Goal: Communication & Community: Answer question/provide support

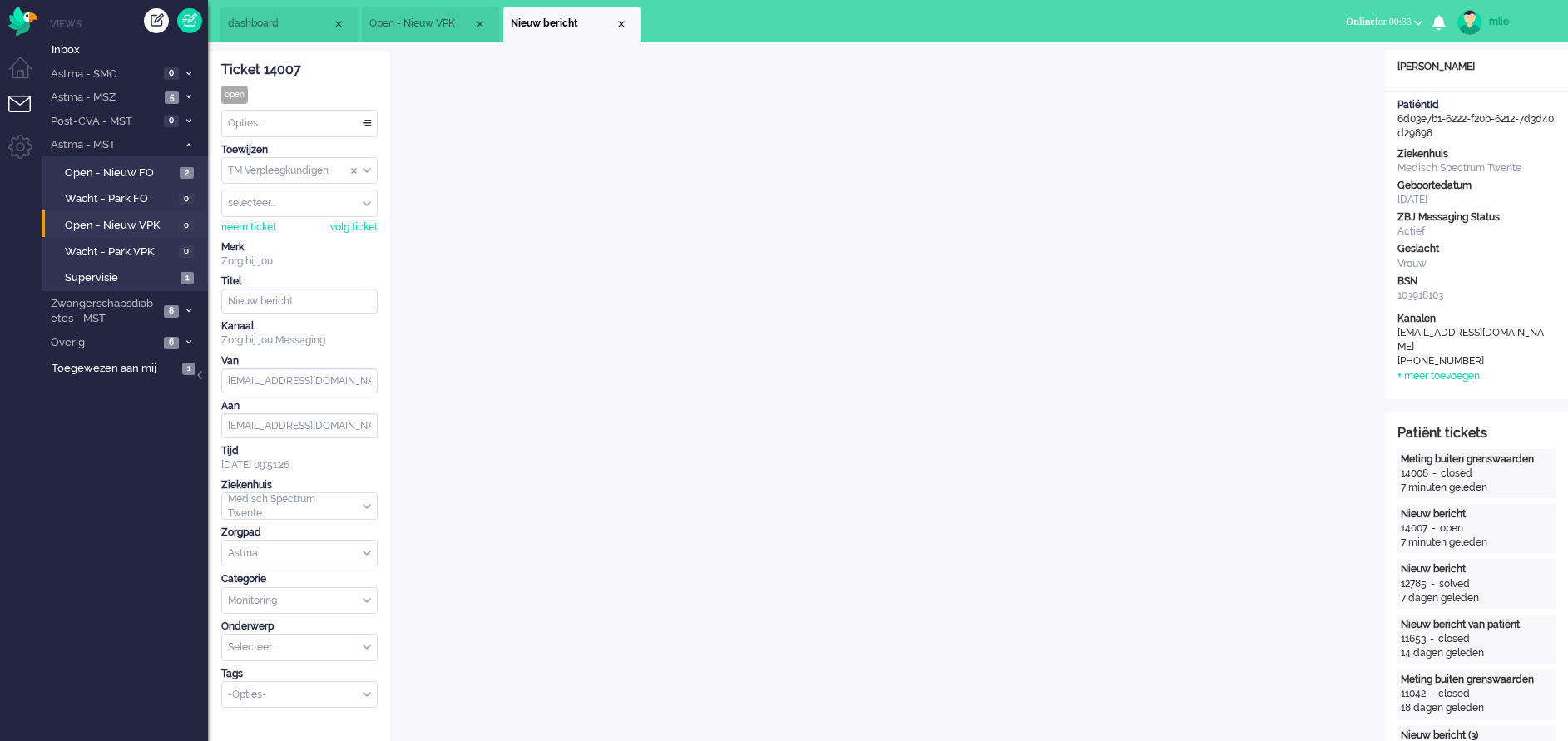
click at [1346, 17] on span "Online" at bounding box center [1360, 21] width 29 height 11
click at [1329, 51] on label "Niet beschikbaar" at bounding box center [1353, 56] width 131 height 14
click at [623, 24] on div "Close tab" at bounding box center [621, 24] width 13 height 13
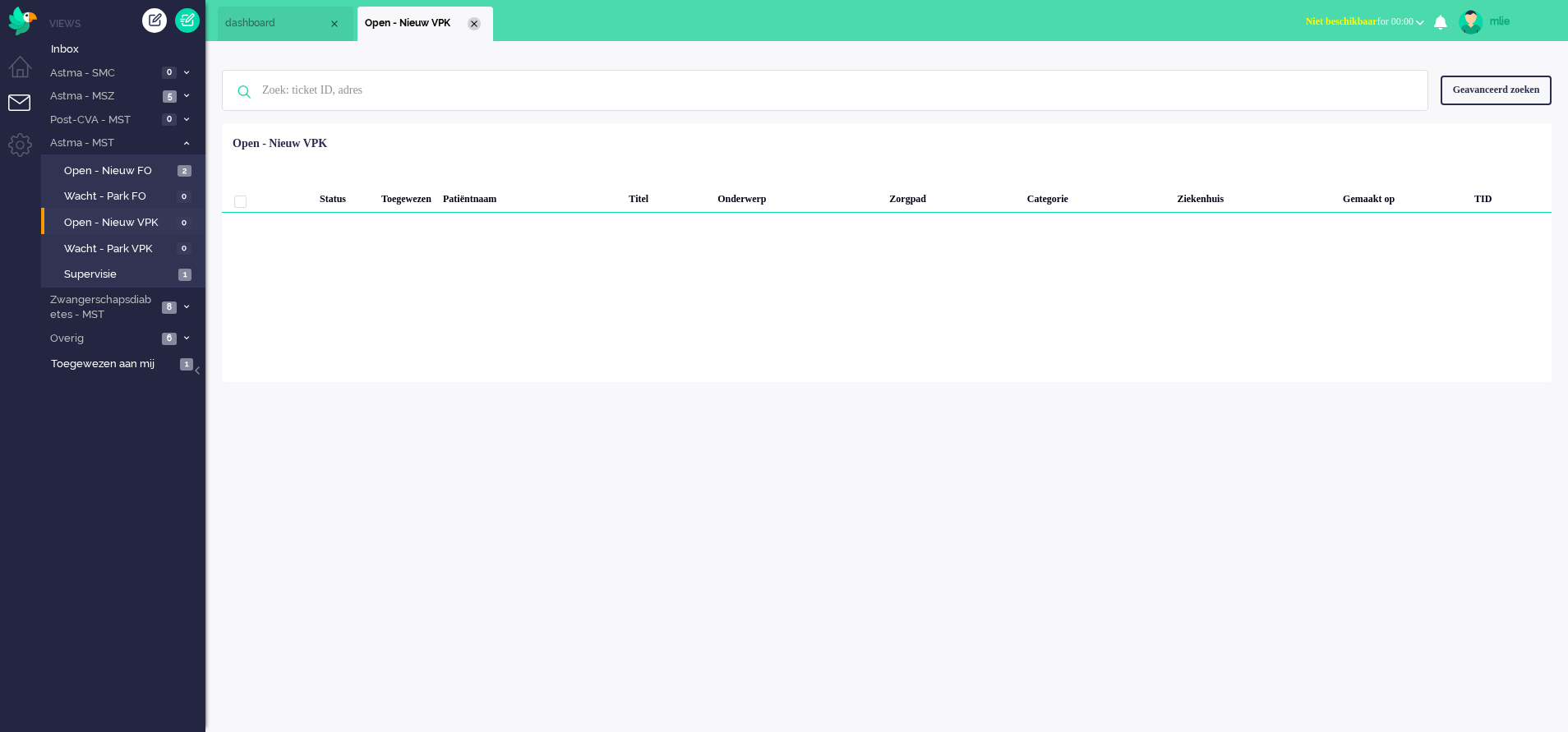
click at [470, 26] on div "Close tab" at bounding box center [474, 23] width 13 height 13
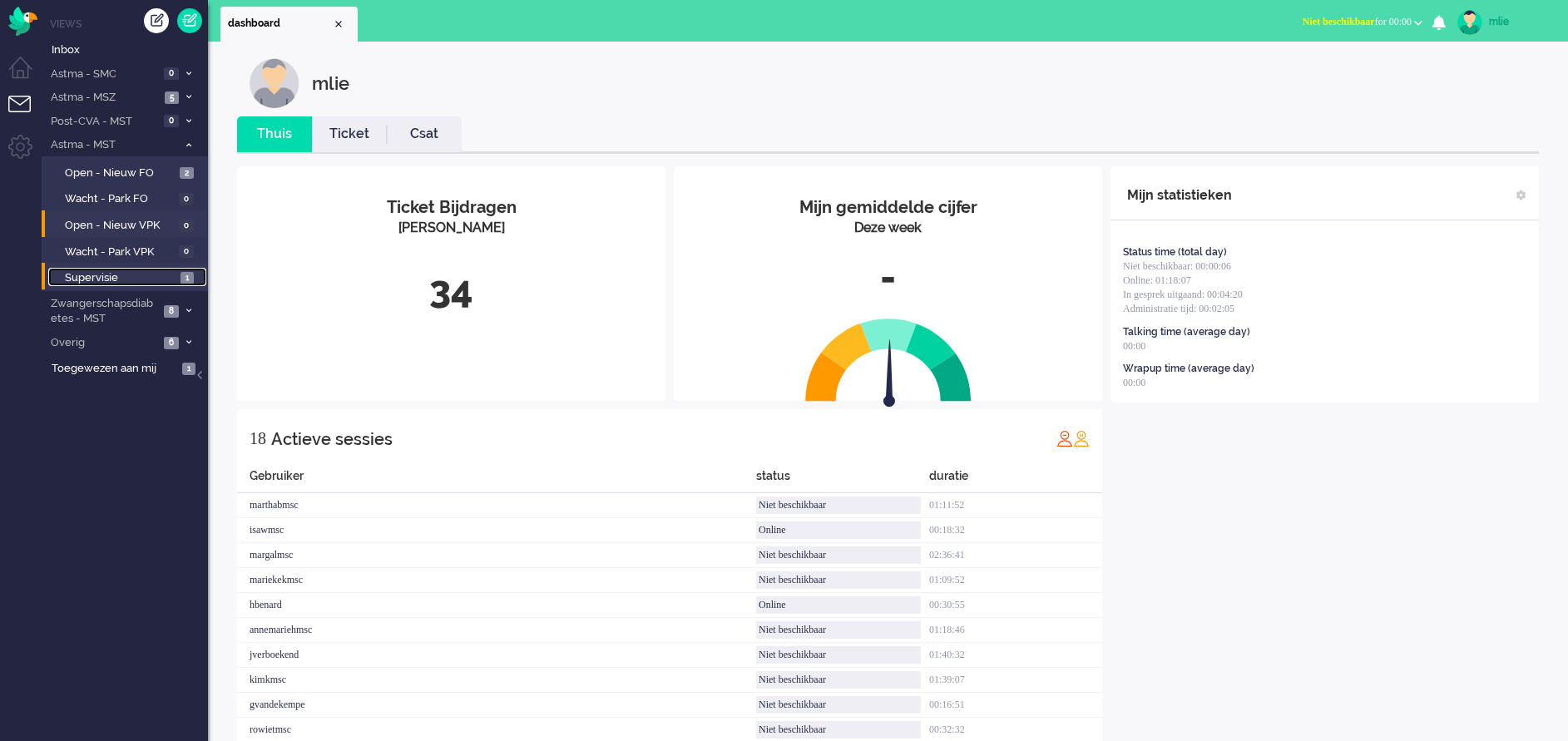
click at [107, 276] on span "Supervisie" at bounding box center [121, 278] width 111 height 16
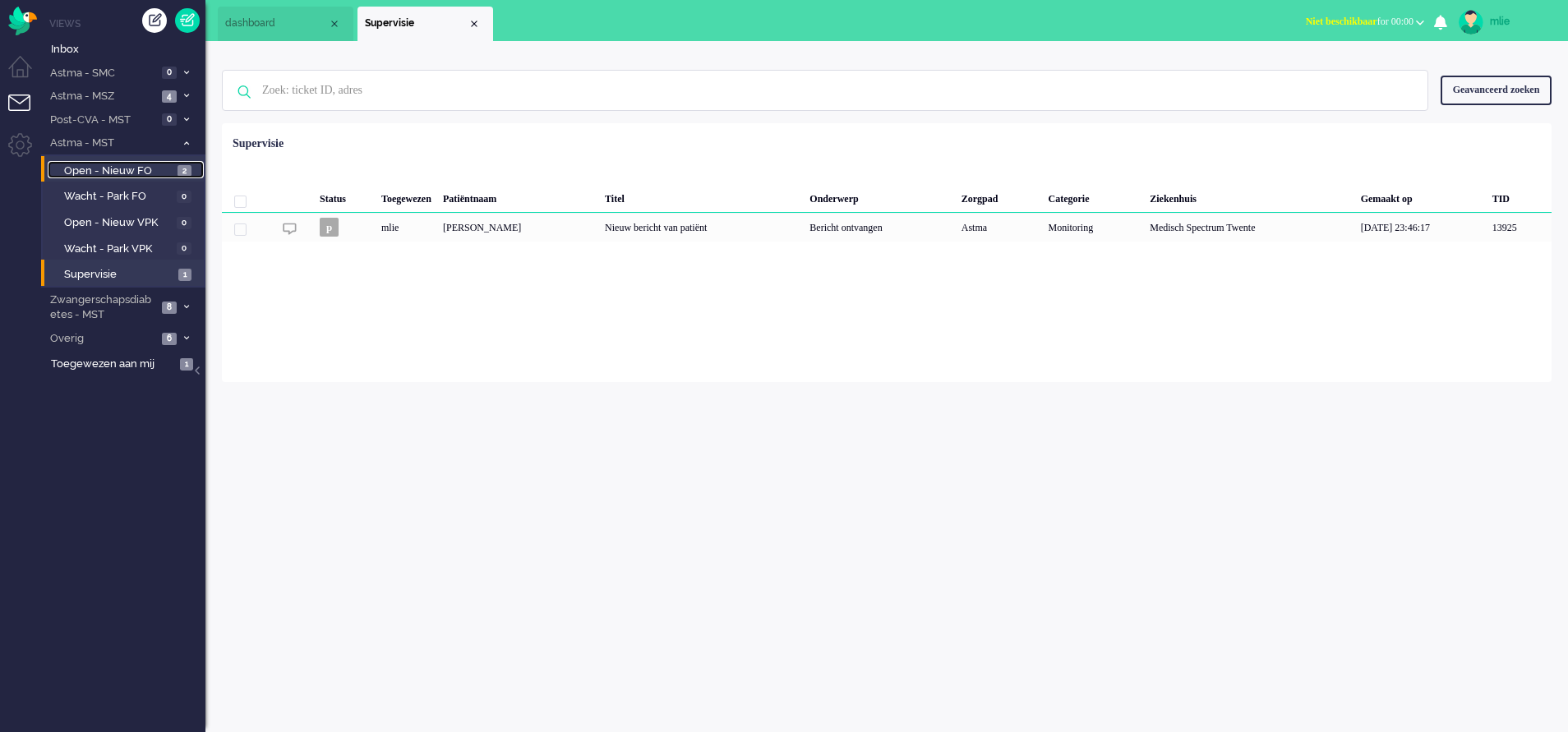
click at [102, 163] on span "Open - Nieuw FO" at bounding box center [119, 171] width 109 height 15
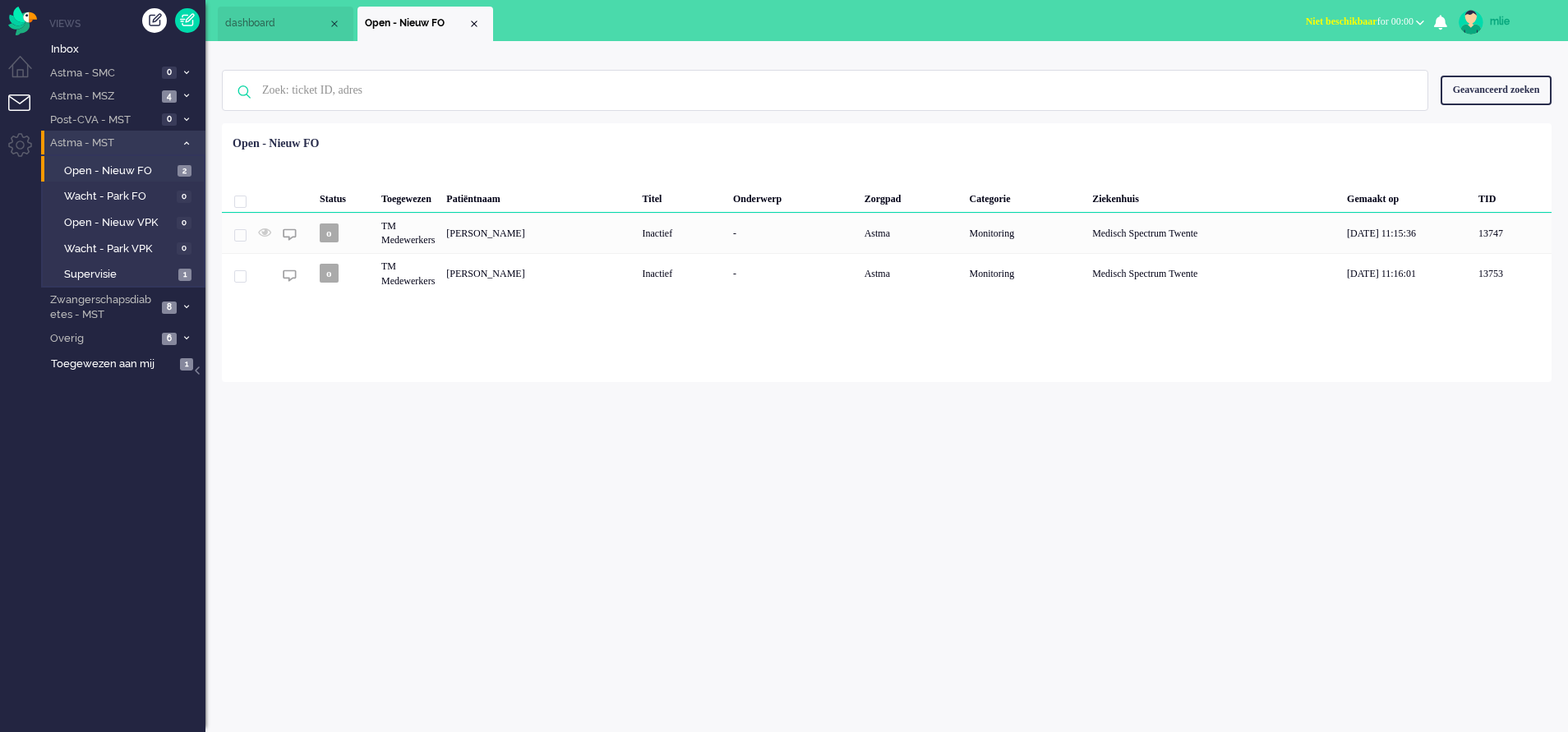
click at [187, 147] on span at bounding box center [186, 143] width 12 height 9
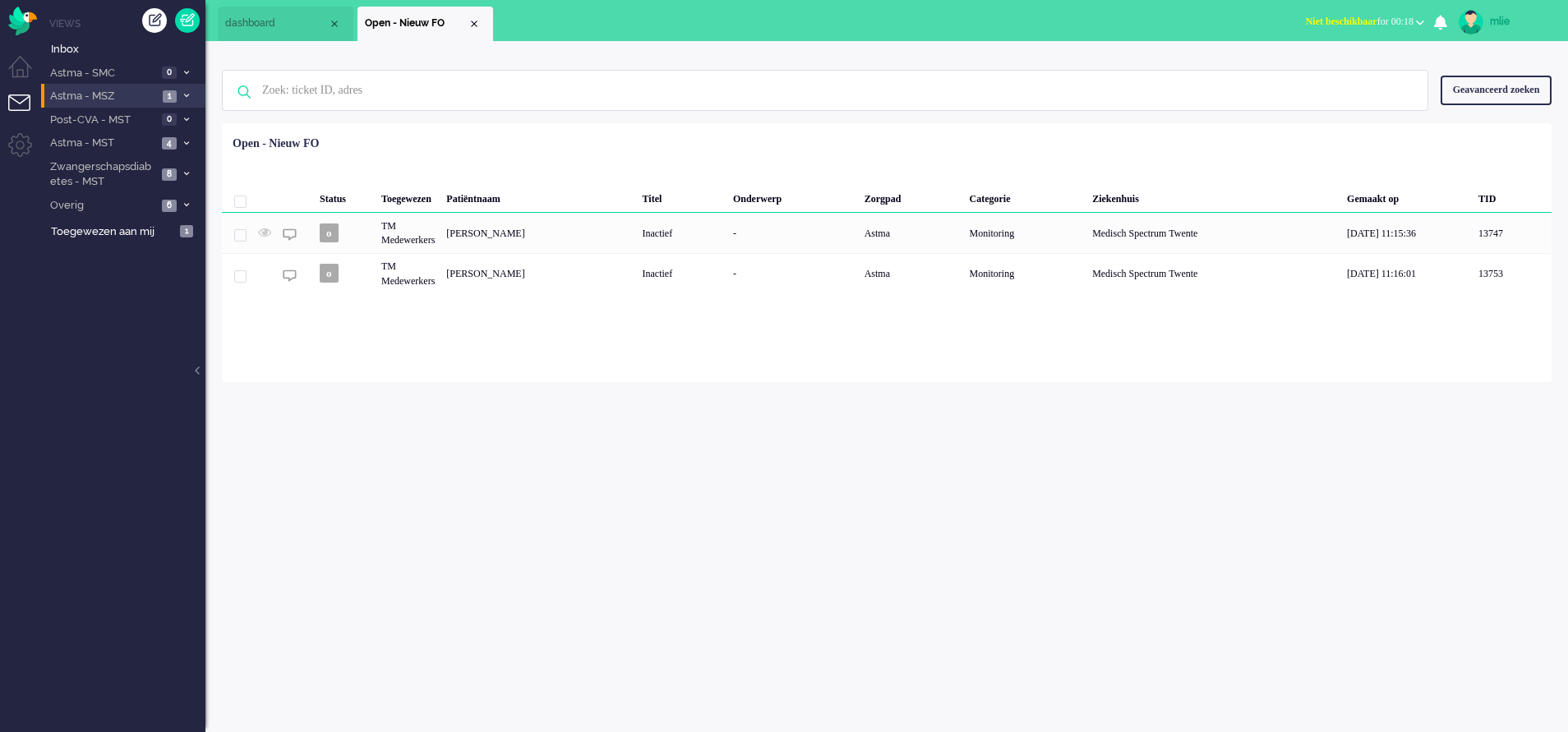
click at [194, 91] on li "Astma - MSZ 1" at bounding box center [123, 95] width 164 height 24
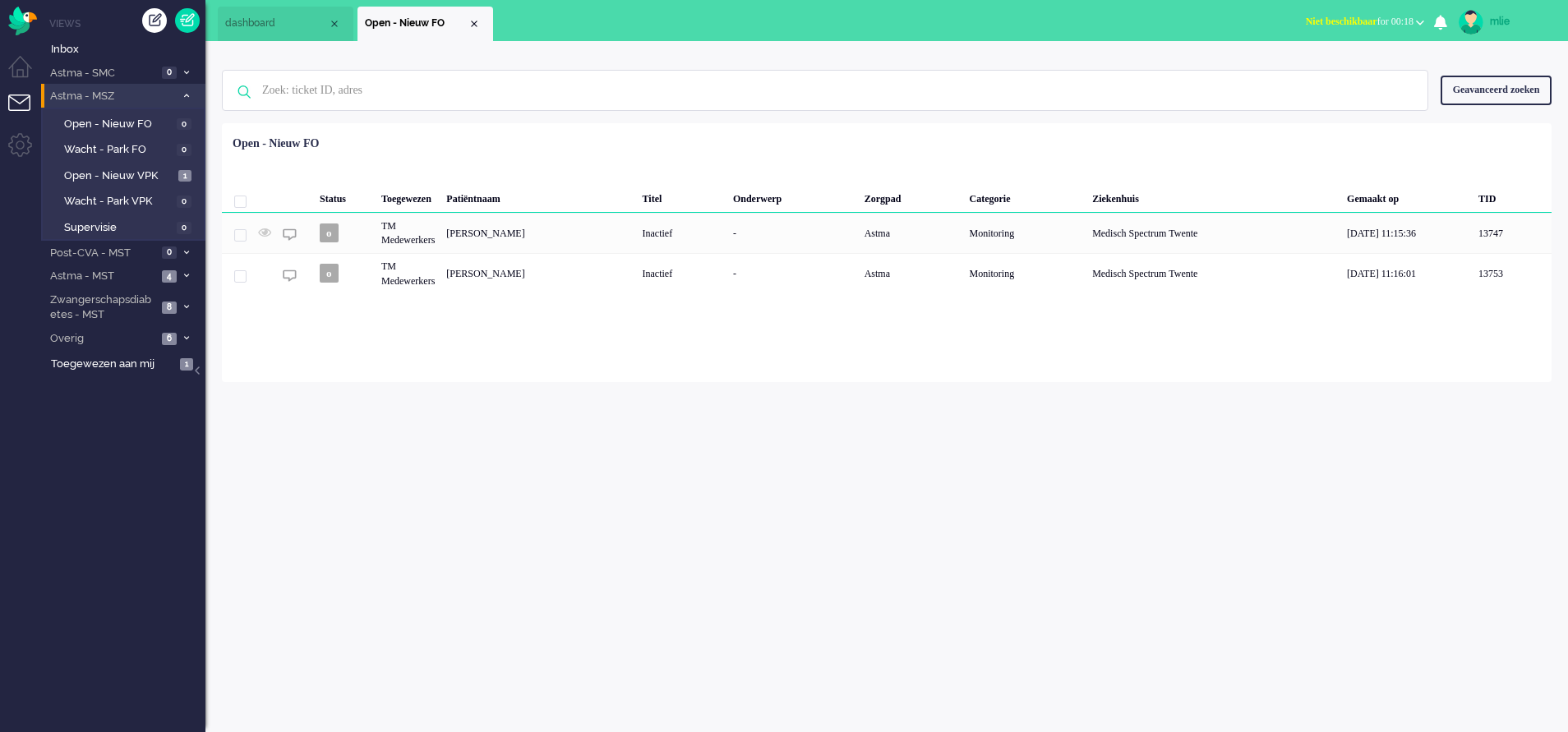
click at [194, 91] on li "Astma - MSZ 1" at bounding box center [123, 95] width 164 height 24
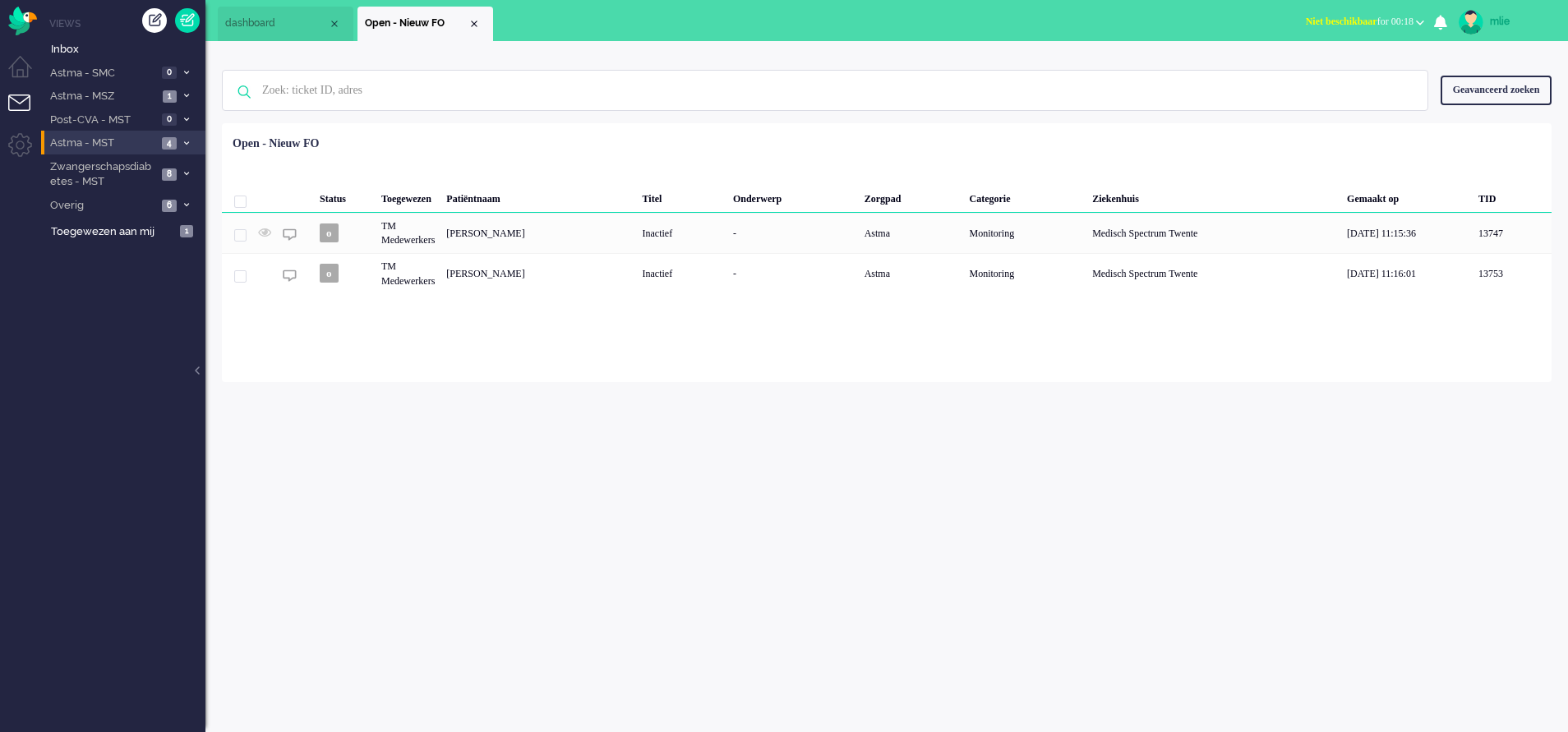
click at [186, 136] on li "Astma - MST 4" at bounding box center [123, 143] width 164 height 24
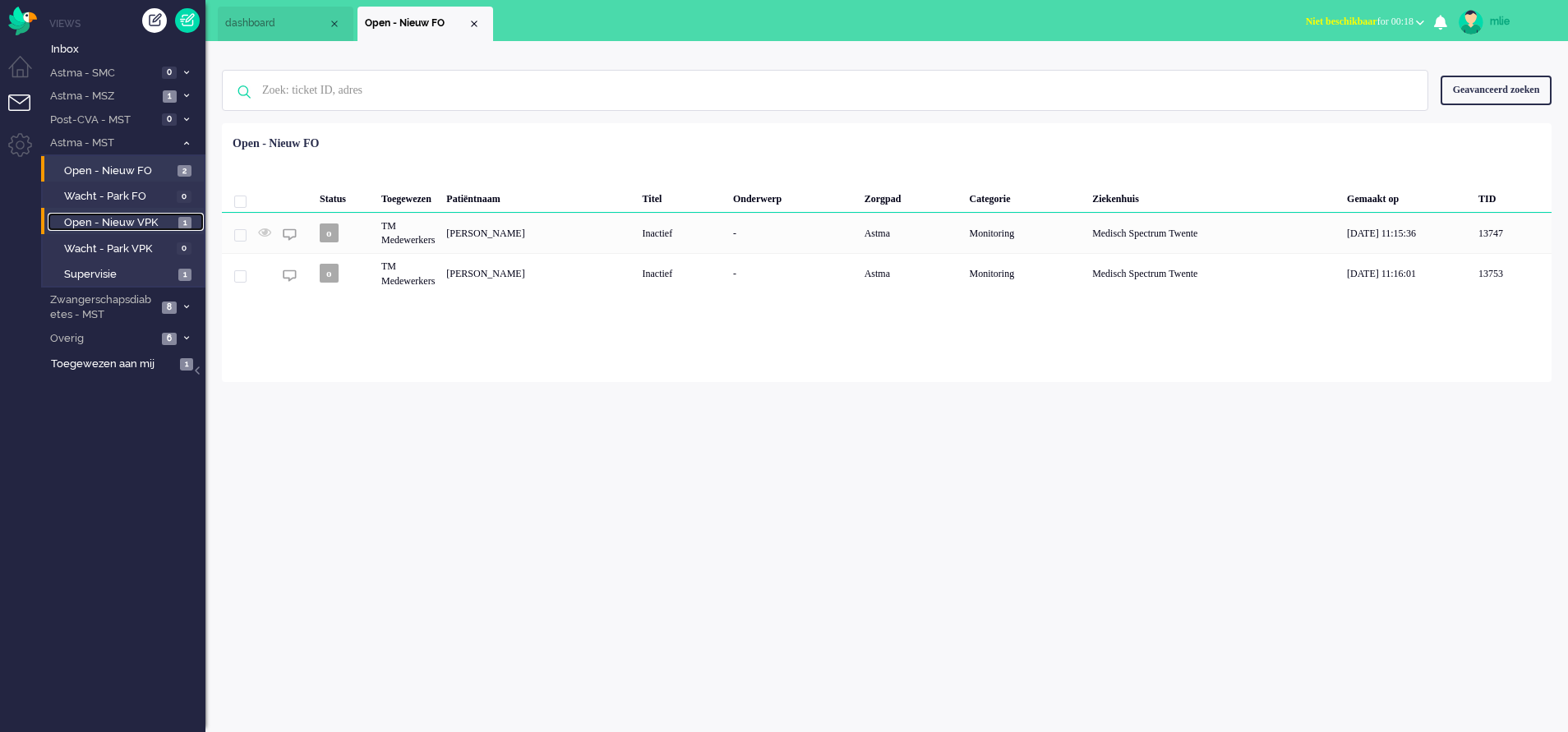
click at [80, 218] on span "Open - Nieuw VPK" at bounding box center [120, 223] width 110 height 15
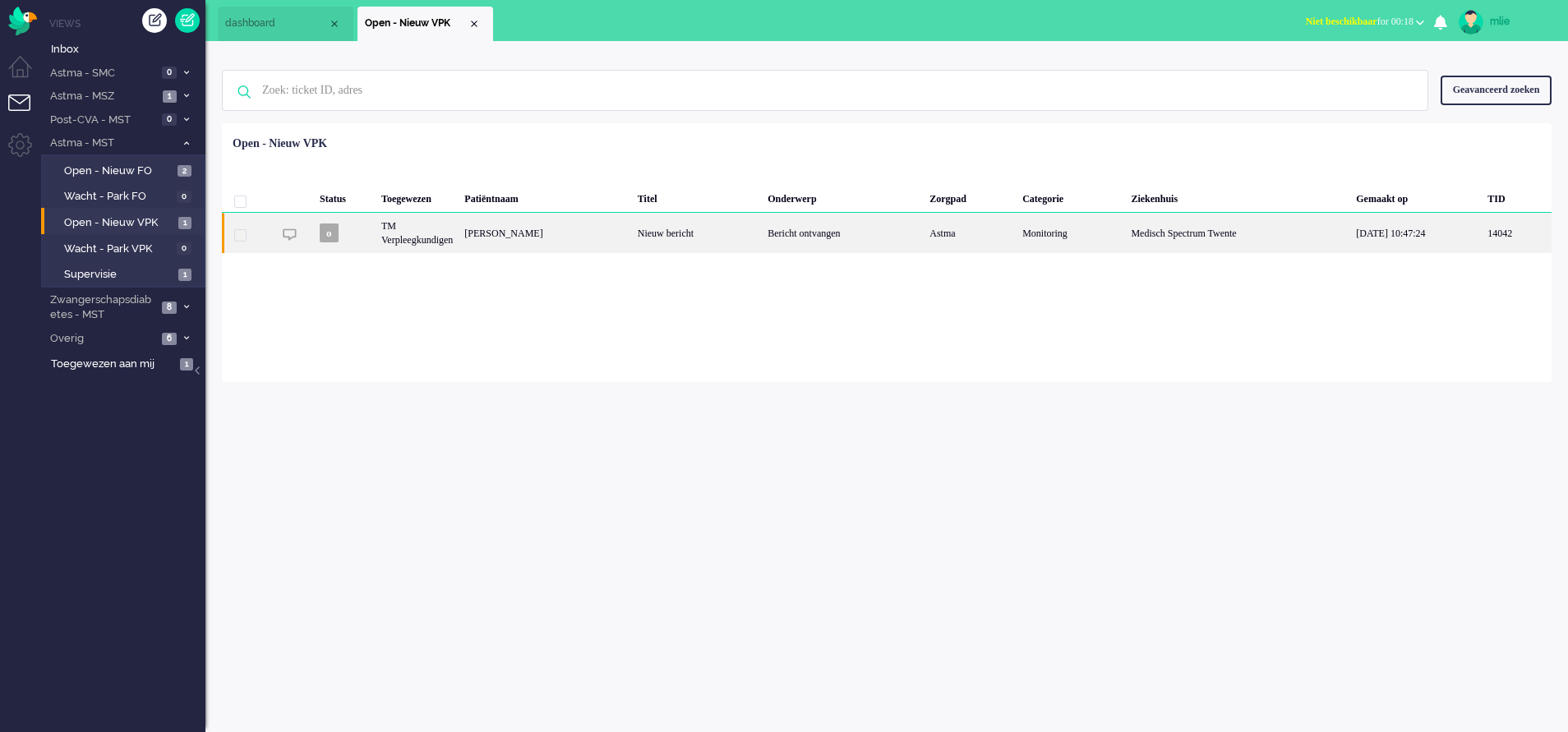
click at [762, 236] on div "Nieuw bericht" at bounding box center [697, 232] width 130 height 40
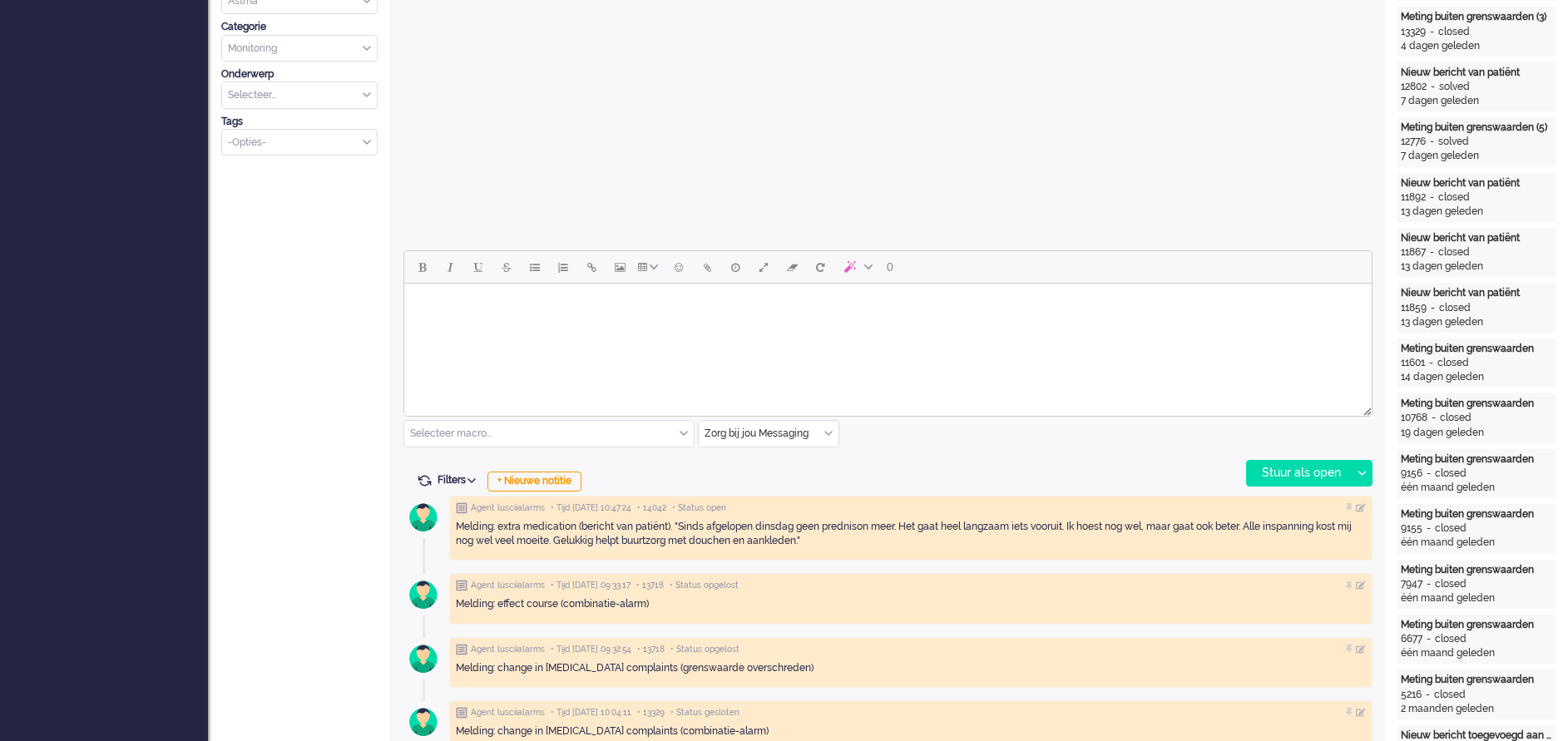
scroll to position [556, 0]
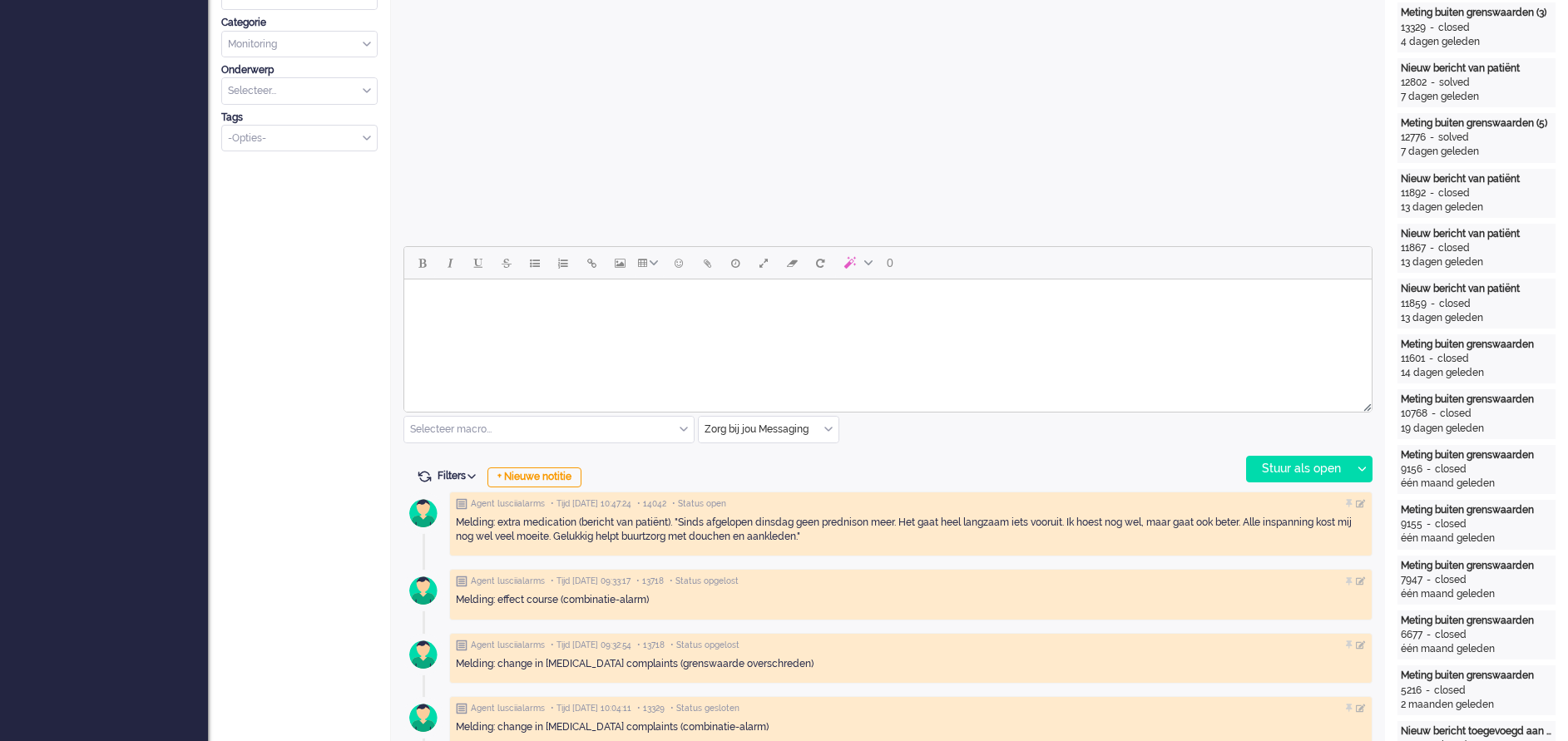
click at [578, 318] on html at bounding box center [887, 300] width 967 height 43
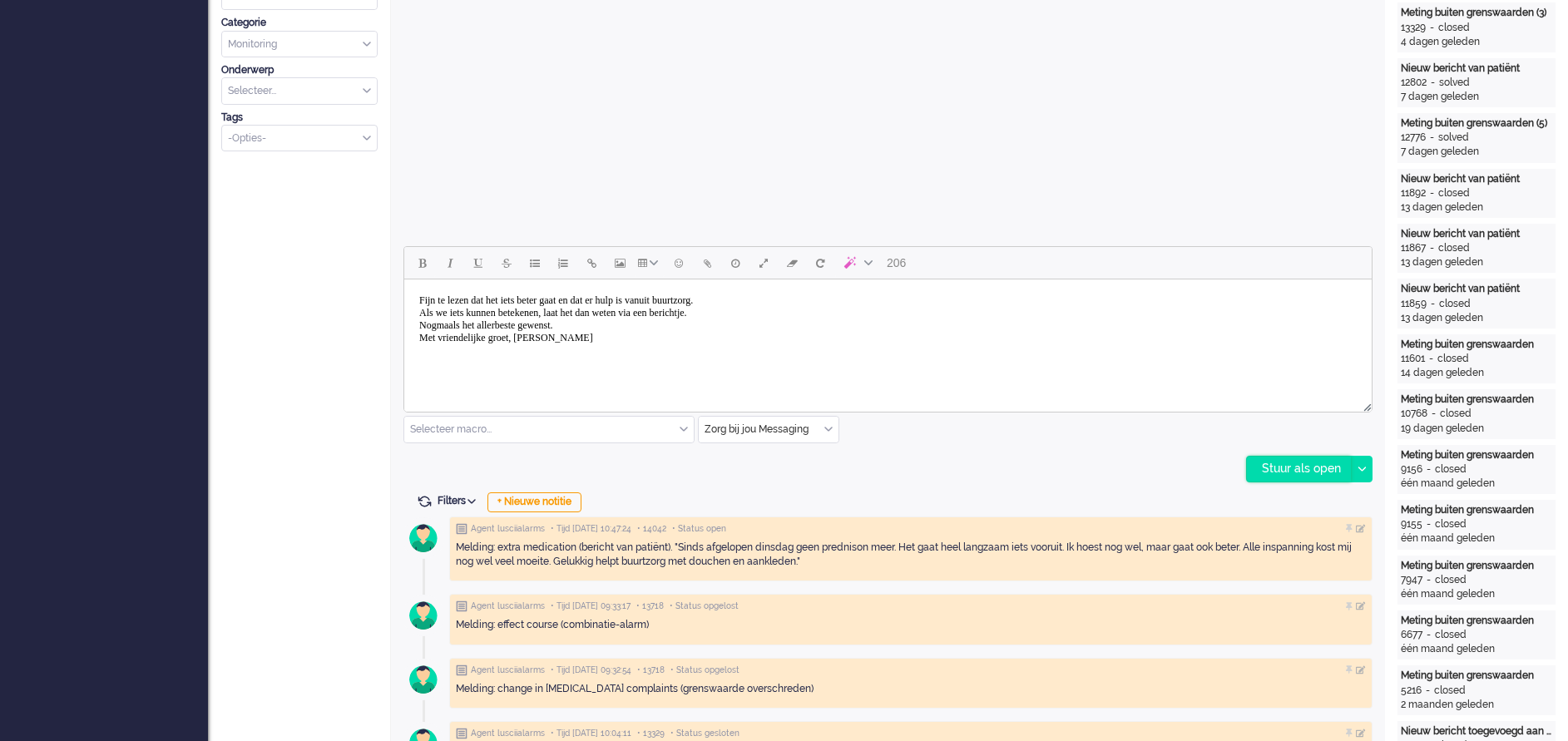
click at [1268, 470] on div "Stuur als open" at bounding box center [1298, 468] width 104 height 25
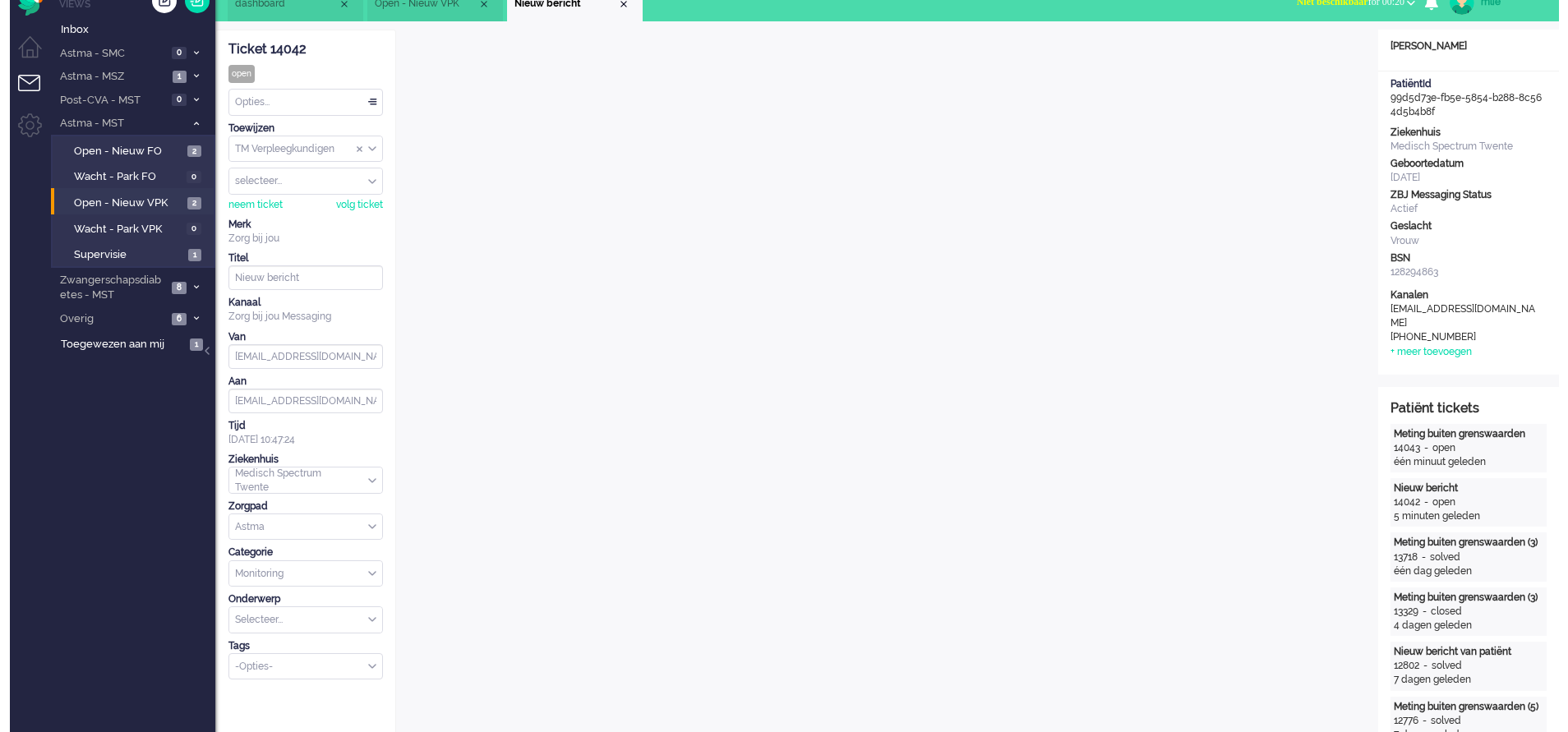
scroll to position [0, 0]
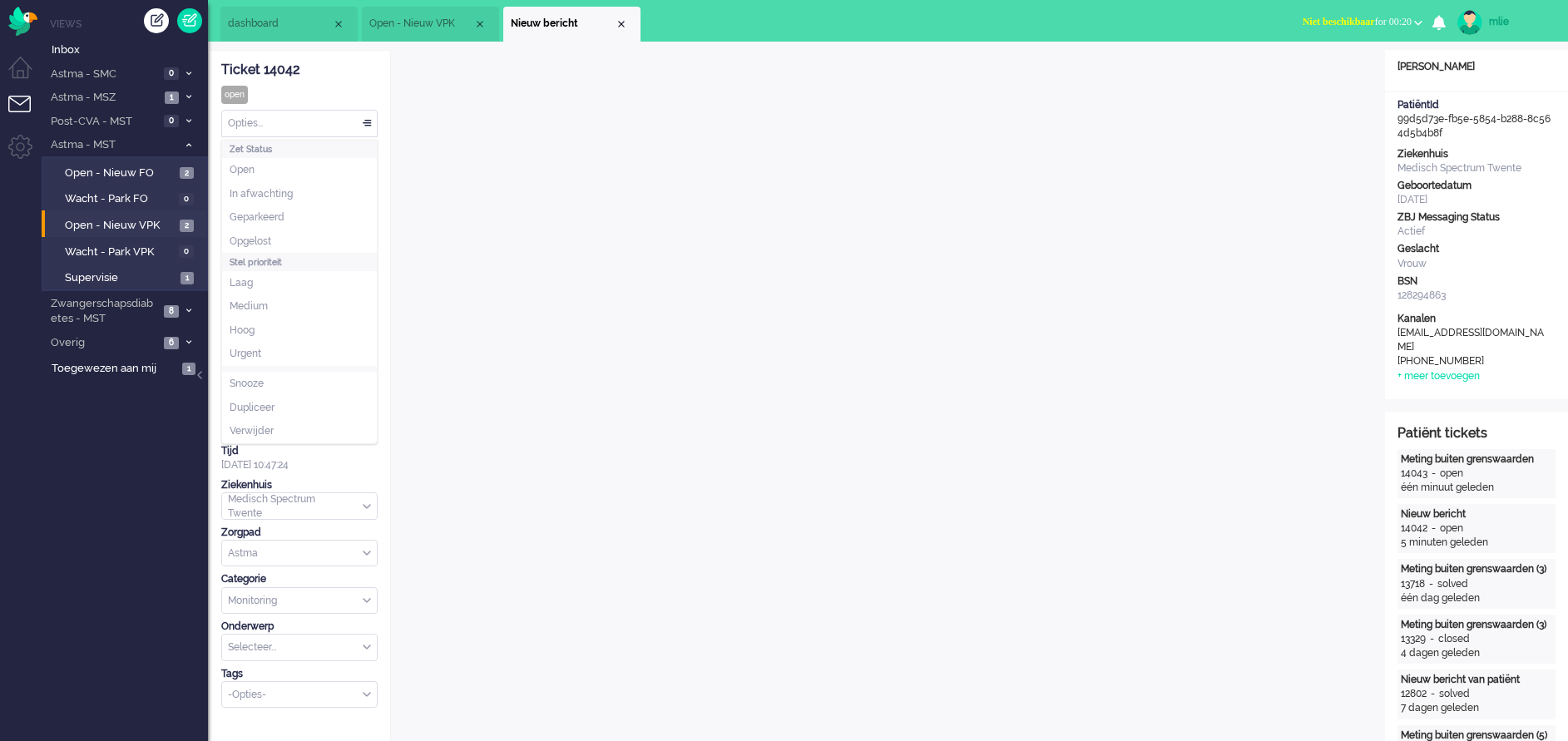
click at [361, 118] on div "Opties..." at bounding box center [299, 124] width 155 height 26
click at [288, 243] on li "Opgelost" at bounding box center [299, 242] width 155 height 24
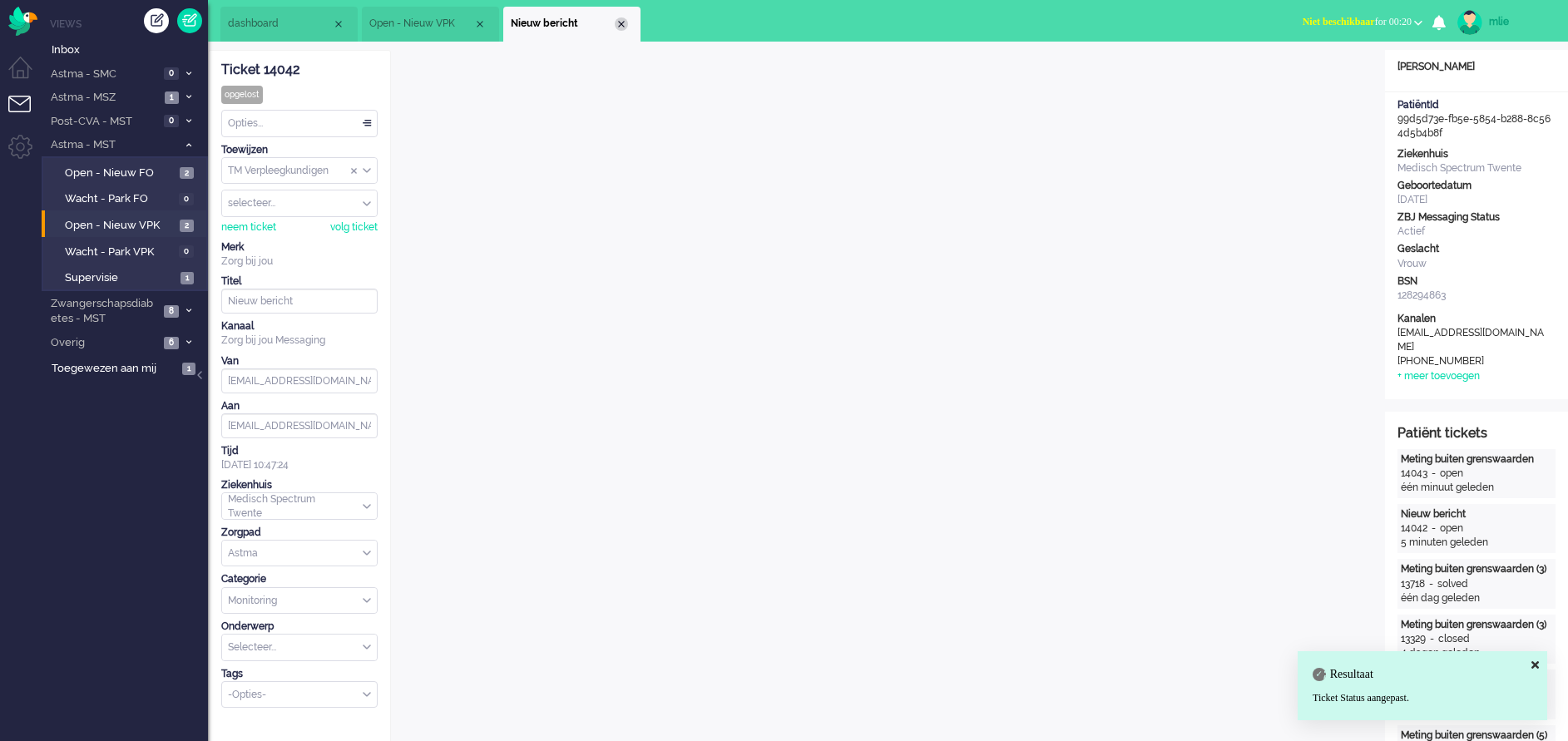
click at [623, 26] on div "Close tab" at bounding box center [621, 24] width 13 height 13
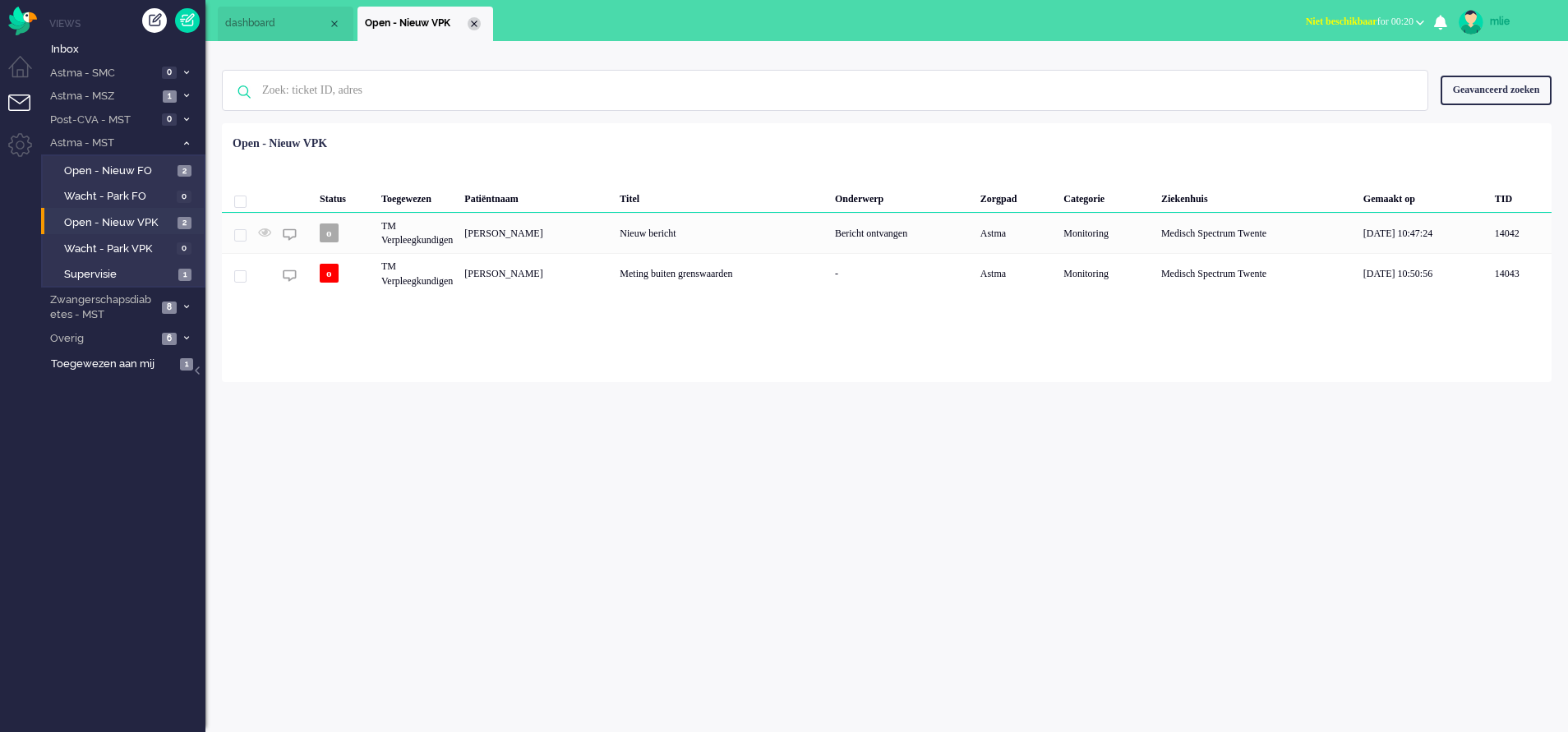
click at [471, 28] on div "Close tab" at bounding box center [474, 23] width 13 height 13
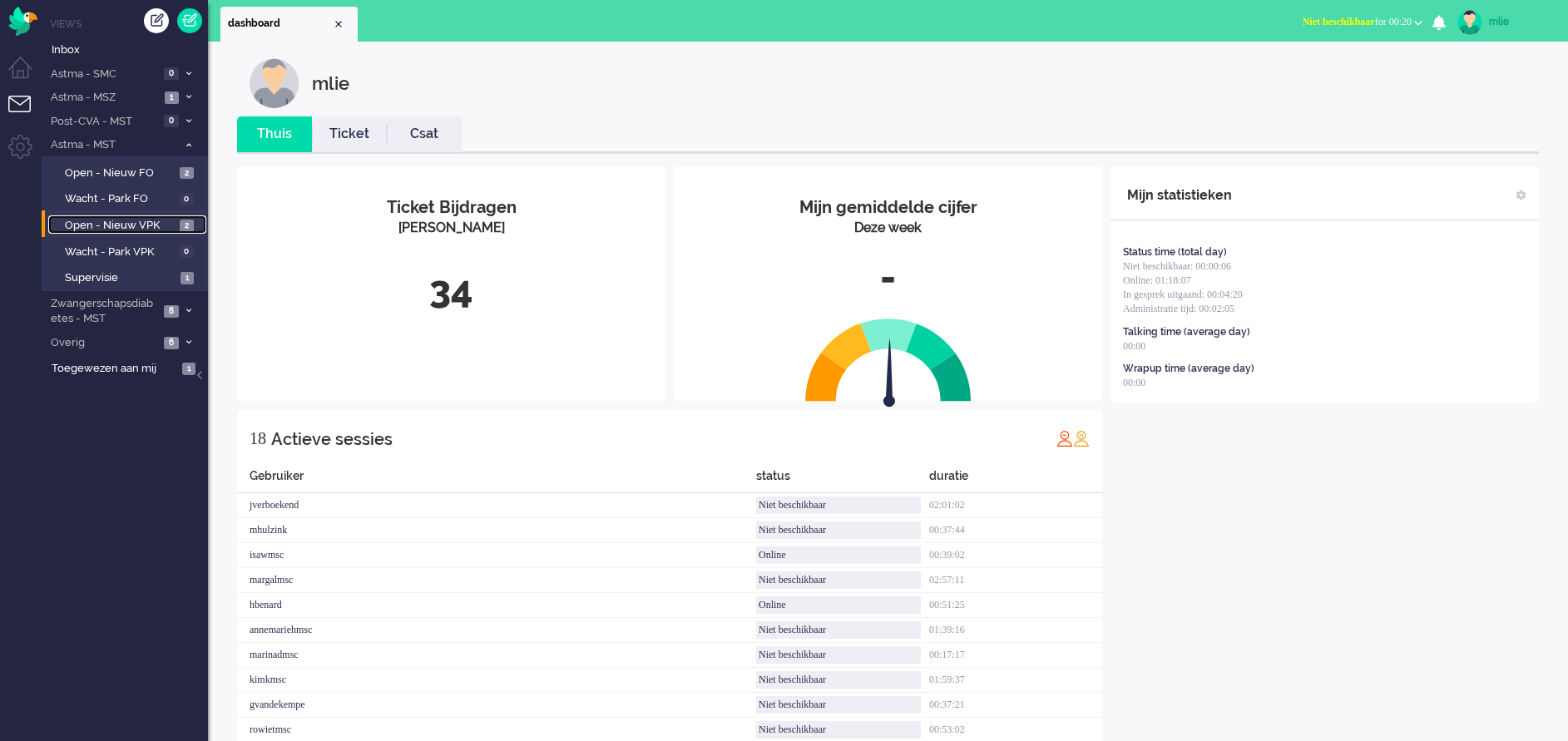
click at [113, 218] on span "Open - Nieuw VPK" at bounding box center [120, 226] width 111 height 16
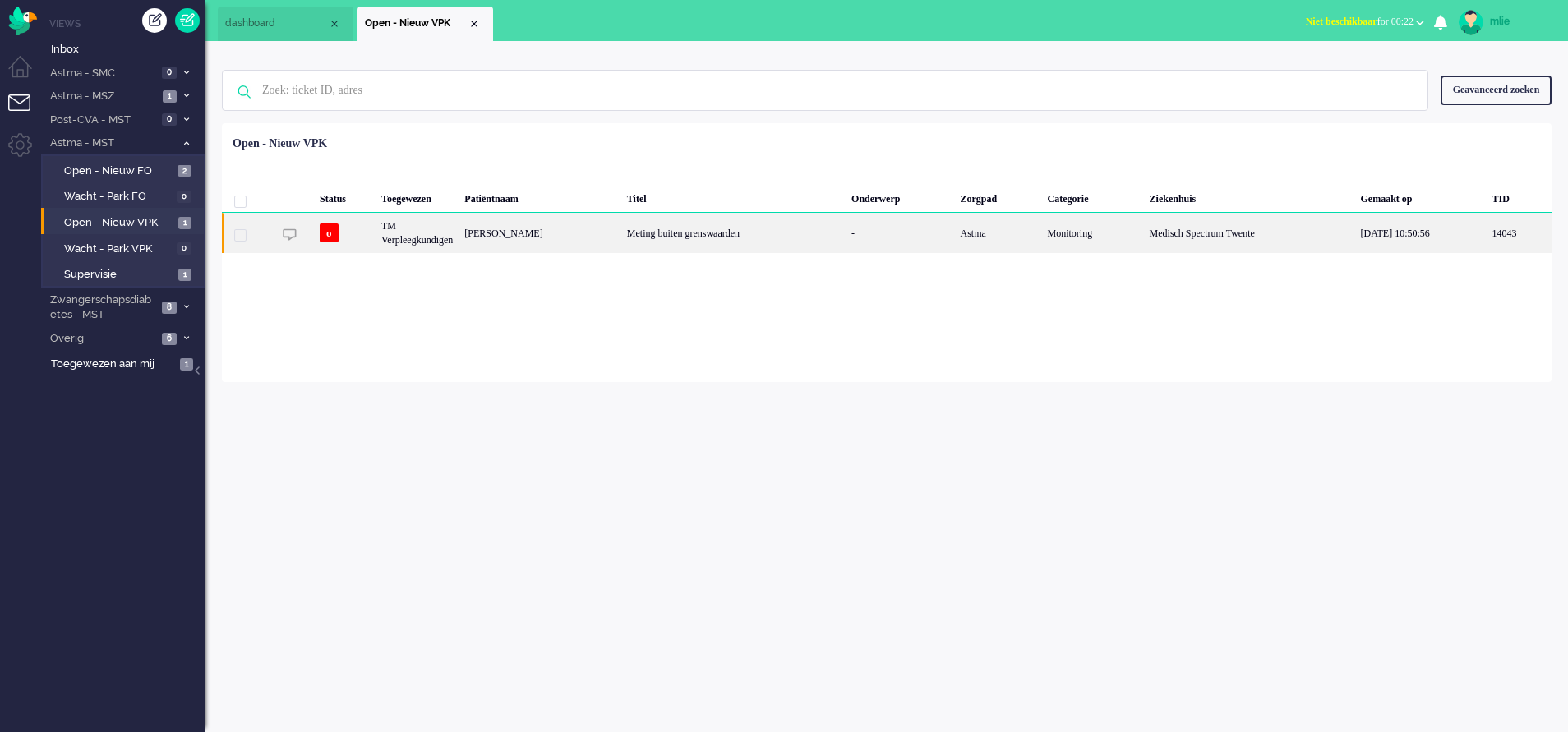
click at [710, 230] on div "Meting buiten grenswaarden" at bounding box center [733, 232] width 224 height 40
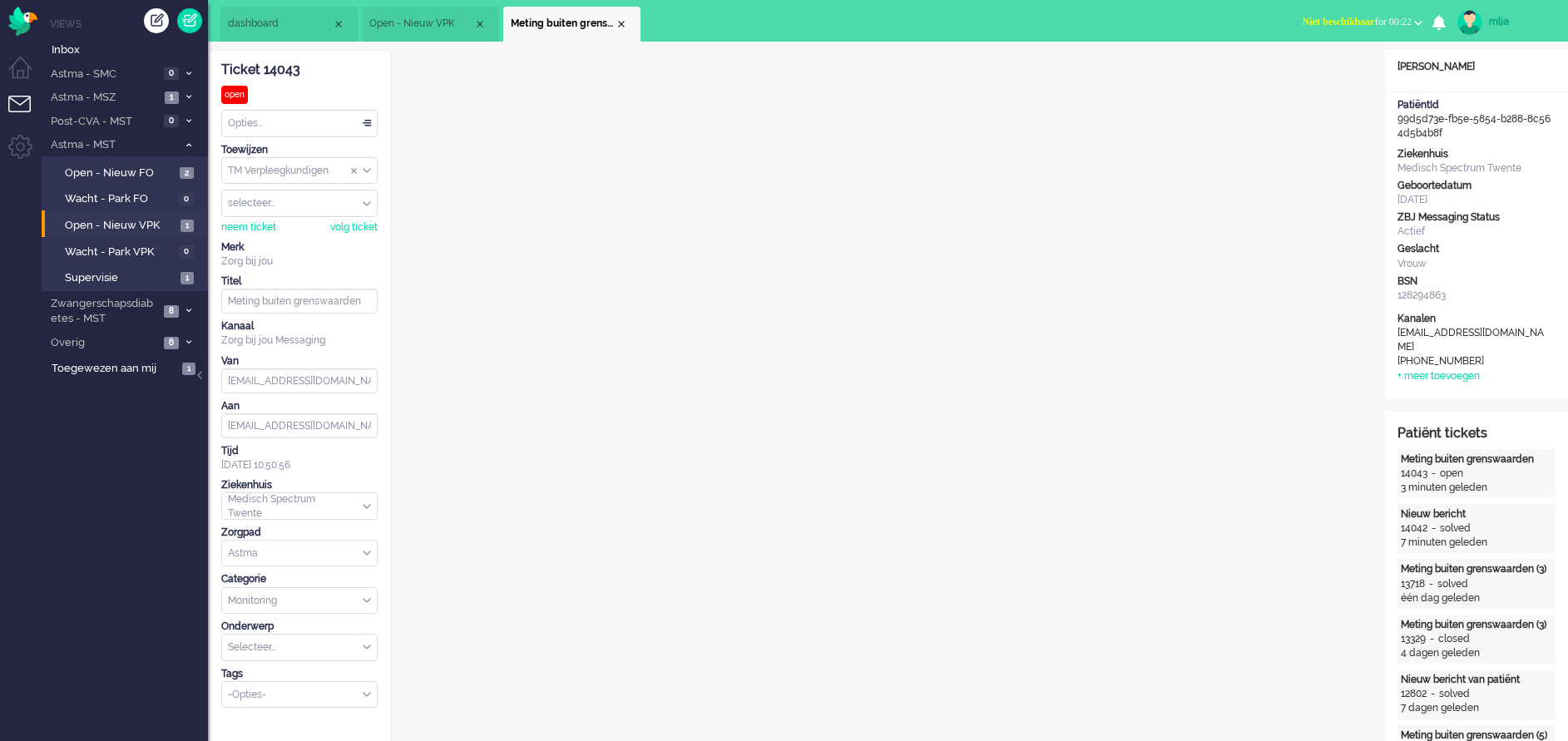
scroll to position [50, 0]
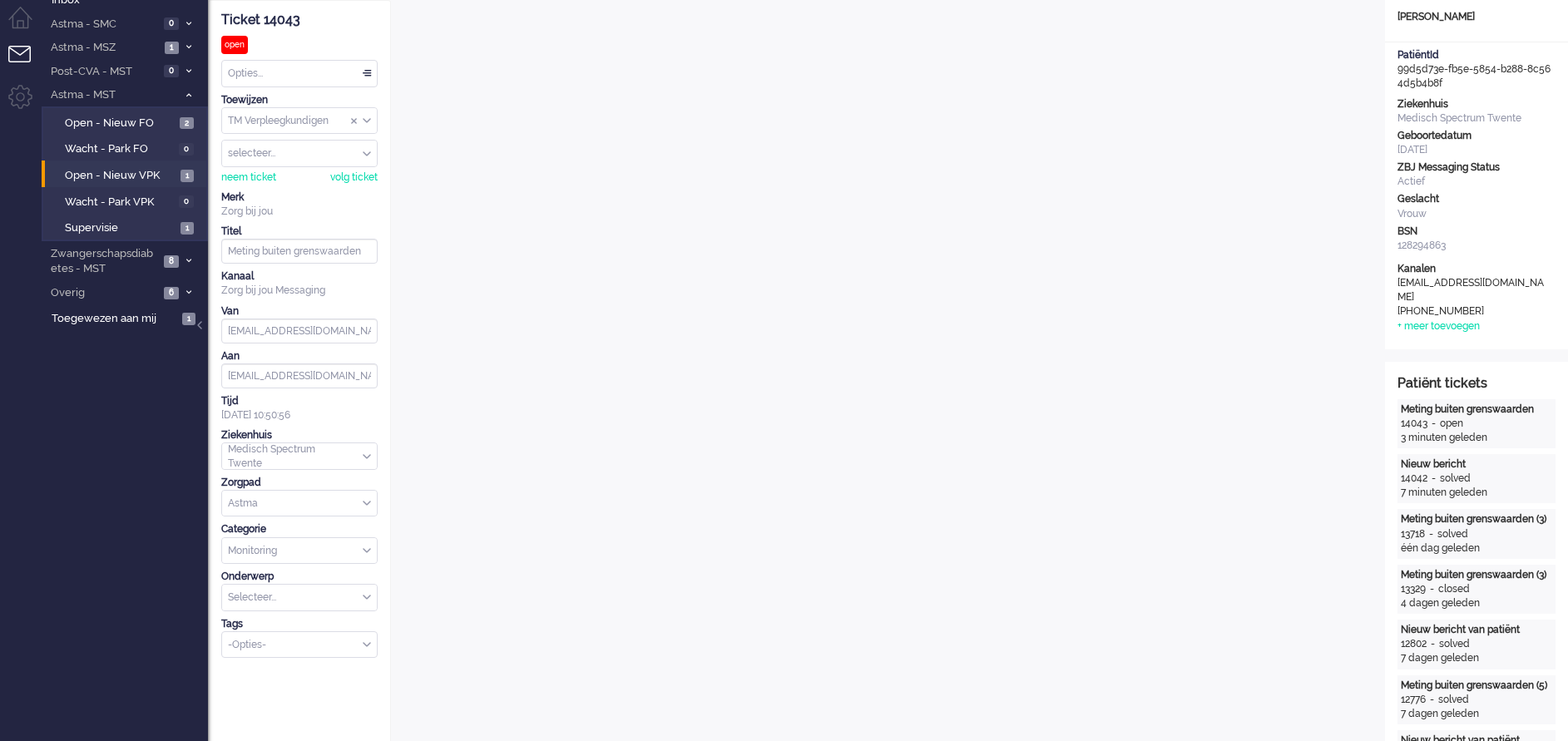
click at [366, 65] on div "Opties..." at bounding box center [299, 74] width 155 height 26
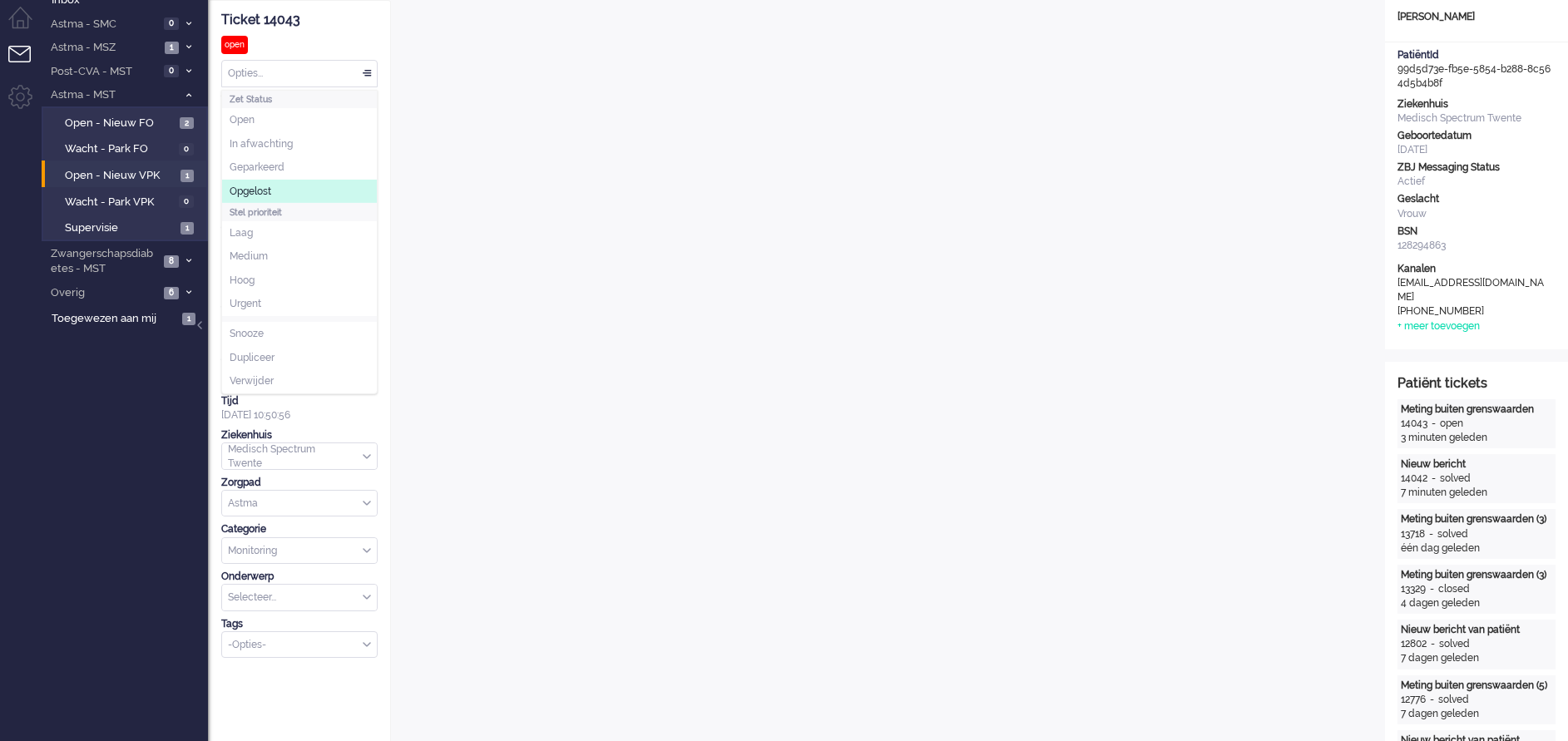
click at [266, 183] on li "Opgelost" at bounding box center [299, 192] width 155 height 24
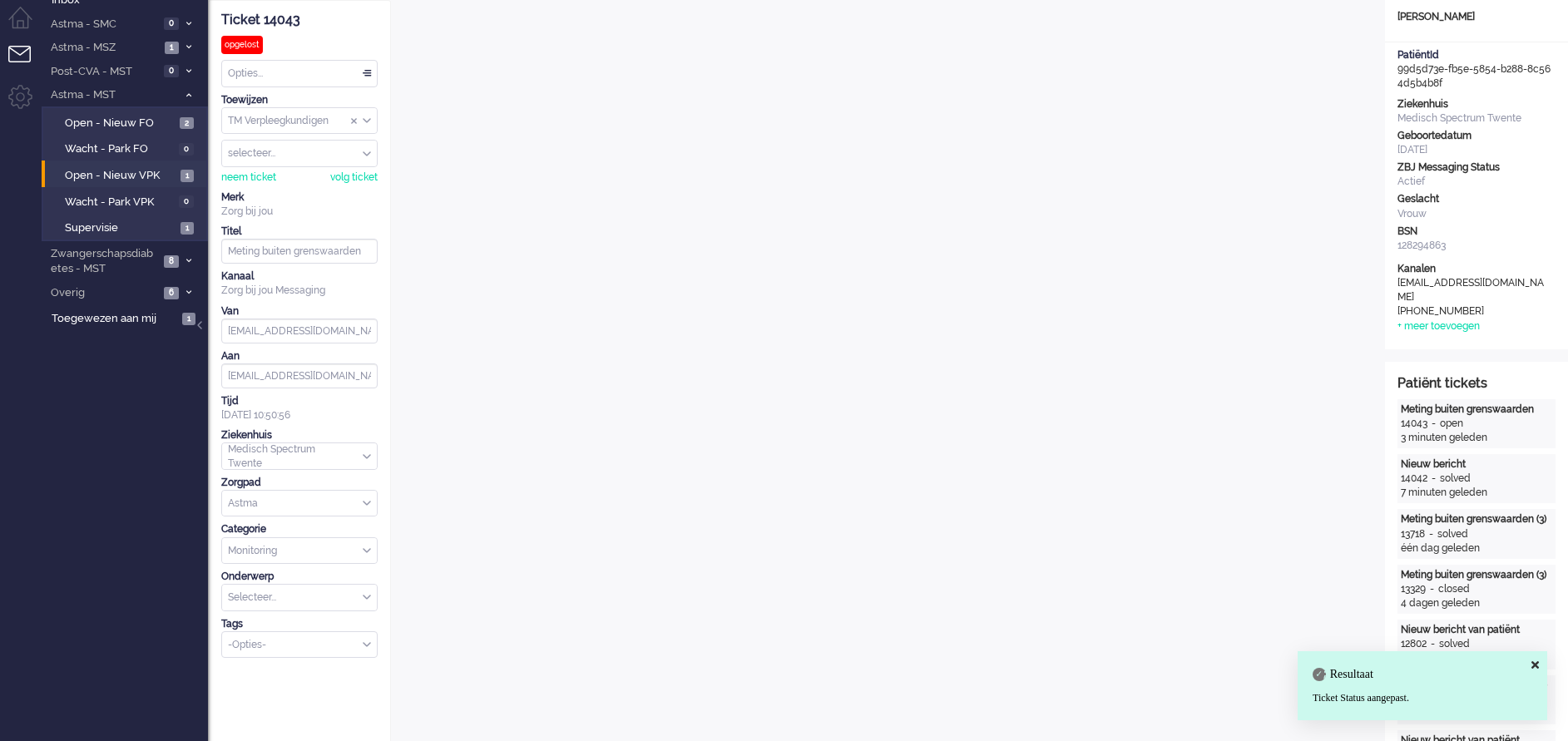
scroll to position [0, 0]
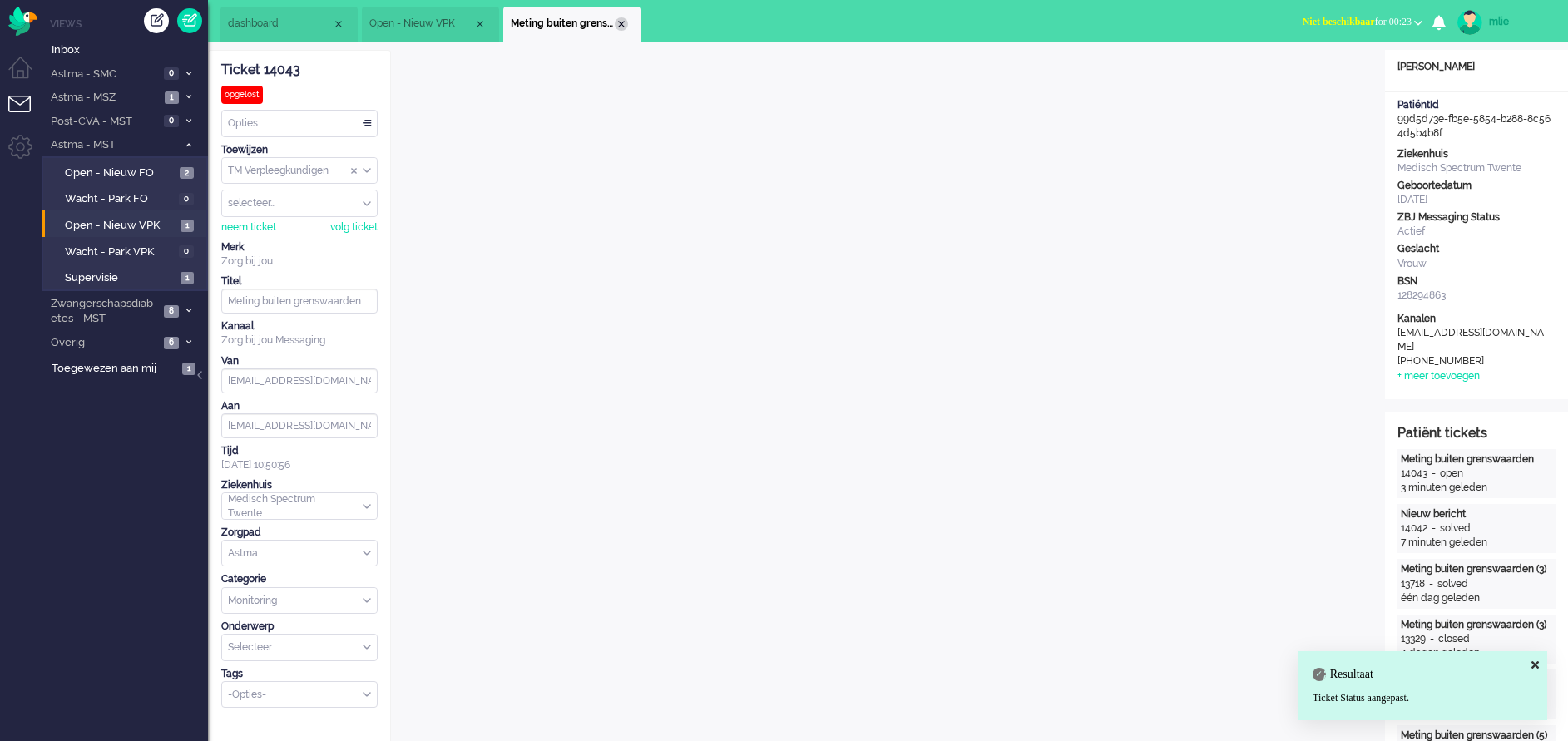
click at [621, 22] on div "Close tab" at bounding box center [621, 24] width 13 height 13
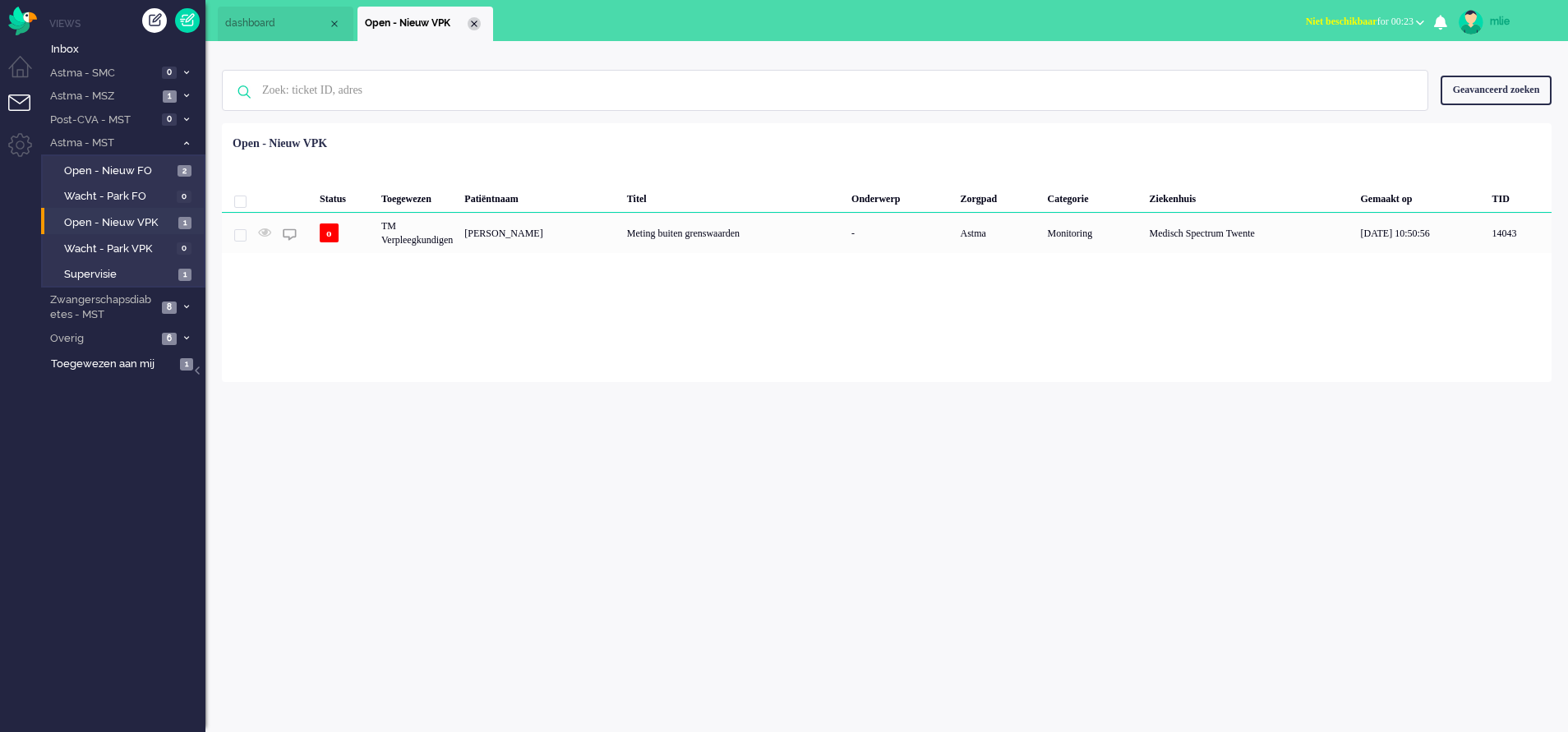
click at [479, 21] on div "Close tab" at bounding box center [474, 23] width 13 height 13
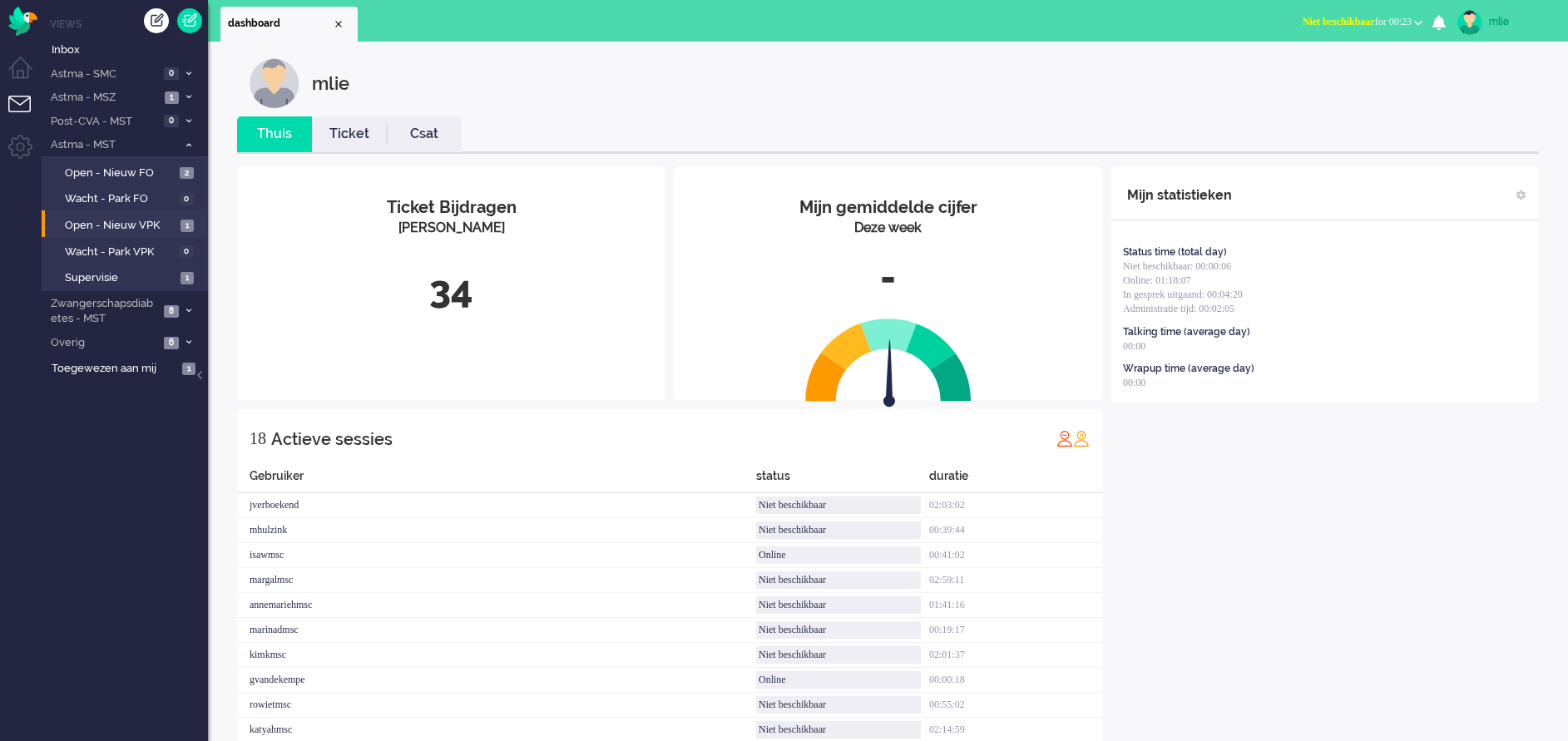
click at [267, 135] on link "Thuis" at bounding box center [274, 134] width 75 height 19
click at [353, 128] on link "Ticket" at bounding box center [349, 134] width 75 height 19
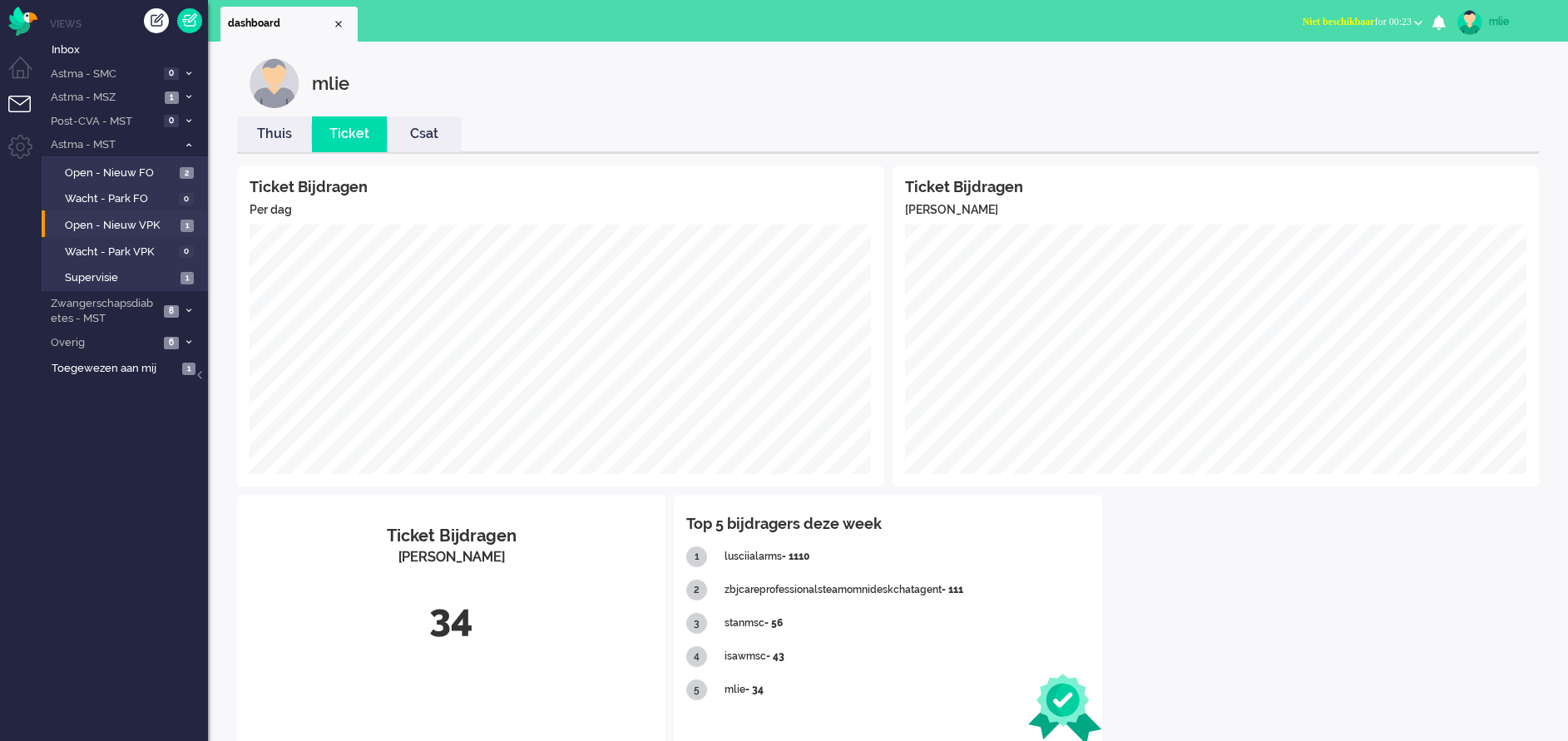
click at [262, 125] on link "Thuis" at bounding box center [274, 134] width 75 height 19
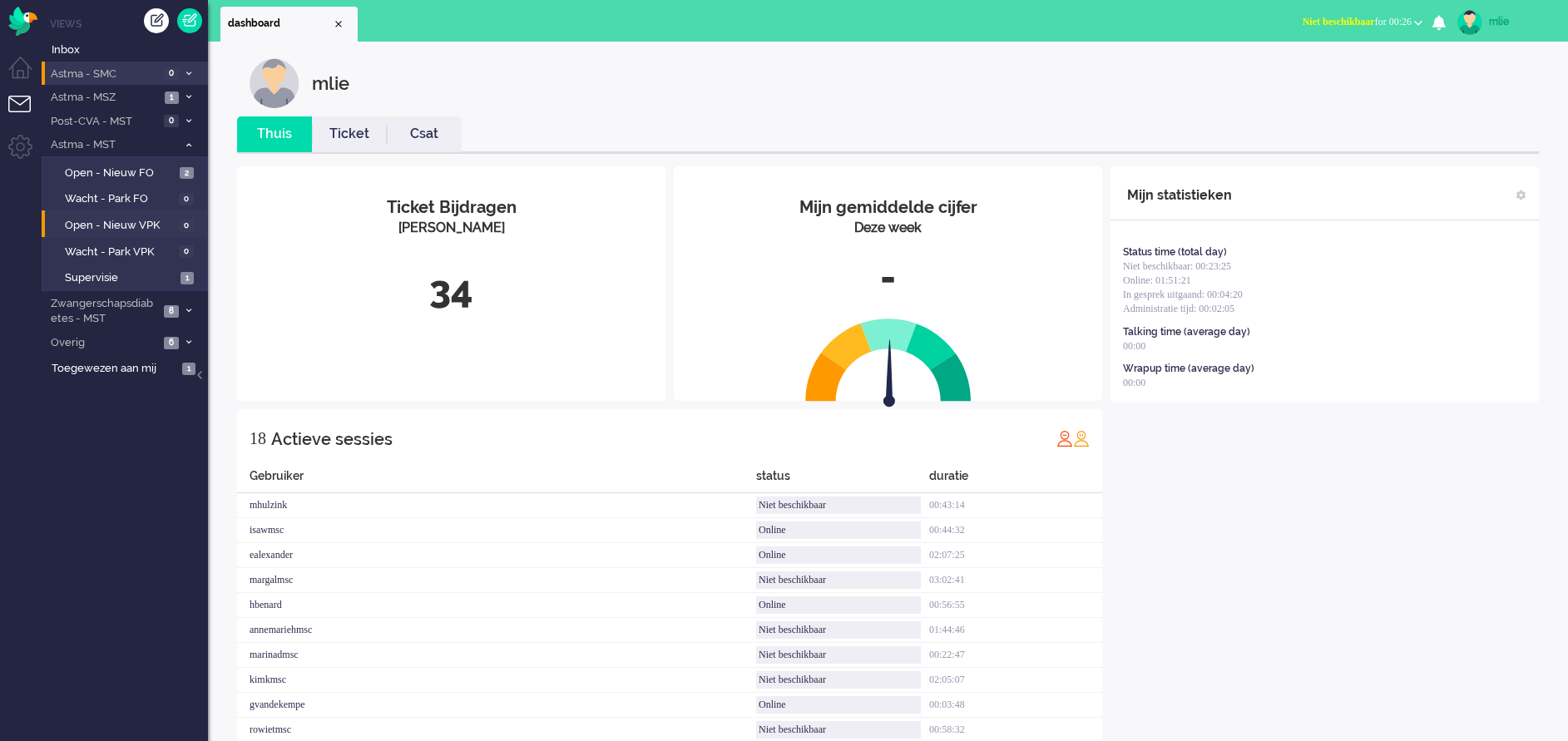
click at [195, 75] on li "Astma - SMC 0" at bounding box center [124, 74] width 166 height 24
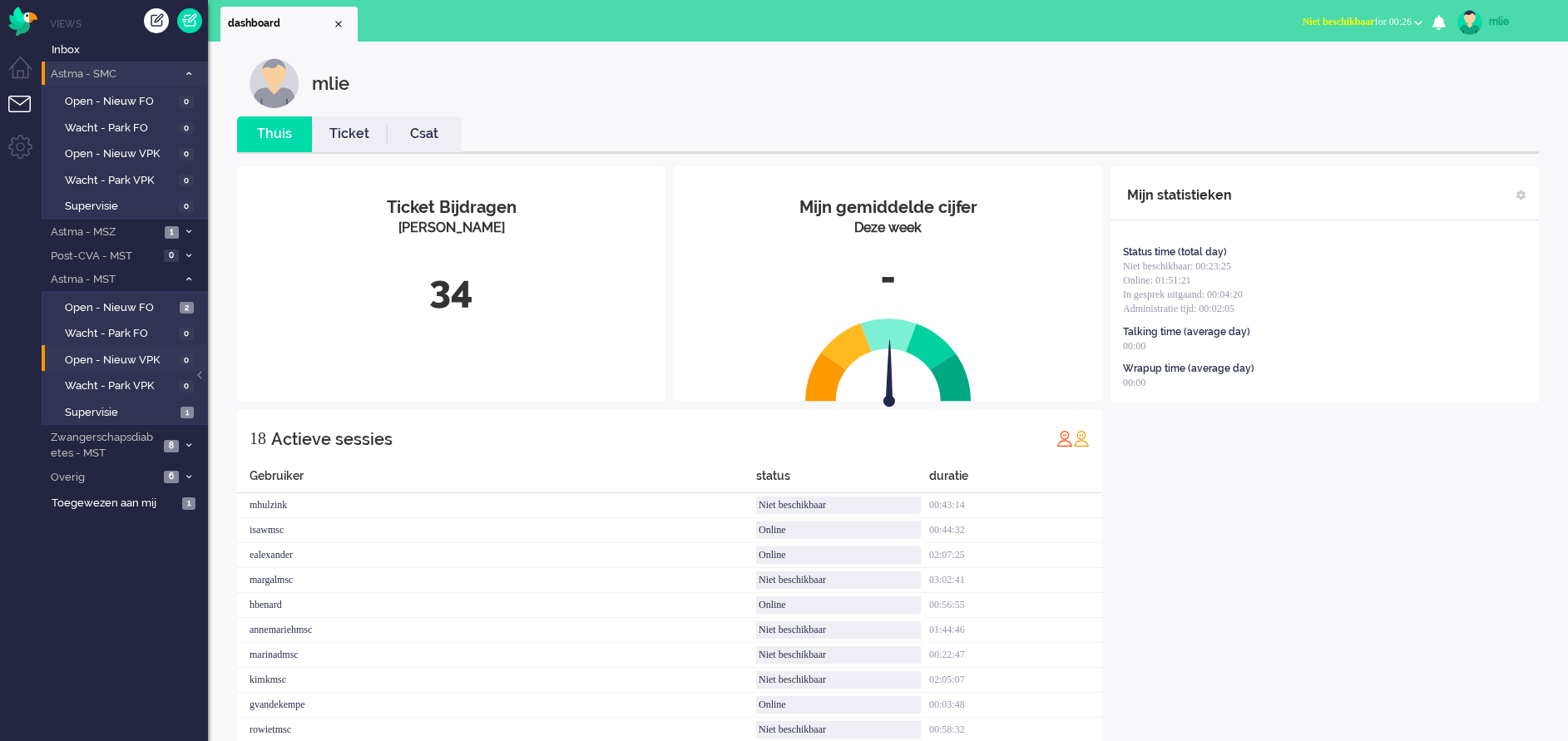
click at [195, 75] on li "Astma - SMC 0" at bounding box center [124, 74] width 166 height 24
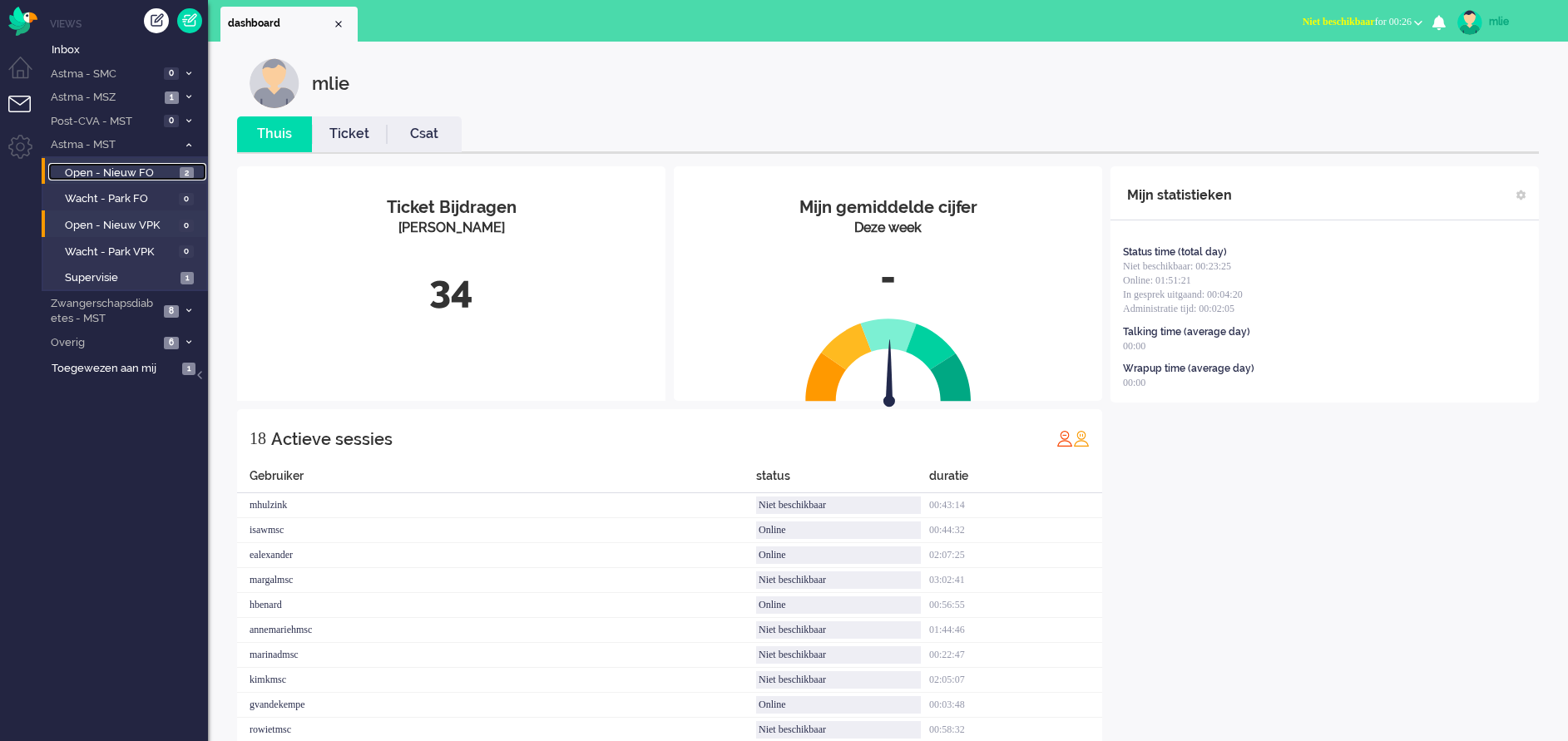
click at [174, 171] on span "Open - Nieuw FO" at bounding box center [120, 173] width 111 height 16
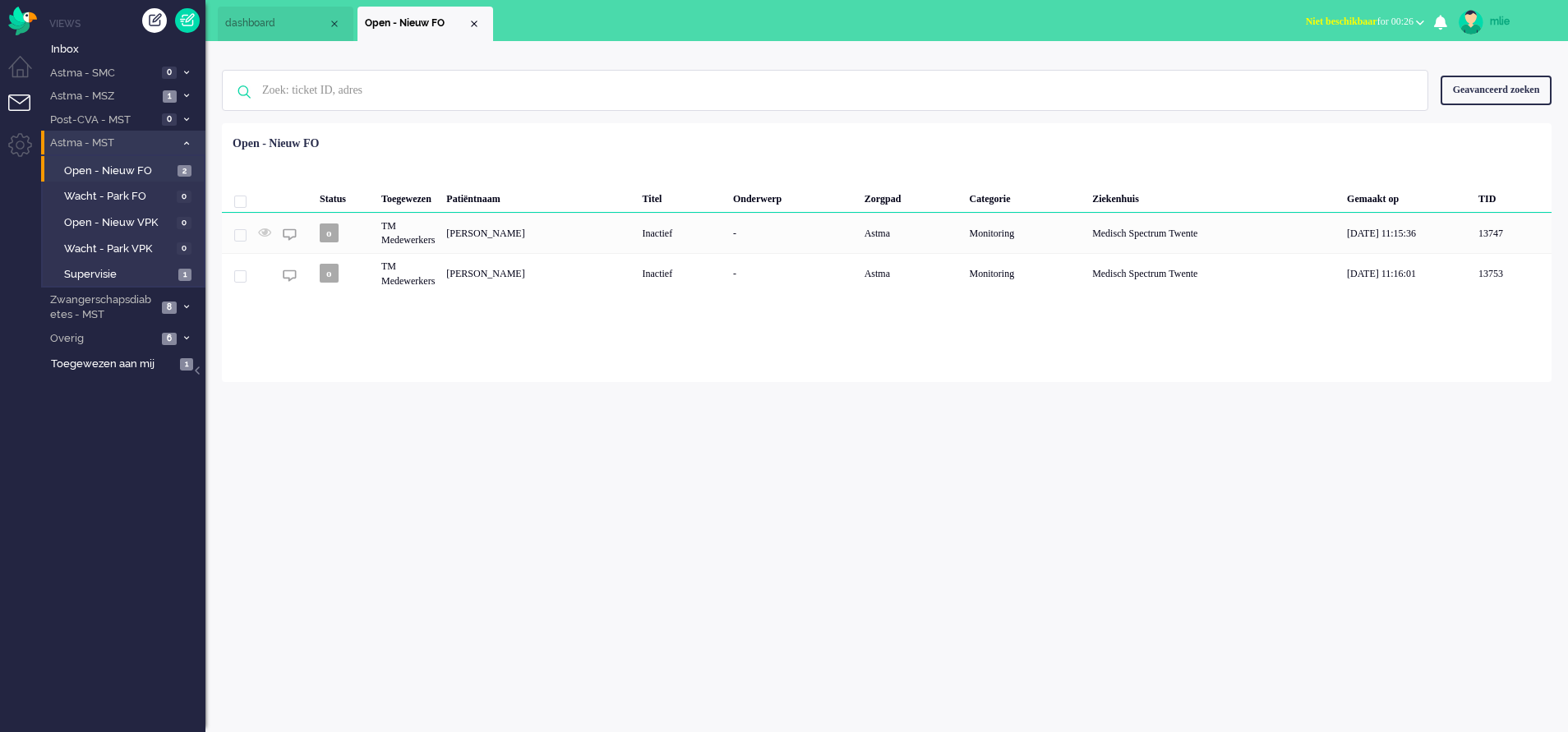
click at [184, 140] on icon at bounding box center [187, 143] width 5 height 6
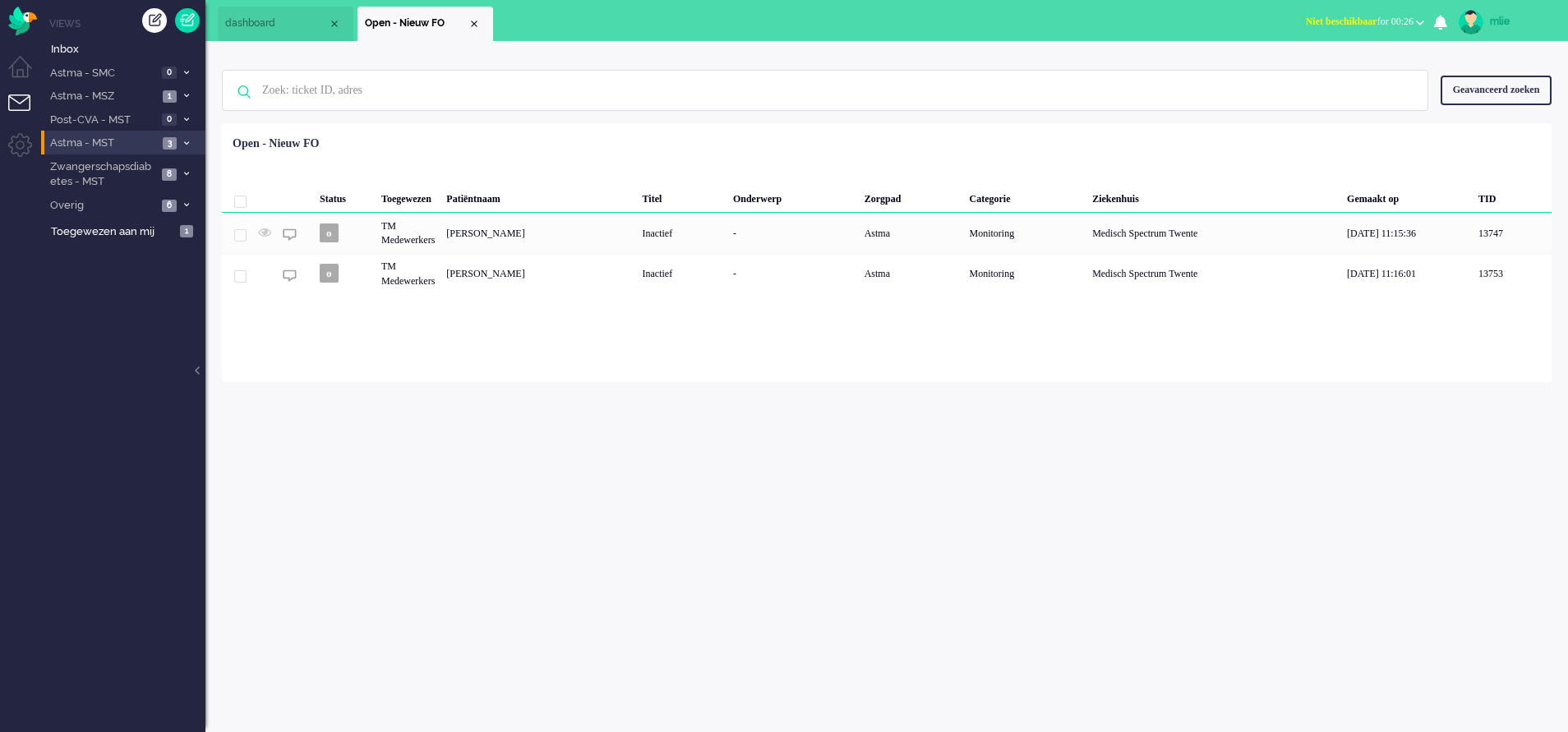
click at [191, 142] on span at bounding box center [186, 143] width 12 height 9
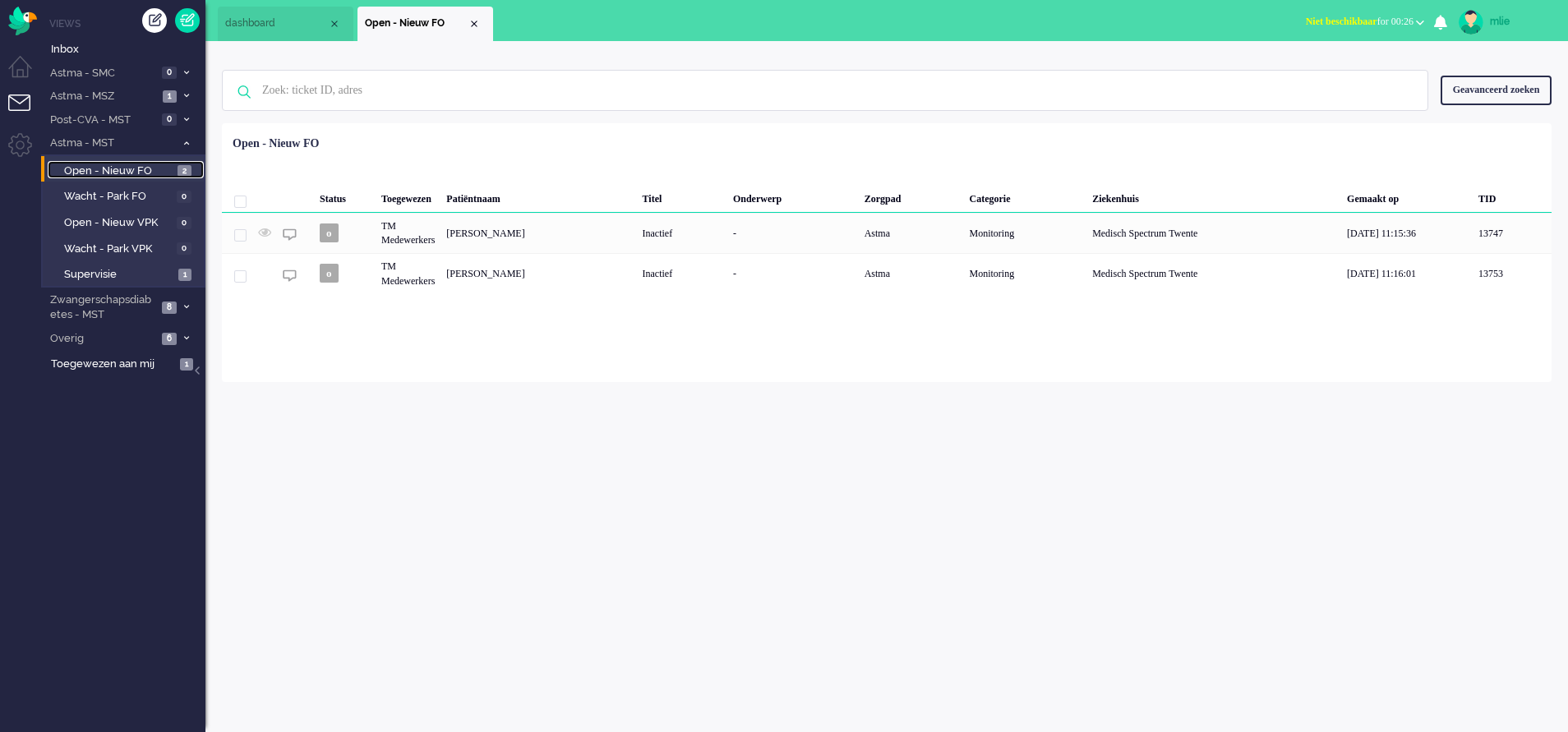
click at [125, 168] on span "Open - Nieuw FO" at bounding box center [119, 171] width 109 height 15
click at [189, 142] on span at bounding box center [186, 143] width 12 height 9
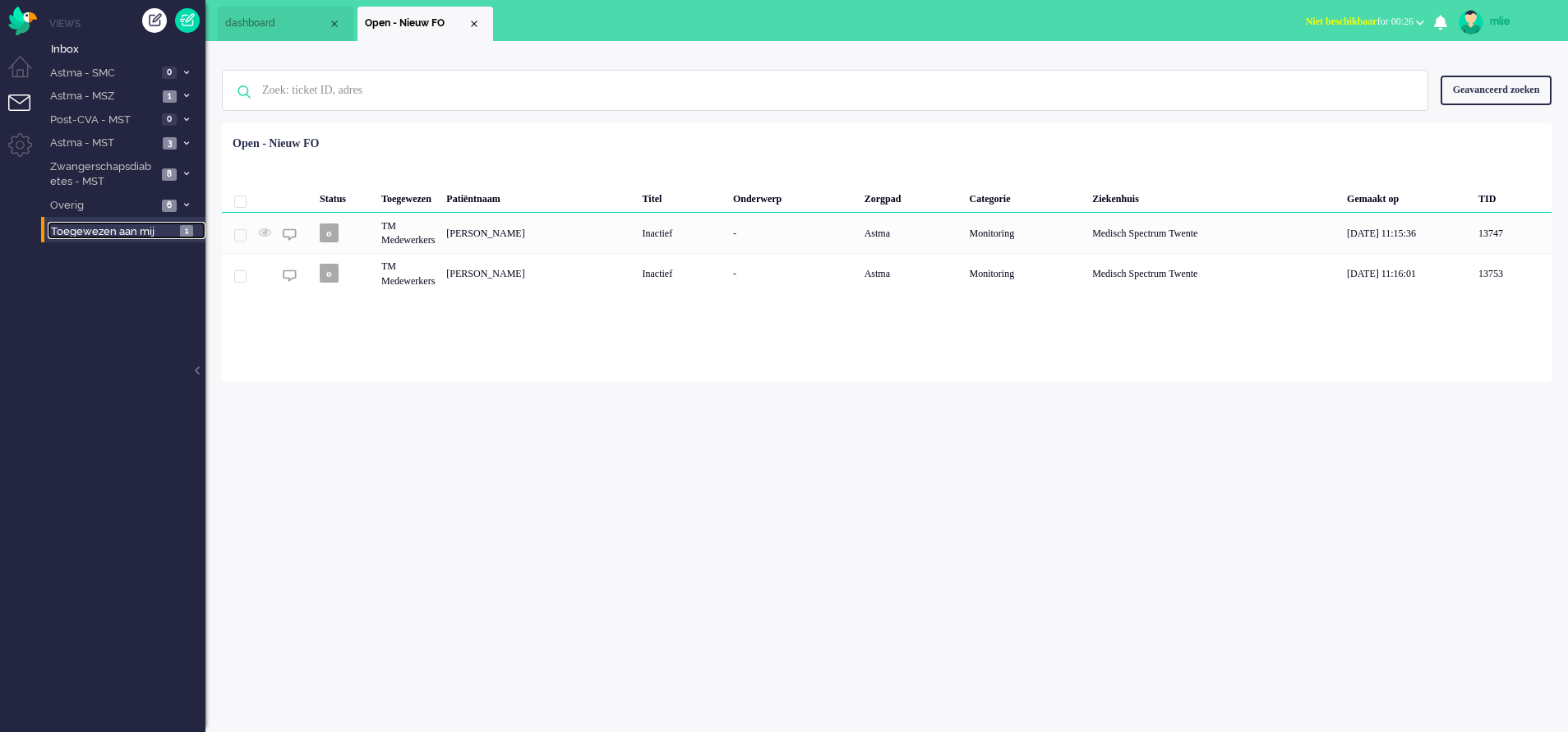
click at [125, 231] on span "Toegewezen aan mij" at bounding box center [113, 232] width 124 height 15
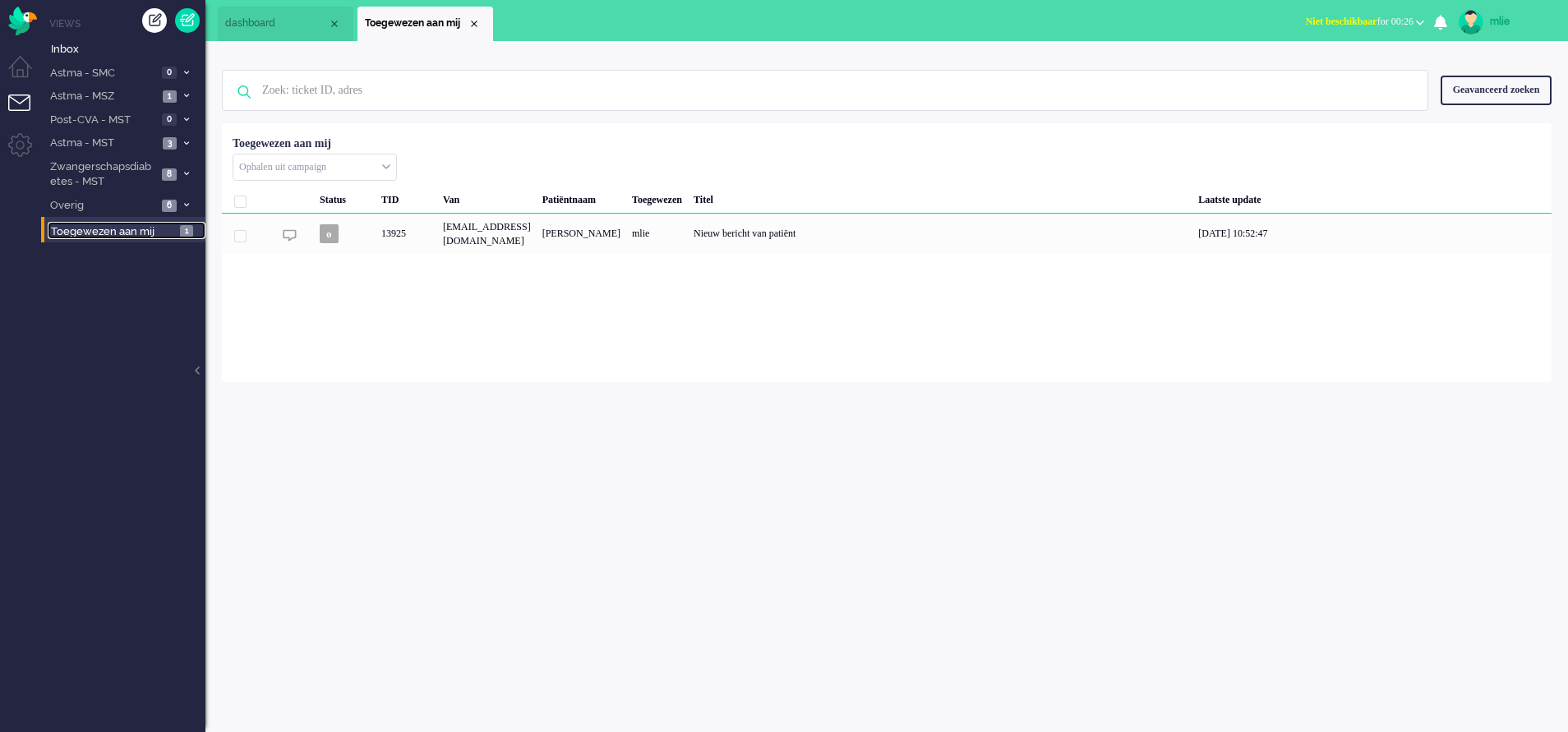
click at [289, 23] on span "dashboard" at bounding box center [276, 23] width 102 height 14
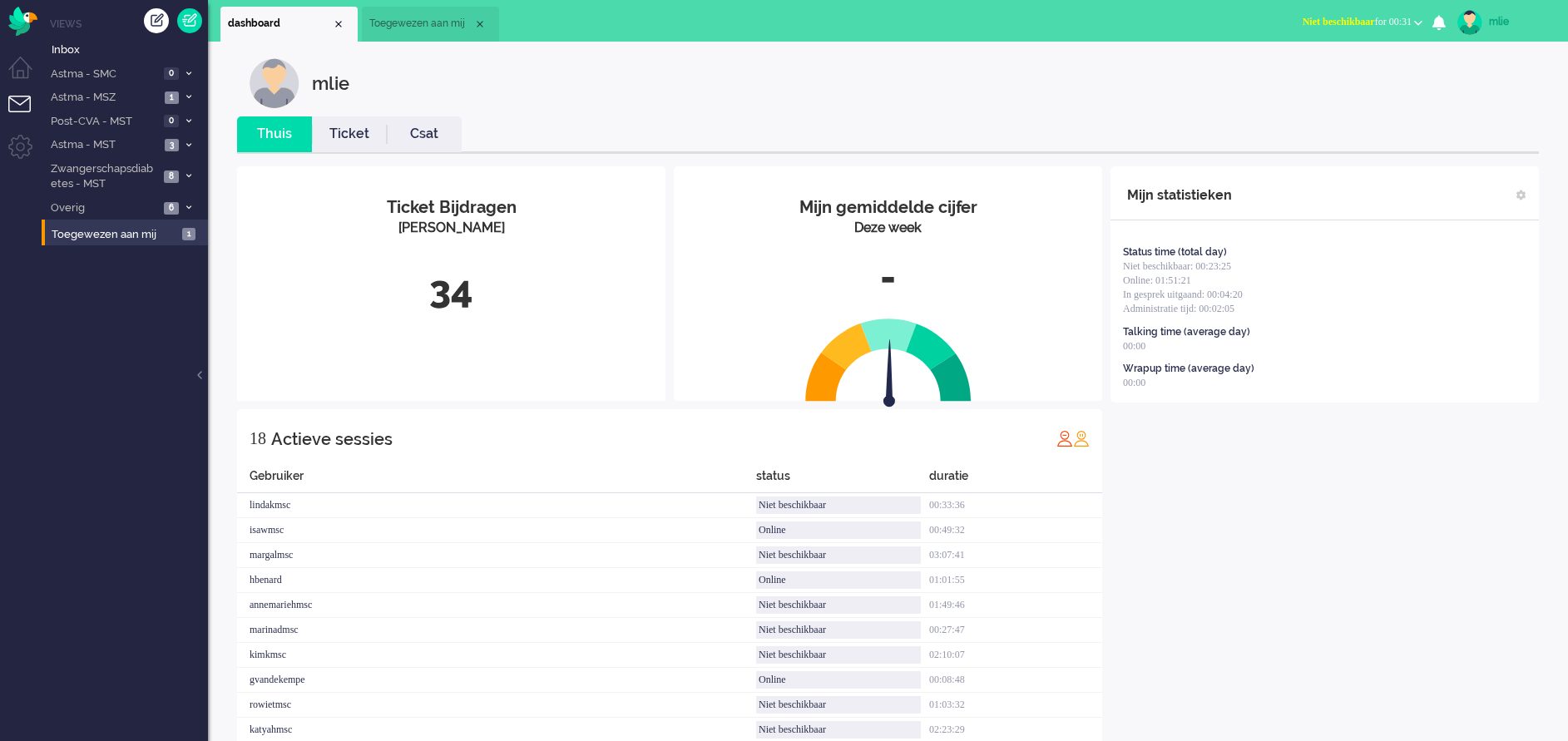
click at [1303, 26] on span "Niet beschikbaar" at bounding box center [1338, 21] width 72 height 11
click at [1299, 77] on label "Online" at bounding box center [1353, 74] width 131 height 14
click at [191, 138] on li "Astma - MST 3" at bounding box center [124, 145] width 166 height 24
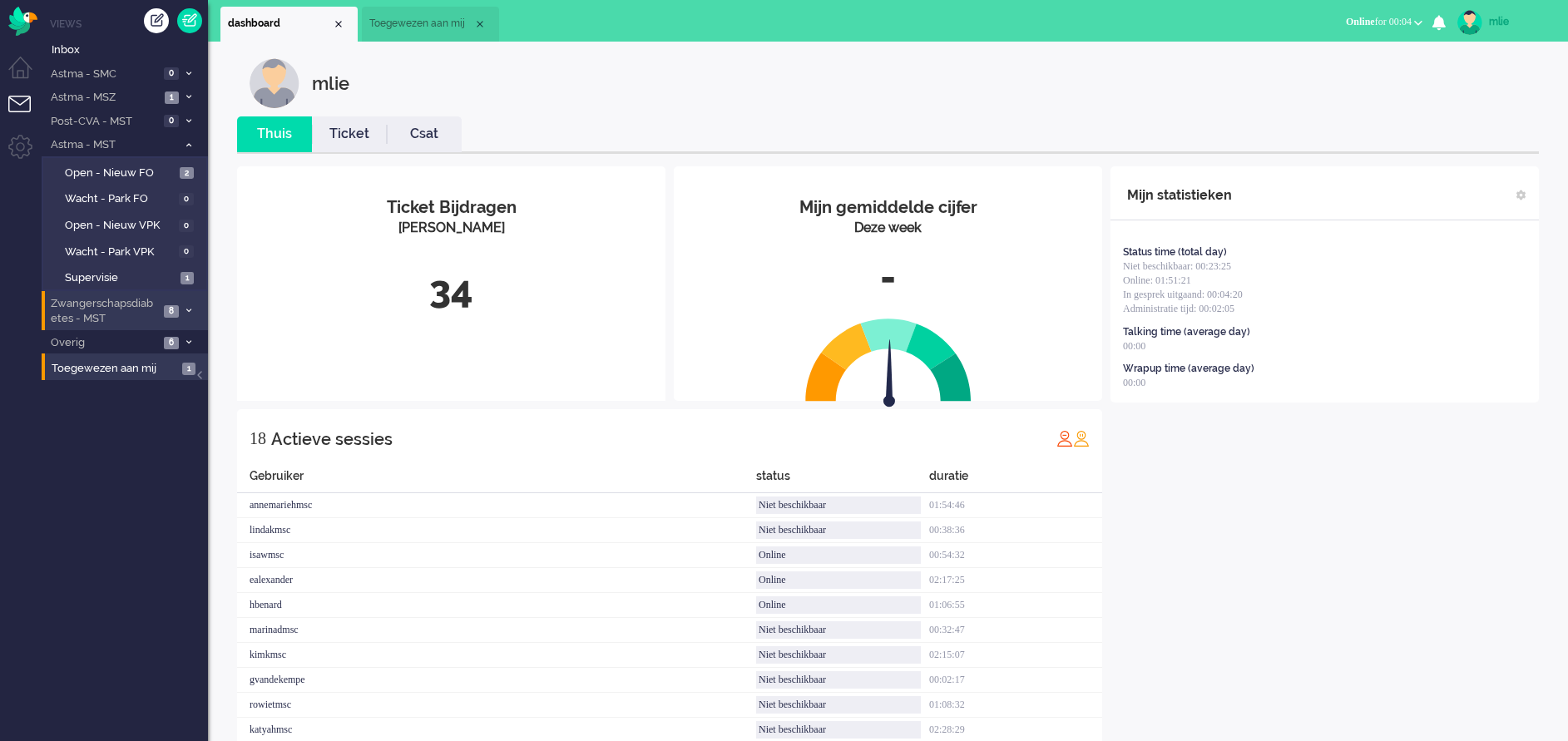
click at [181, 310] on li "Zwangerschapsdiabetes - MST 8" at bounding box center [124, 310] width 166 height 39
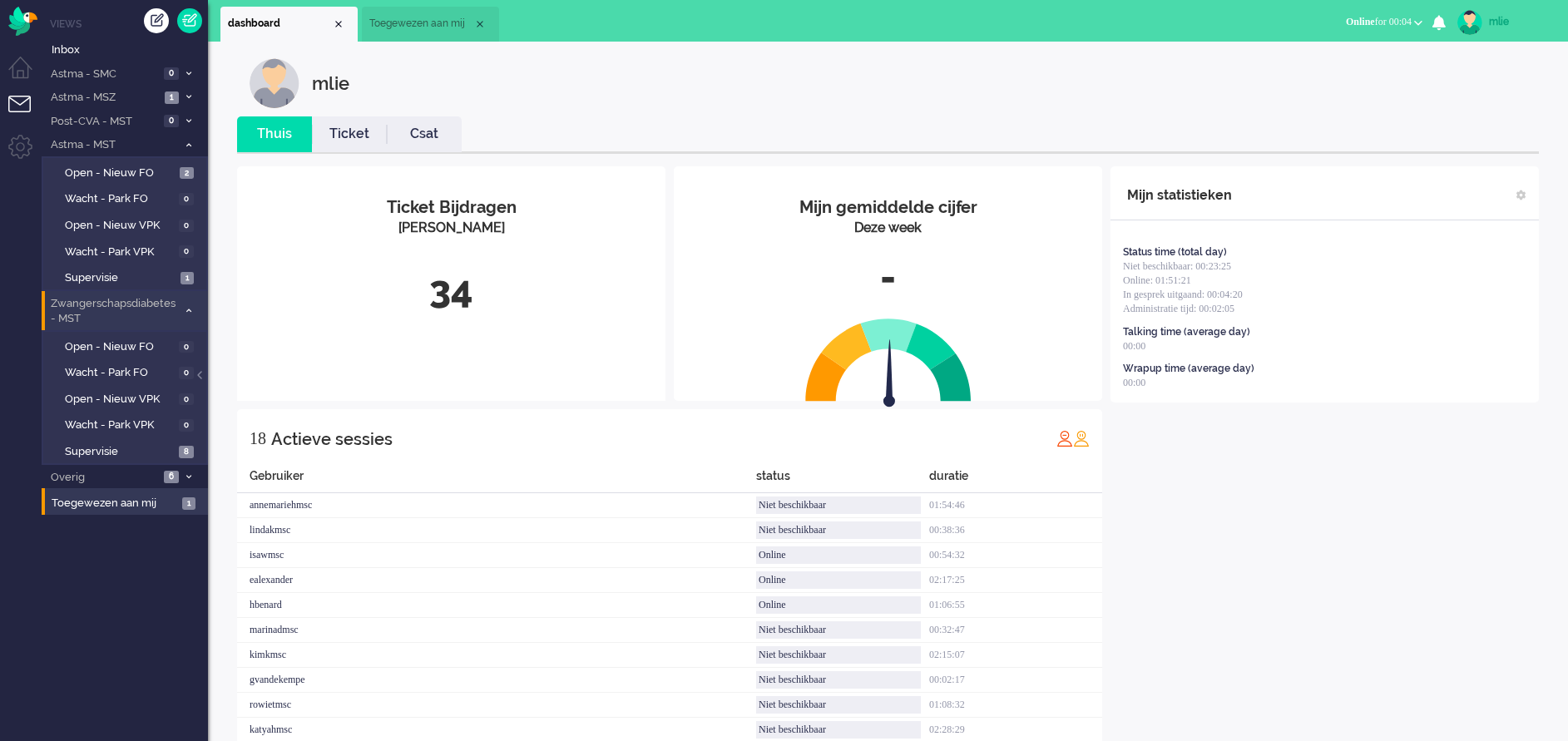
click at [185, 304] on li "Zwangerschapsdiabetes - MST 8" at bounding box center [124, 310] width 166 height 39
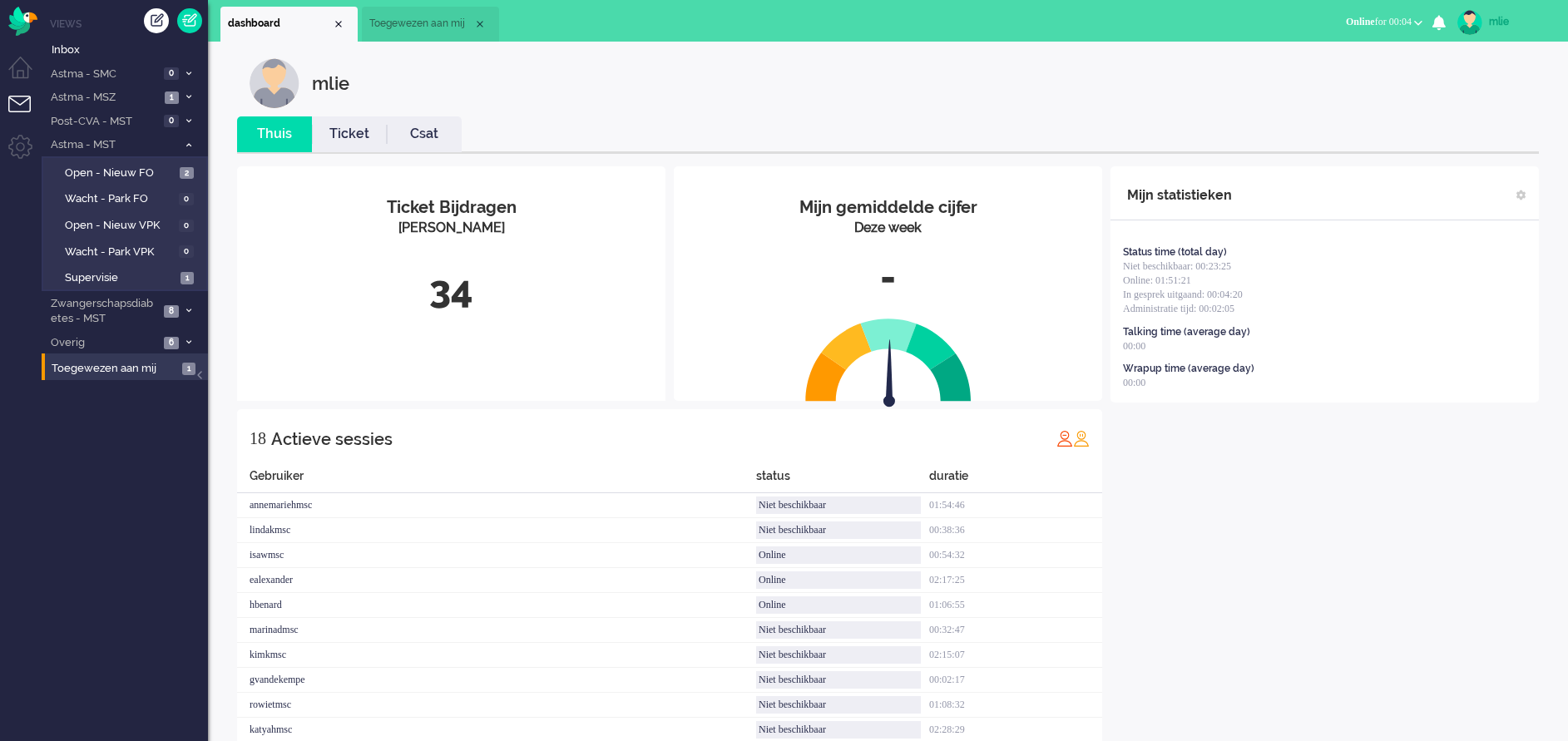
click at [436, 29] on span "Toegewezen aan mij" at bounding box center [421, 24] width 104 height 14
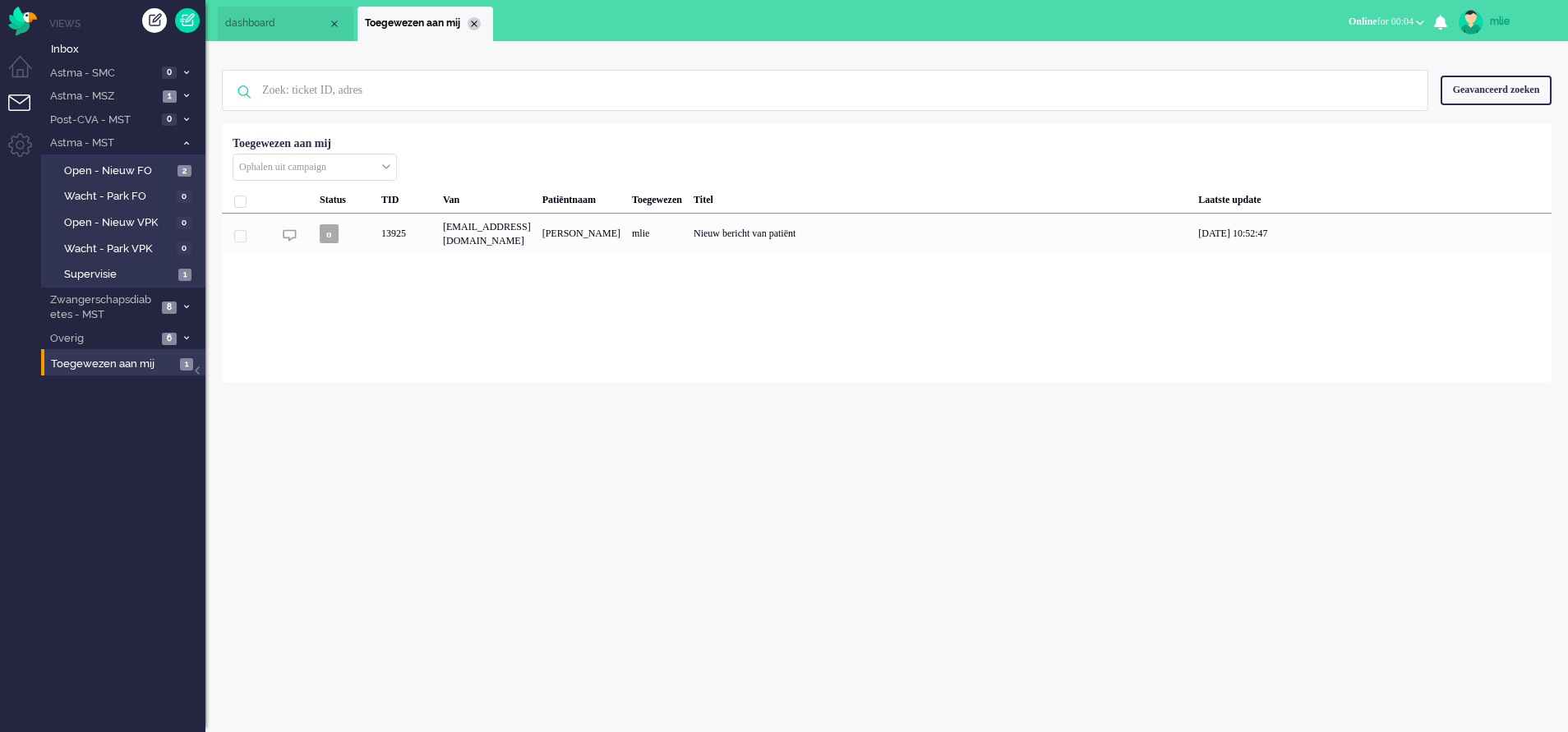
click at [474, 26] on div "Close tab" at bounding box center [474, 23] width 13 height 13
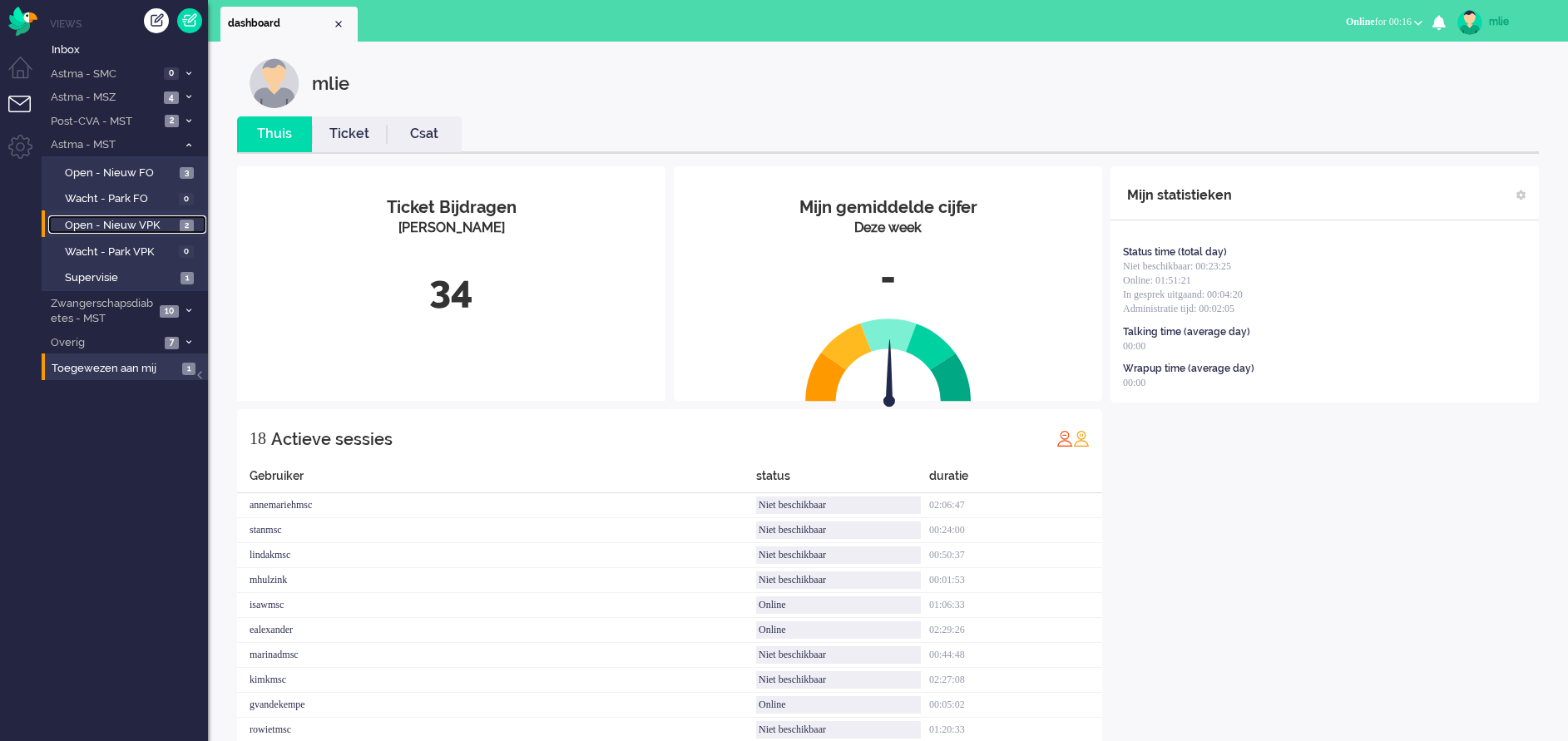
click at [100, 224] on span "Open - Nieuw VPK" at bounding box center [120, 226] width 111 height 16
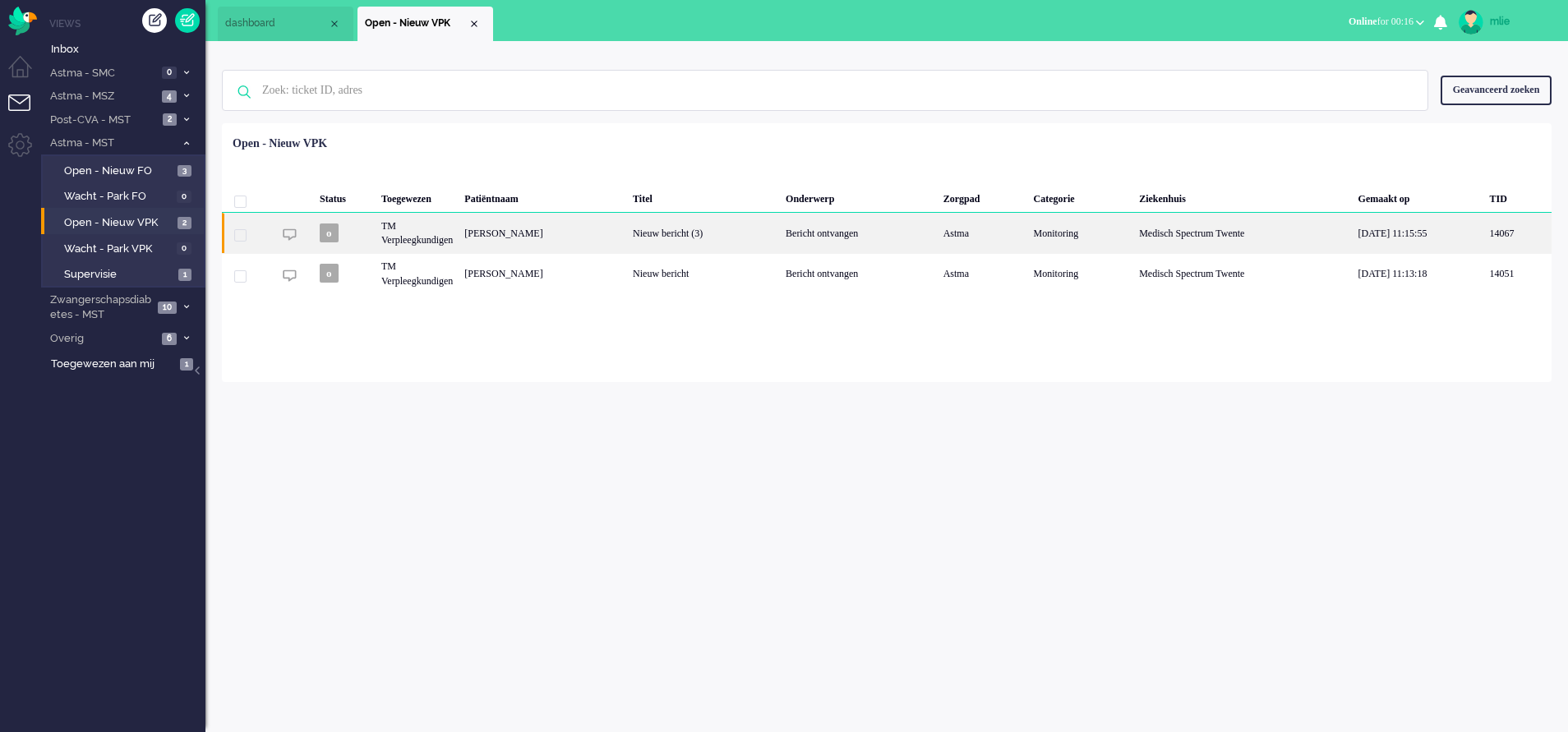
click at [882, 227] on div "Bericht ontvangen" at bounding box center [858, 232] width 157 height 40
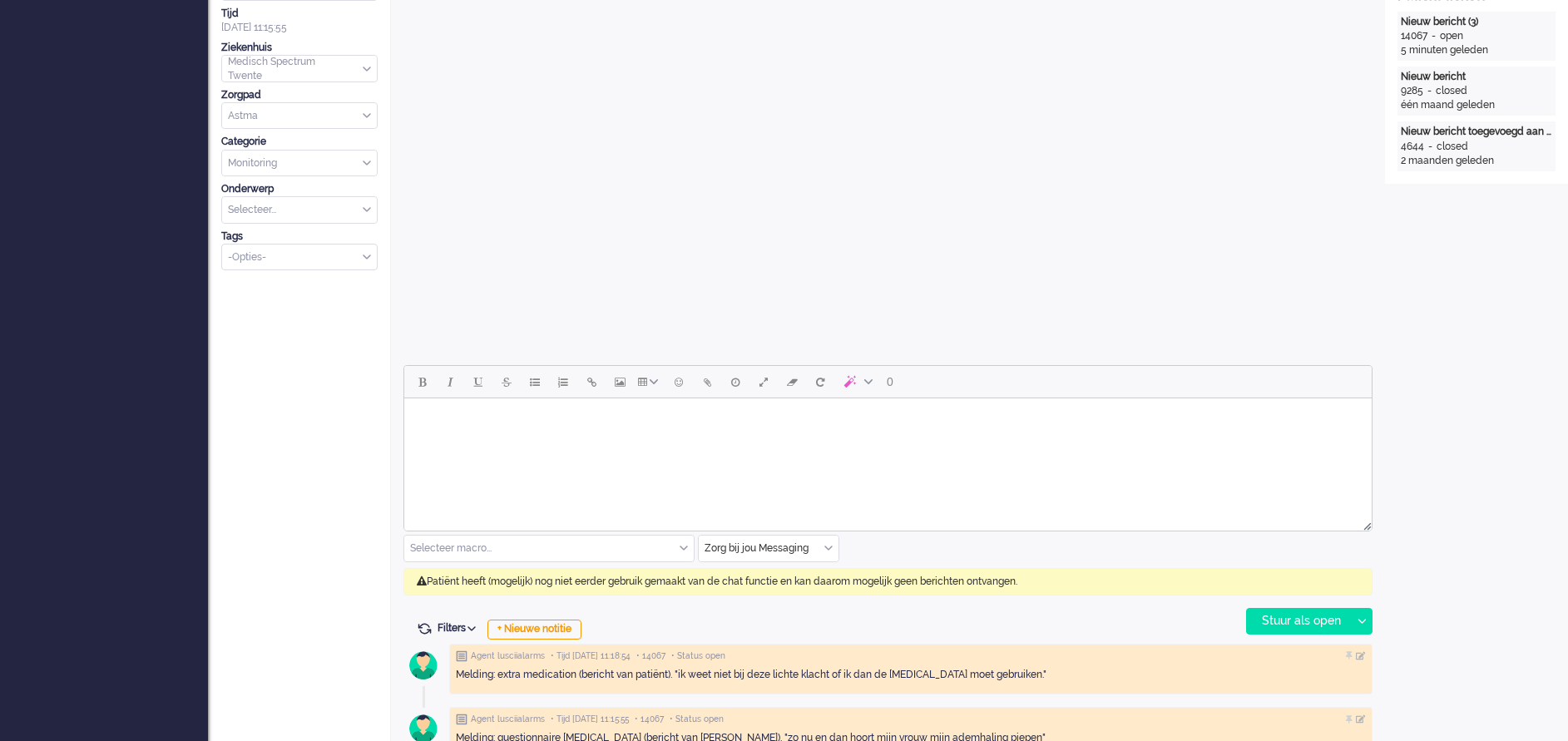
scroll to position [499, 0]
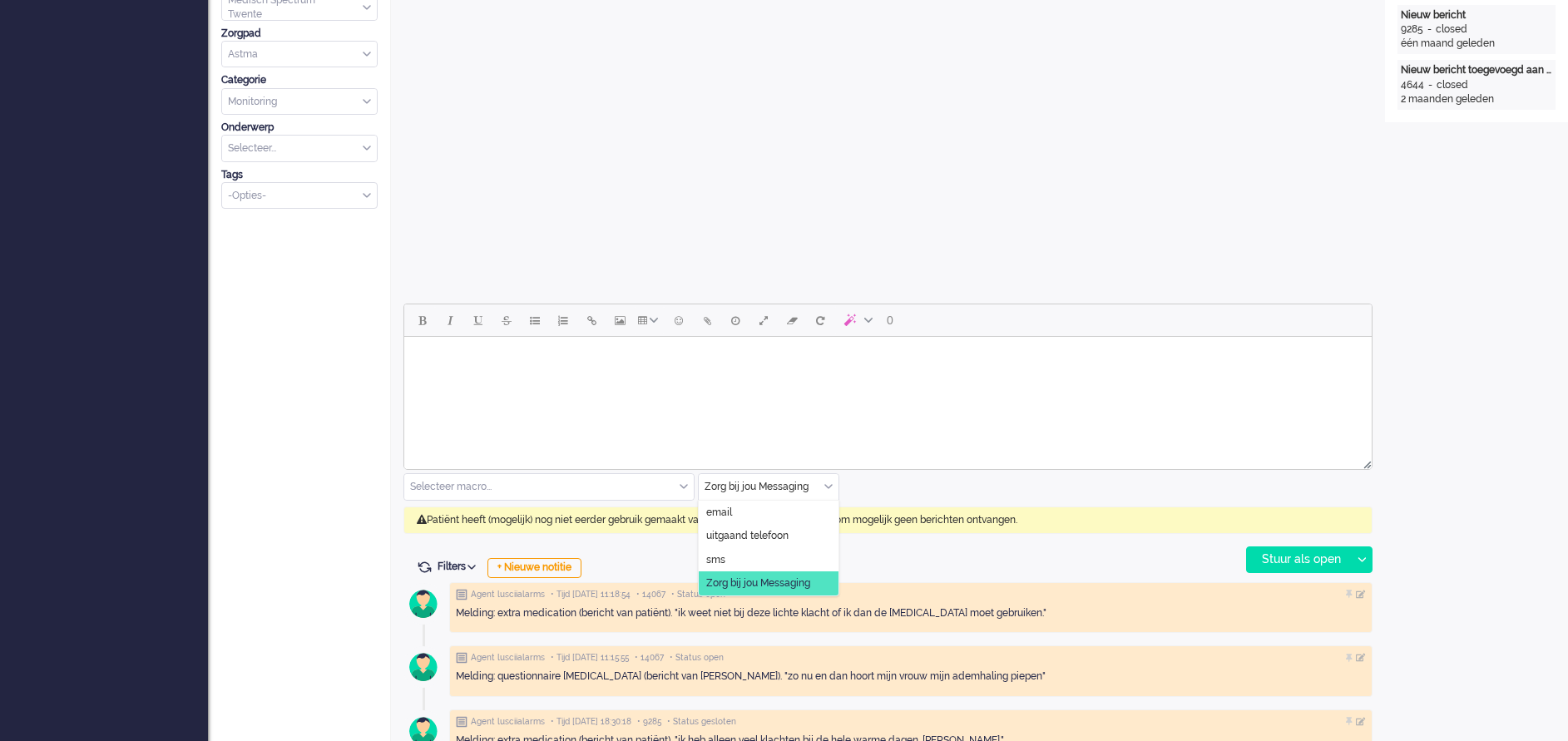
click at [830, 480] on input "text" at bounding box center [768, 488] width 139 height 26
click at [750, 542] on span "uitgaand telefoon" at bounding box center [747, 536] width 83 height 14
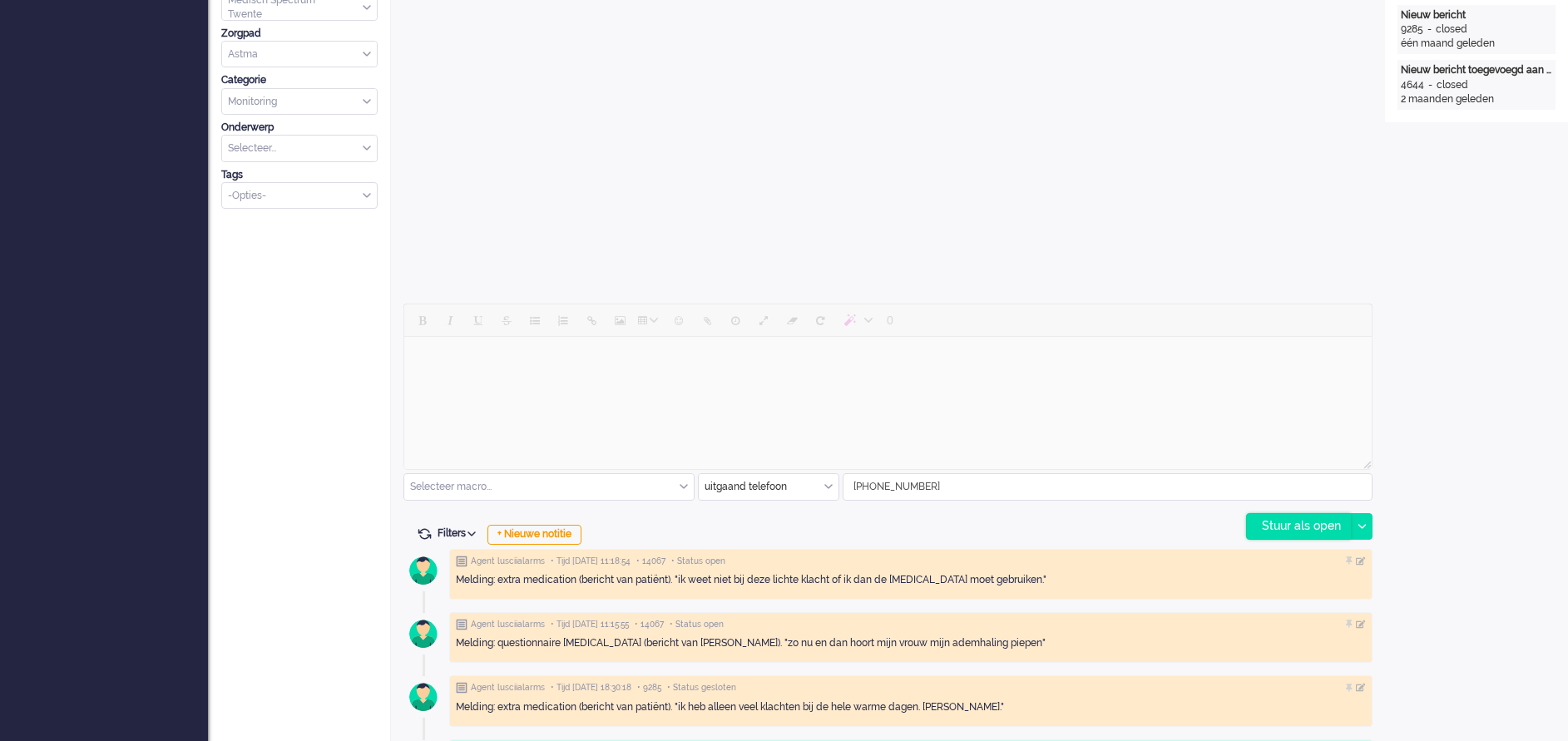
click at [1311, 523] on div "Stuur als open" at bounding box center [1298, 526] width 104 height 25
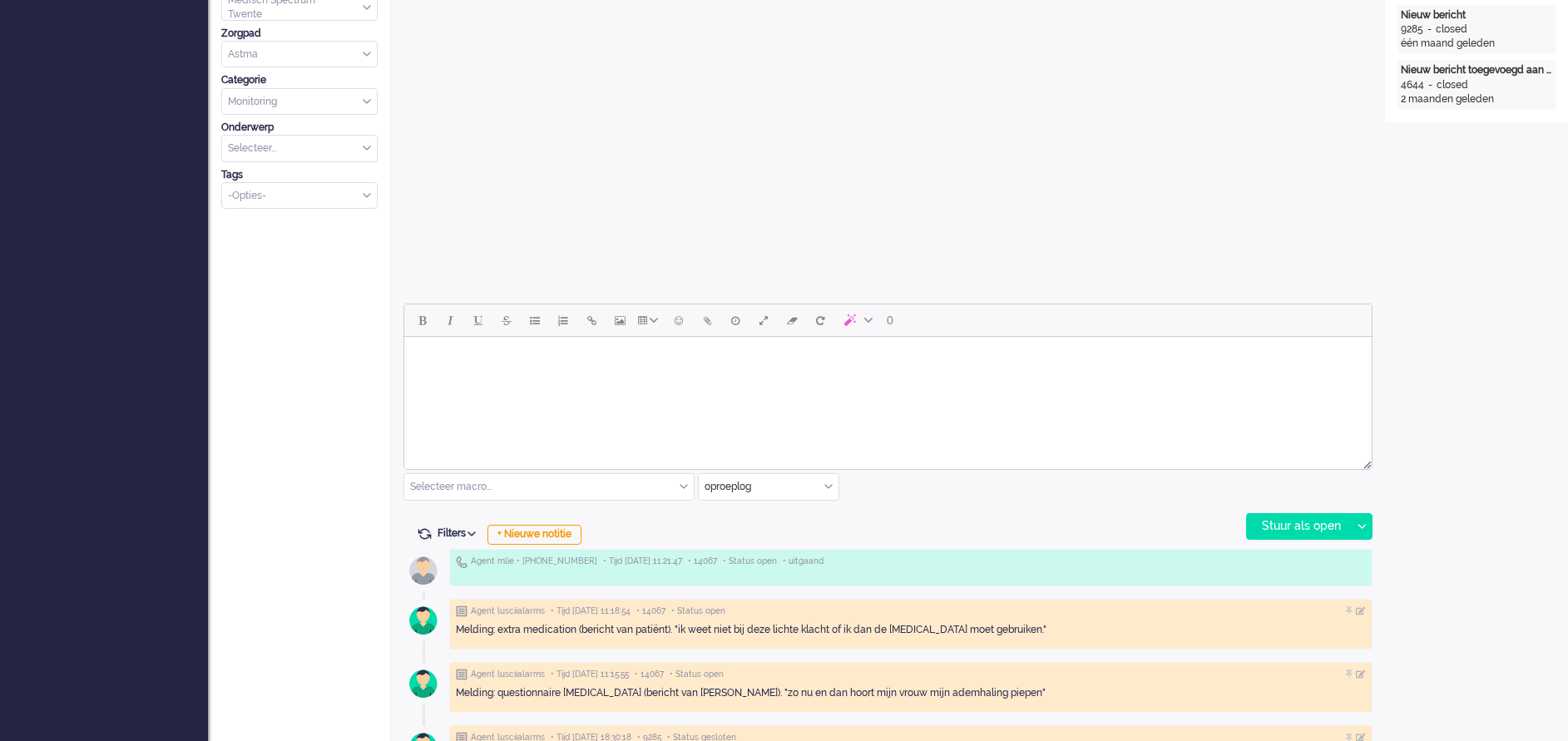
click at [437, 354] on body "Rich Text Area. Press ALT-0 for help." at bounding box center [888, 358] width 954 height 29
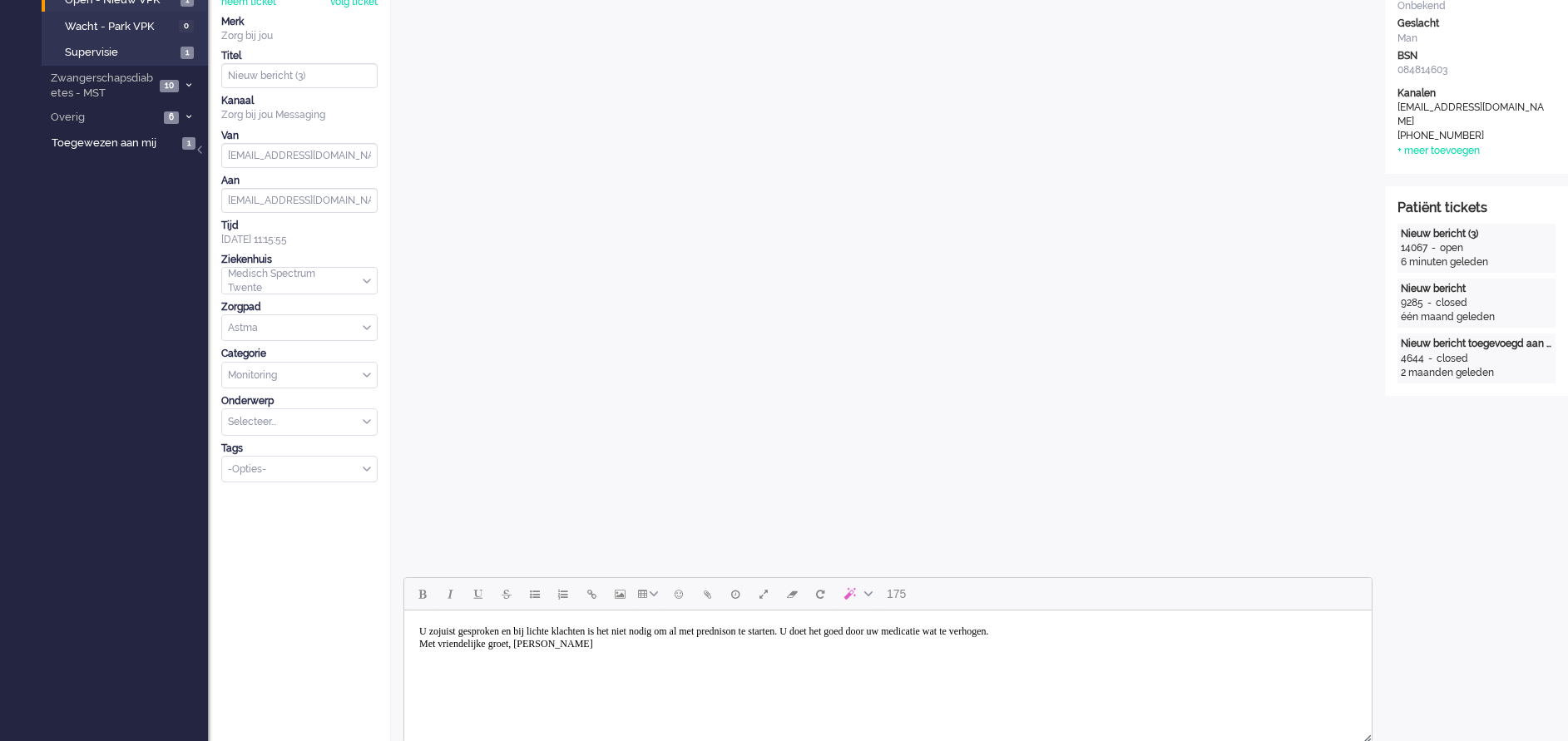
scroll to position [250, 0]
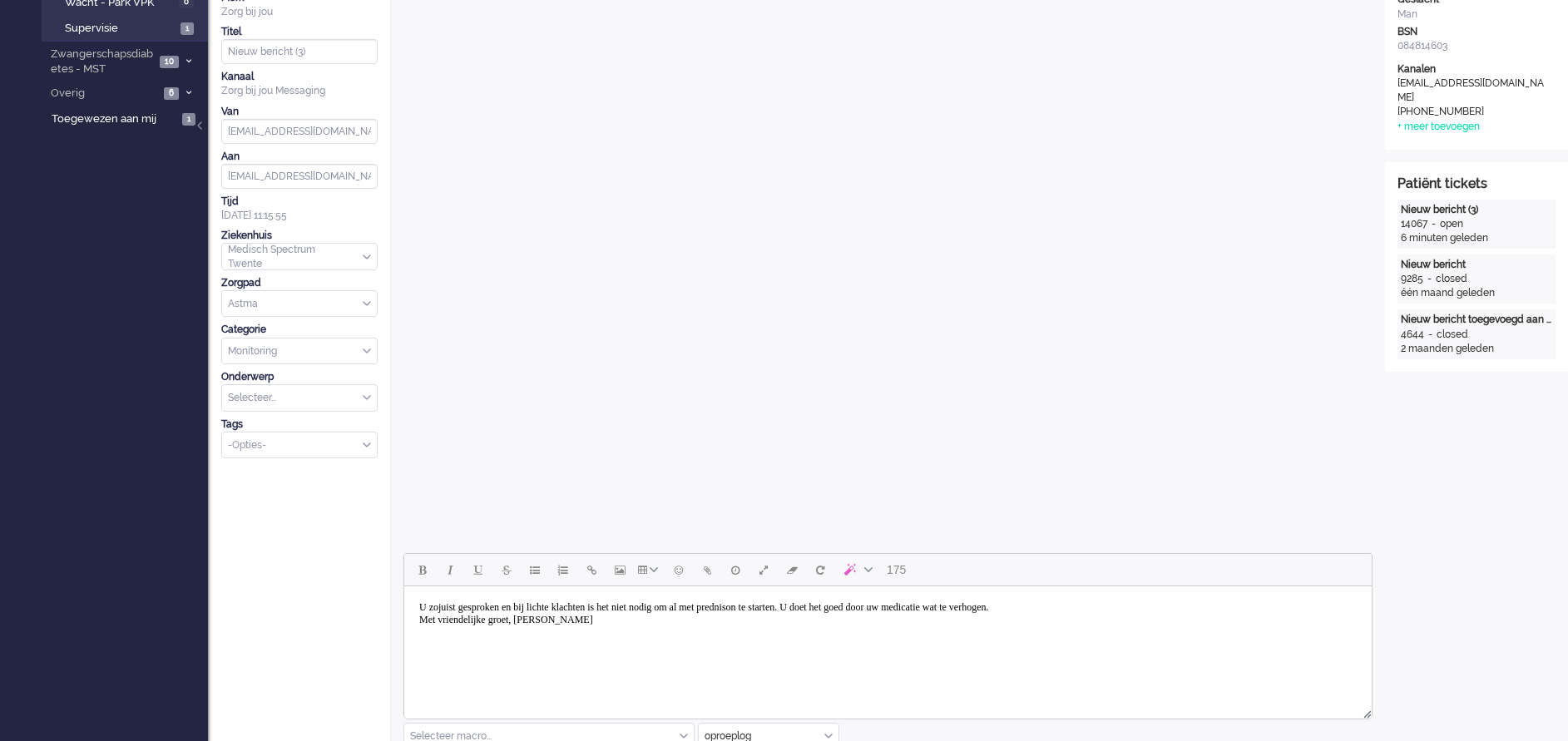
click at [872, 604] on body "U zojuist gesproken en bij lichte klachten is het niet nodig om al met predniso…" at bounding box center [888, 614] width 954 height 42
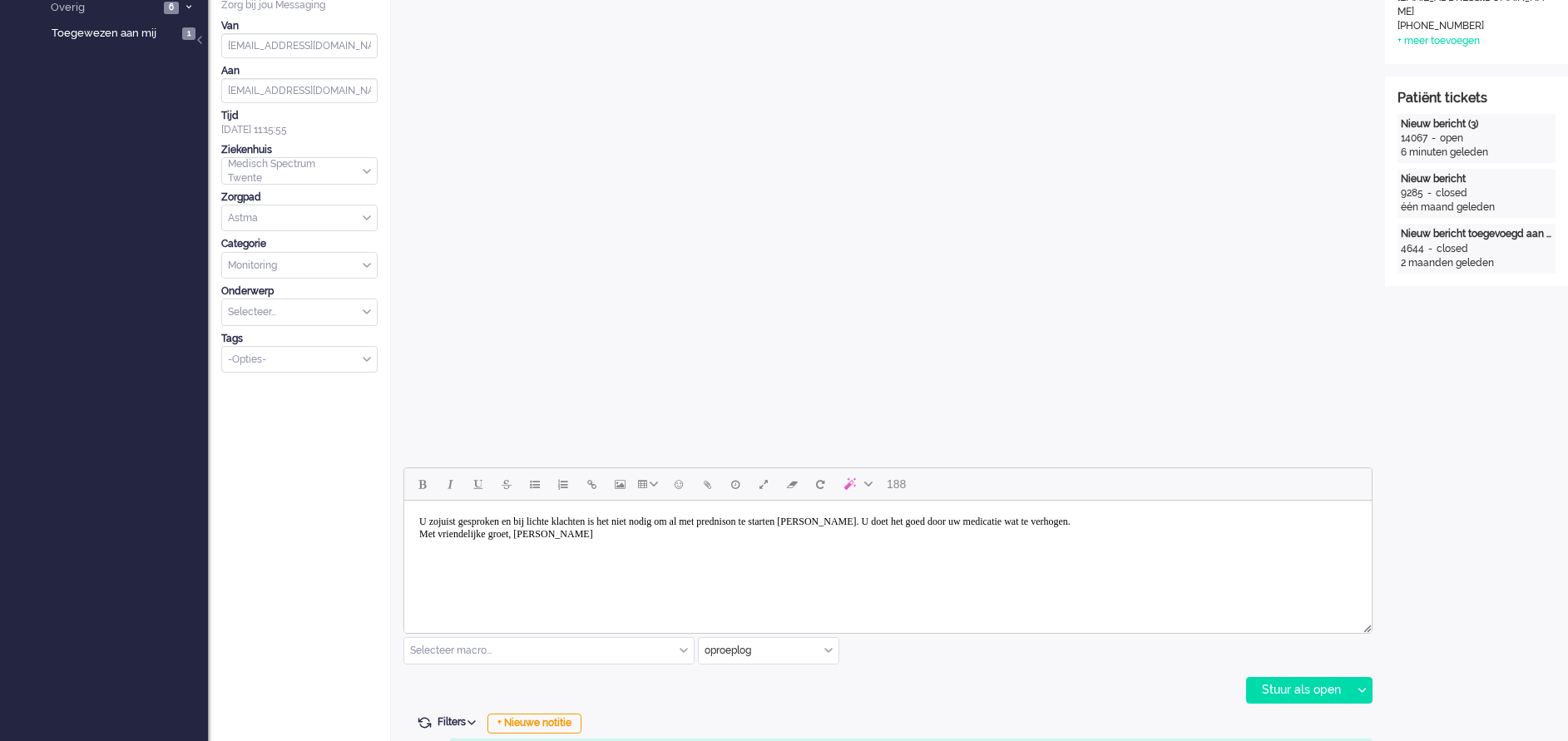
scroll to position [374, 0]
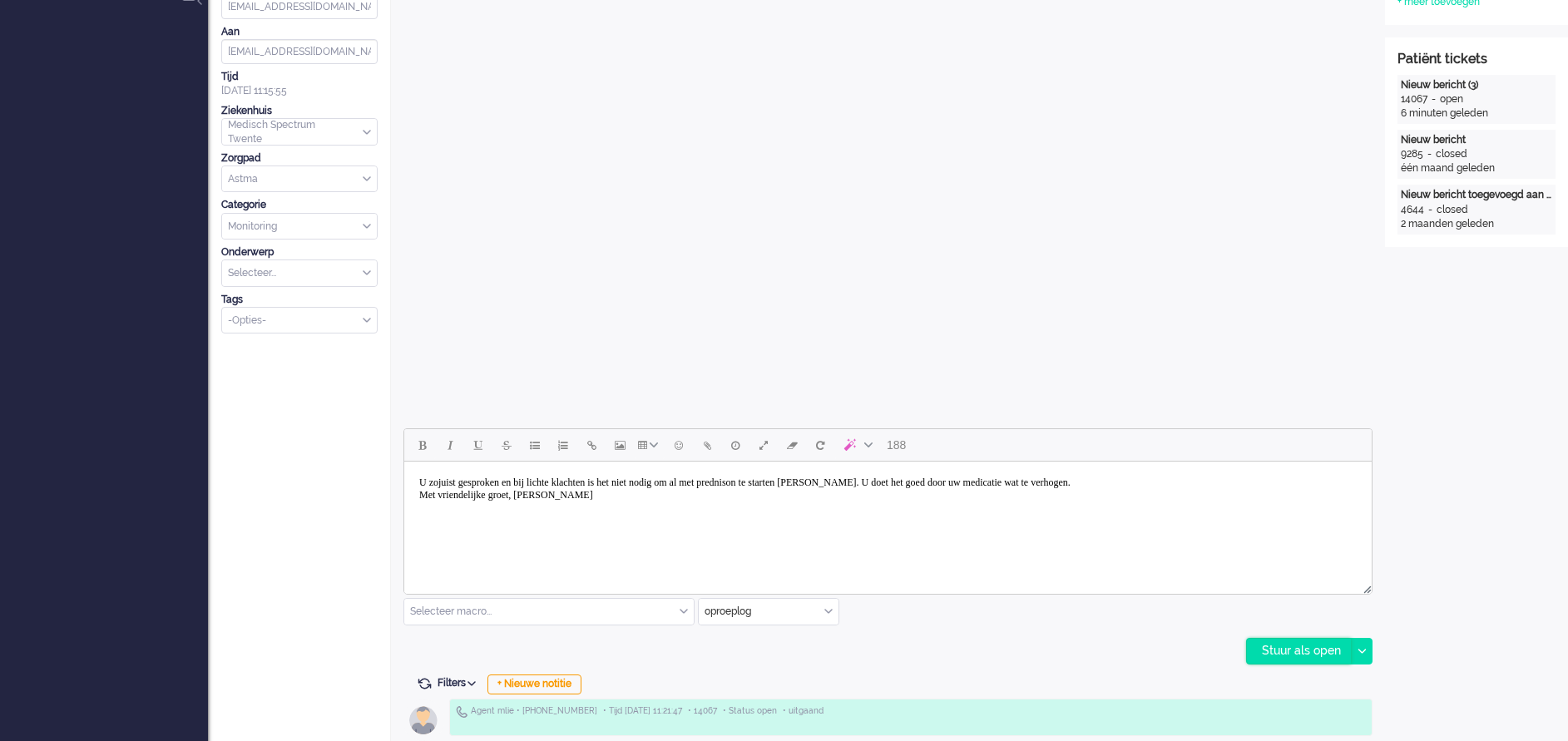
click at [1286, 654] on div "Stuur als open" at bounding box center [1298, 651] width 104 height 25
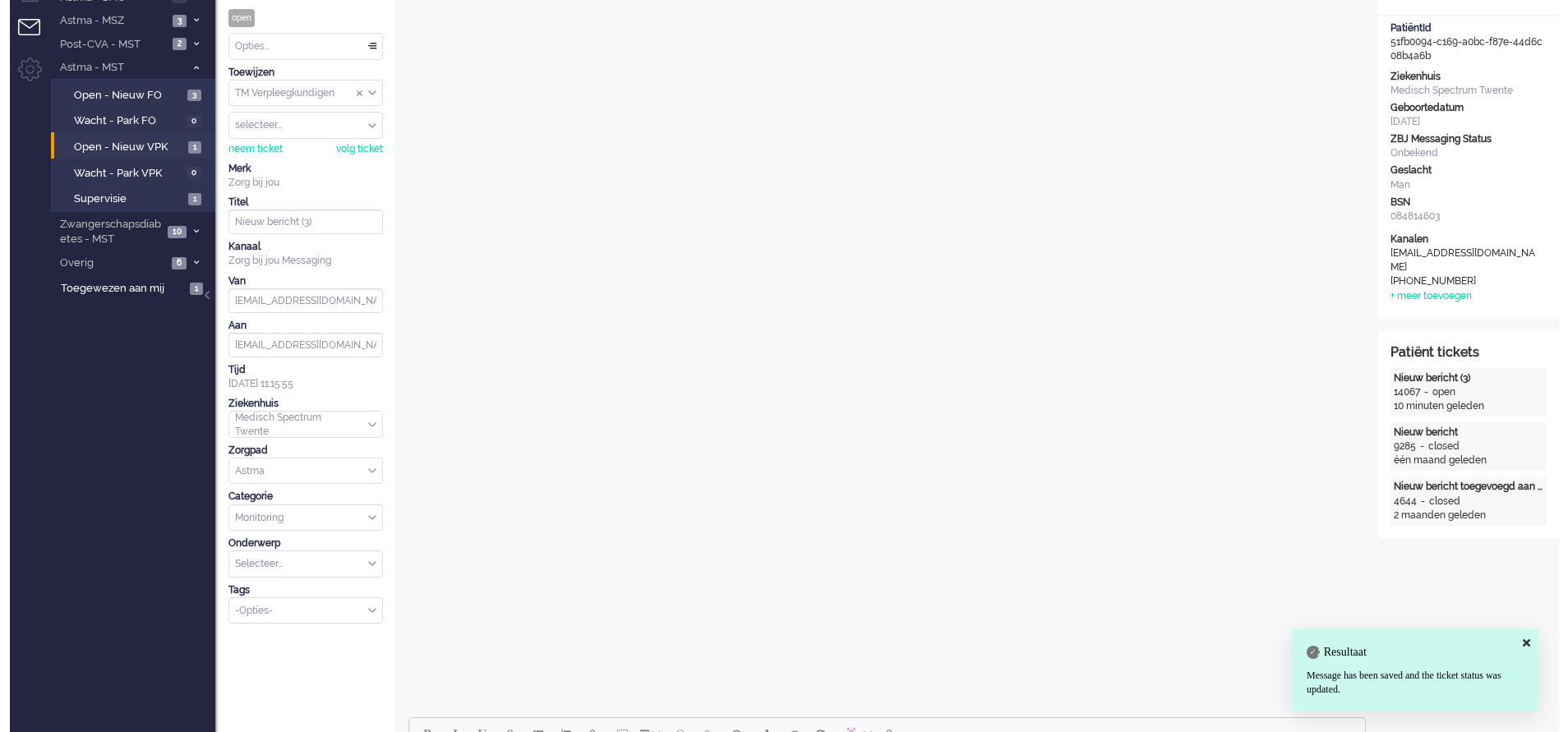
scroll to position [0, 0]
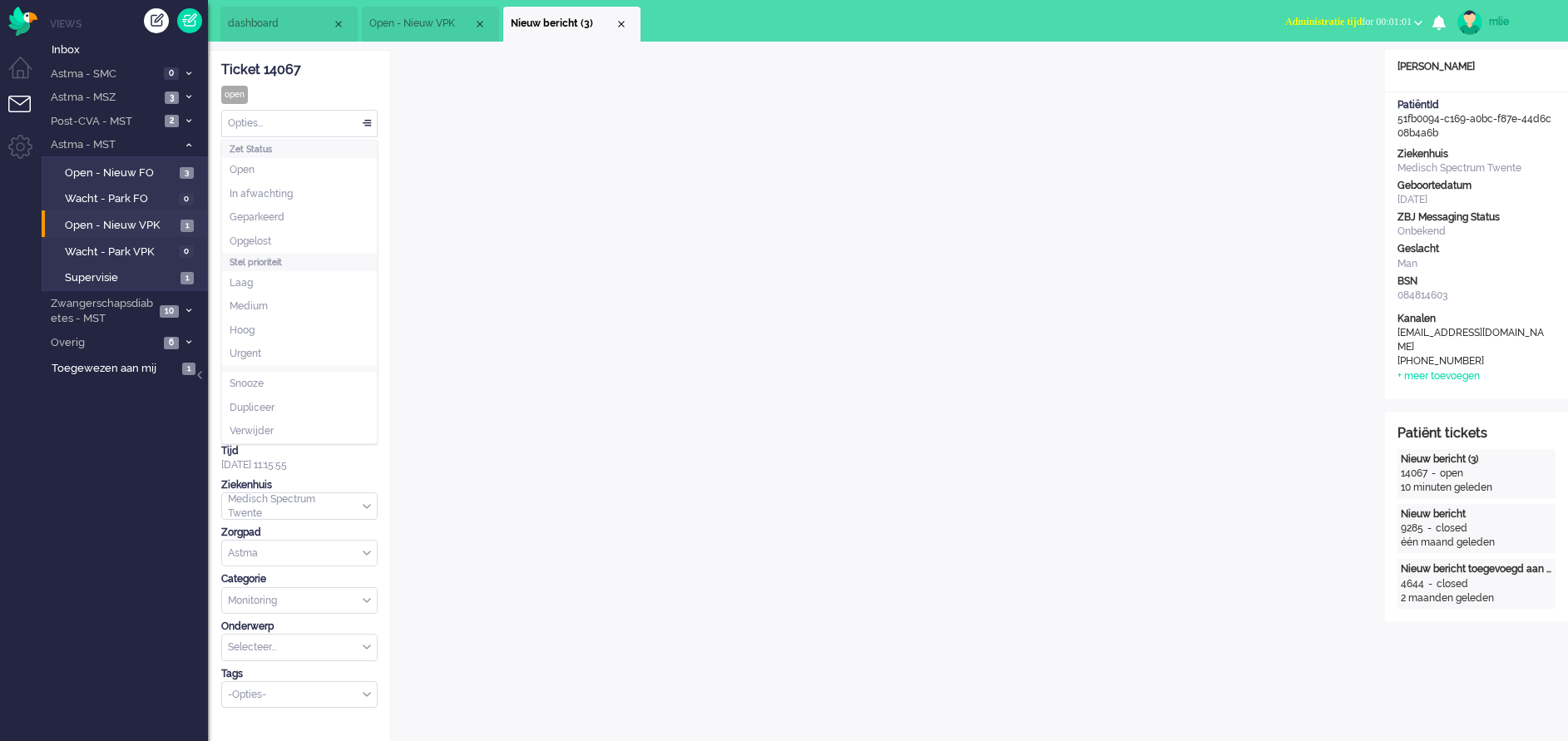
click at [367, 121] on div "Opties..." at bounding box center [299, 124] width 155 height 26
click at [253, 240] on span "Opgelost" at bounding box center [251, 241] width 42 height 14
click at [623, 24] on div "Close tab" at bounding box center [621, 24] width 13 height 13
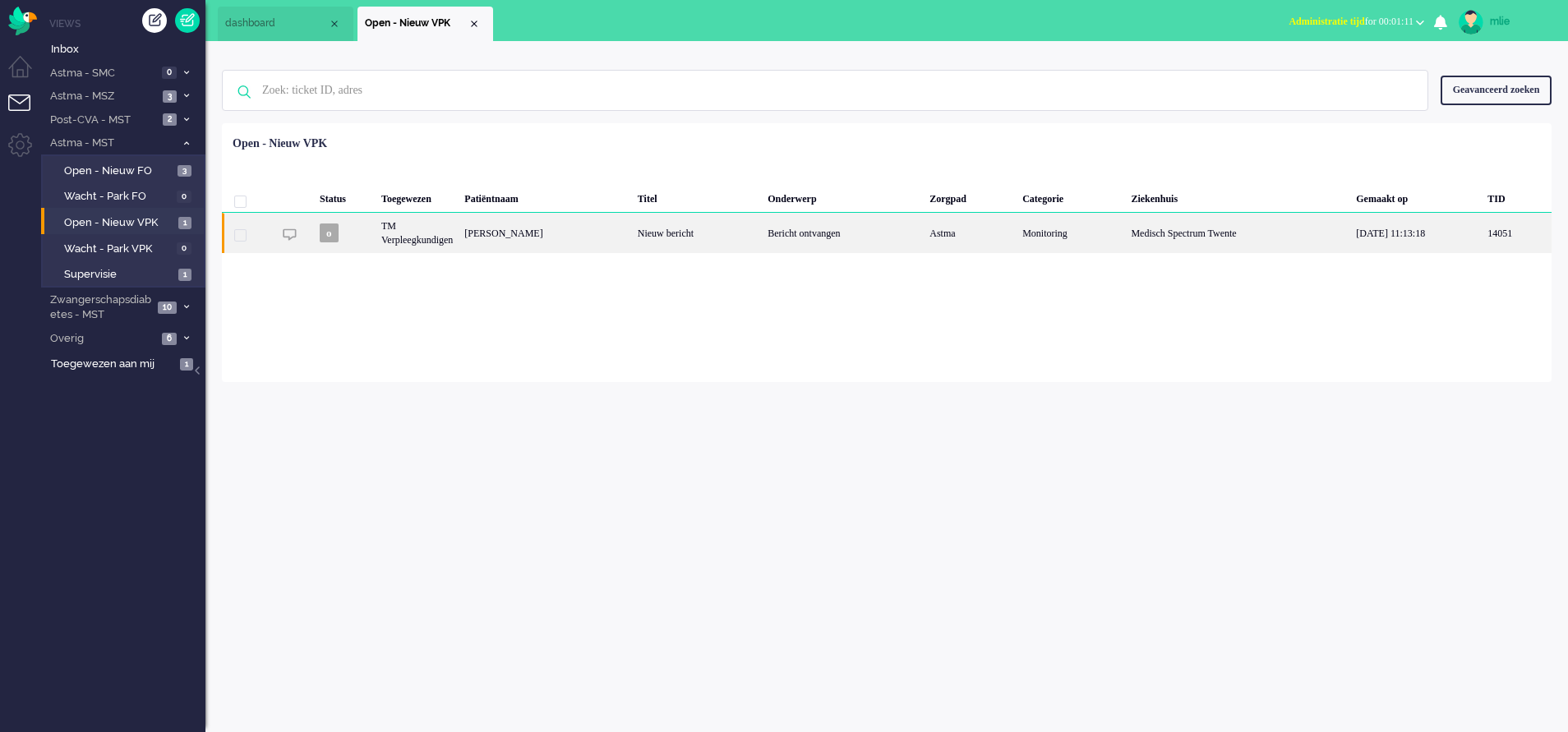
click at [858, 233] on div "Bericht ontvangen" at bounding box center [843, 232] width 162 height 40
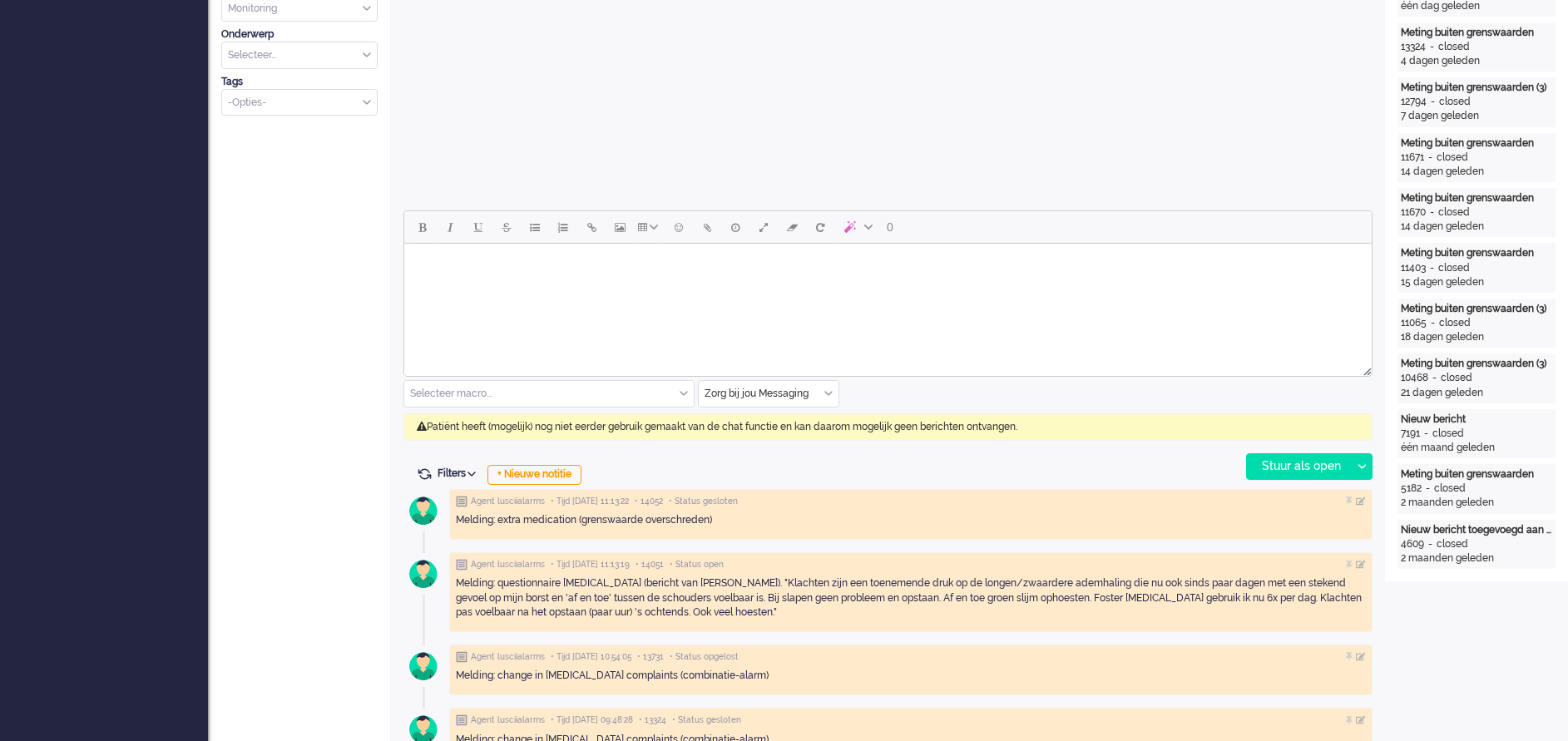
scroll to position [623, 0]
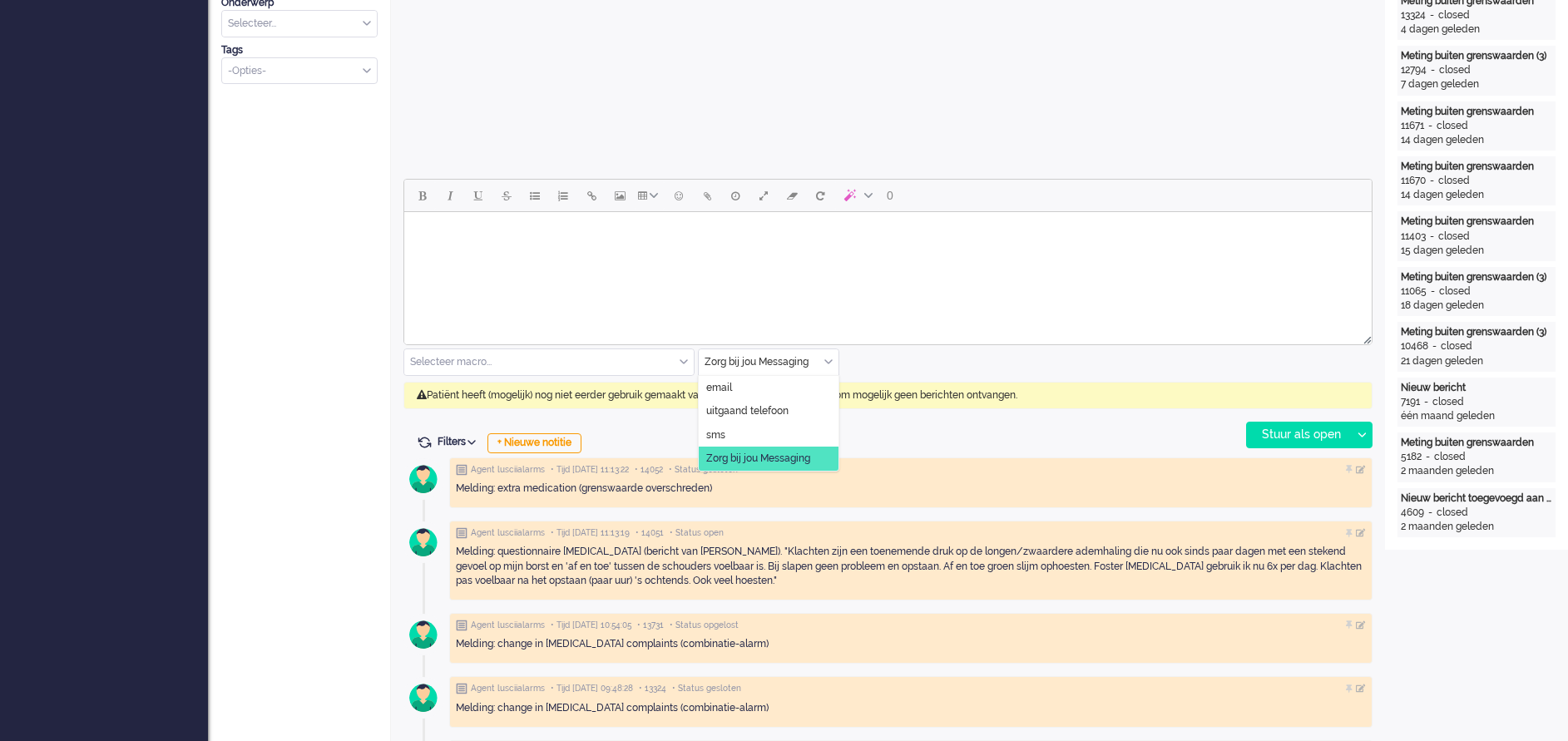
click at [828, 355] on input "text" at bounding box center [768, 362] width 139 height 26
click at [771, 404] on span "uitgaand telefoon" at bounding box center [747, 411] width 83 height 14
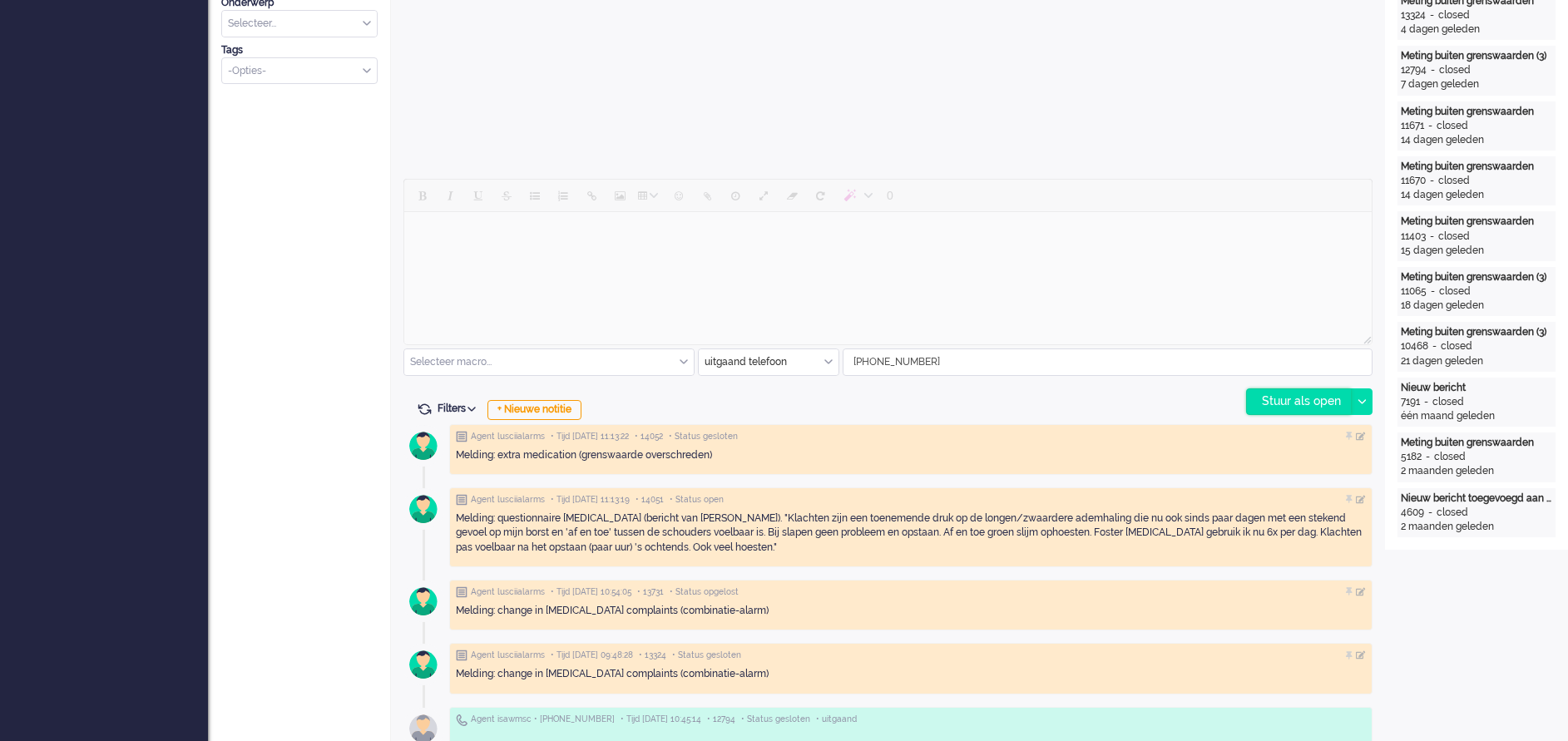
click at [1278, 401] on div "Stuur als open" at bounding box center [1298, 401] width 104 height 25
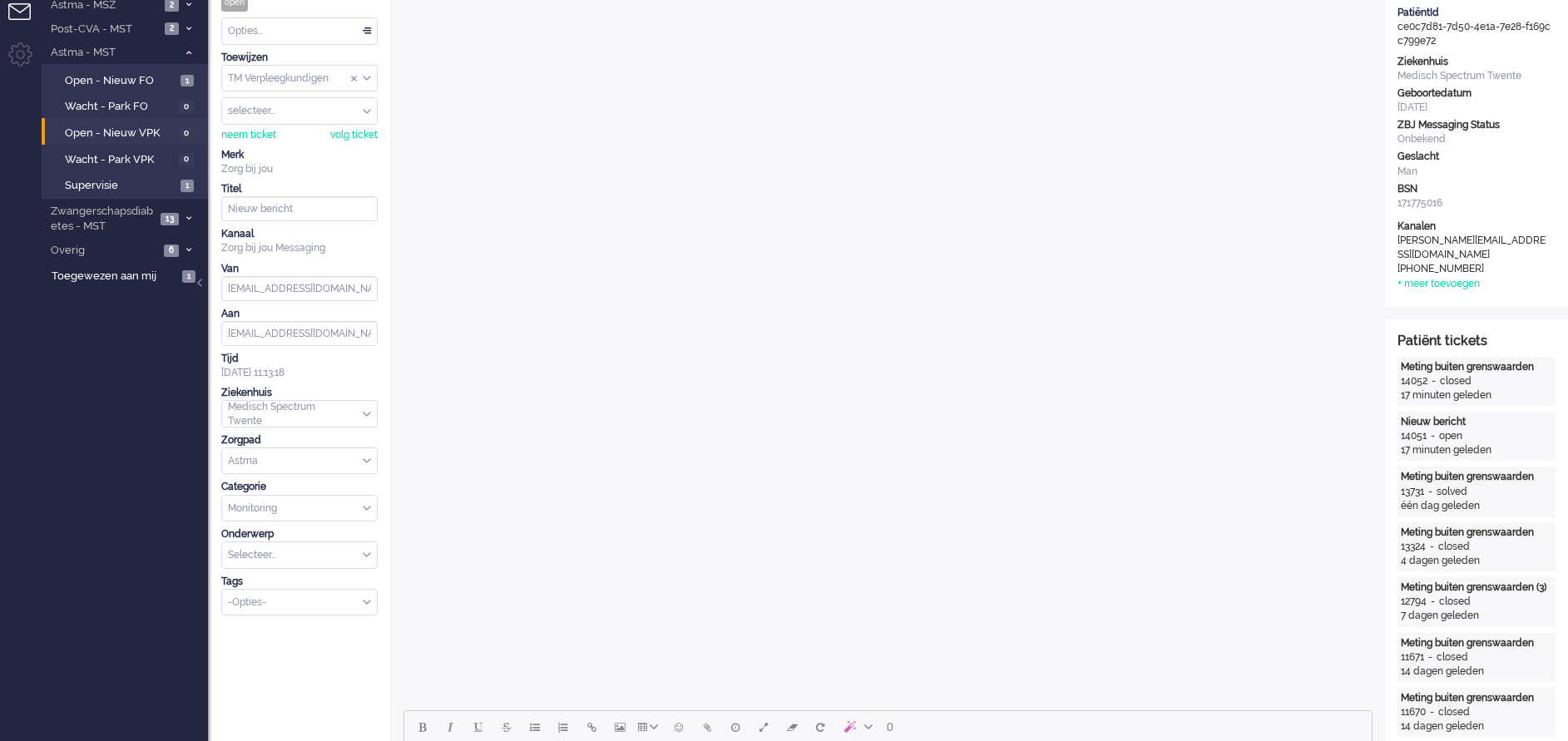
scroll to position [250, 0]
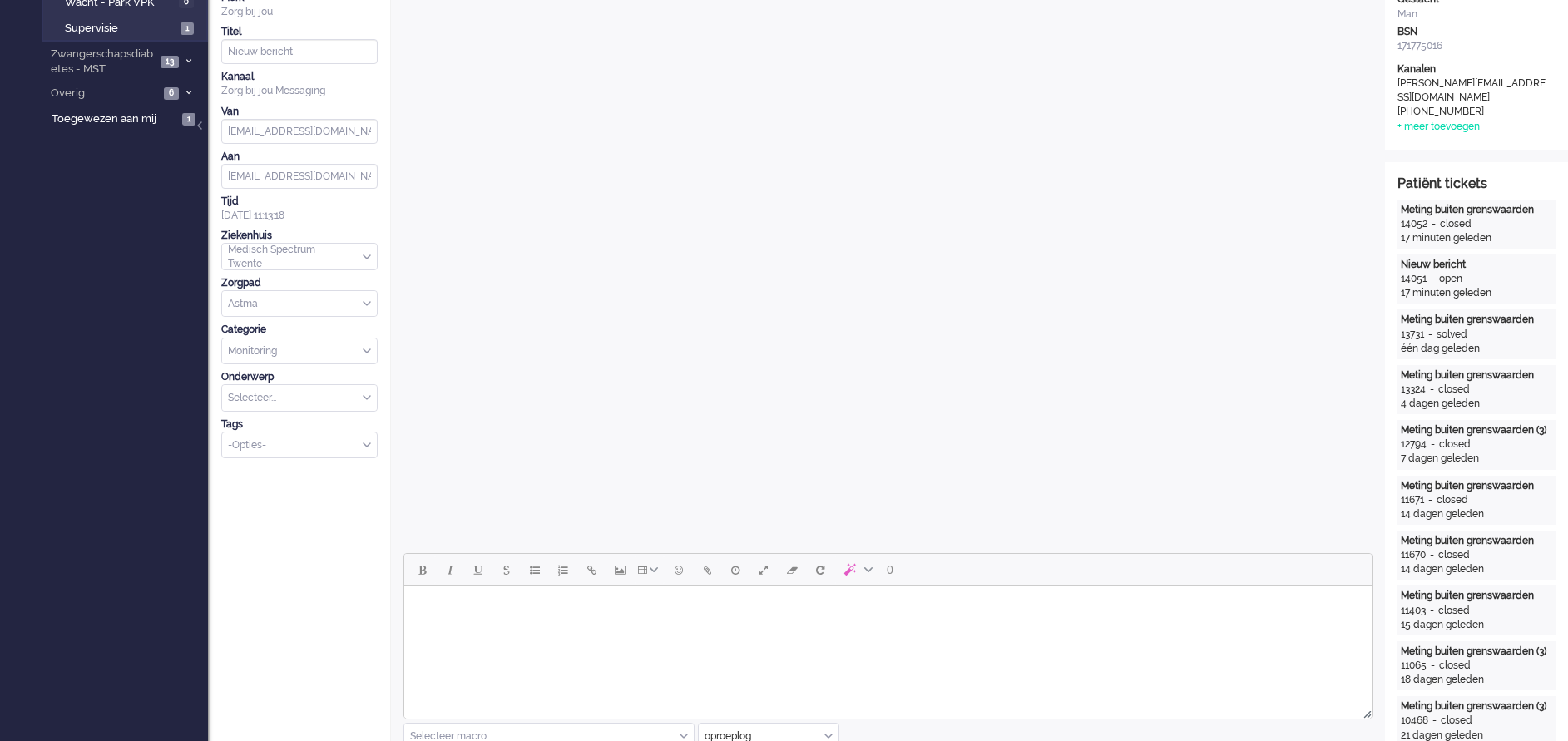
click at [365, 440] on div "-Opties-" at bounding box center [299, 446] width 155 height 26
click at [279, 464] on li "supervisie" at bounding box center [299, 470] width 155 height 24
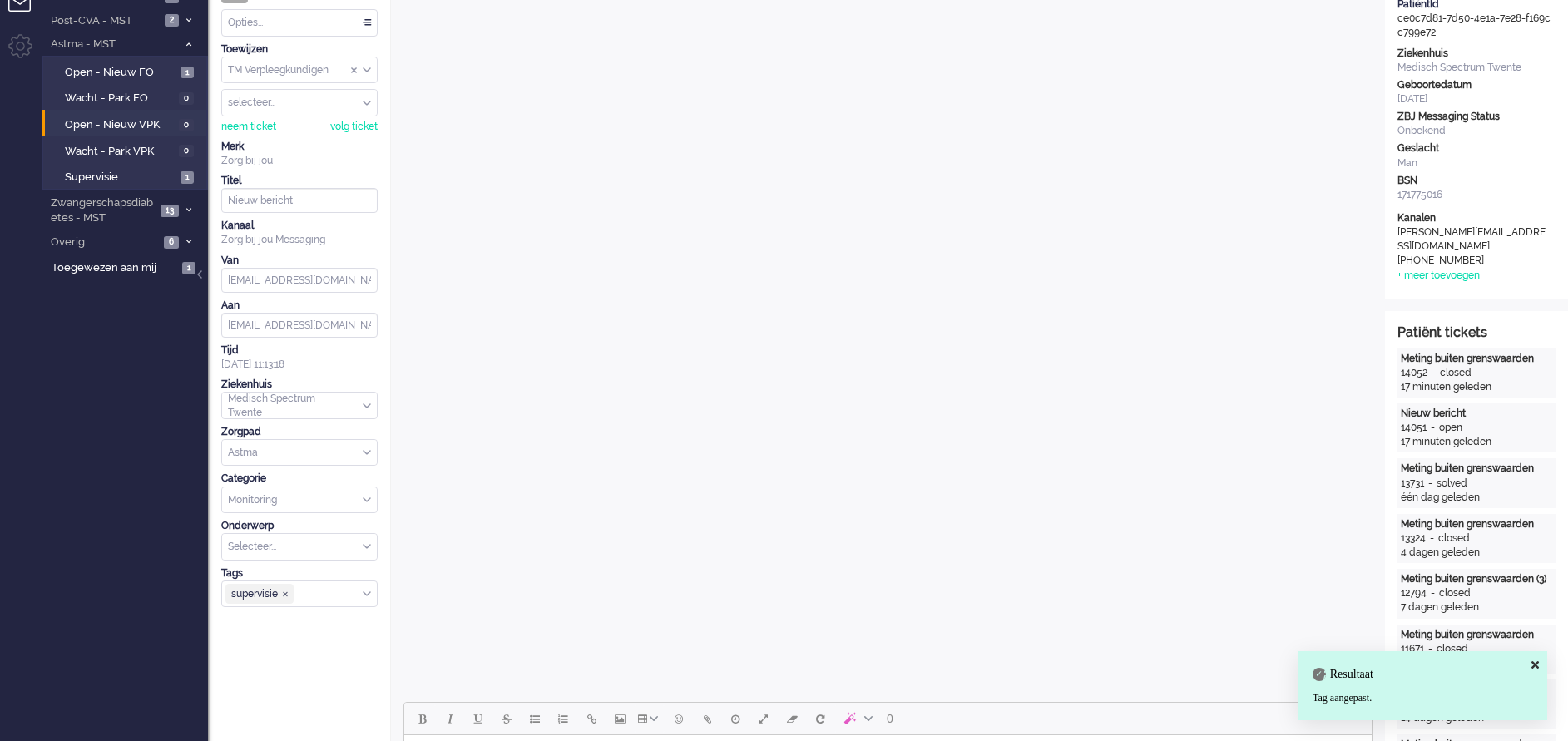
scroll to position [0, 0]
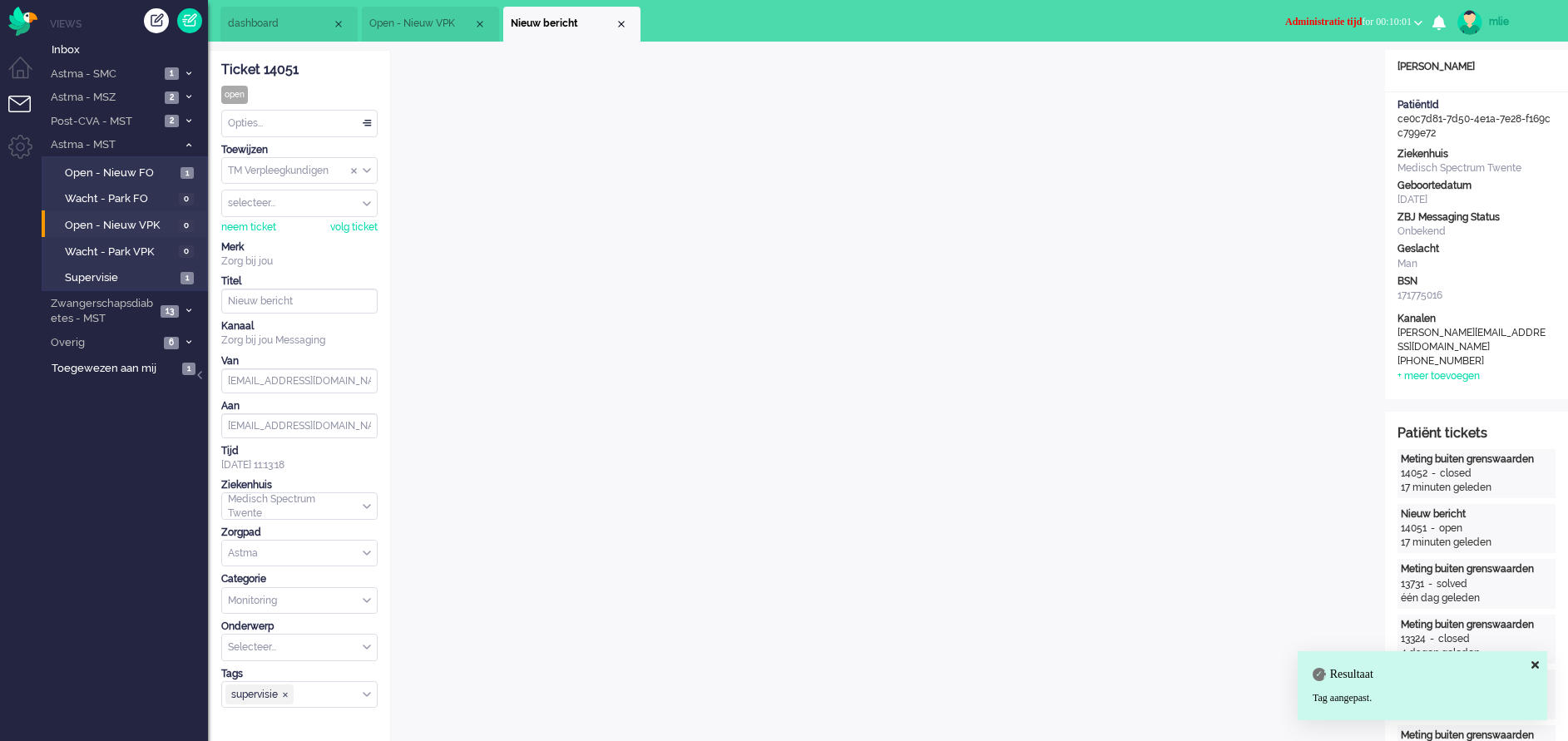
click at [366, 120] on div "Opties..." at bounding box center [299, 124] width 155 height 26
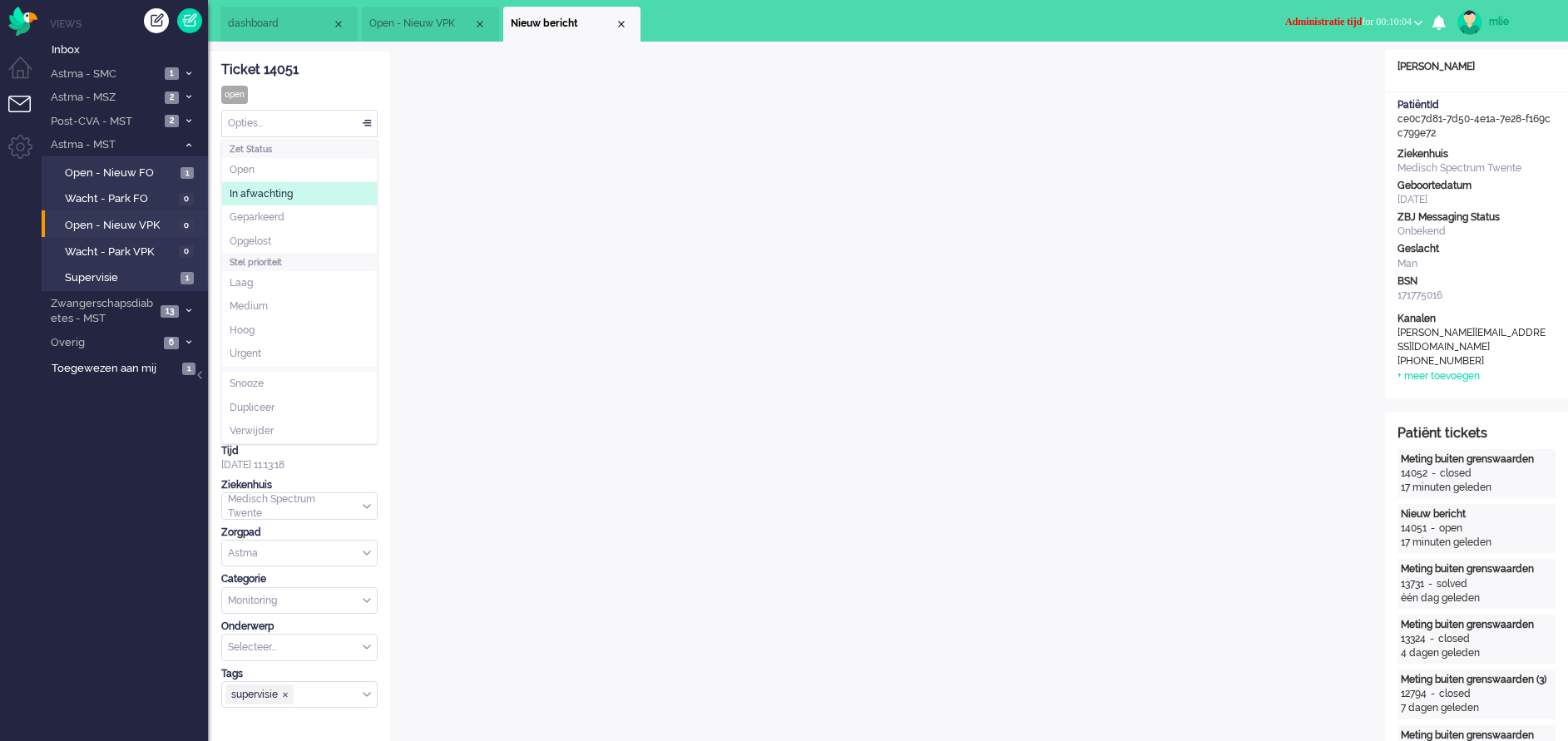
click at [273, 194] on span "In afwachting" at bounding box center [261, 194] width 64 height 14
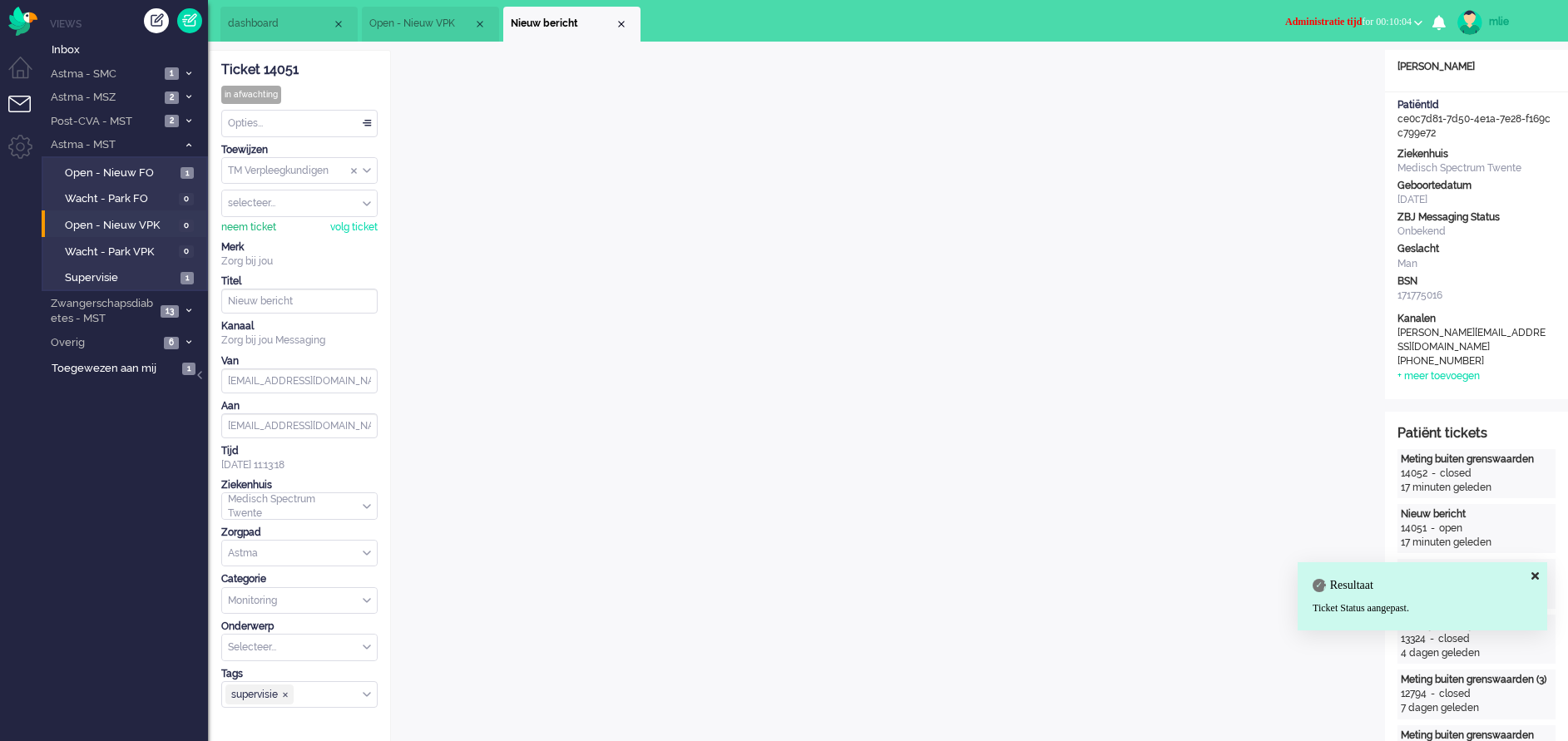
click at [260, 225] on div "neem ticket" at bounding box center [248, 227] width 55 height 14
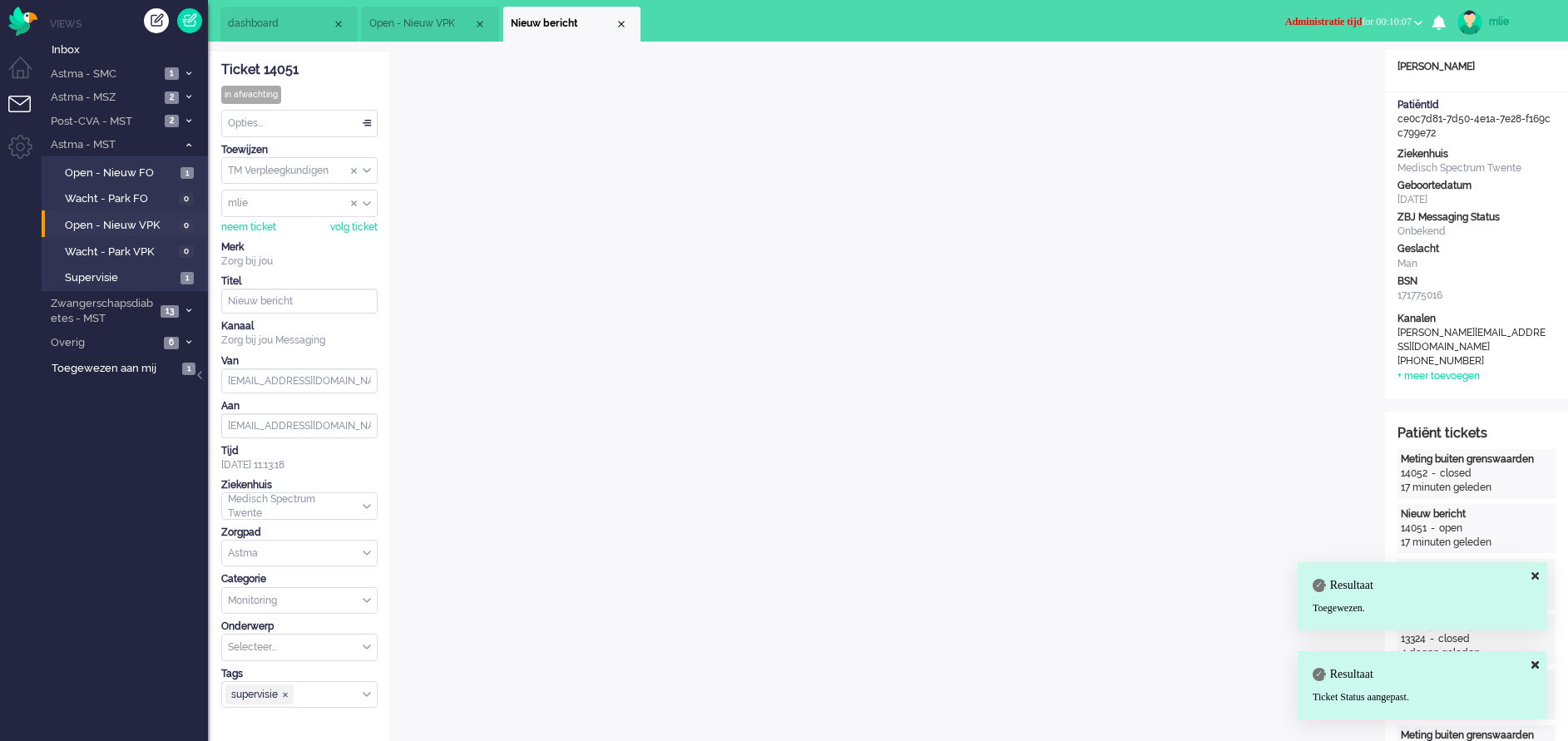
click at [1325, 18] on span "Administratie tijd" at bounding box center [1323, 21] width 77 height 11
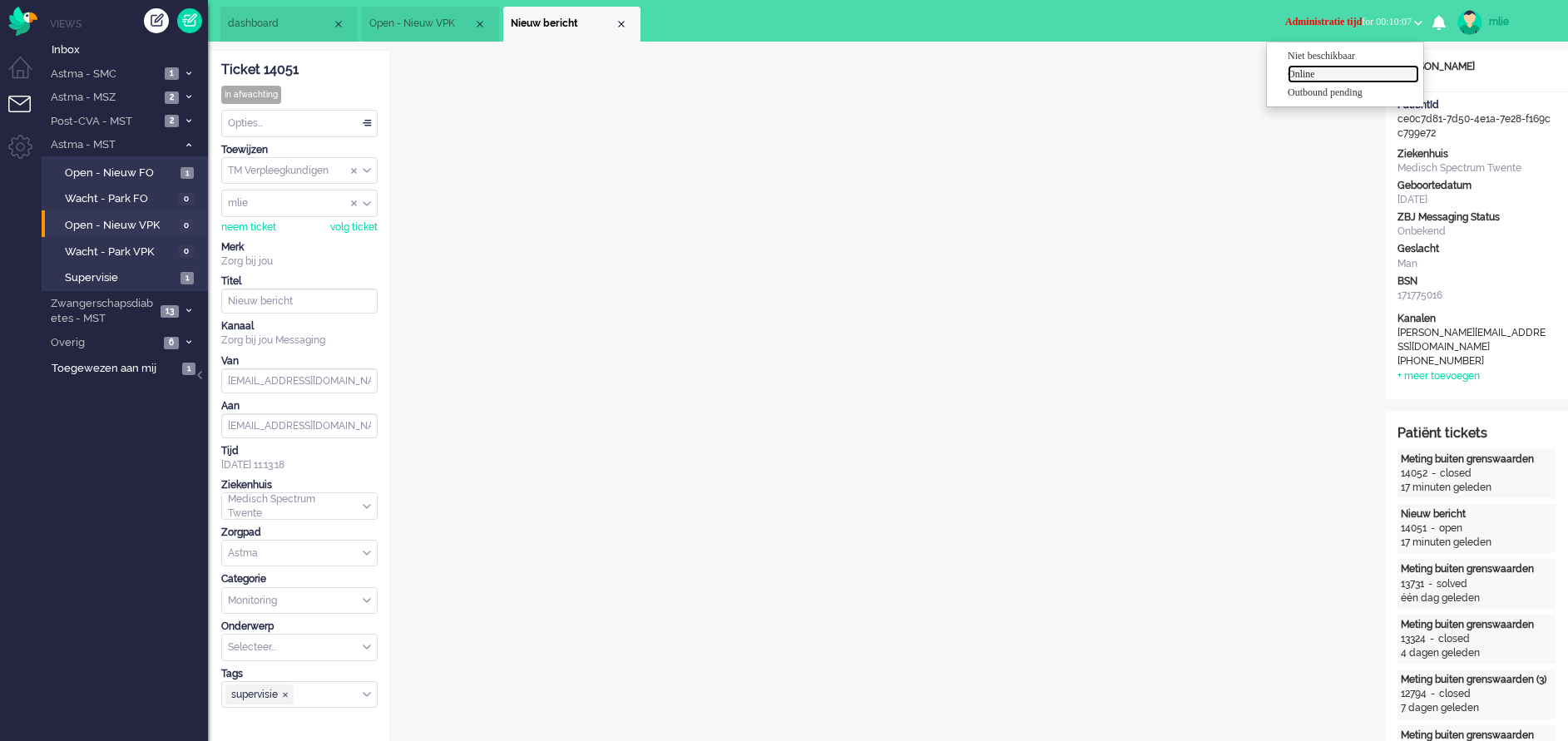
click at [1308, 71] on label "Online" at bounding box center [1353, 74] width 131 height 14
click at [624, 22] on div "Close tab" at bounding box center [621, 24] width 13 height 13
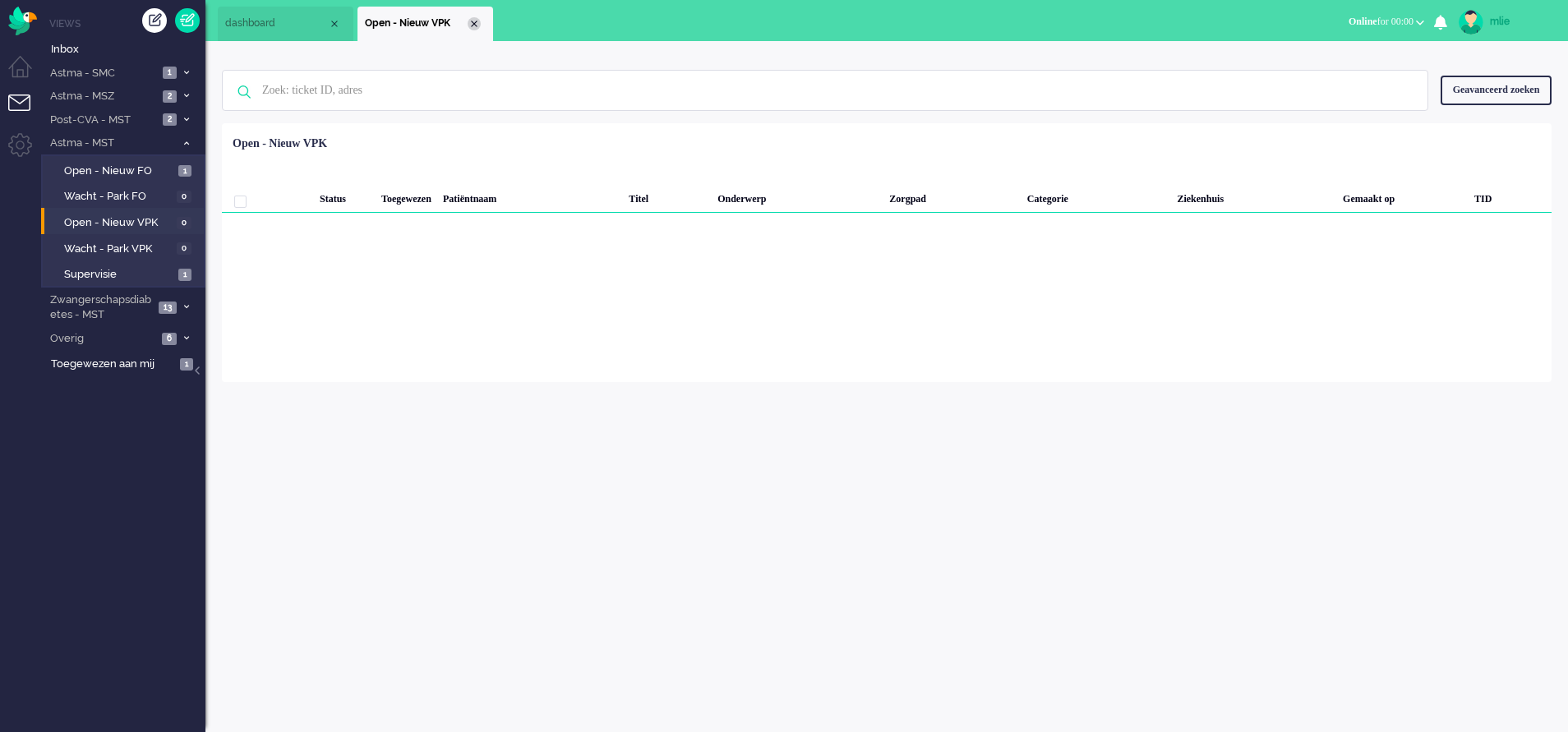
click at [476, 22] on div "Close tab" at bounding box center [474, 23] width 13 height 13
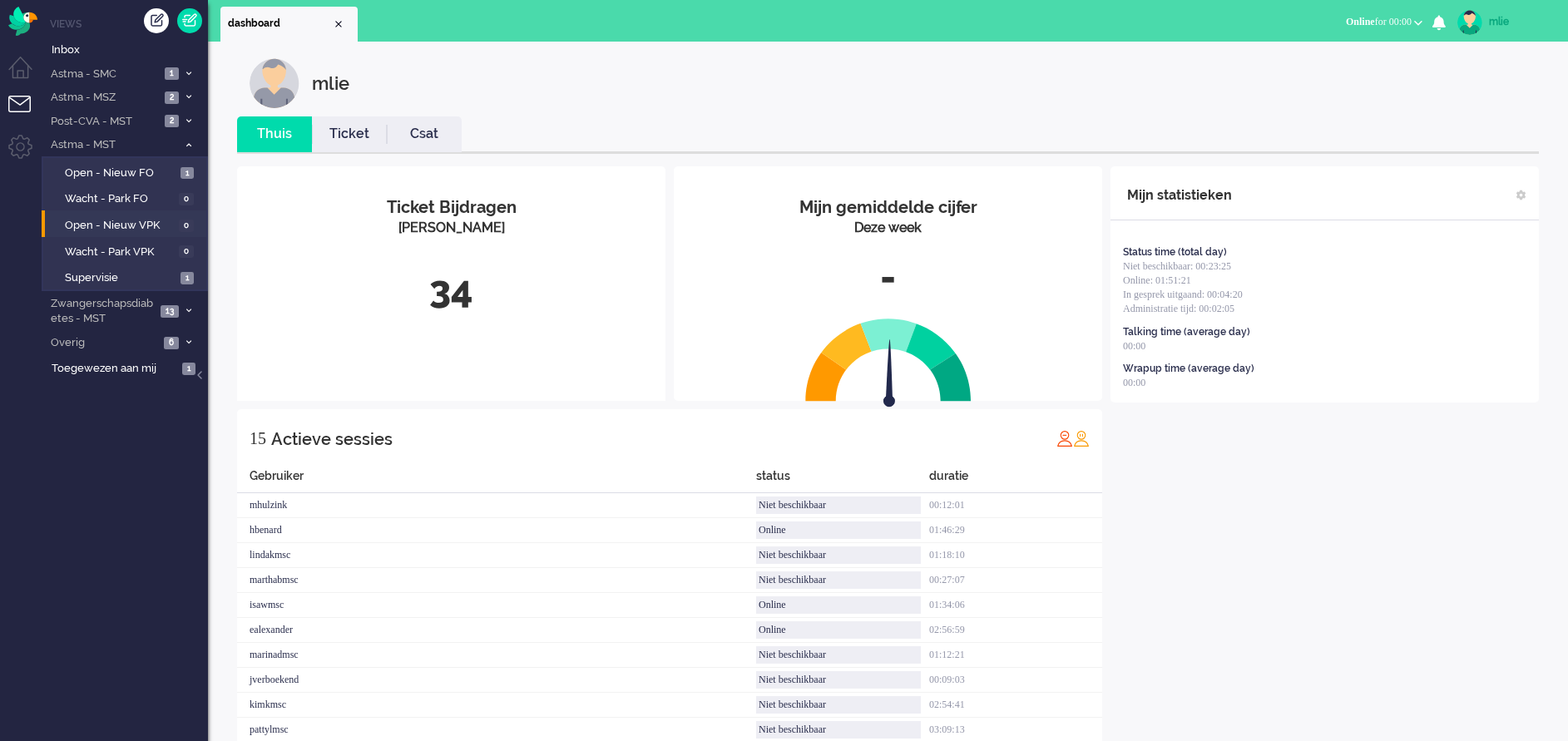
click at [343, 134] on link "Ticket" at bounding box center [349, 134] width 75 height 19
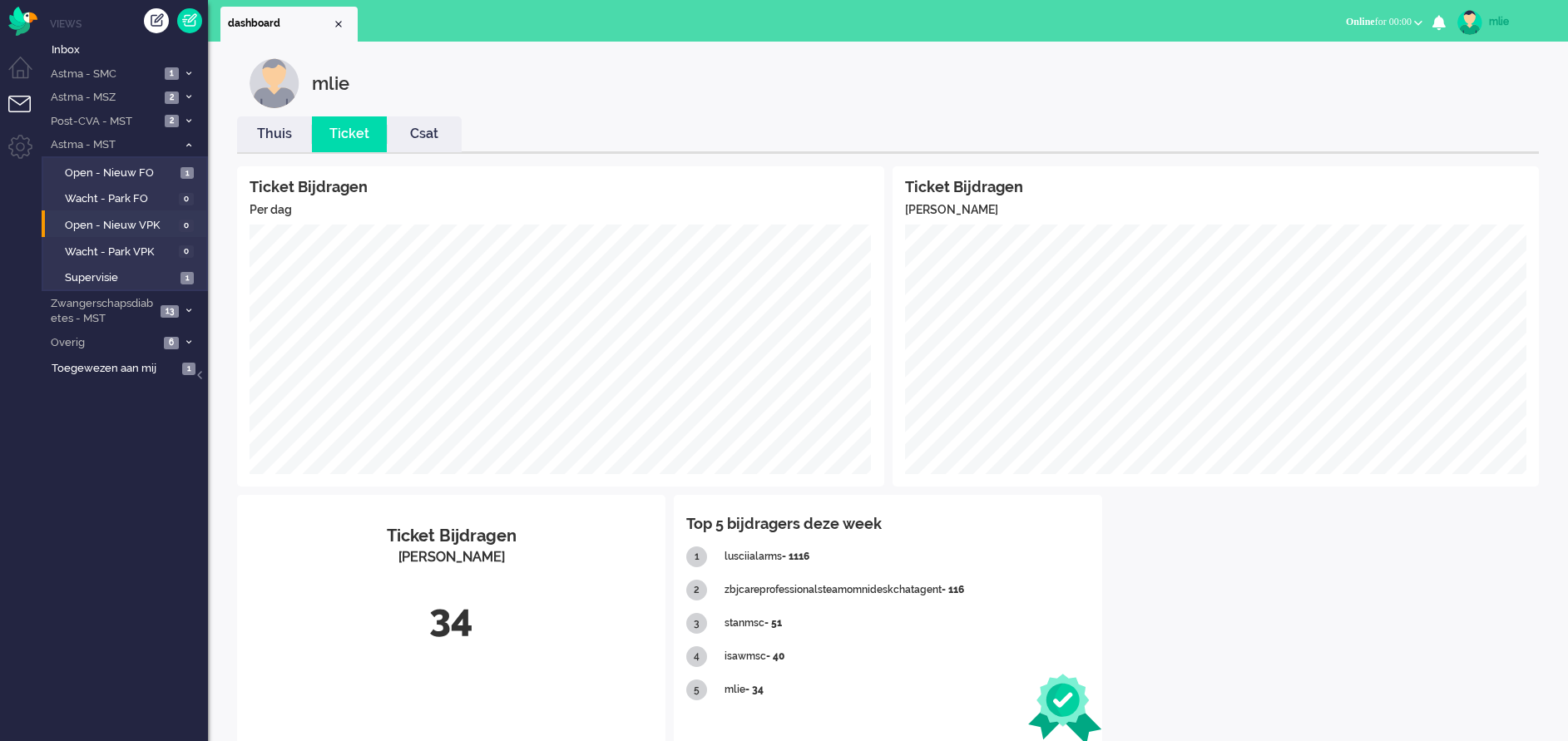
click at [267, 138] on link "Thuis" at bounding box center [274, 134] width 75 height 19
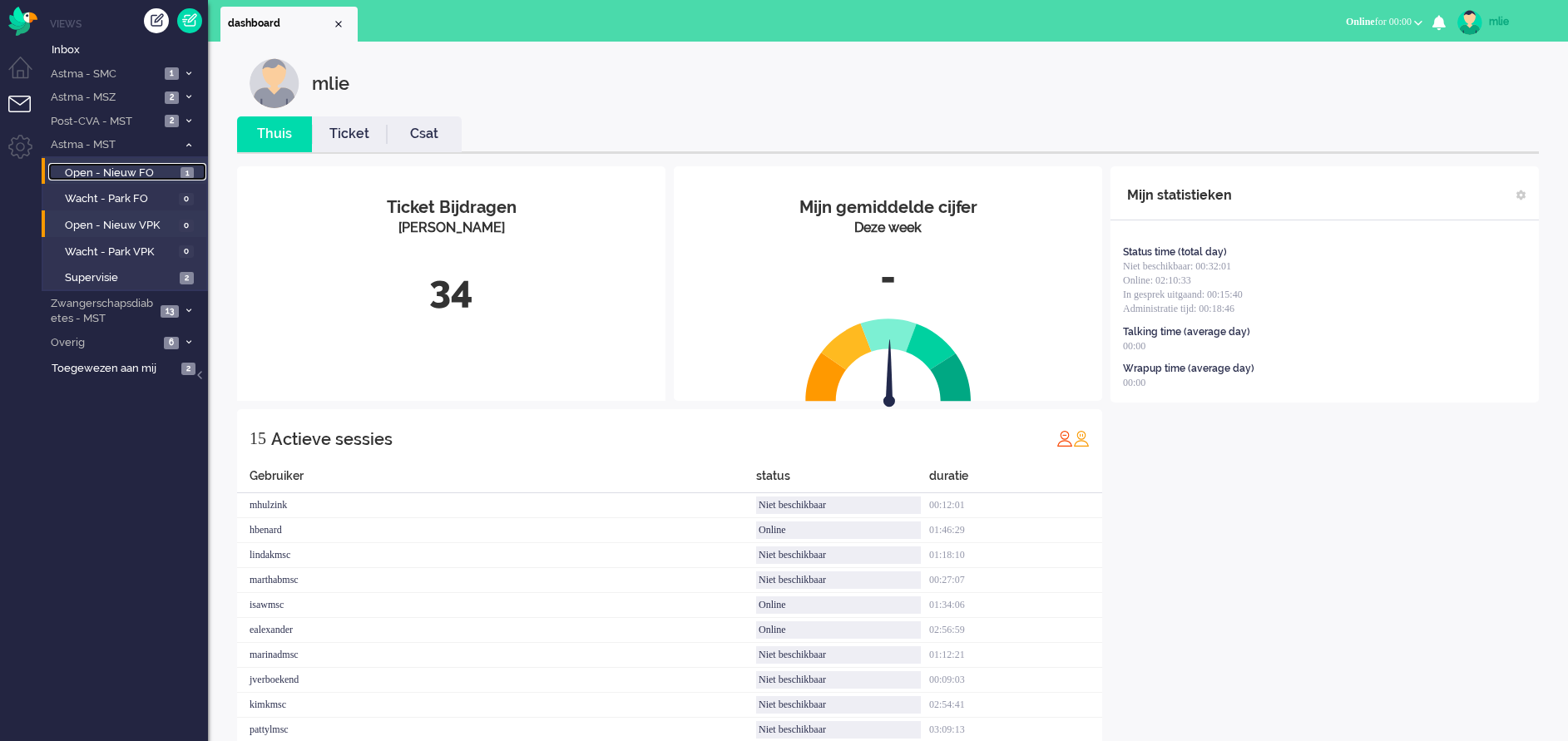
click at [120, 171] on span "Open - Nieuw FO" at bounding box center [121, 173] width 111 height 16
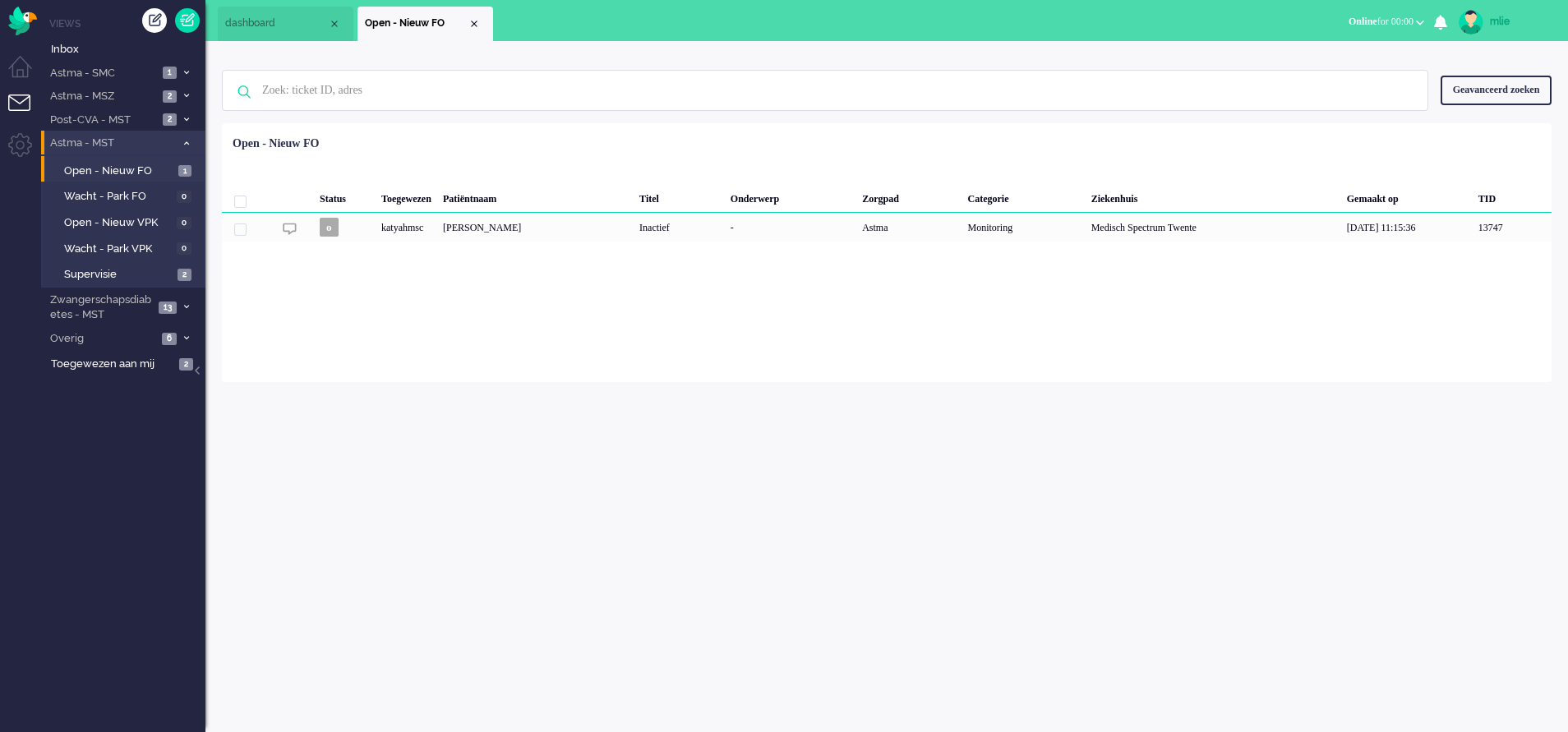
click at [186, 140] on icon at bounding box center [187, 143] width 5 height 6
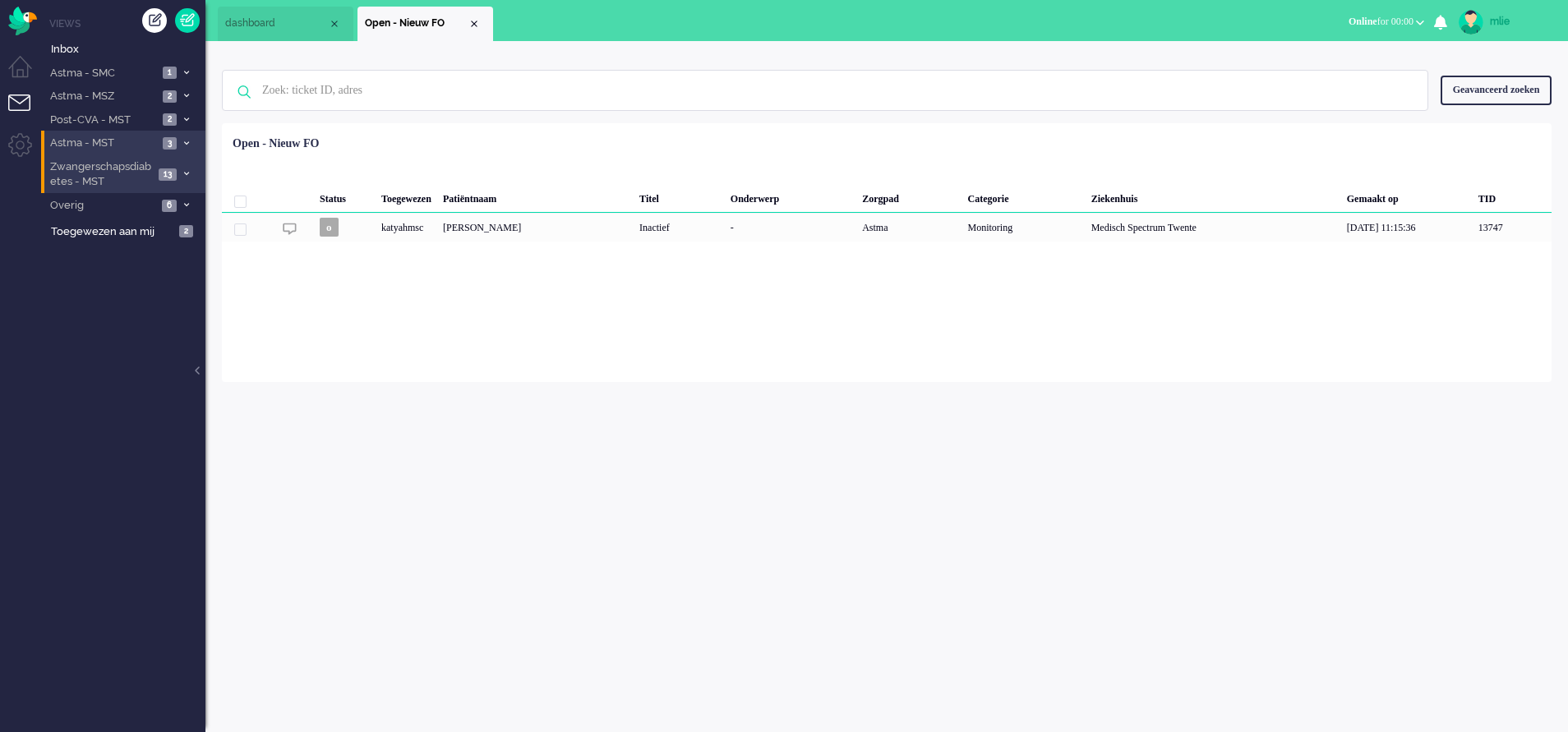
click at [162, 169] on span "13" at bounding box center [167, 175] width 18 height 12
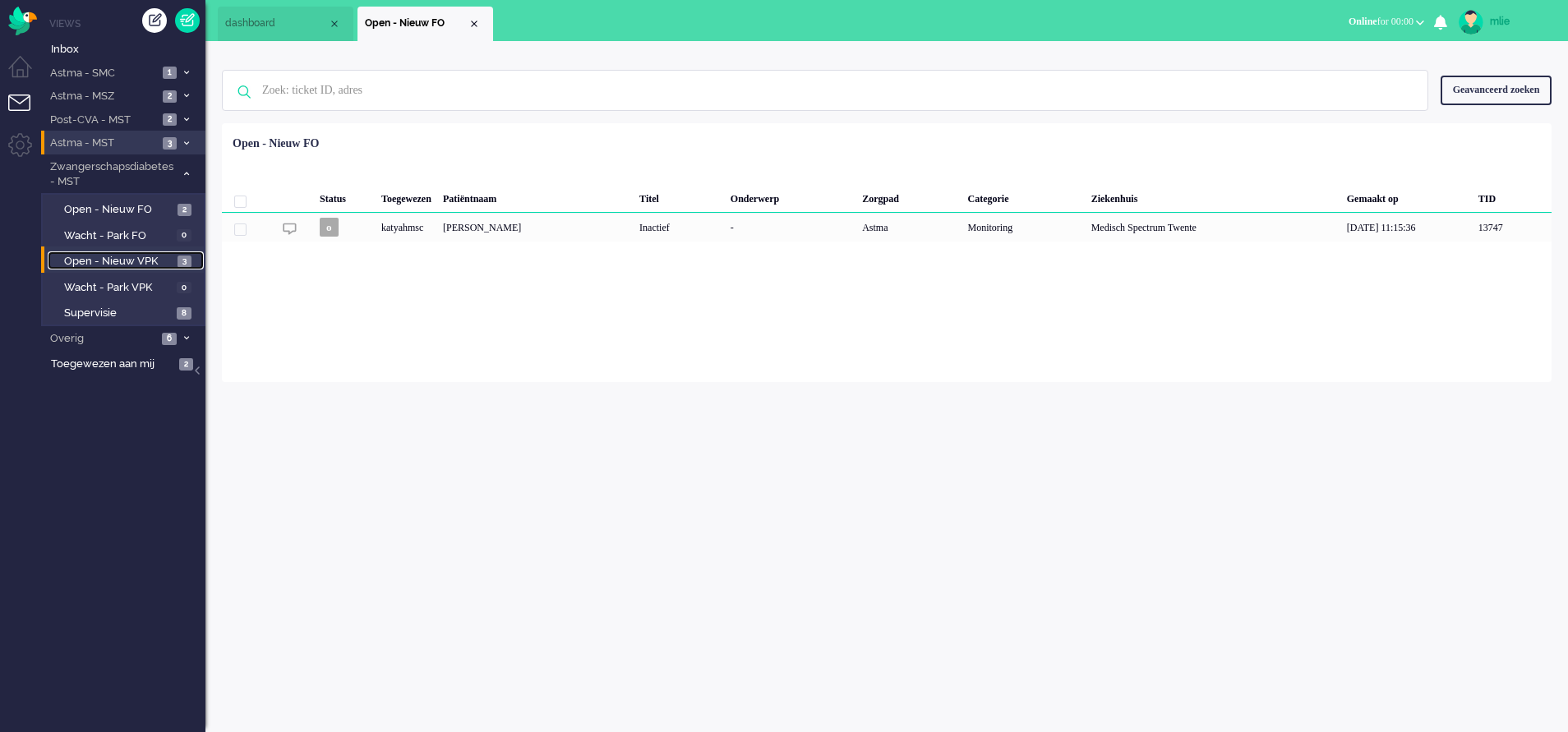
click at [125, 255] on span "Open - Nieuw VPK" at bounding box center [119, 261] width 109 height 15
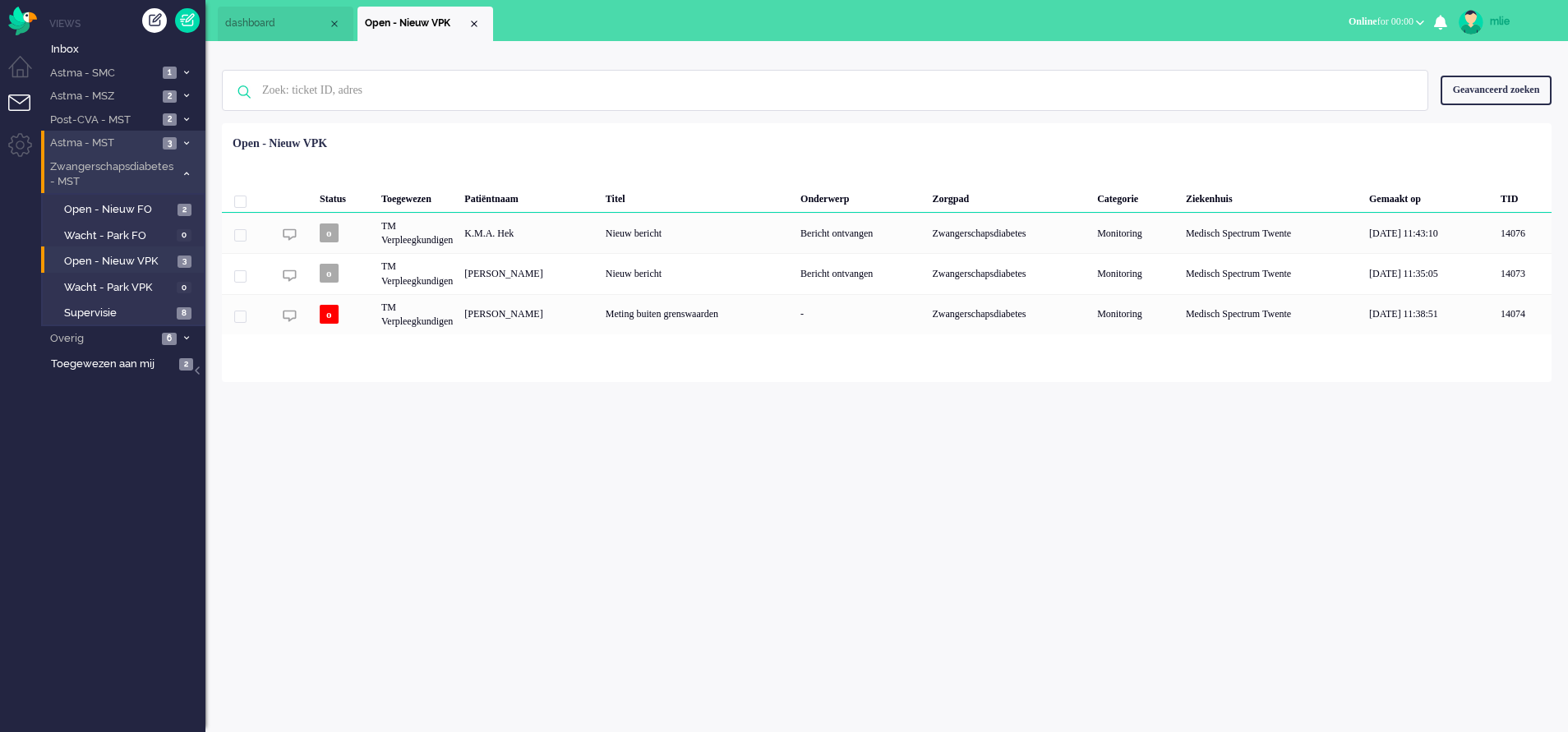
click at [185, 171] on icon at bounding box center [187, 174] width 5 height 6
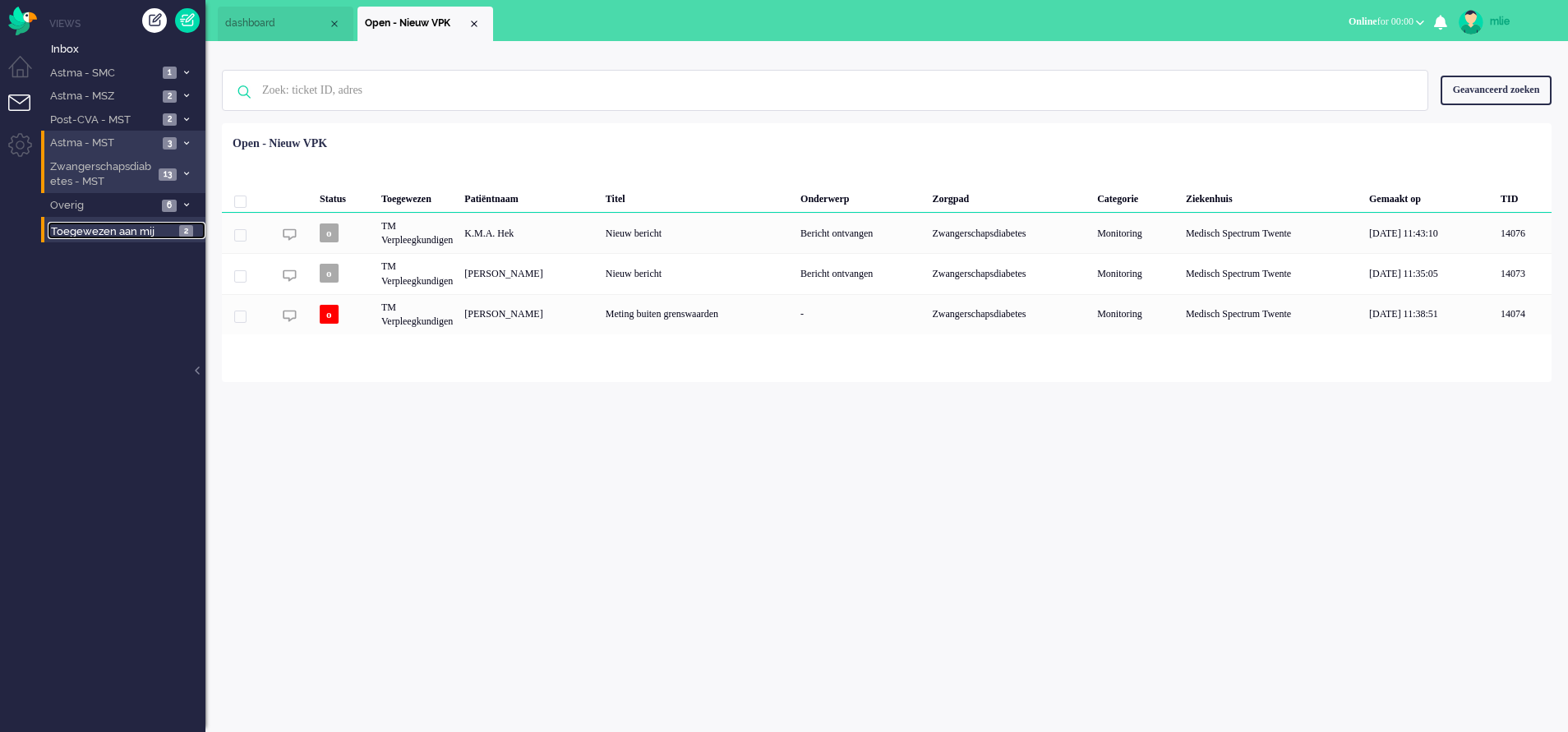
click at [165, 222] on link "Toegewezen aan mij 2" at bounding box center [126, 231] width 157 height 18
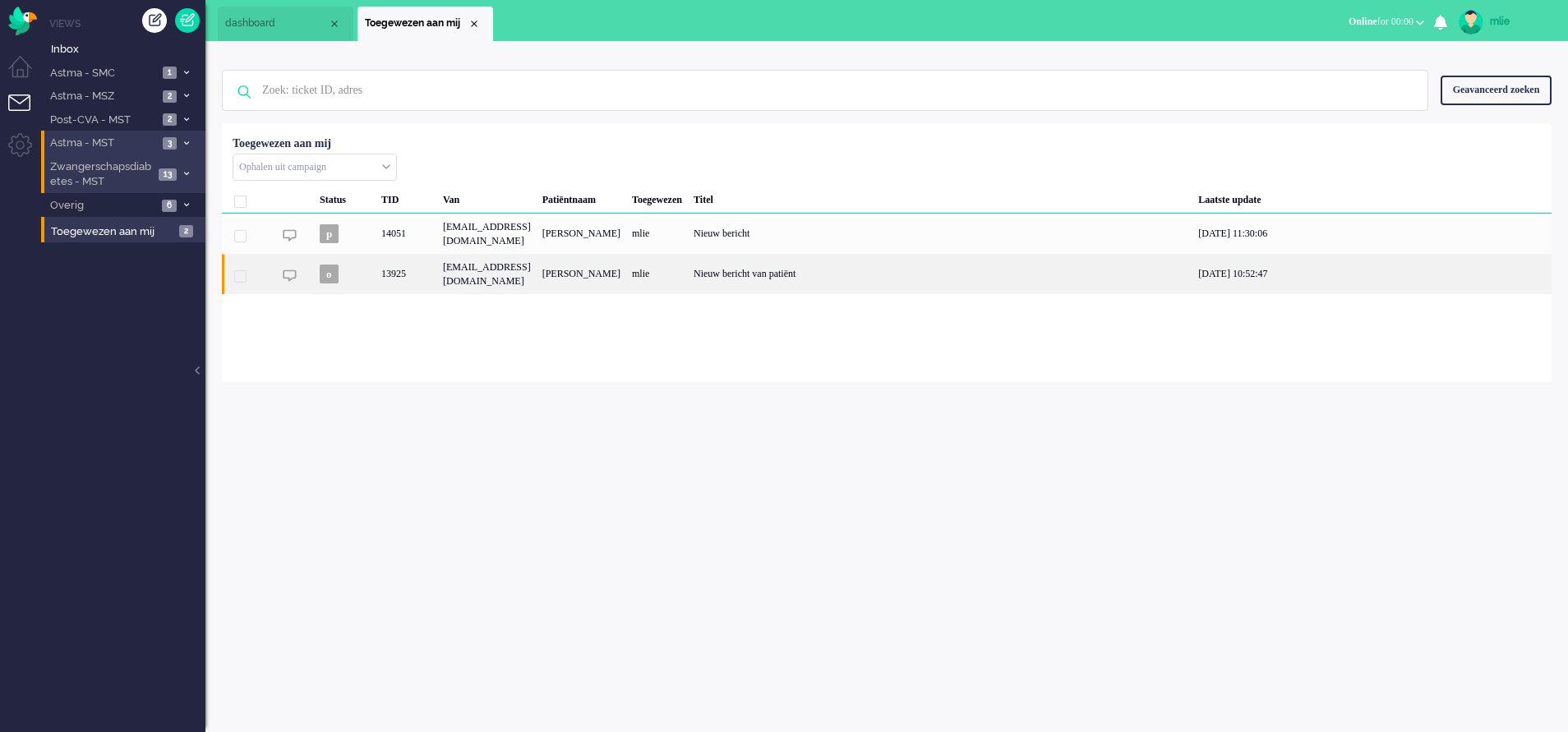
click at [626, 276] on div "[PERSON_NAME]" at bounding box center [581, 274] width 89 height 40
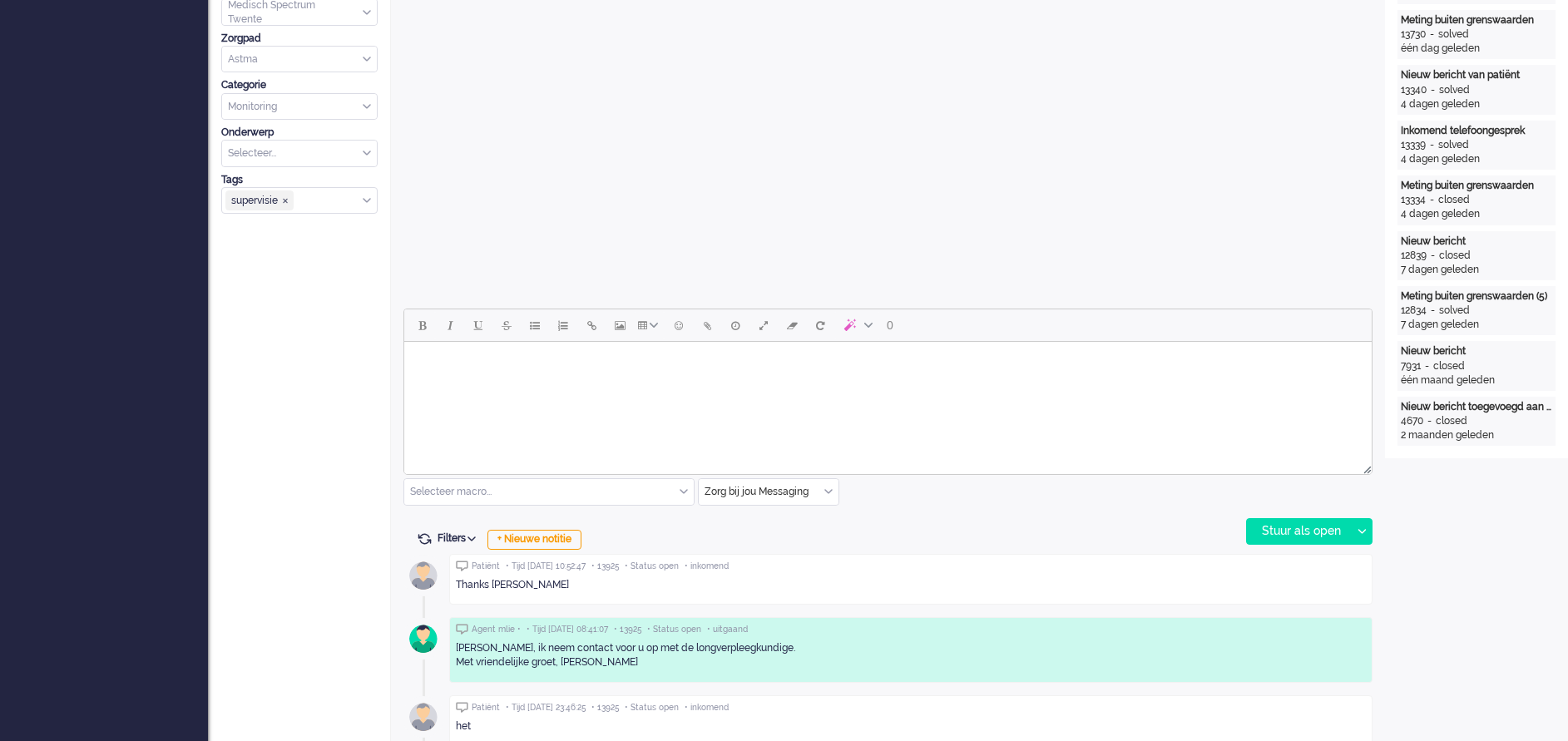
scroll to position [623, 0]
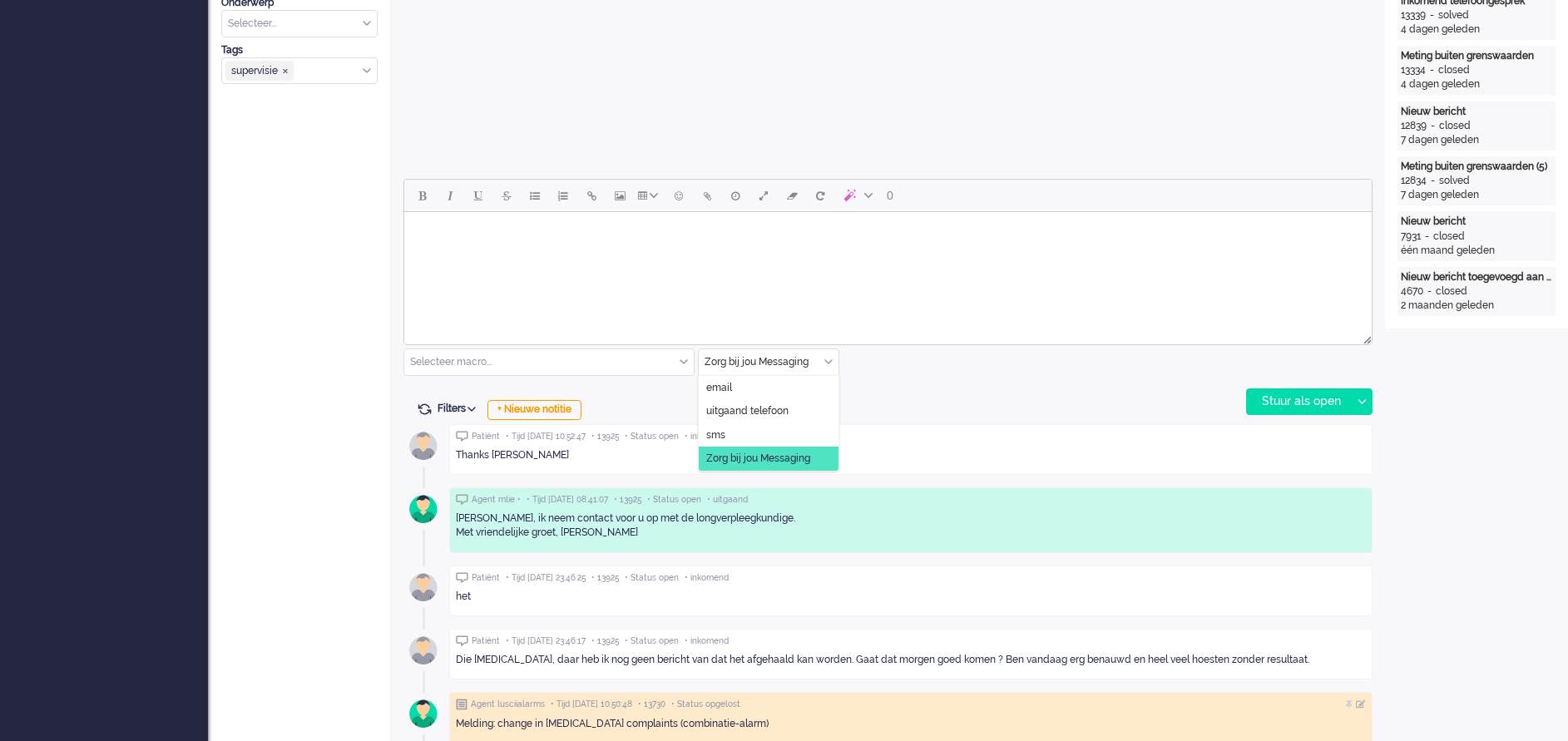
click at [832, 356] on input "text" at bounding box center [768, 362] width 139 height 26
click at [763, 409] on span "uitgaand telefoon" at bounding box center [747, 411] width 83 height 14
click at [1299, 398] on div "Stuur als open" at bounding box center [1298, 401] width 104 height 25
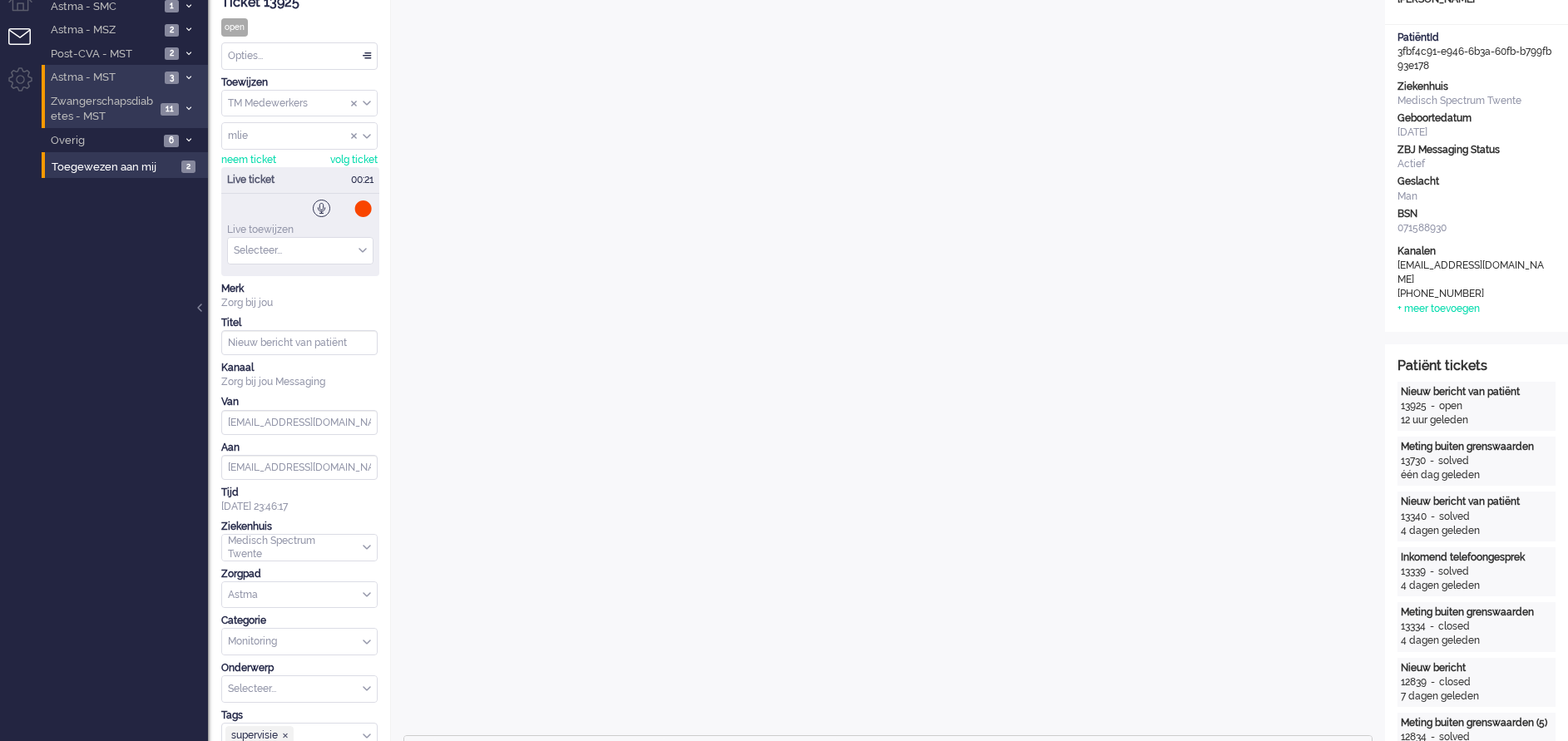
scroll to position [0, 0]
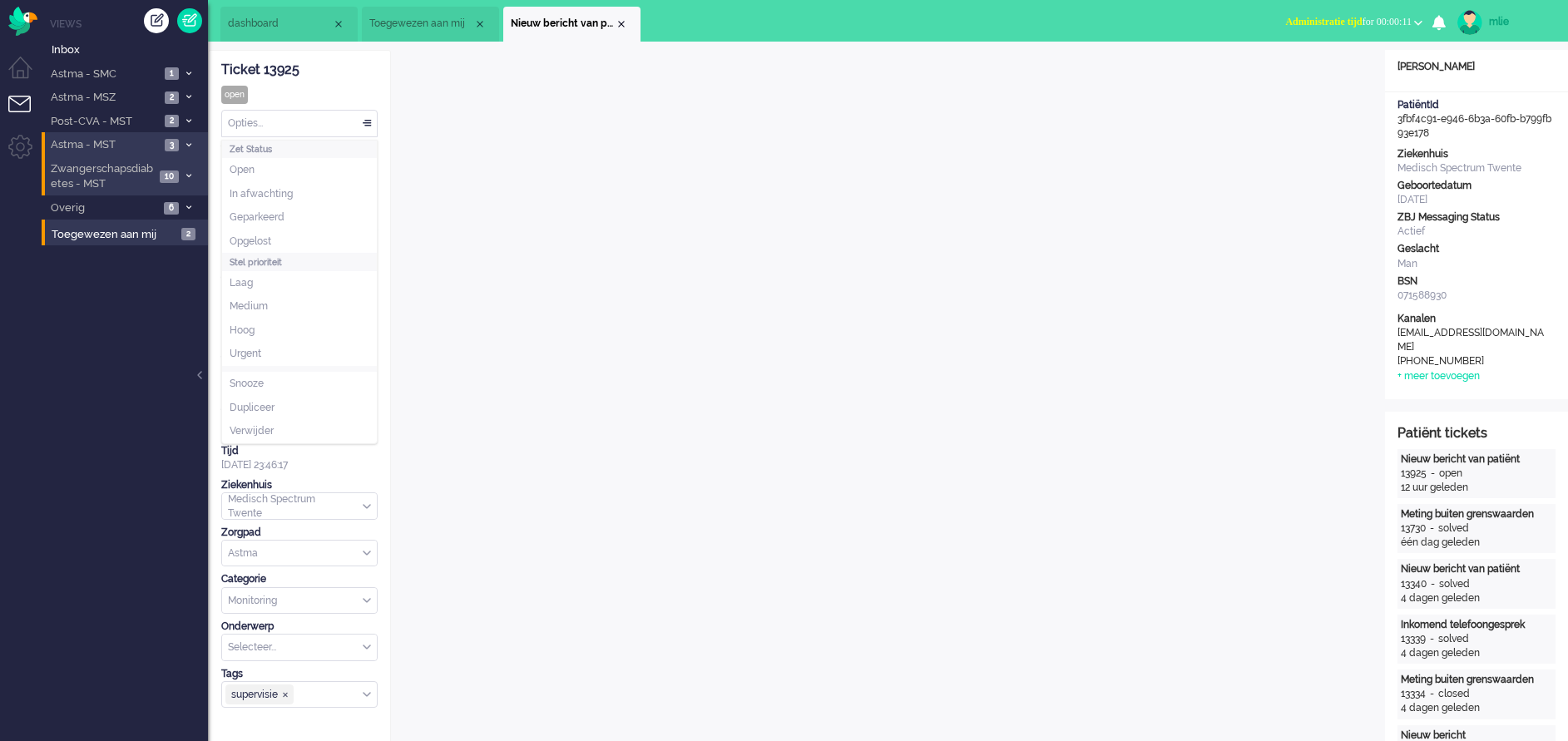
click at [365, 121] on div "Opties..." at bounding box center [299, 124] width 155 height 26
click at [306, 197] on li "In afwachting" at bounding box center [299, 194] width 155 height 24
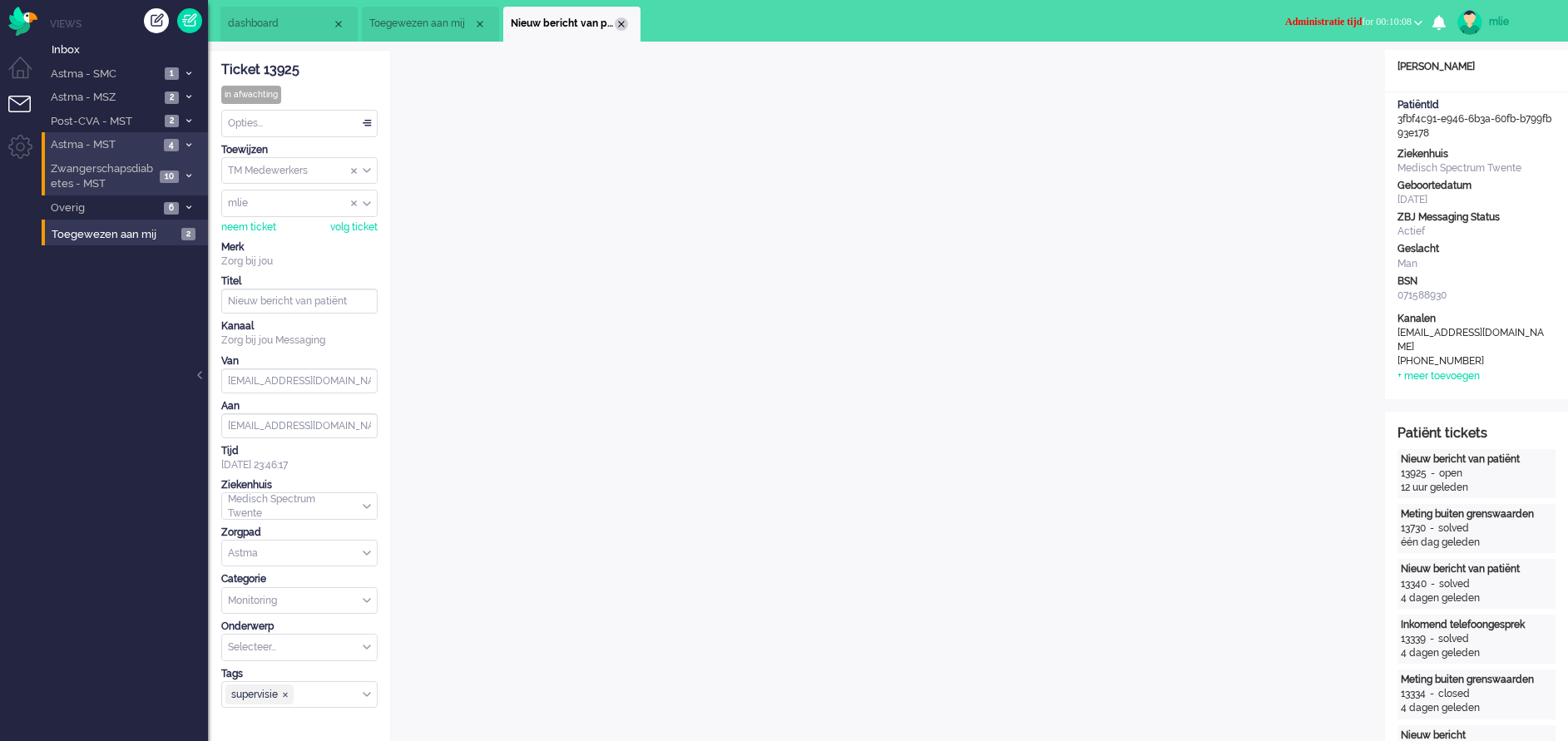
click at [623, 24] on div "Close tab" at bounding box center [621, 24] width 13 height 13
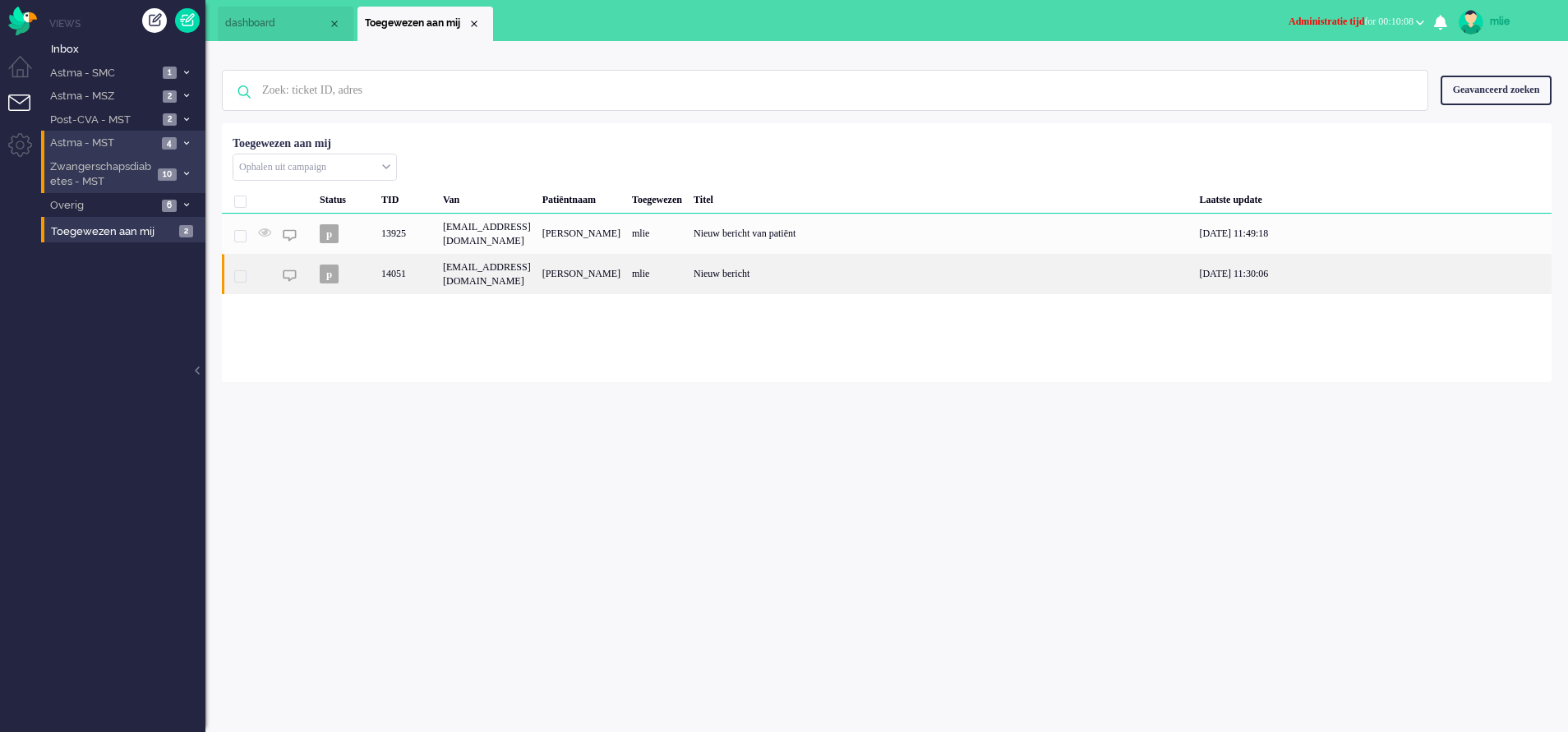
click at [828, 268] on div "Nieuw bericht" at bounding box center [941, 274] width 506 height 40
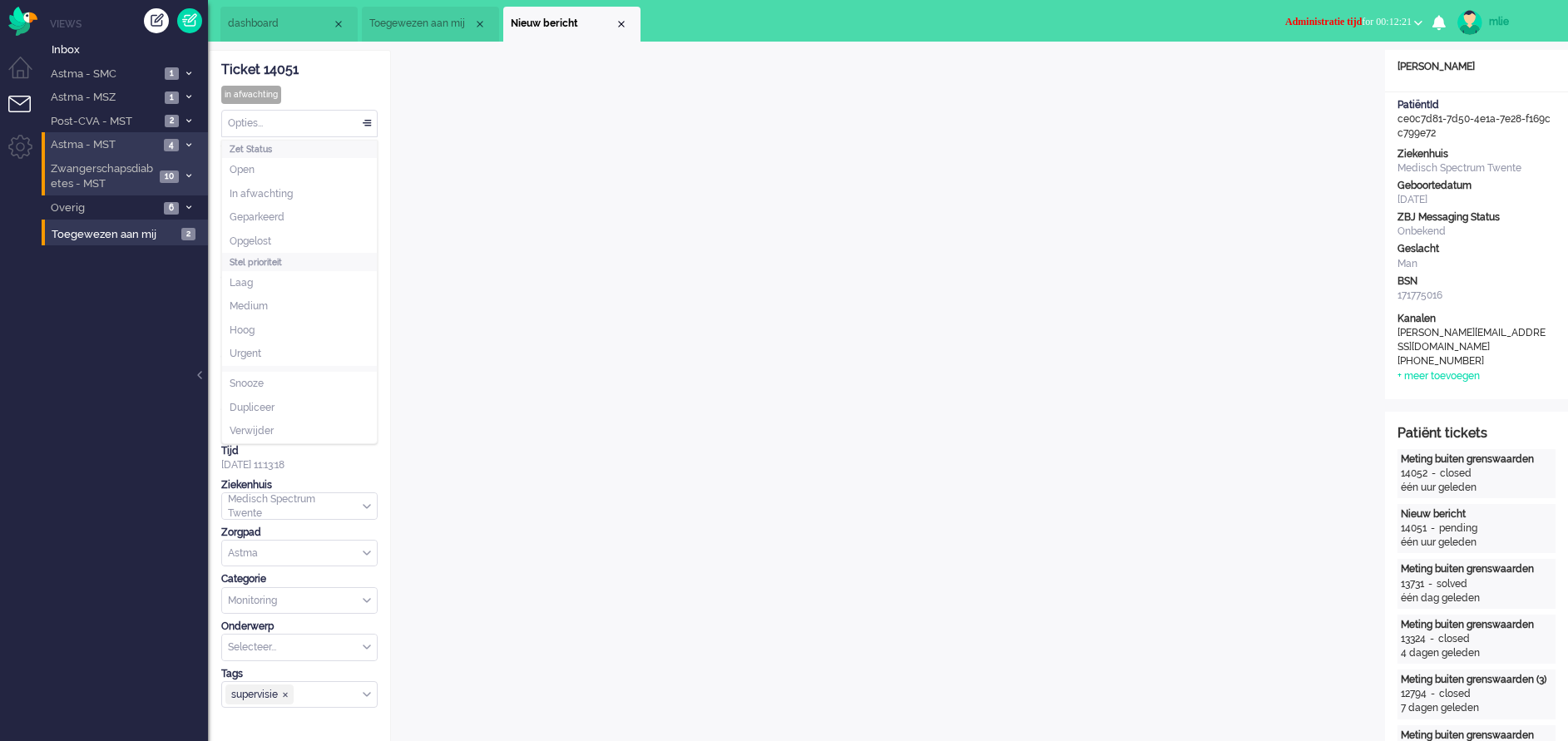
click at [362, 117] on div "Opties..." at bounding box center [299, 124] width 155 height 26
click at [282, 241] on li "Opgelost" at bounding box center [299, 242] width 155 height 24
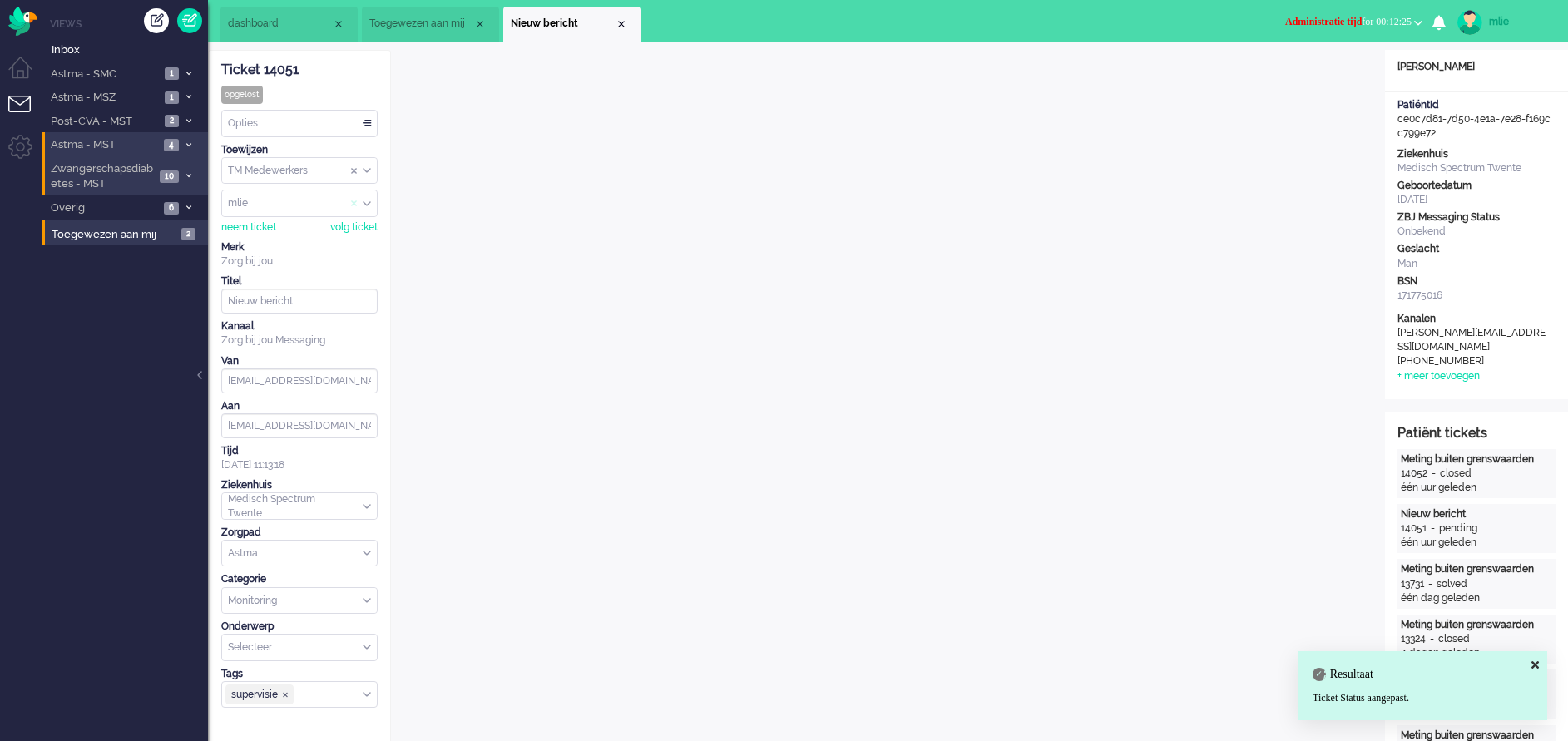
click at [351, 201] on span "Assign User" at bounding box center [354, 203] width 7 height 11
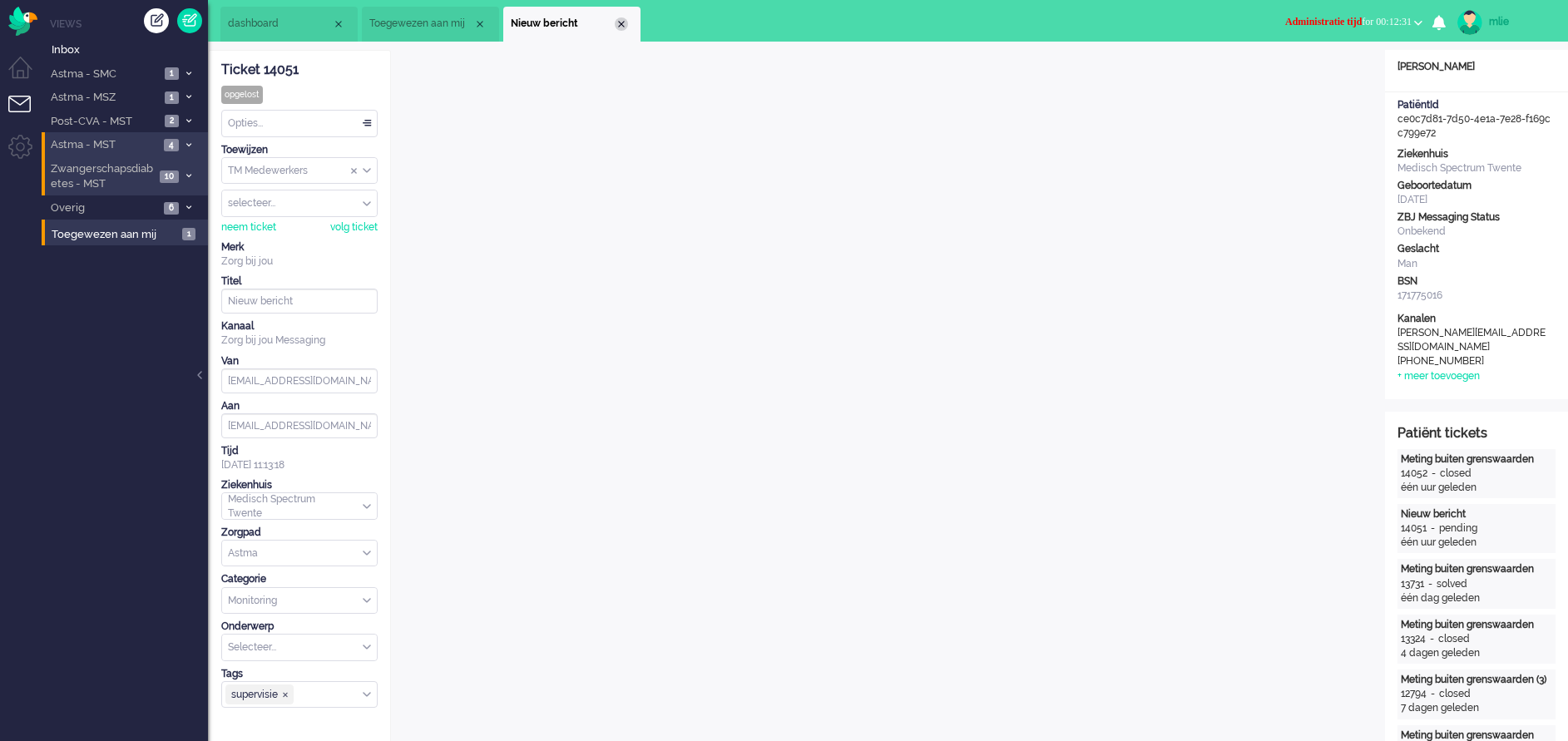
click at [623, 21] on div "Close tab" at bounding box center [621, 24] width 13 height 13
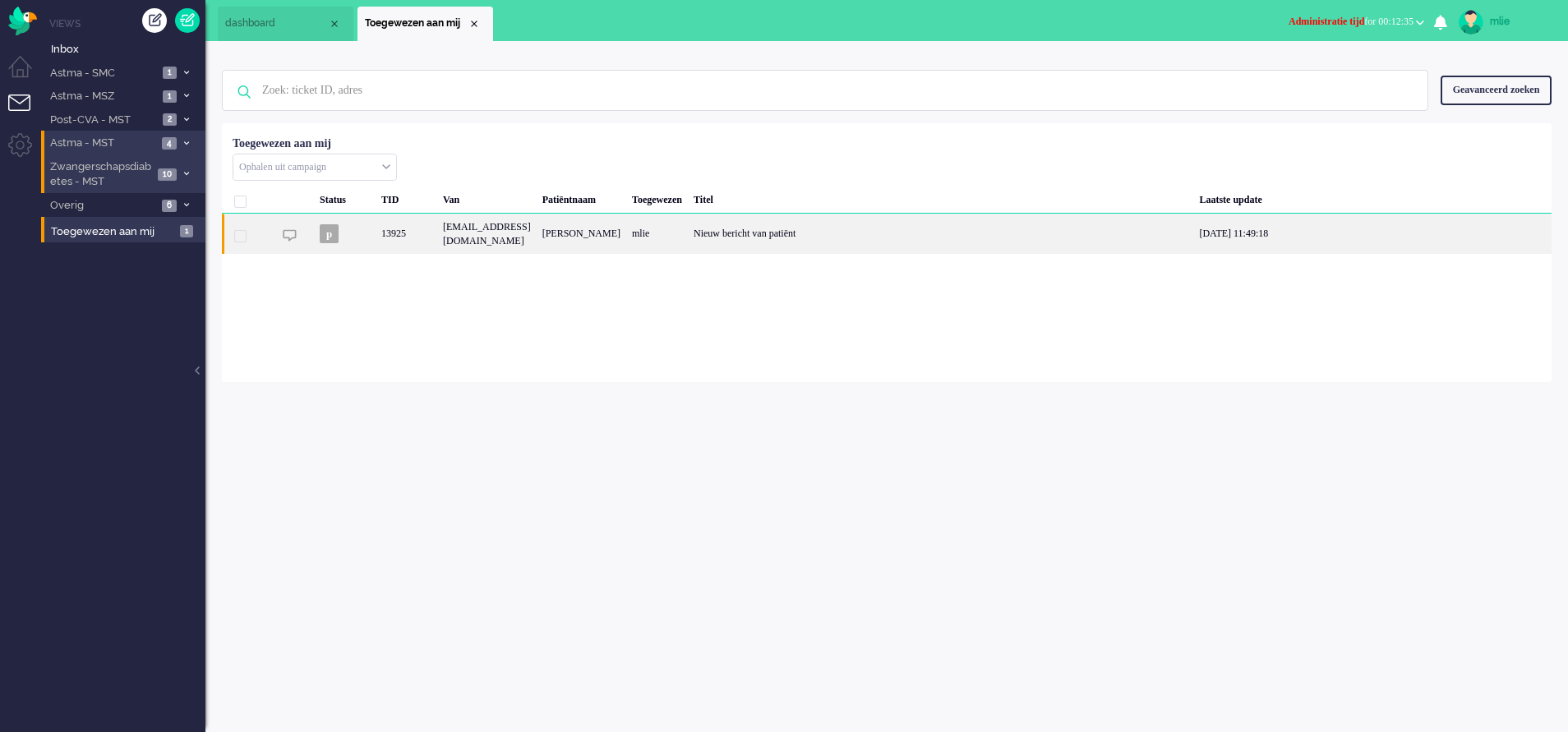
click at [537, 226] on div "[EMAIL_ADDRESS][DOMAIN_NAME]" at bounding box center [487, 233] width 100 height 40
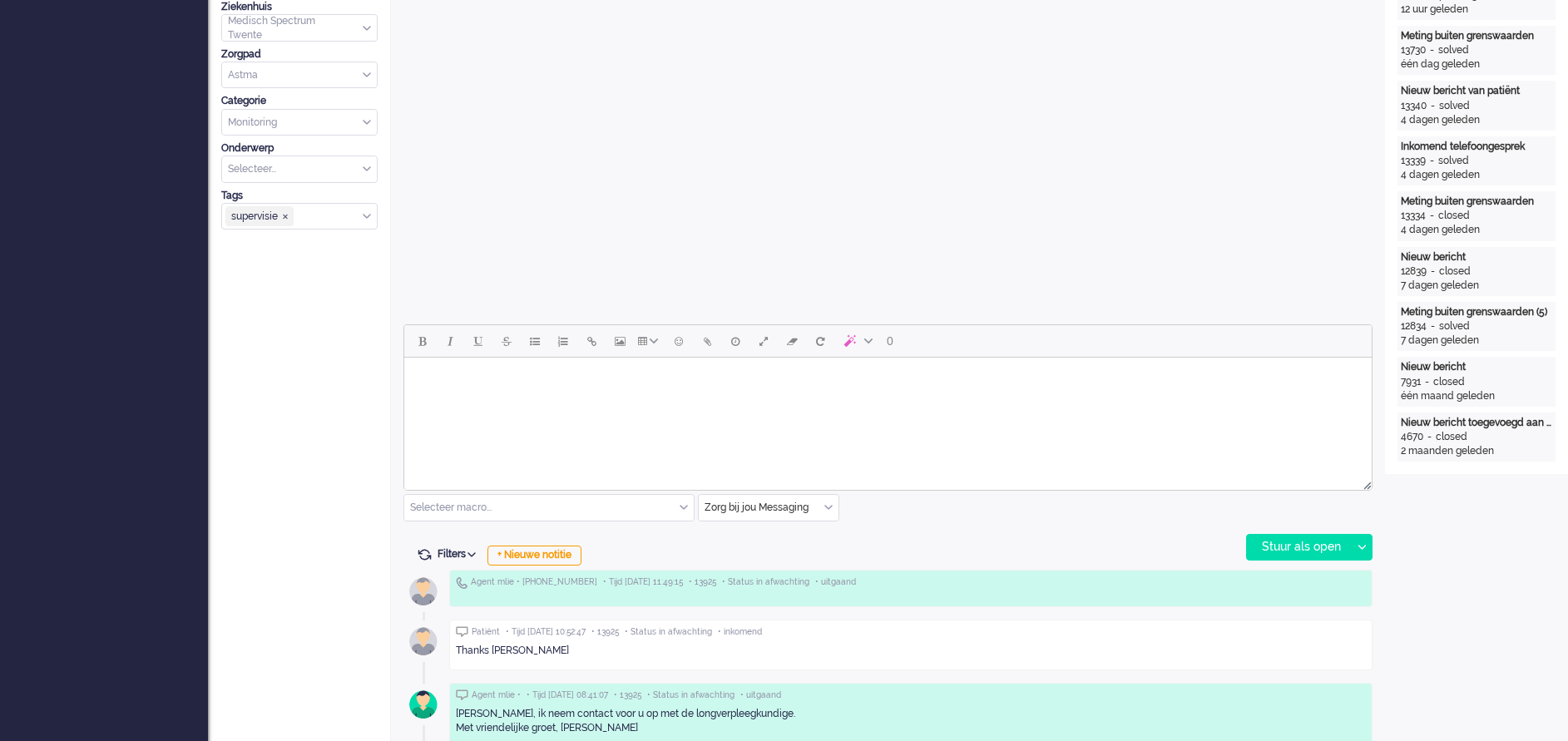
scroll to position [432, 0]
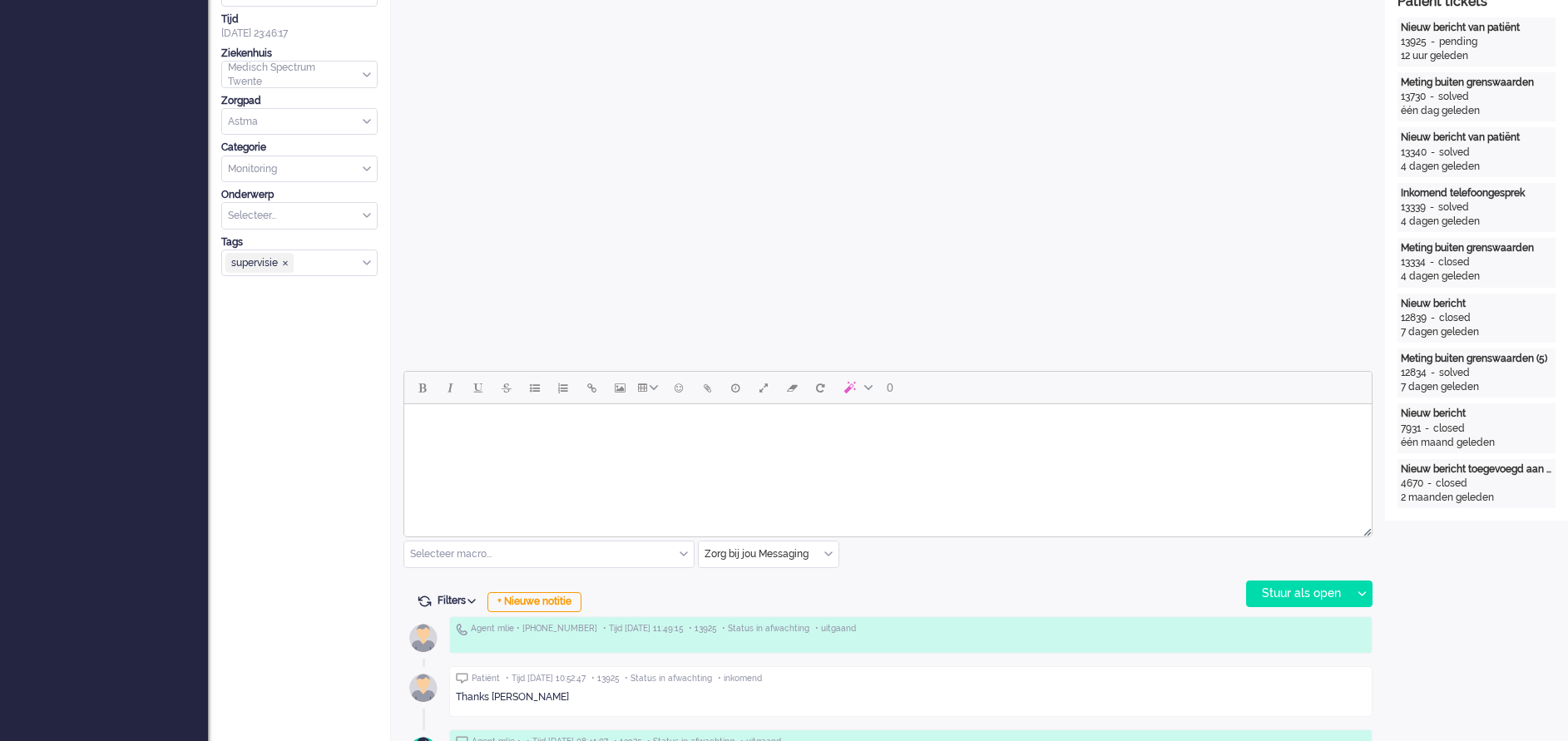
click at [441, 438] on body "Rich Text Area. Press ALT-0 for help." at bounding box center [888, 425] width 954 height 29
click at [1295, 590] on div "Stuur als open" at bounding box center [1298, 594] width 104 height 25
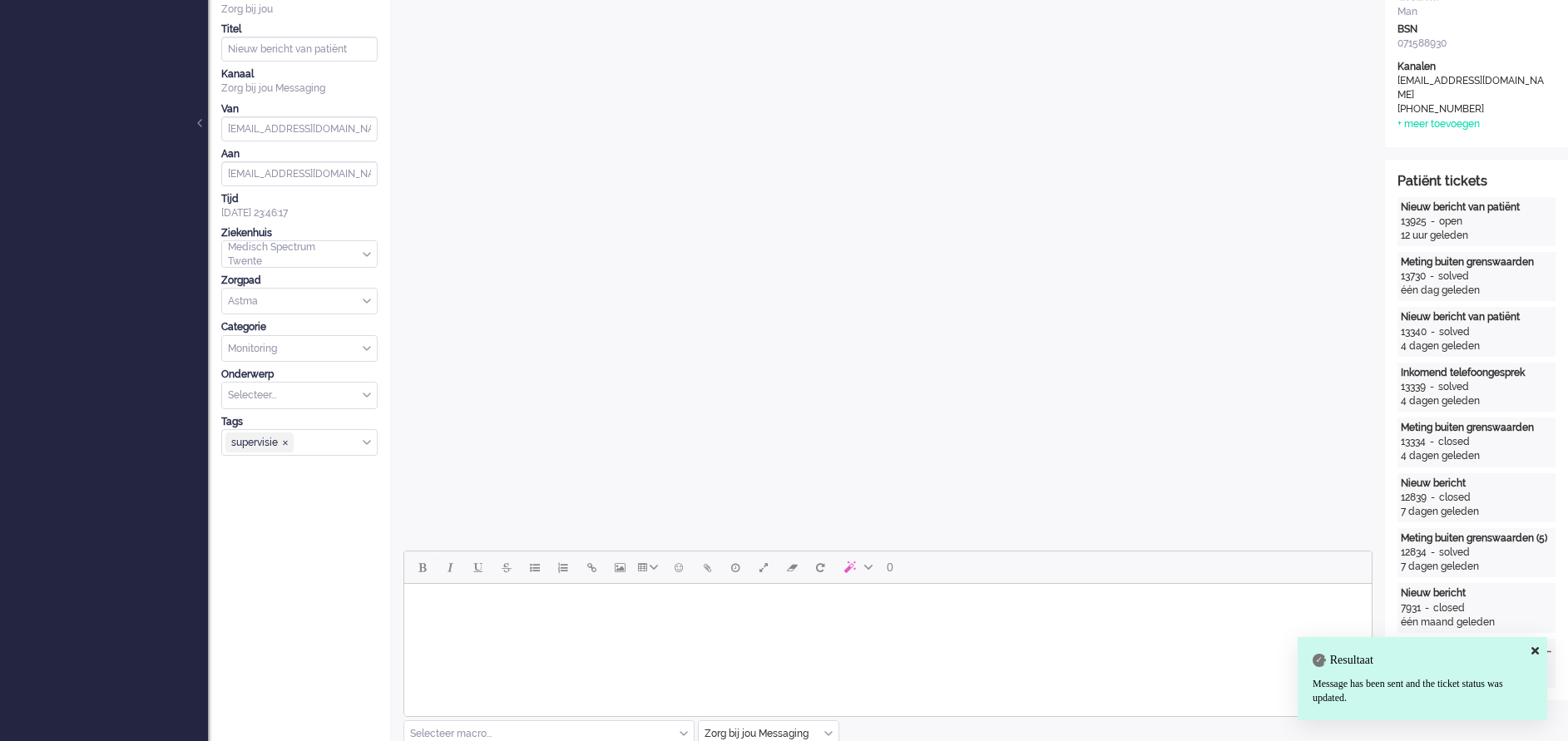
scroll to position [0, 0]
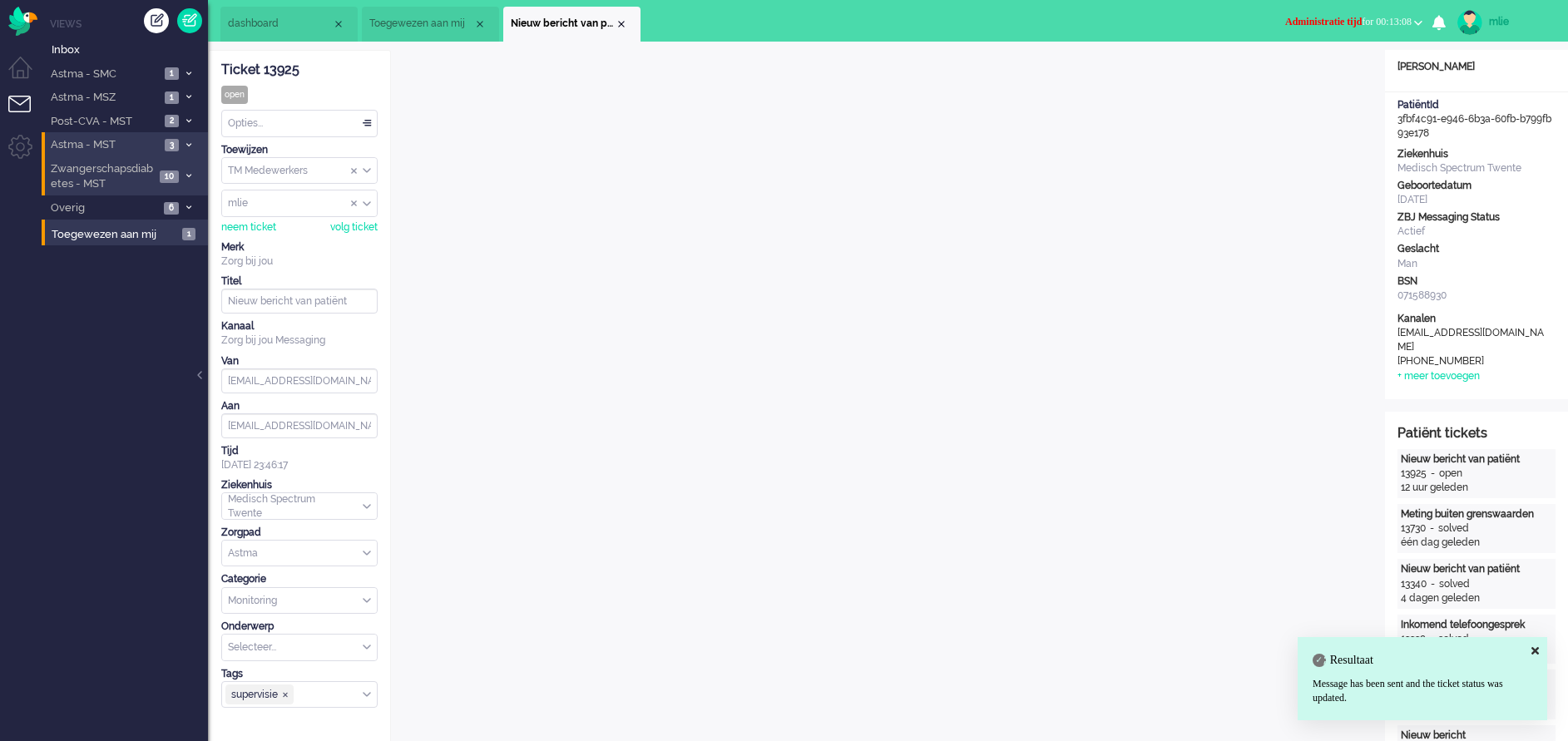
click at [1288, 12] on button "Administratie tijd for 00:13:08" at bounding box center [1353, 22] width 158 height 24
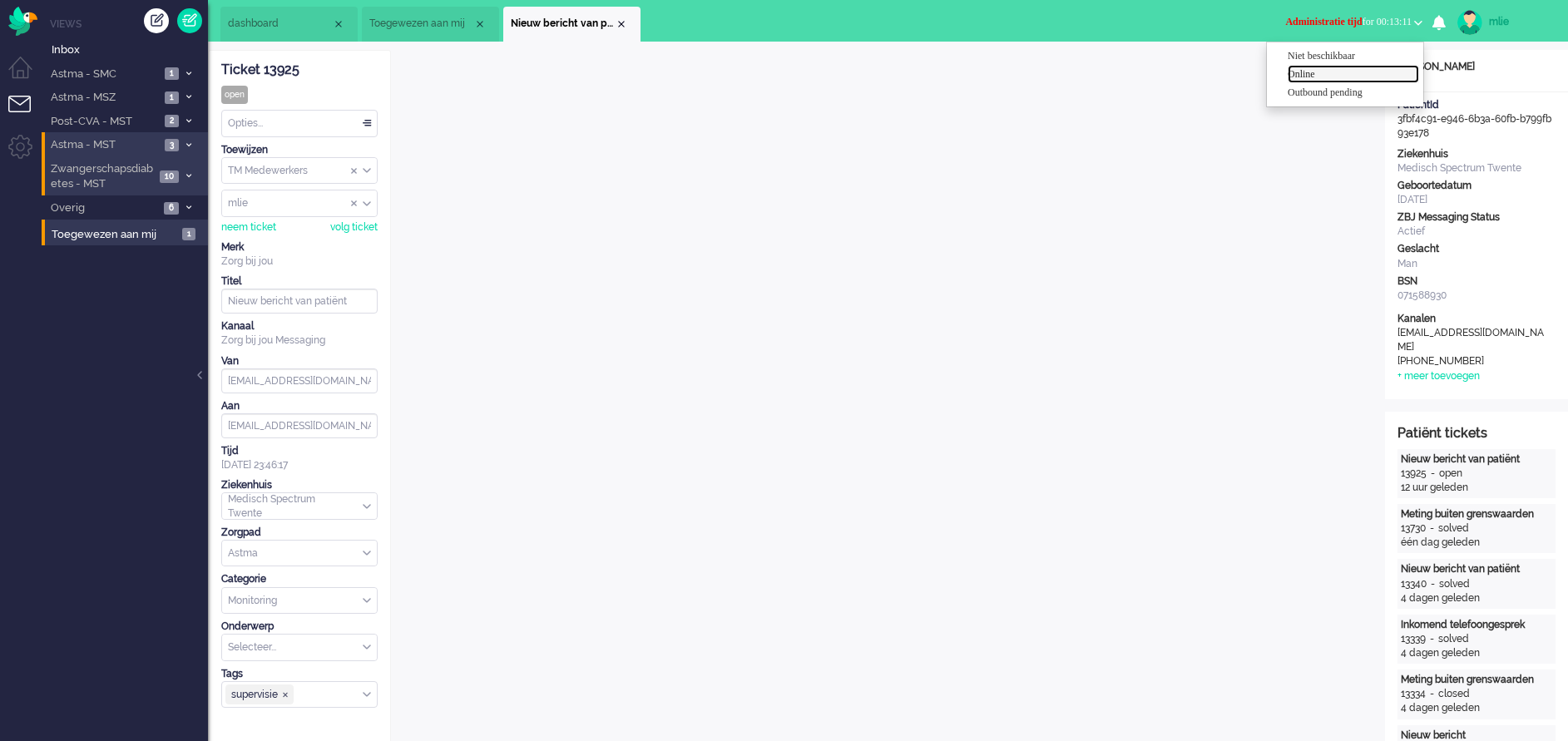
click at [1322, 73] on label "Online" at bounding box center [1353, 74] width 131 height 14
click at [368, 117] on div "Opties..." at bounding box center [299, 124] width 155 height 26
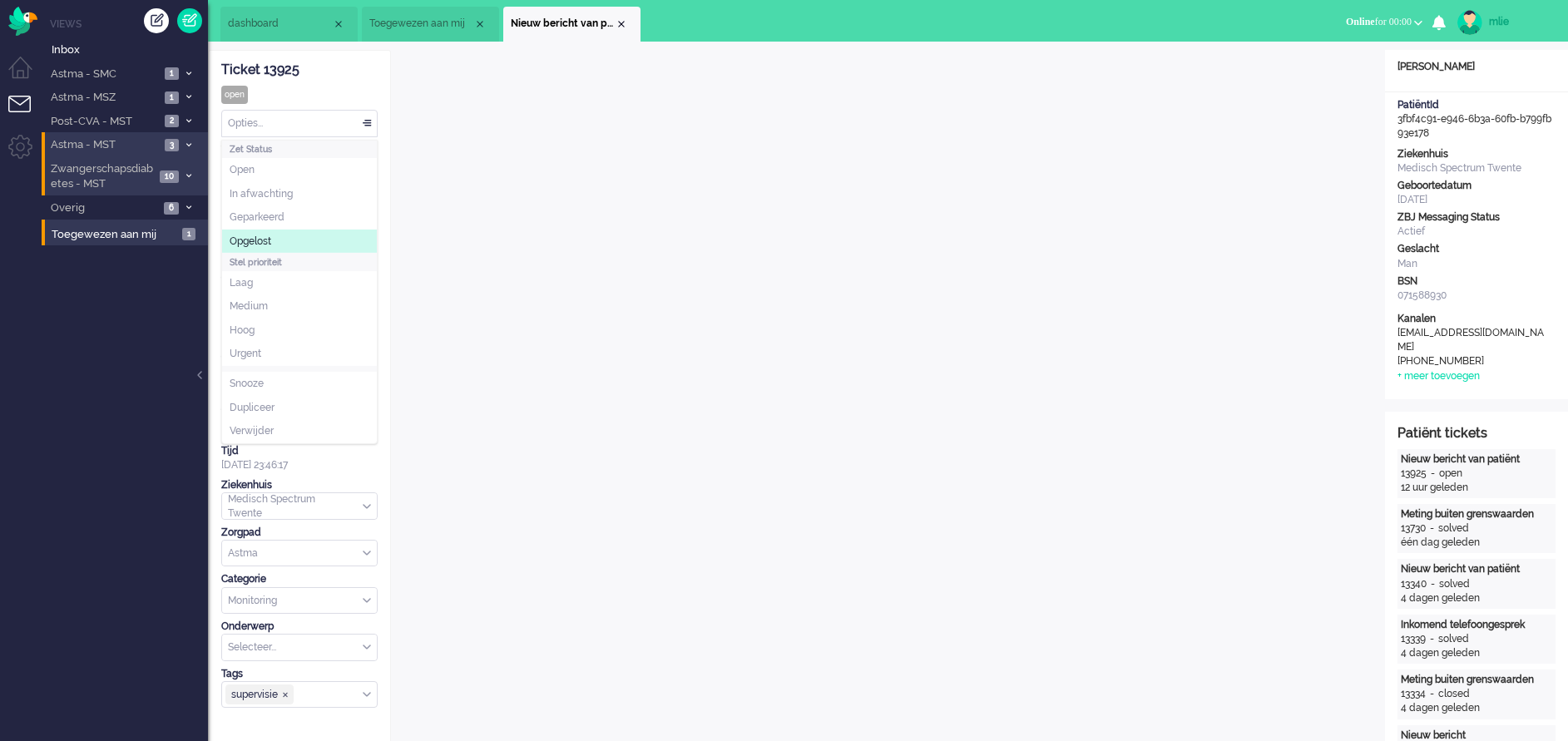
click at [256, 246] on span "Opgelost" at bounding box center [251, 241] width 42 height 14
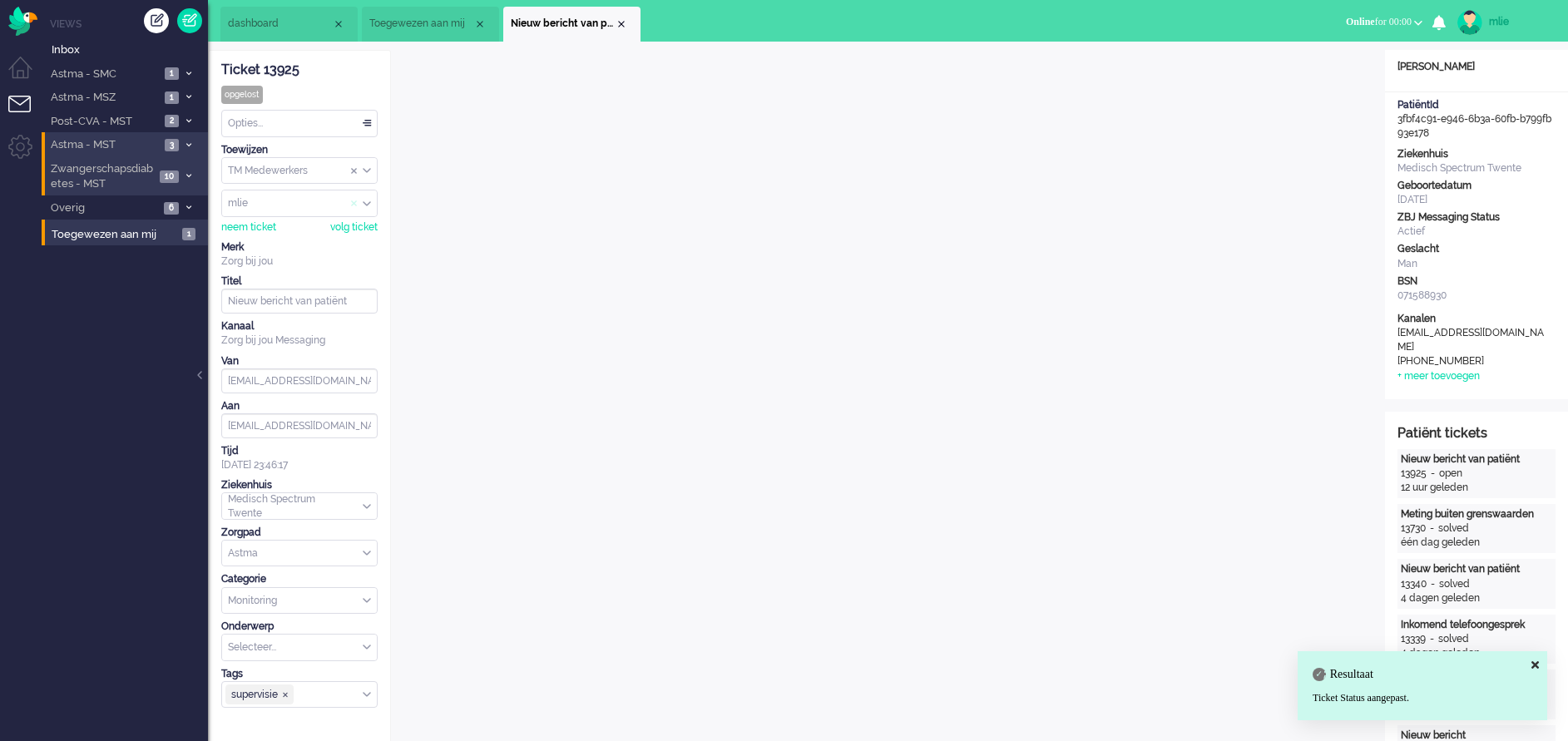
click at [353, 199] on span "Assign User" at bounding box center [354, 203] width 7 height 11
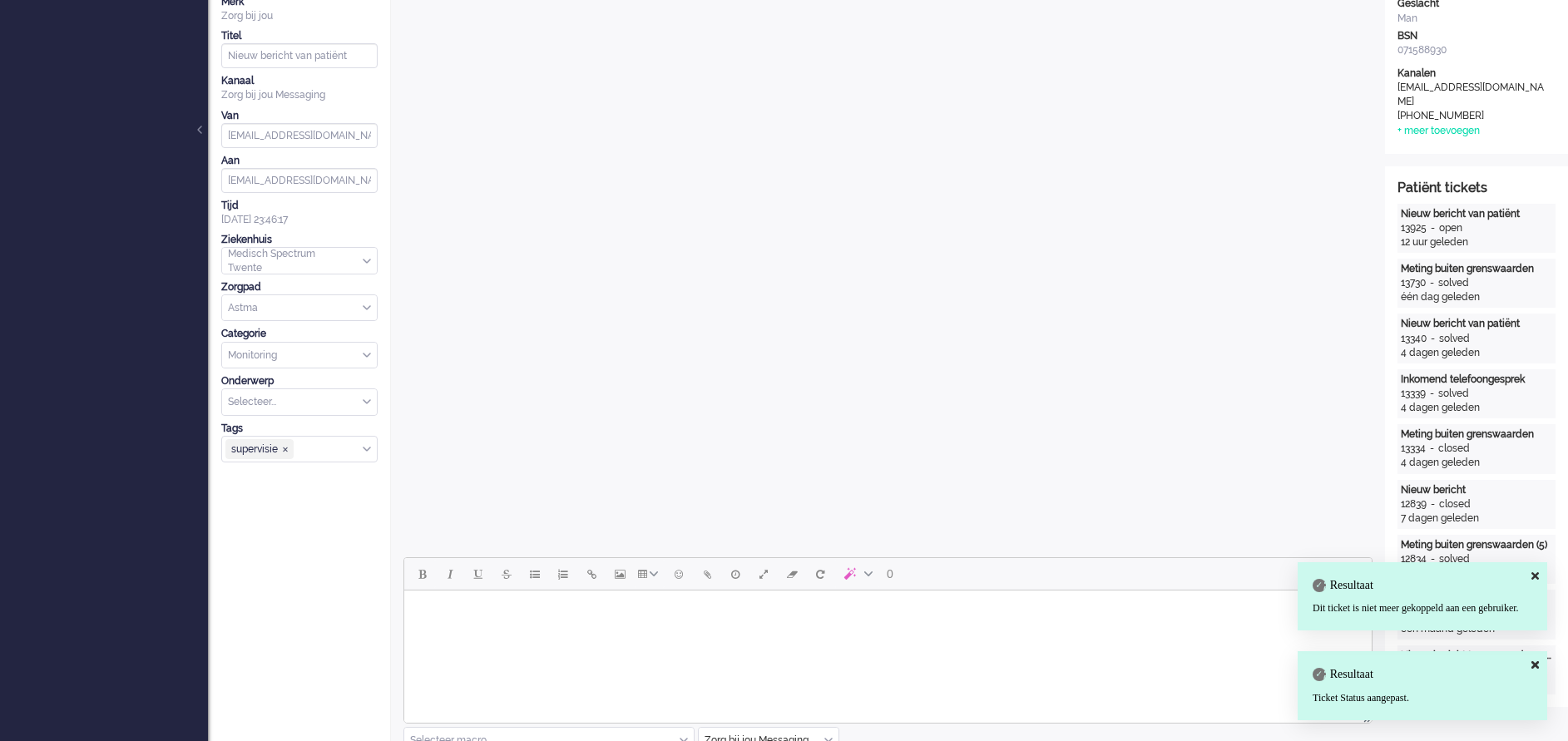
scroll to position [250, 0]
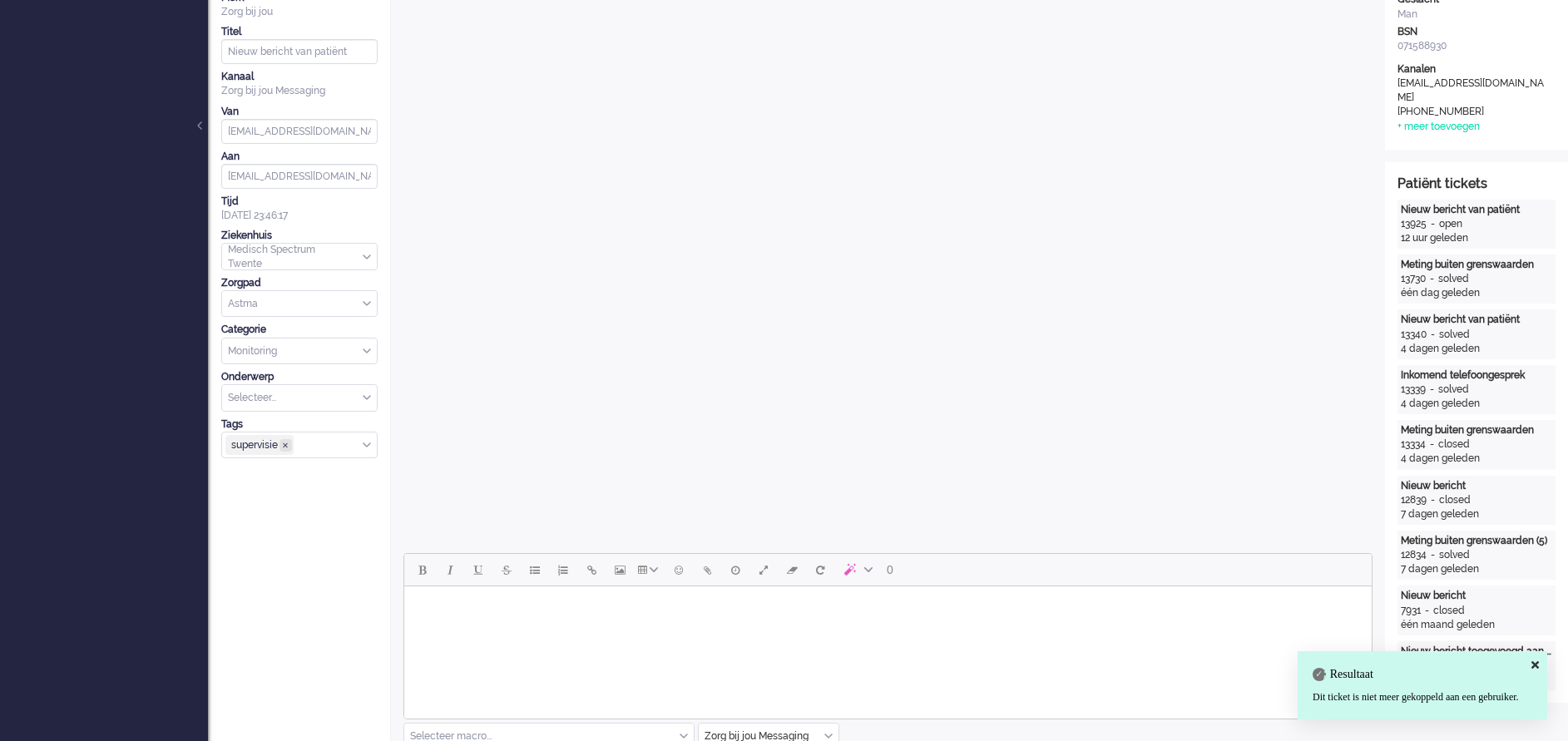
click at [286, 448] on span "supervisie ❎" at bounding box center [286, 445] width 8 height 8
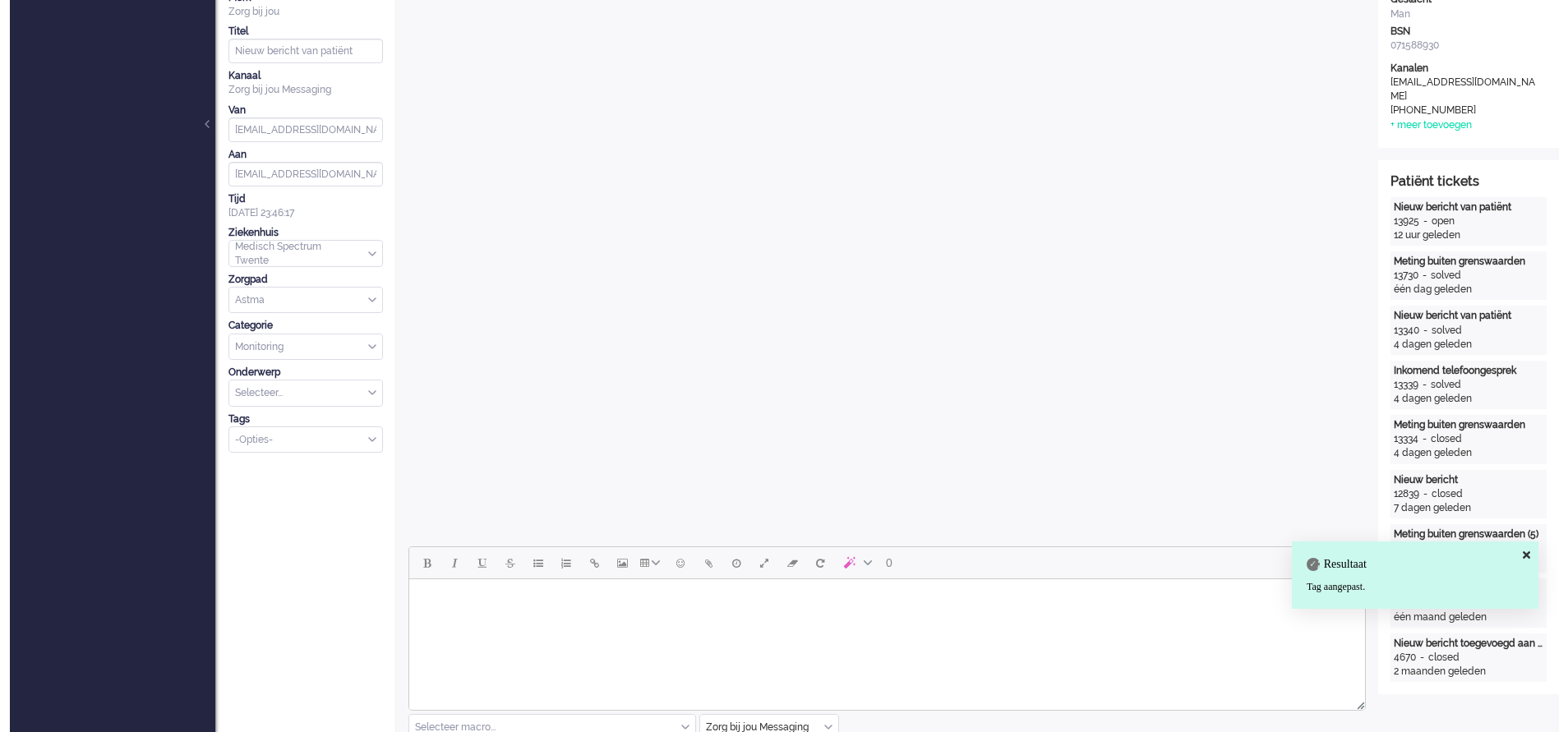
scroll to position [0, 0]
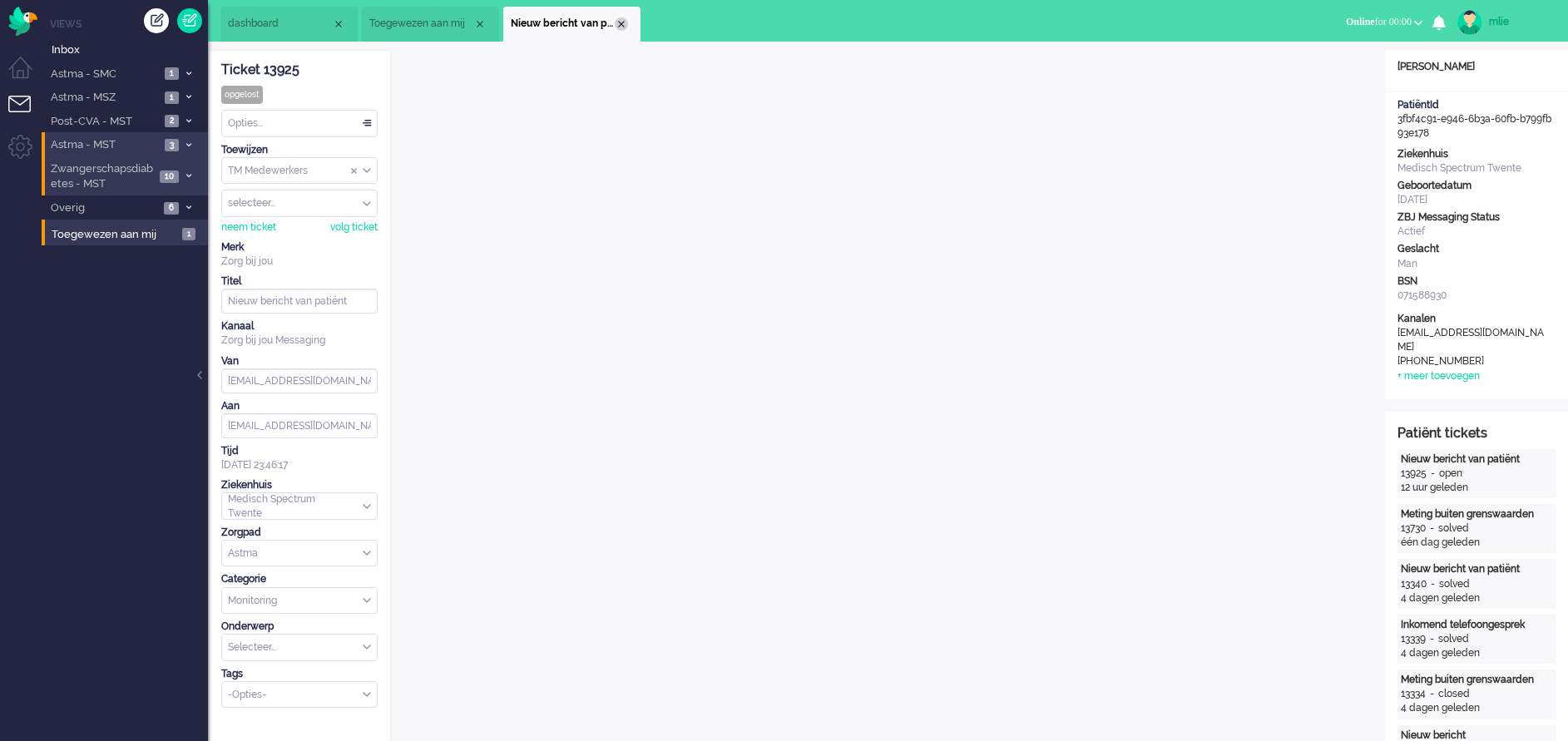
click at [623, 22] on div "Close tab" at bounding box center [621, 24] width 13 height 13
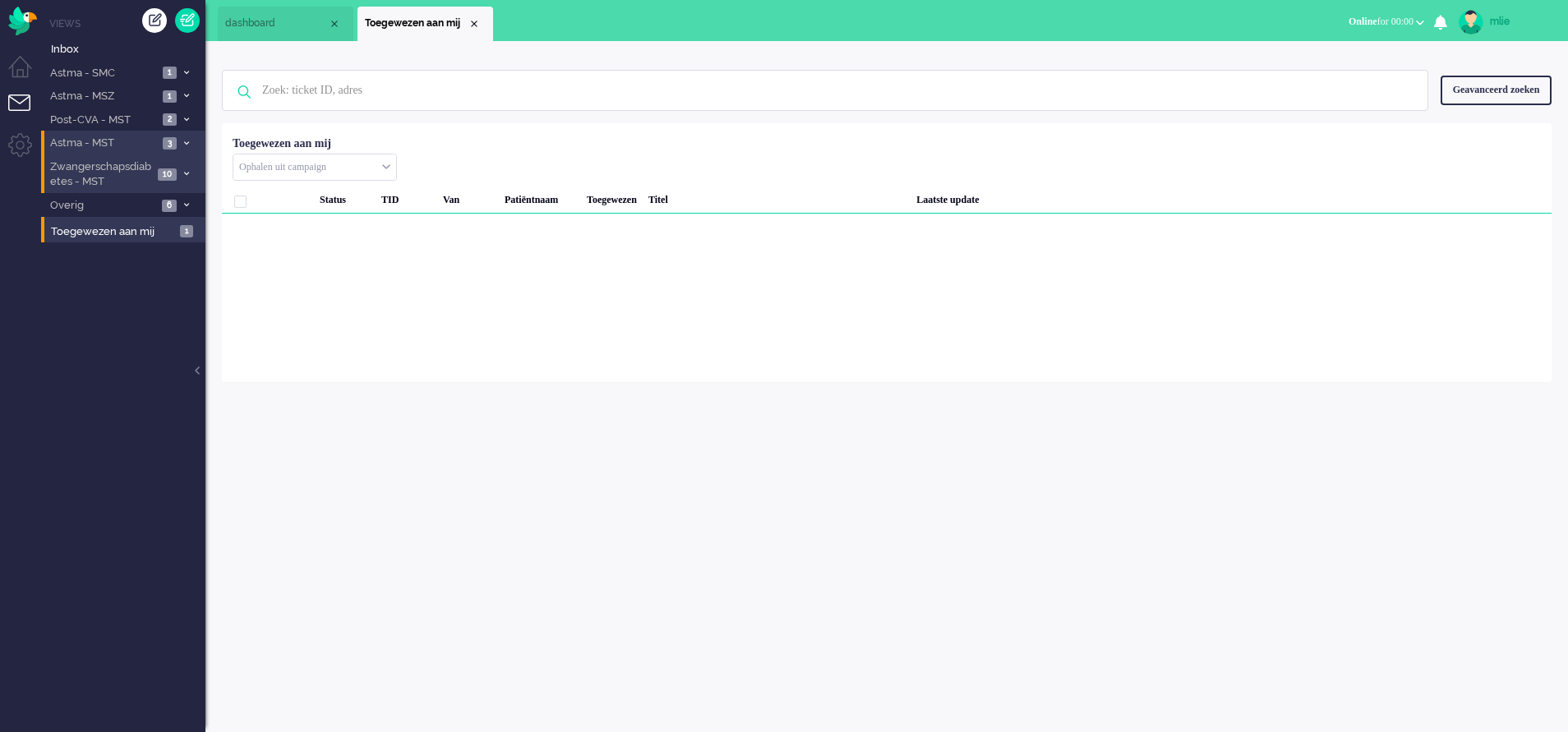
click at [477, 13] on li "Toegewezen aan mij" at bounding box center [426, 24] width 136 height 34
click at [471, 22] on div "Close tab" at bounding box center [474, 23] width 13 height 13
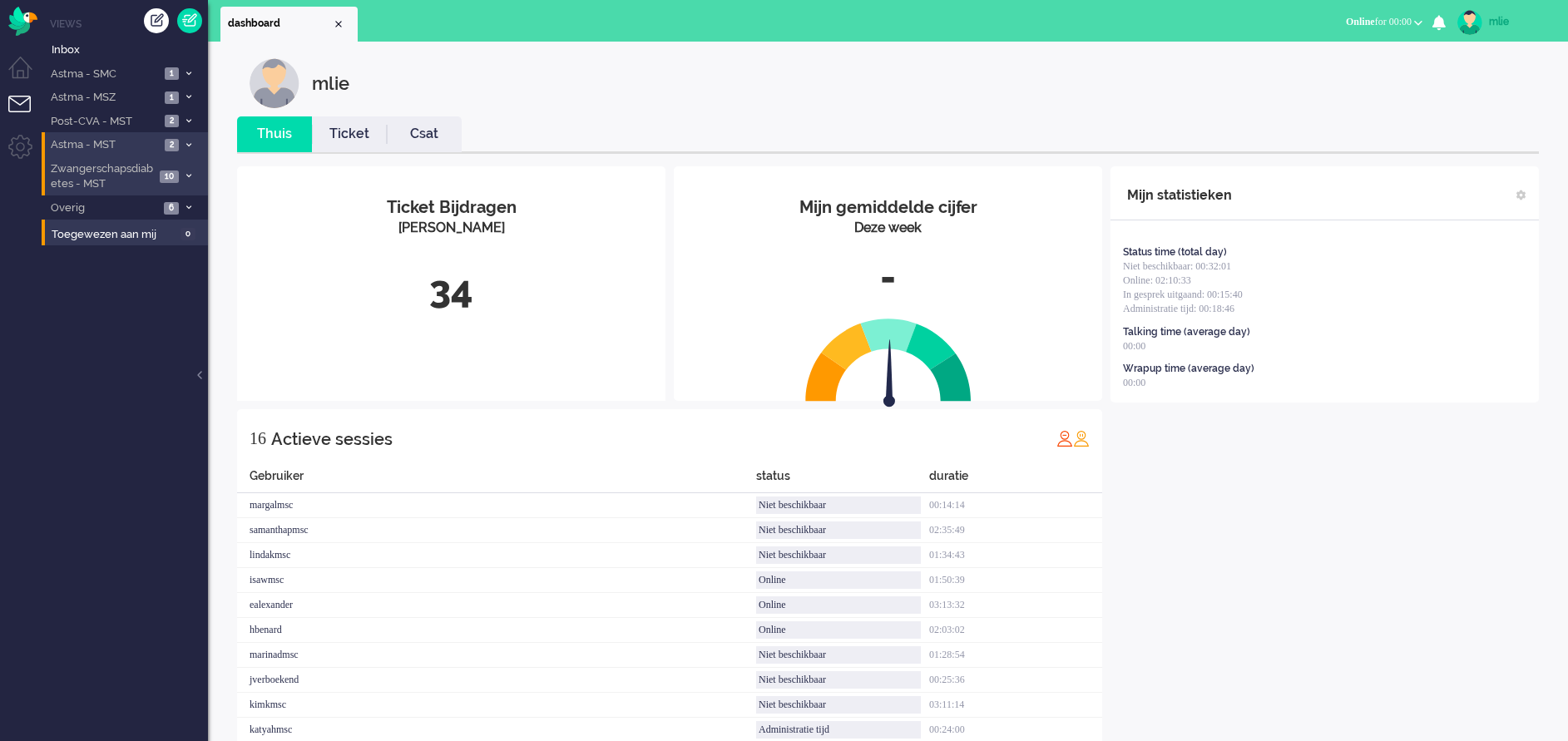
click at [187, 142] on icon at bounding box center [189, 145] width 5 height 6
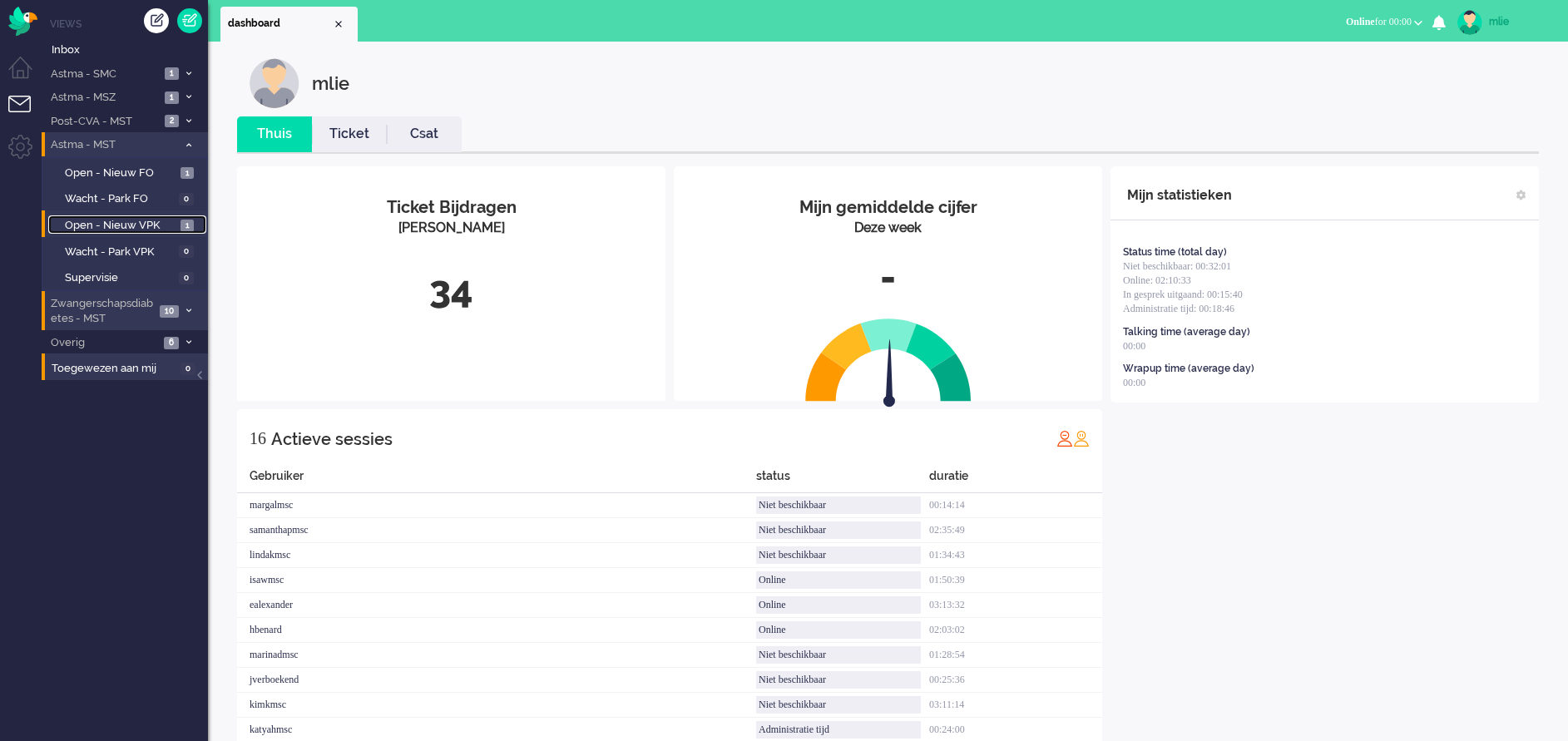
click at [118, 218] on span "Open - Nieuw VPK" at bounding box center [121, 226] width 111 height 16
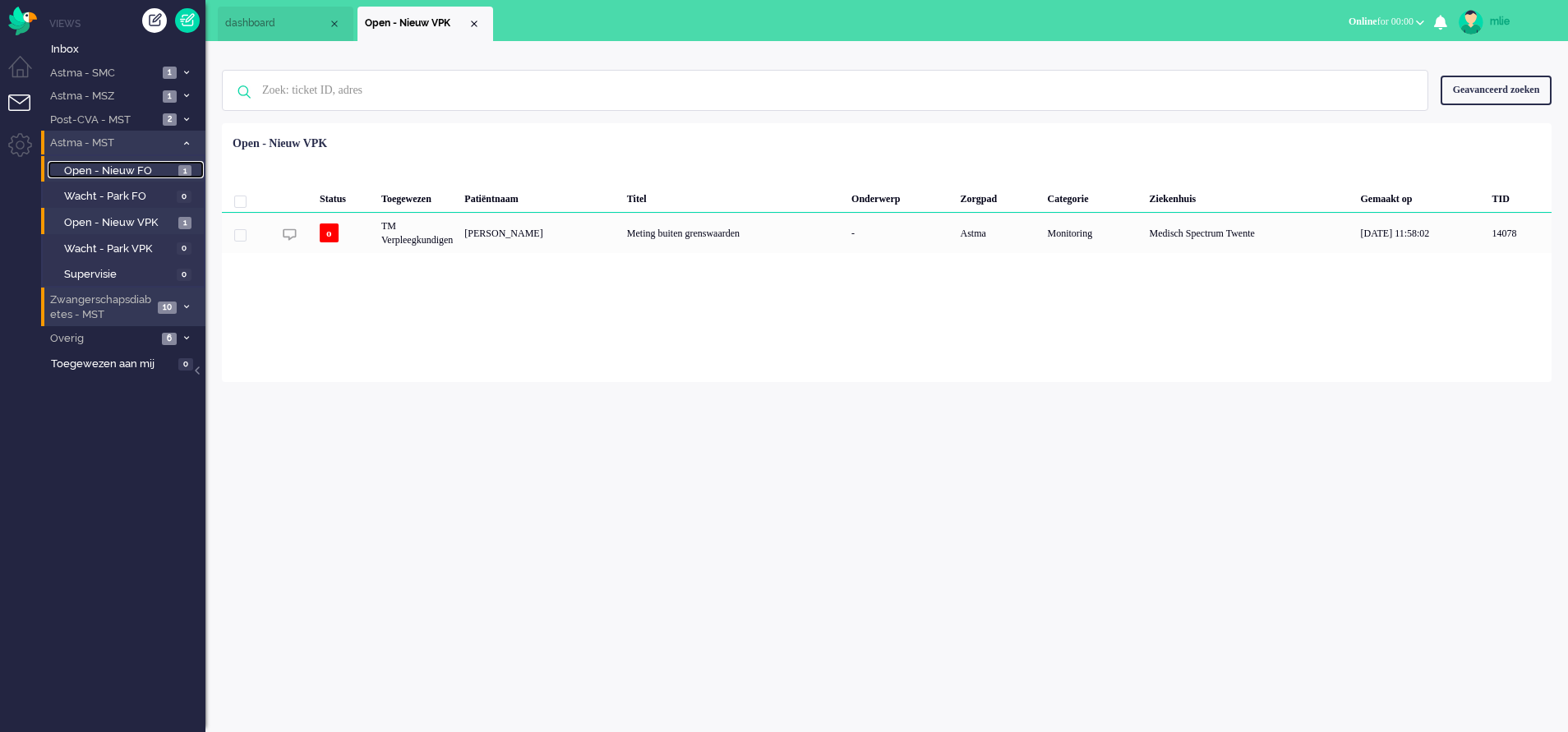
click at [141, 161] on link "Open - Nieuw FO 1" at bounding box center [126, 169] width 157 height 18
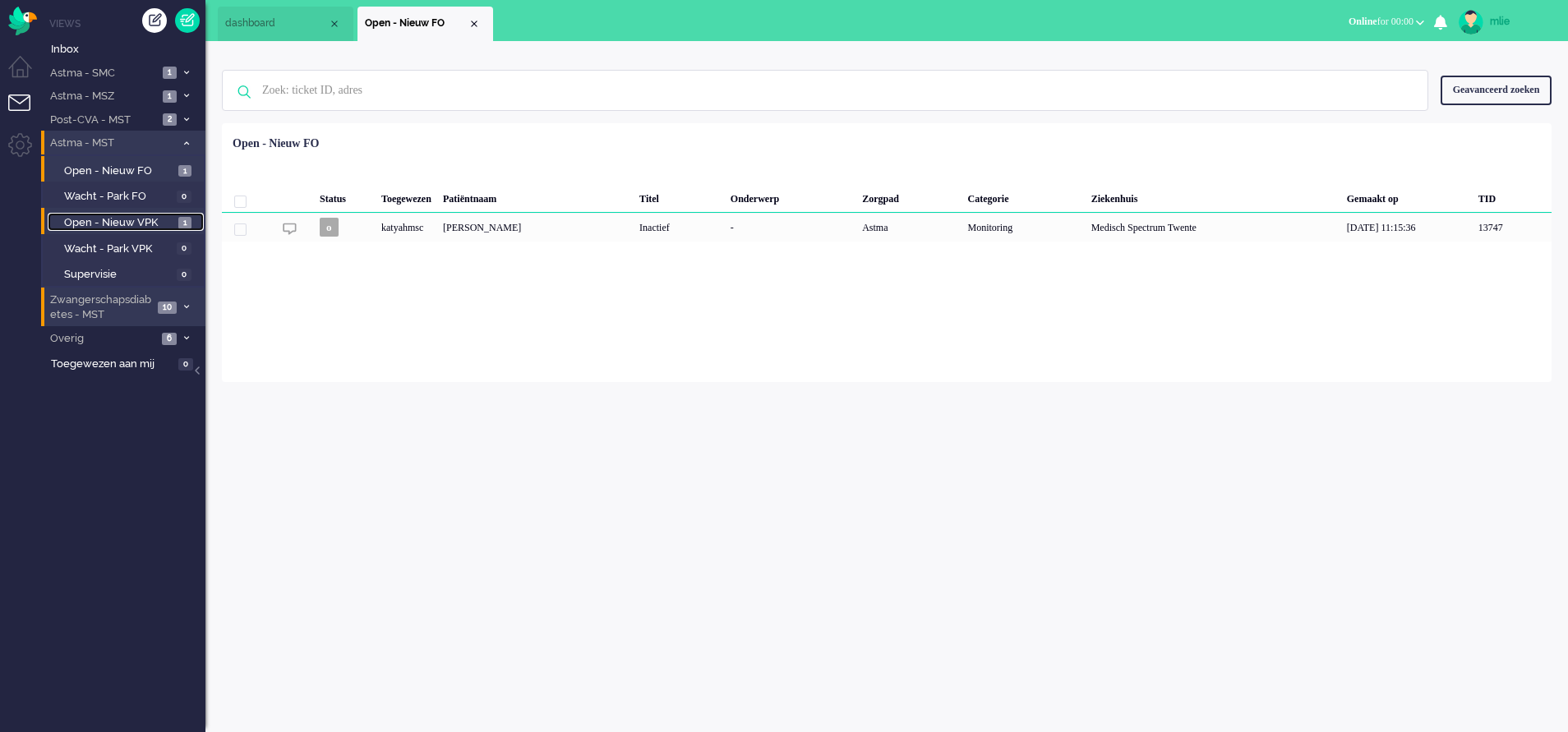
click at [133, 218] on span "Open - Nieuw VPK" at bounding box center [120, 223] width 110 height 15
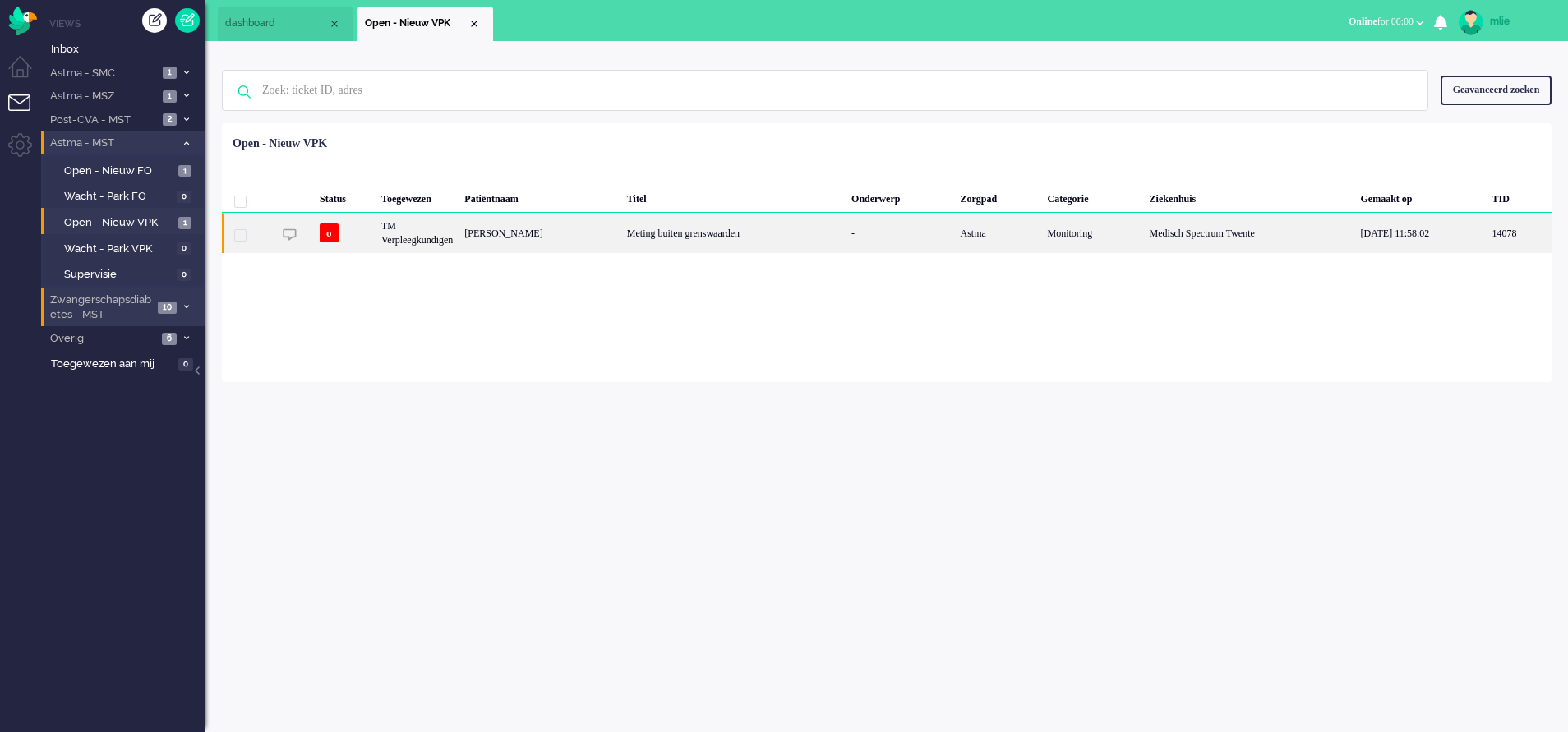
click at [845, 235] on div "Meting buiten grenswaarden" at bounding box center [733, 232] width 224 height 40
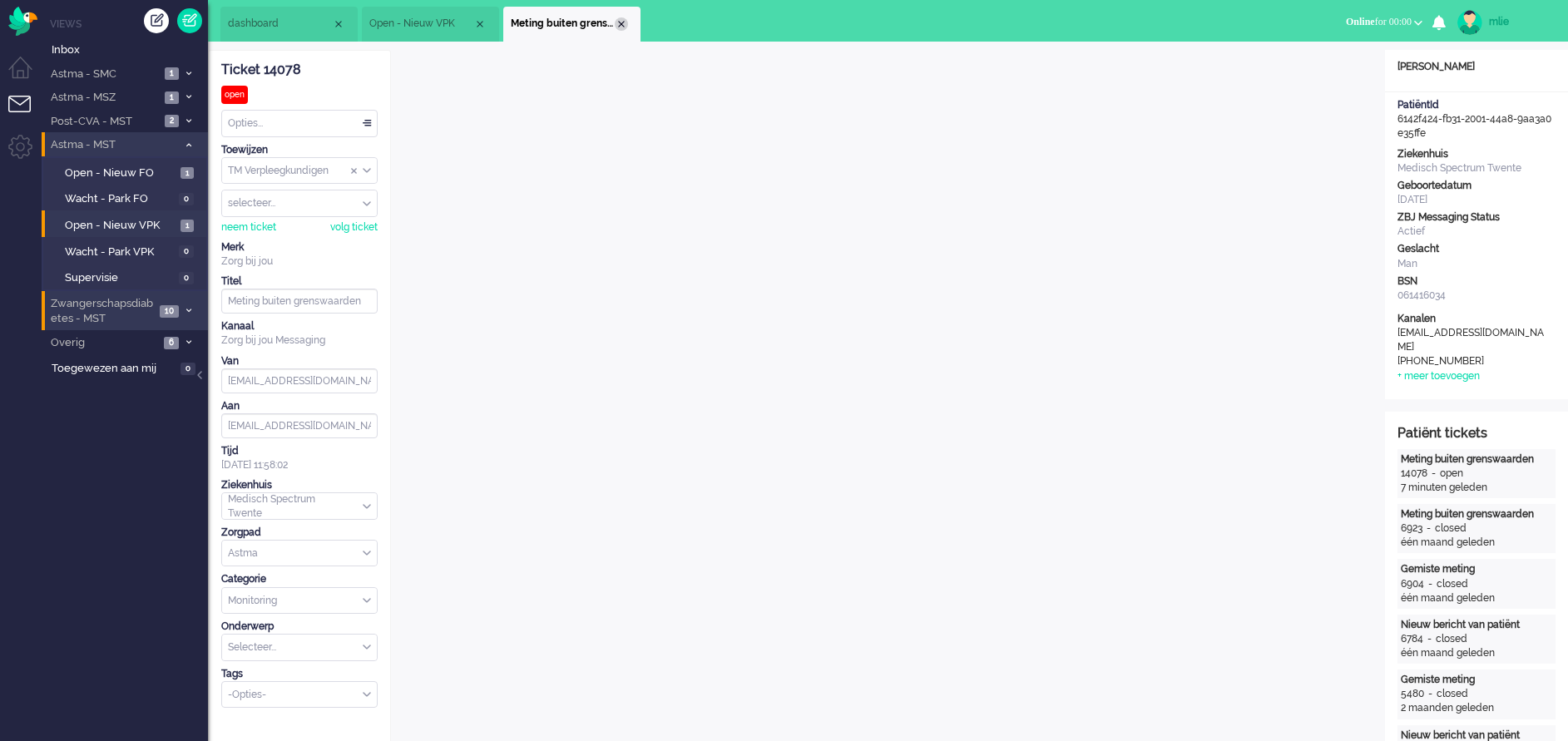
click at [621, 23] on div "Close tab" at bounding box center [621, 24] width 13 height 13
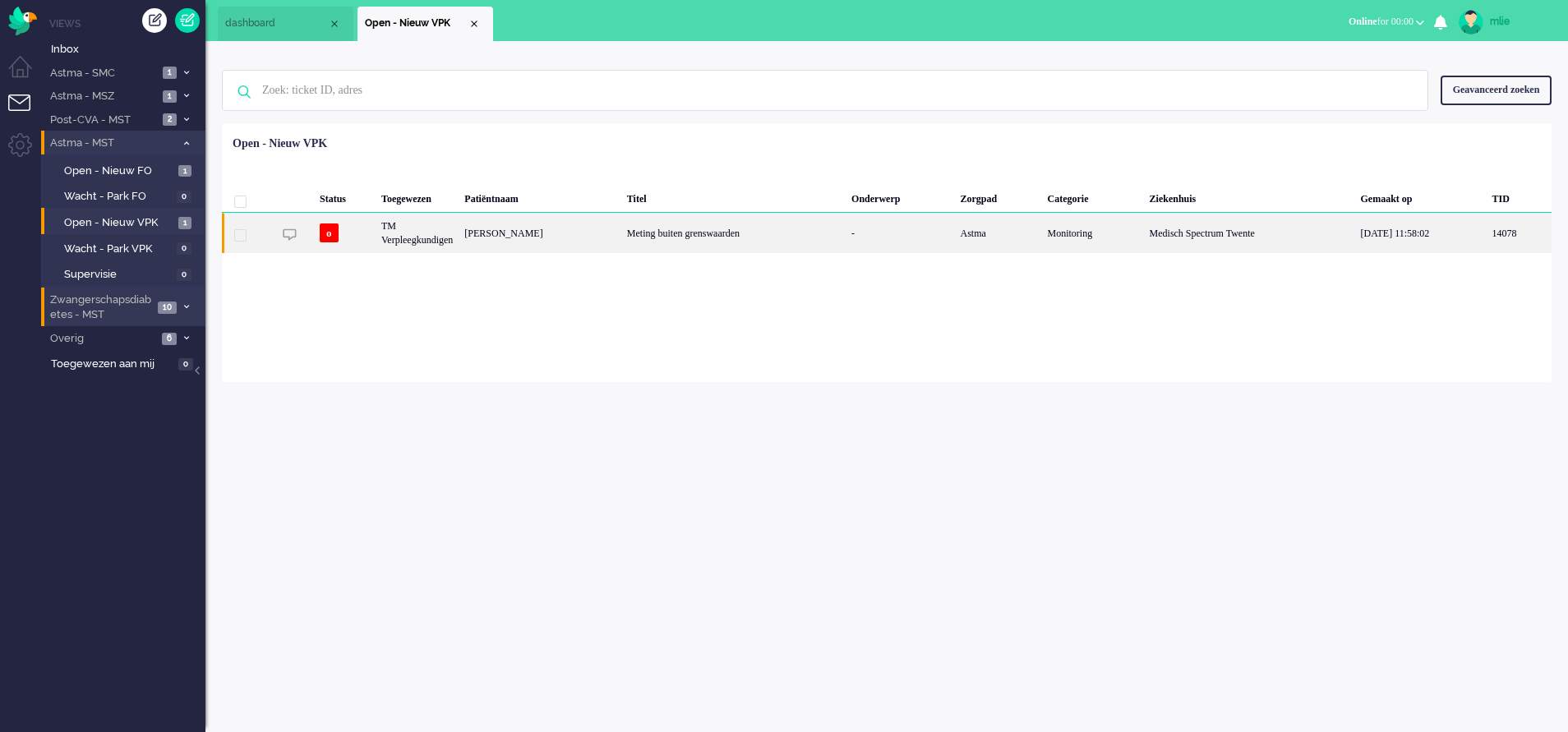
click at [721, 236] on div "Meting buiten grenswaarden" at bounding box center [733, 232] width 224 height 40
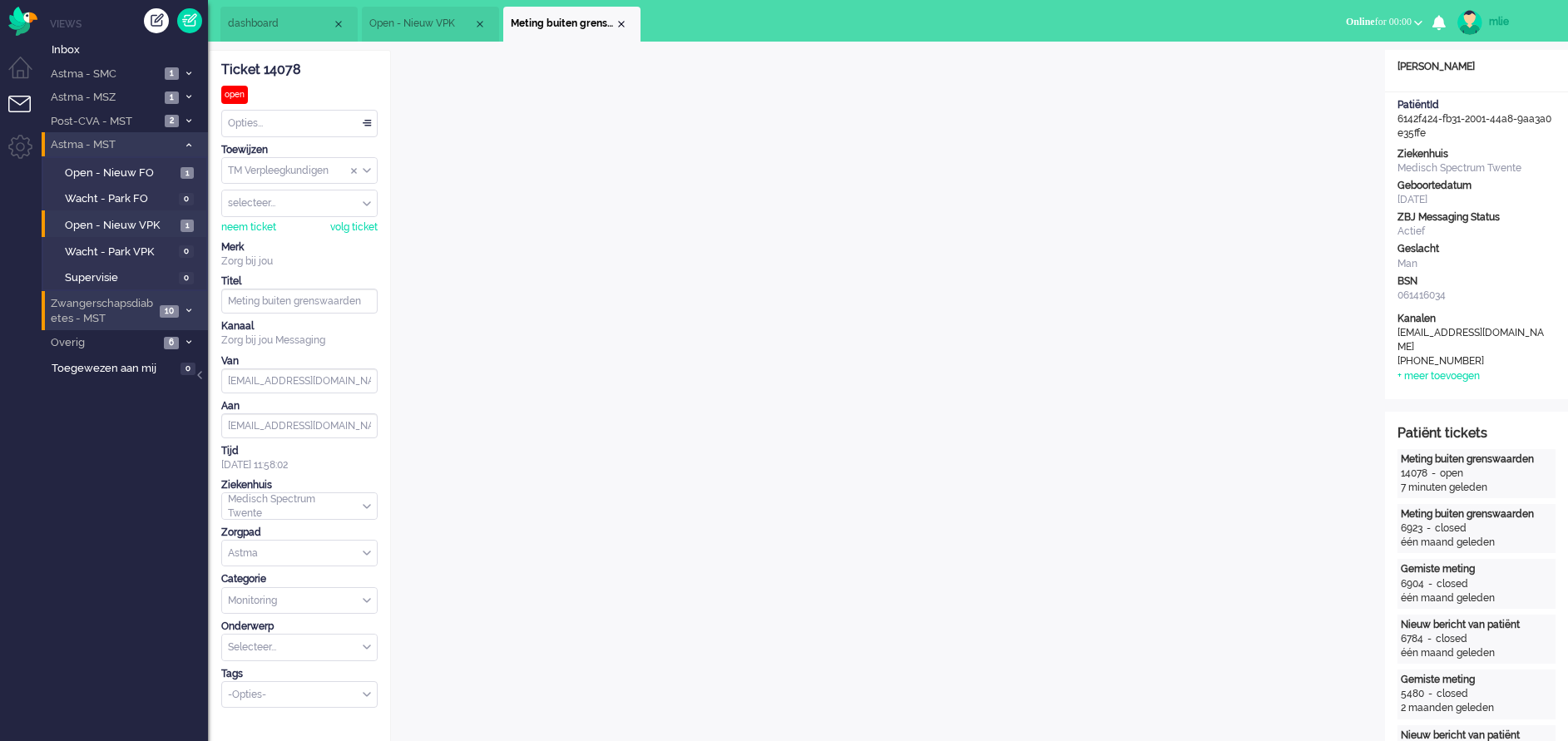
scroll to position [50, 0]
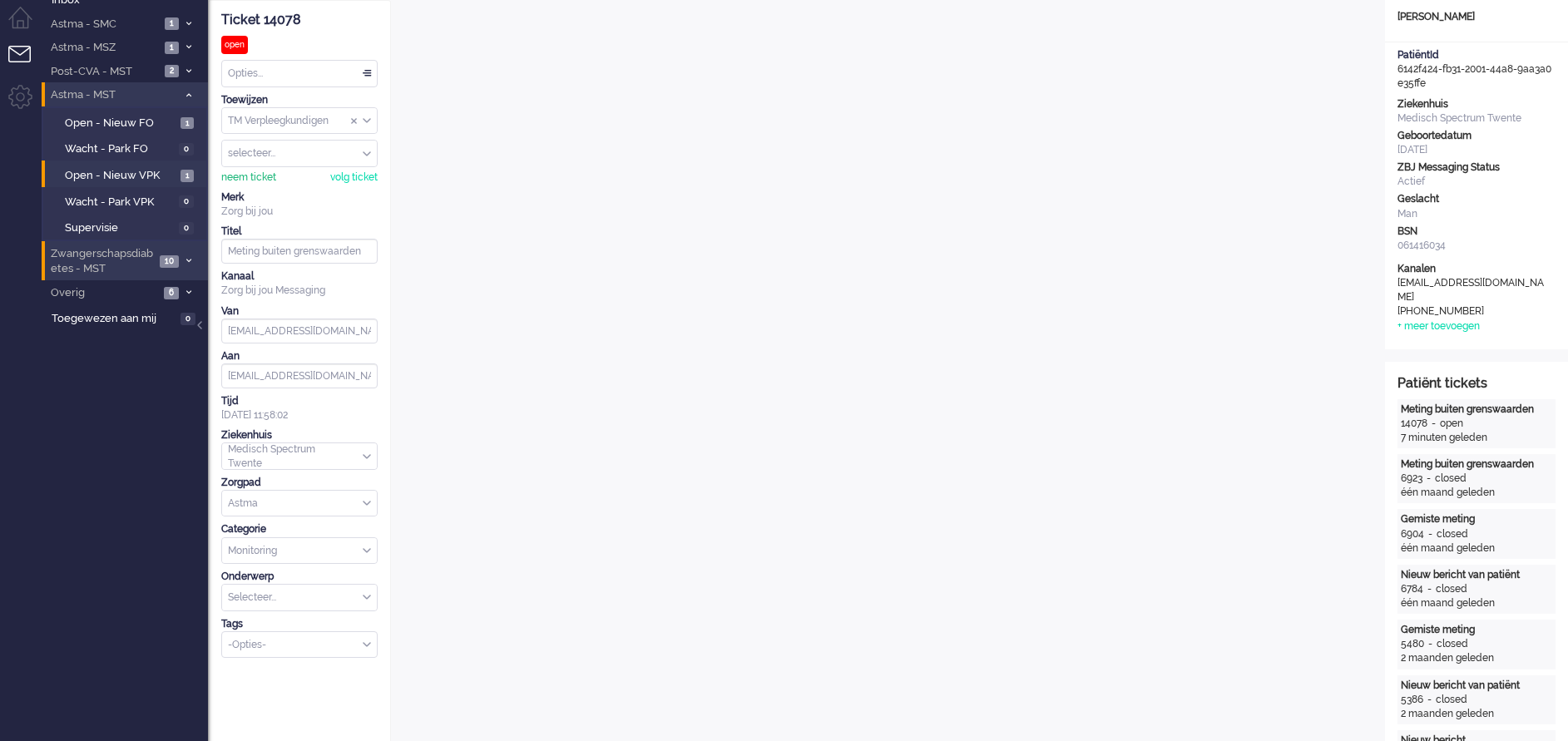
click at [241, 177] on div "neem ticket" at bounding box center [248, 178] width 55 height 14
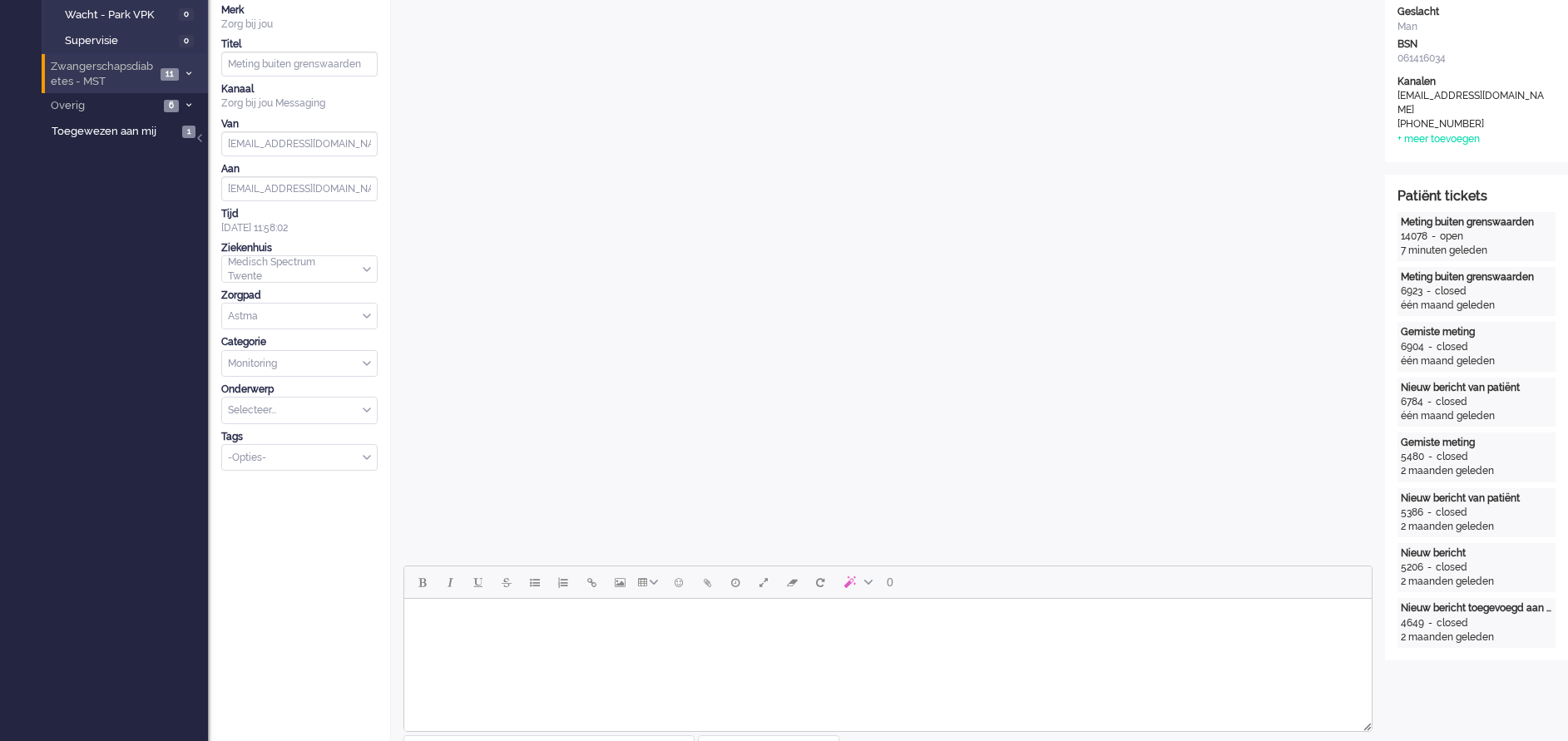
scroll to position [0, 0]
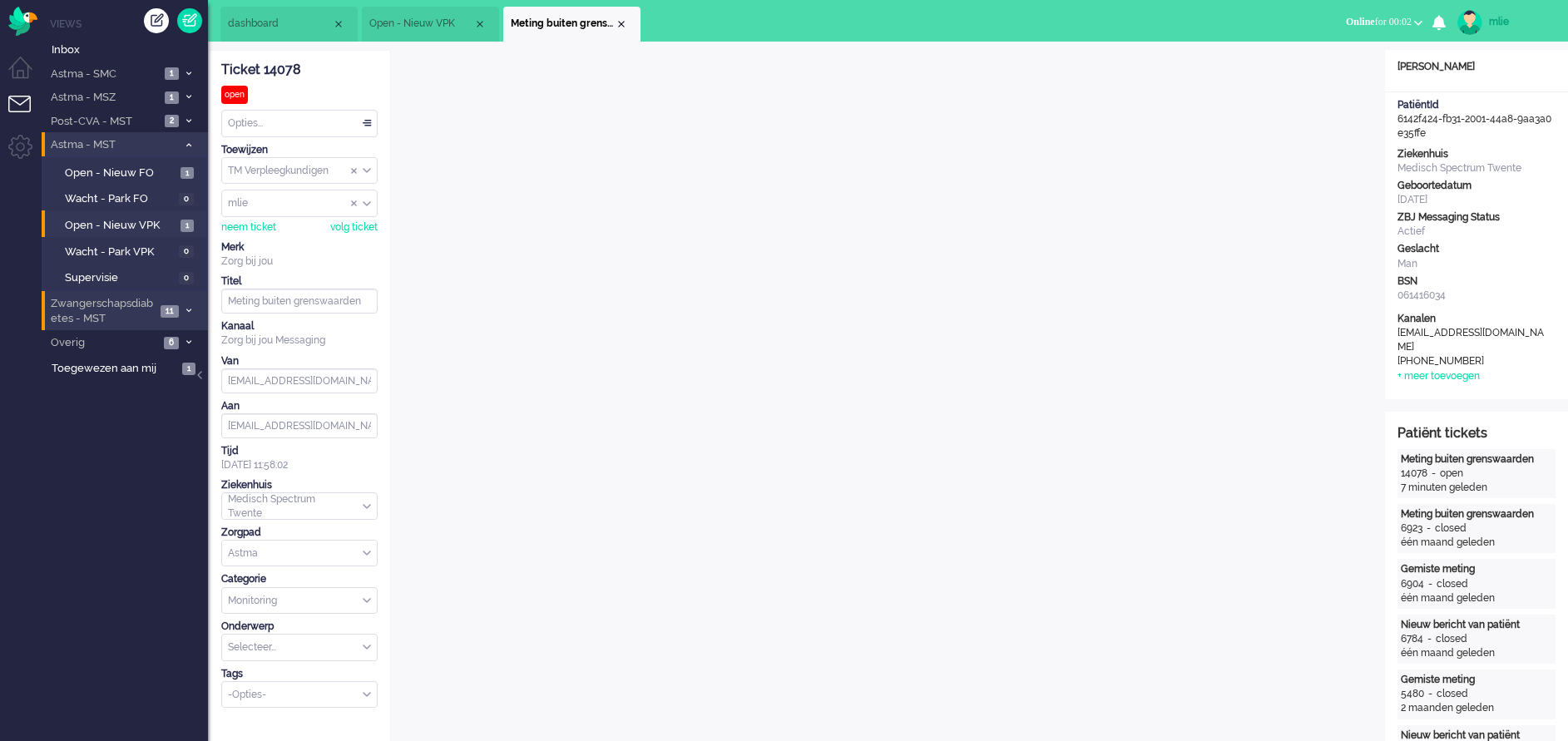
click at [276, 26] on span "dashboard" at bounding box center [279, 24] width 104 height 14
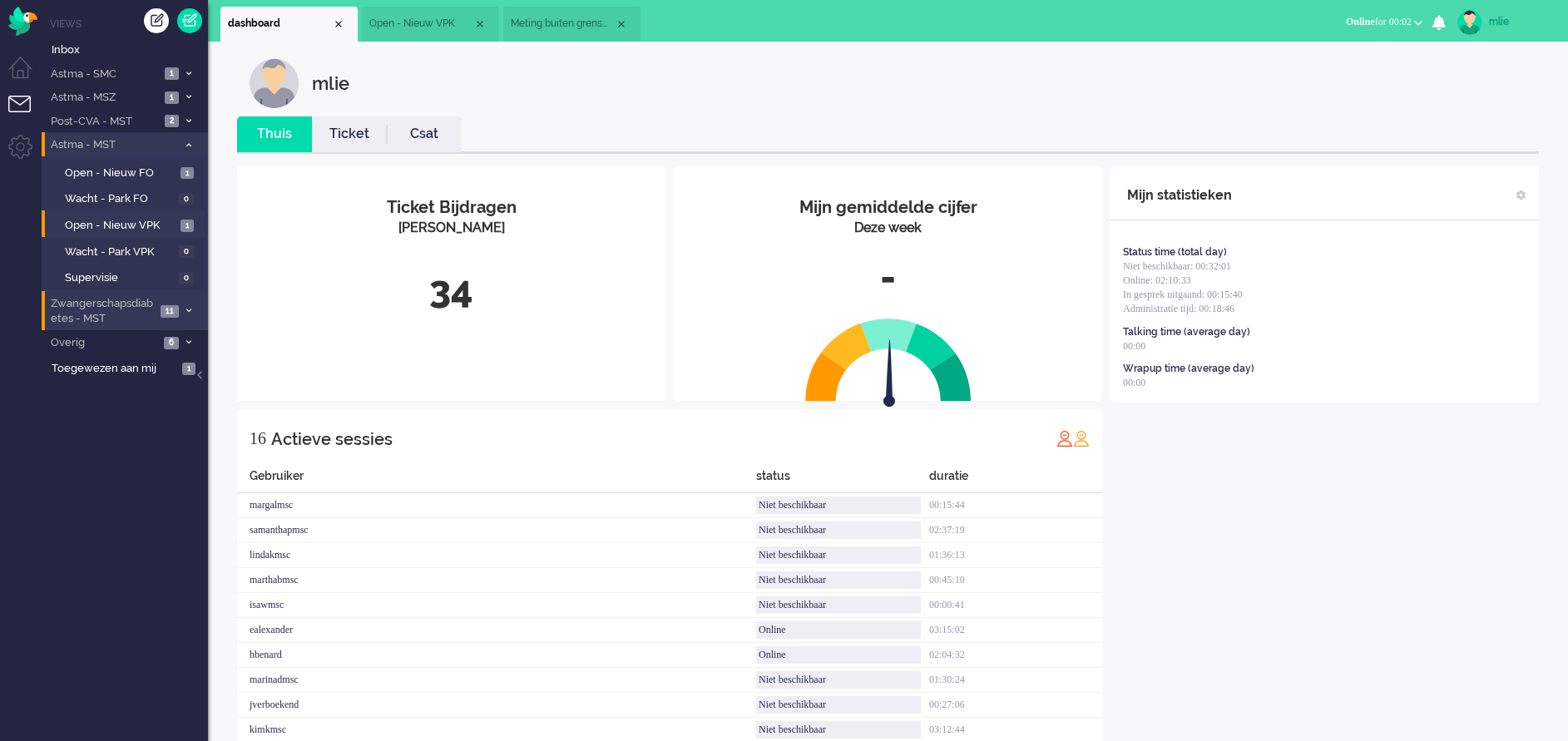
click at [350, 136] on link "Ticket" at bounding box center [349, 134] width 75 height 19
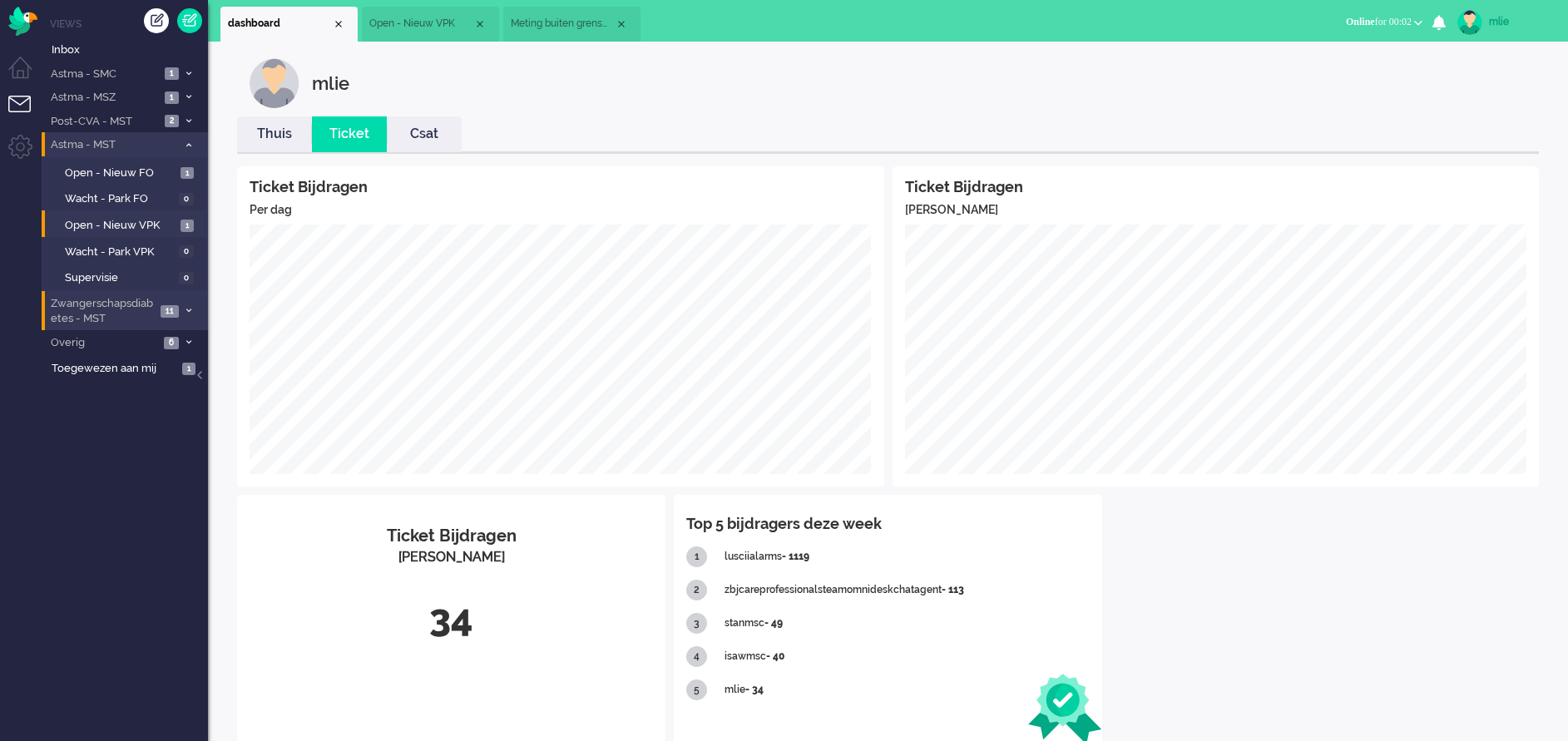
click at [286, 137] on link "Thuis" at bounding box center [274, 134] width 75 height 19
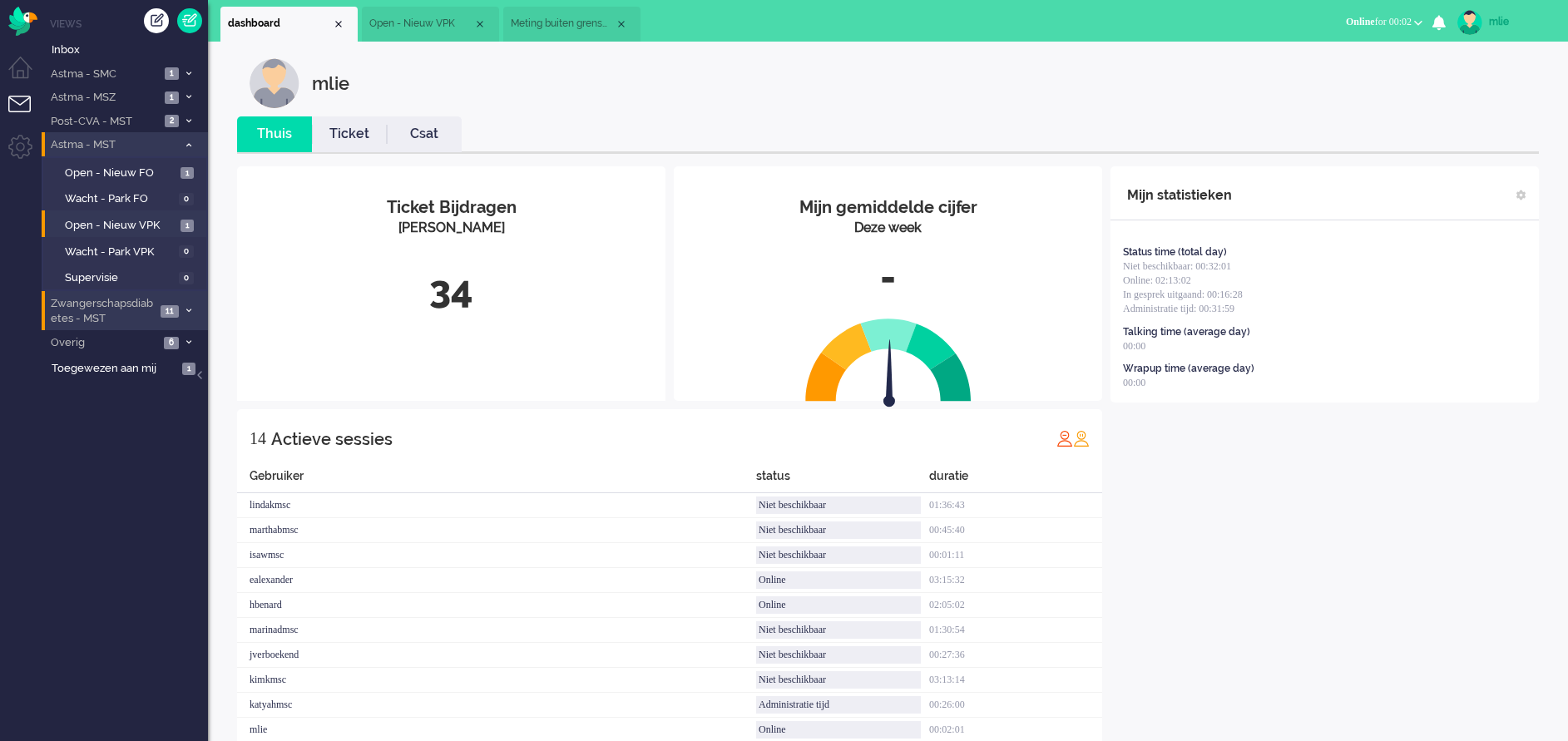
click at [338, 138] on link "Ticket" at bounding box center [349, 134] width 75 height 19
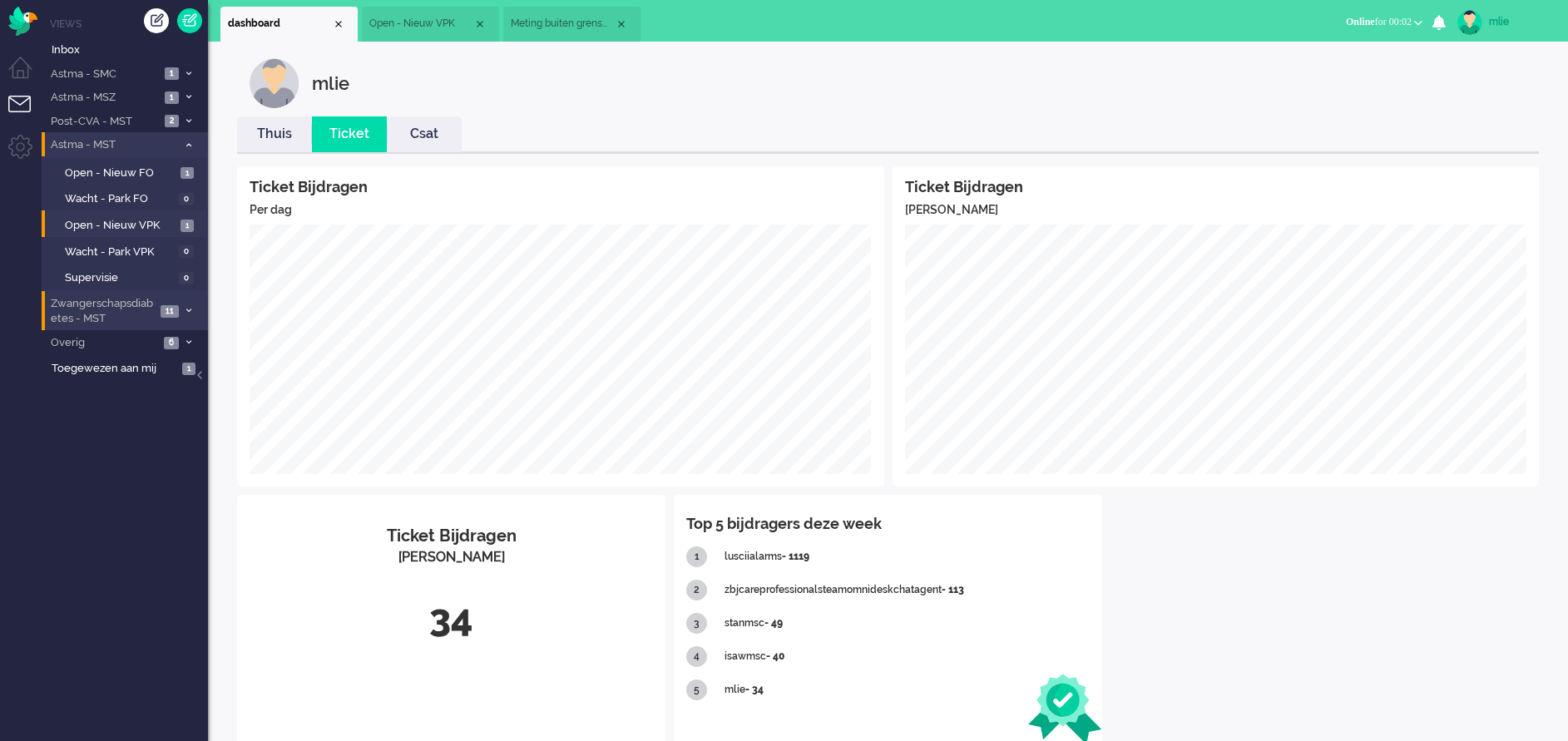
click at [446, 24] on span "Open - Nieuw VPK" at bounding box center [421, 24] width 104 height 14
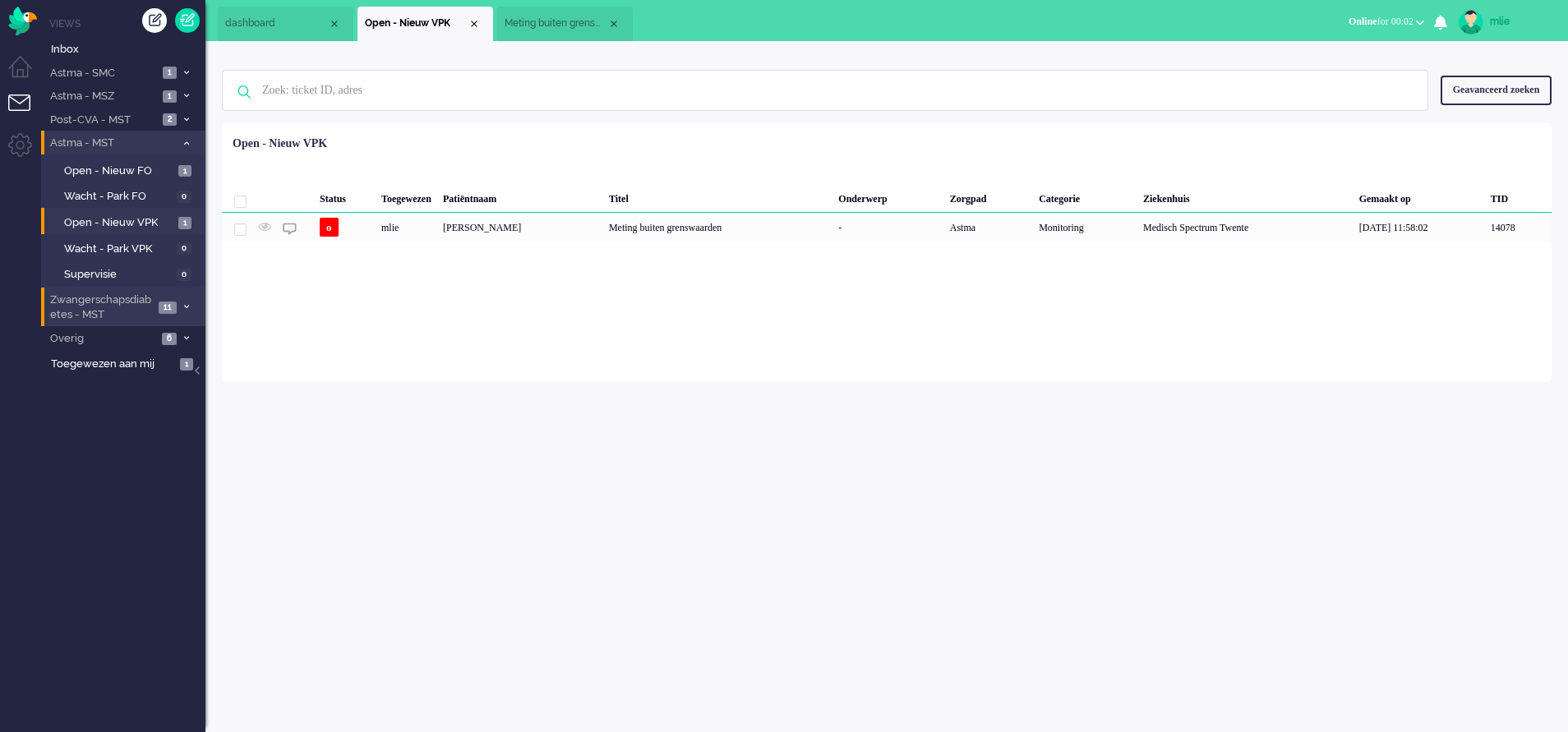
click at [541, 28] on span "Meting buiten grenswaarden" at bounding box center [556, 23] width 102 height 14
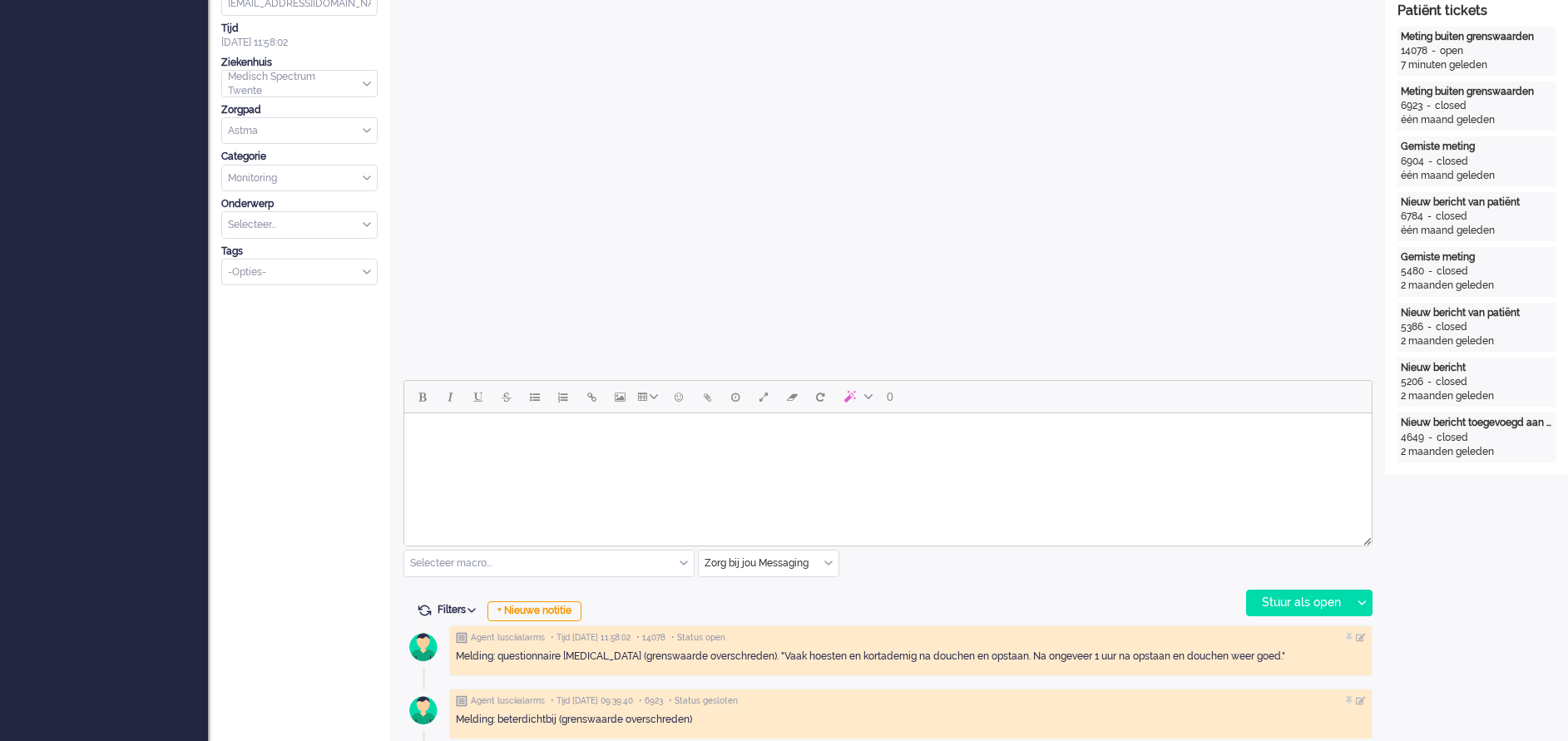
scroll to position [499, 0]
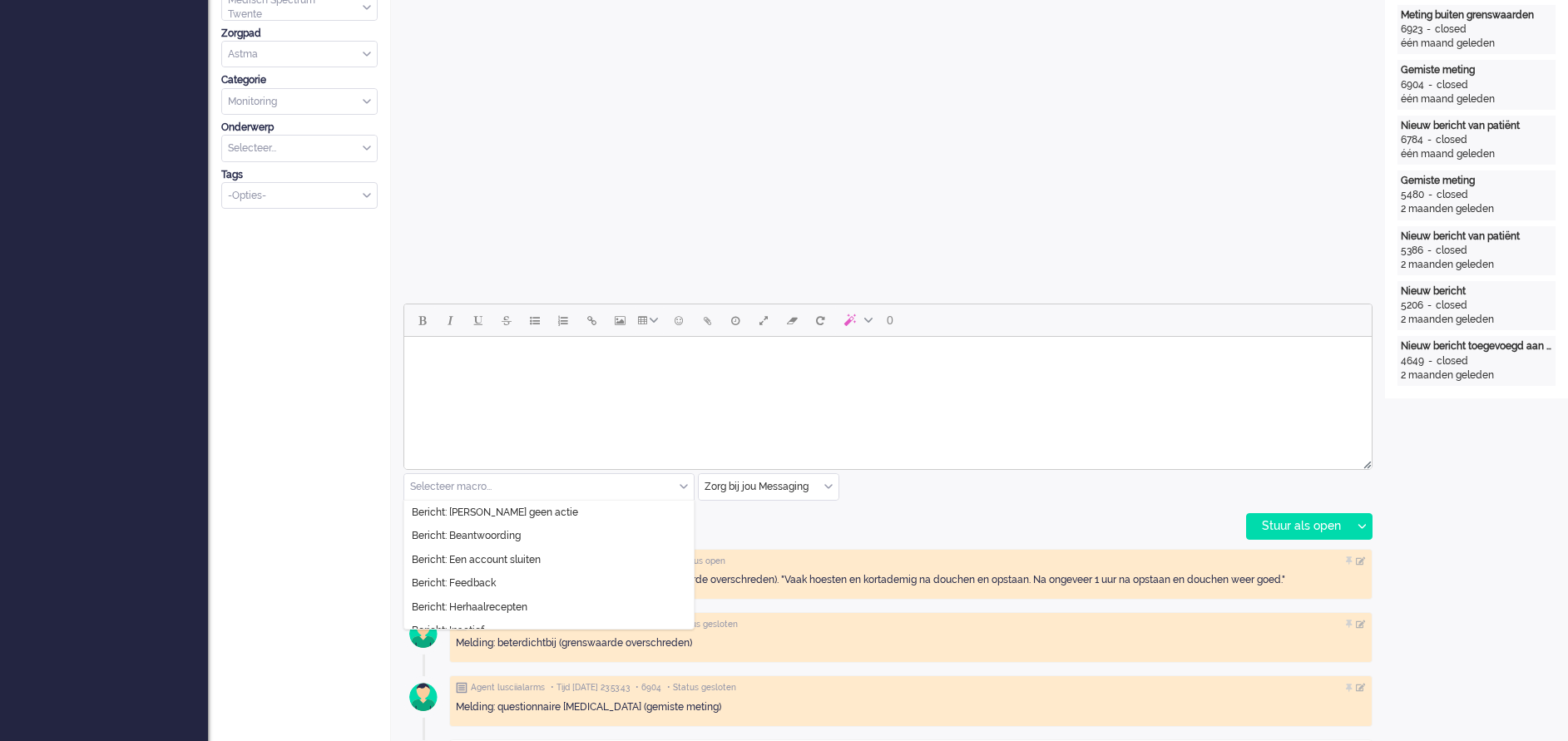
click at [682, 482] on div "Selecteer macro..." at bounding box center [548, 488] width 289 height 26
click at [489, 509] on span "Bericht: [PERSON_NAME] geen actie" at bounding box center [495, 513] width 166 height 14
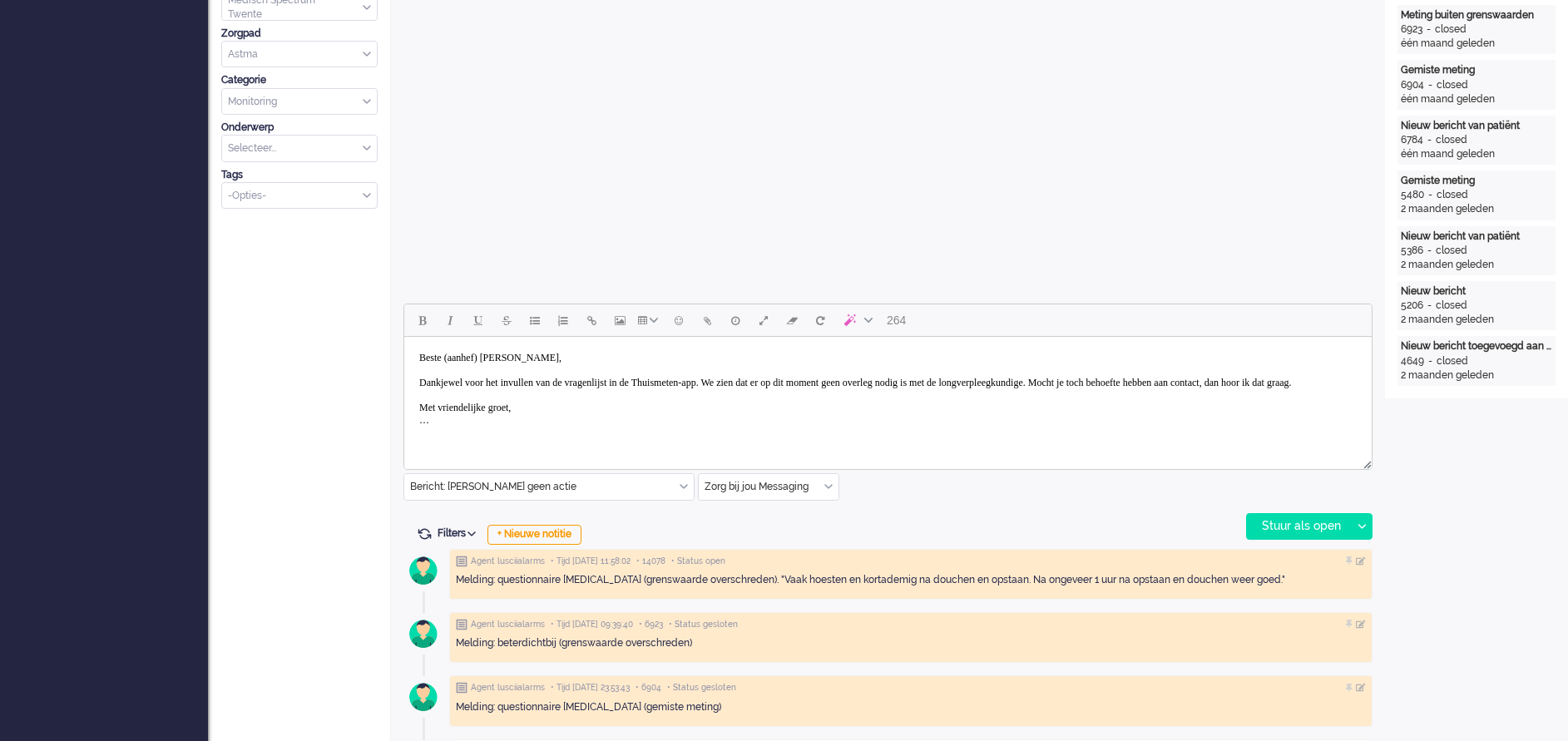
click at [493, 352] on body "Beste (aanhef) [PERSON_NAME], Dankjewel voor het invullen van de vragenlijst in…" at bounding box center [888, 389] width 954 height 91
click at [455, 378] on body "Beste heer [PERSON_NAME], Dankjewel voor het invullen van de vragenlijst in de …" at bounding box center [888, 389] width 954 height 91
click at [773, 383] on body "Beste heer [PERSON_NAME], Dank u wel voor het invullen van de vragenlijst in de…" at bounding box center [888, 389] width 954 height 91
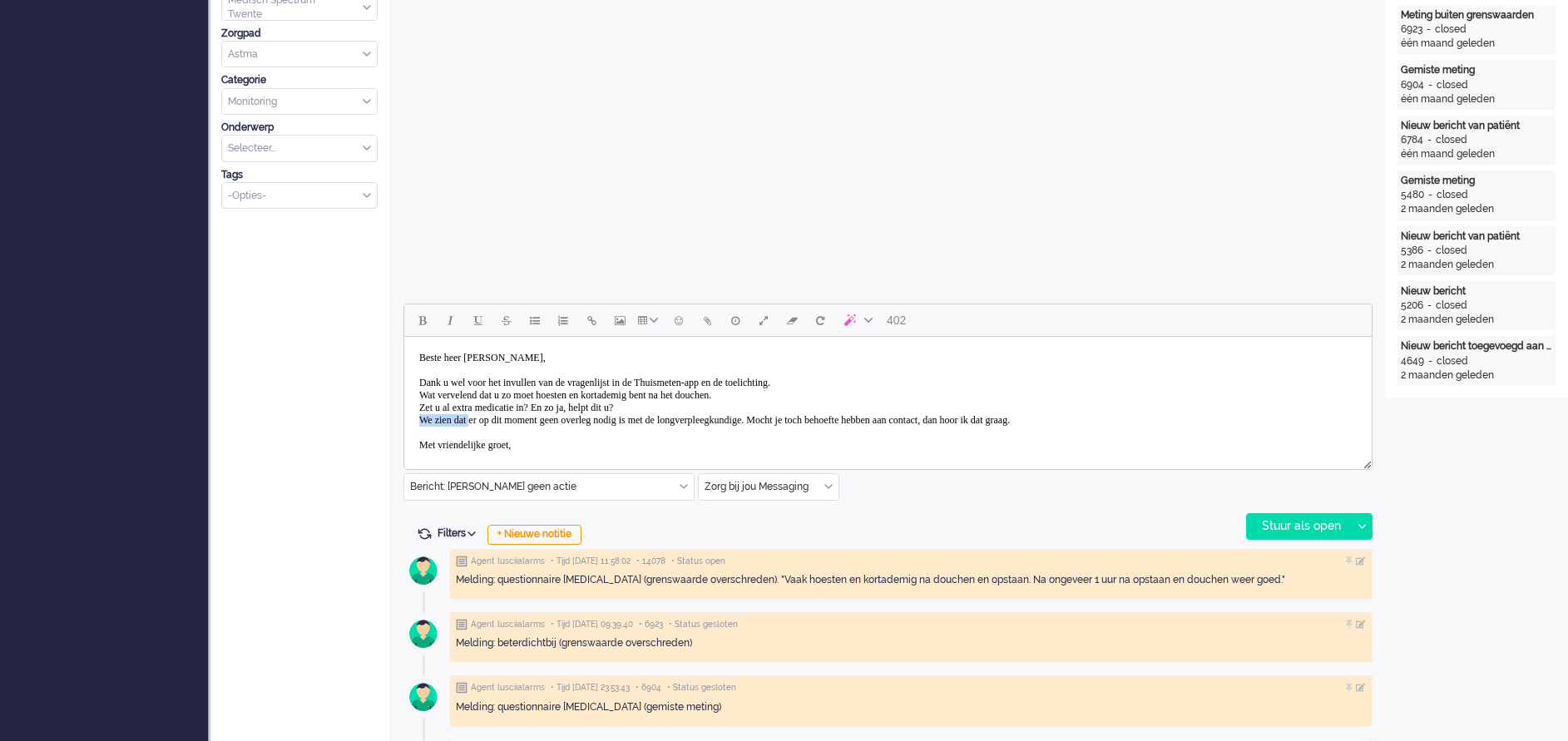
drag, startPoint x: 482, startPoint y: 419, endPoint x: 414, endPoint y: 419, distance: 68.0
click at [414, 419] on body "Beste heer [PERSON_NAME], Dank u wel voor het invullen van de vragenlijst in de…" at bounding box center [888, 408] width 954 height 129
click at [674, 419] on body "Beste heer [PERSON_NAME], Dank u wel voor het invullen van de vragenlijst in de…" at bounding box center [888, 408] width 954 height 129
click at [817, 419] on body "Beste heer [PERSON_NAME], Dank u wel voor het invullen van de vragenlijst in de…" at bounding box center [888, 408] width 954 height 129
click at [713, 429] on body "Beste heer [PERSON_NAME], Dank u wel voor het invullen van de vragenlijst in de…" at bounding box center [888, 414] width 954 height 141
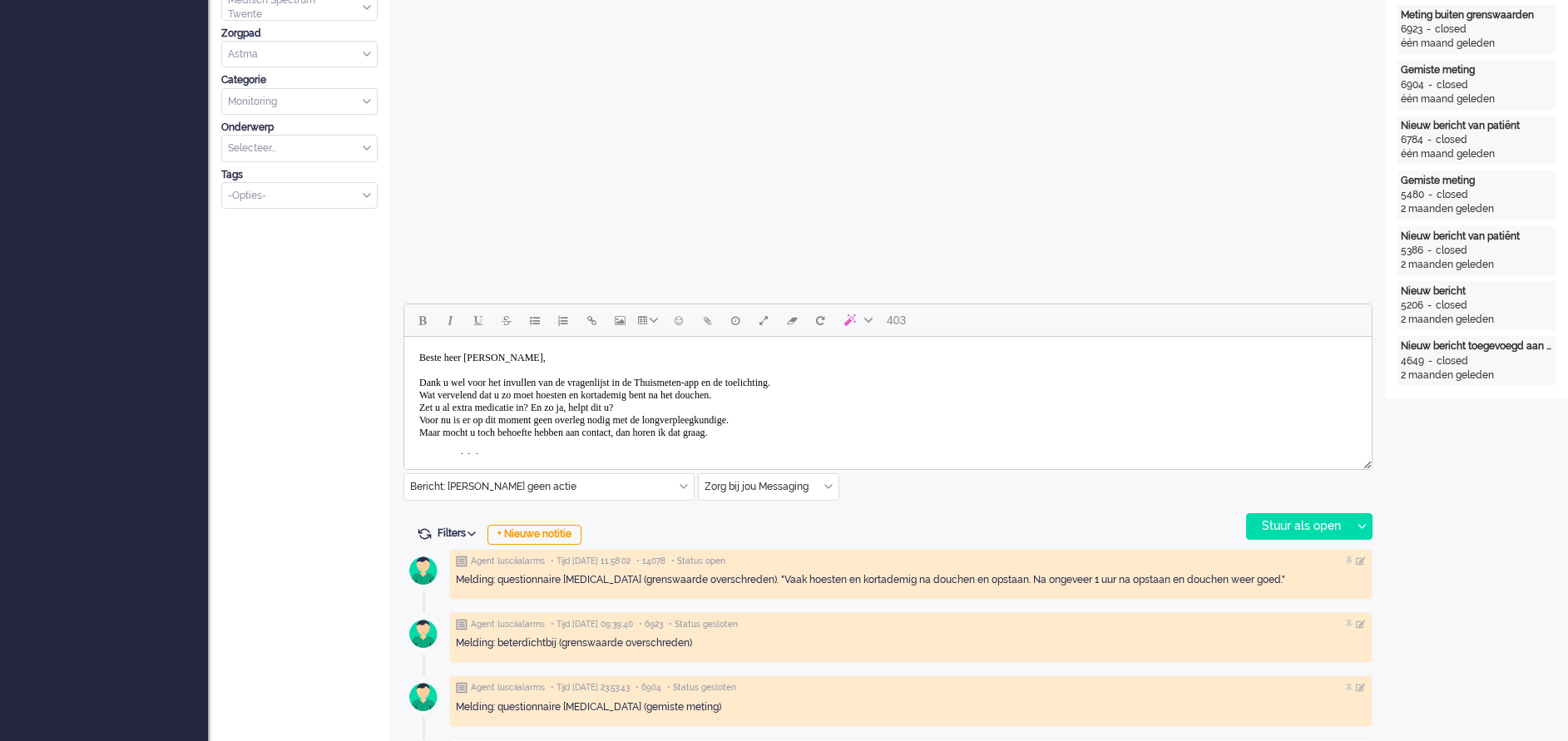
click at [735, 429] on body "Beste heer [PERSON_NAME], Dank u wel voor het invullen van de vragenlijst in de…" at bounding box center [888, 414] width 954 height 141
click at [815, 435] on body "Beste heer [PERSON_NAME], Dank u wel voor het invullen van de vragenlijst in de…" at bounding box center [888, 414] width 954 height 141
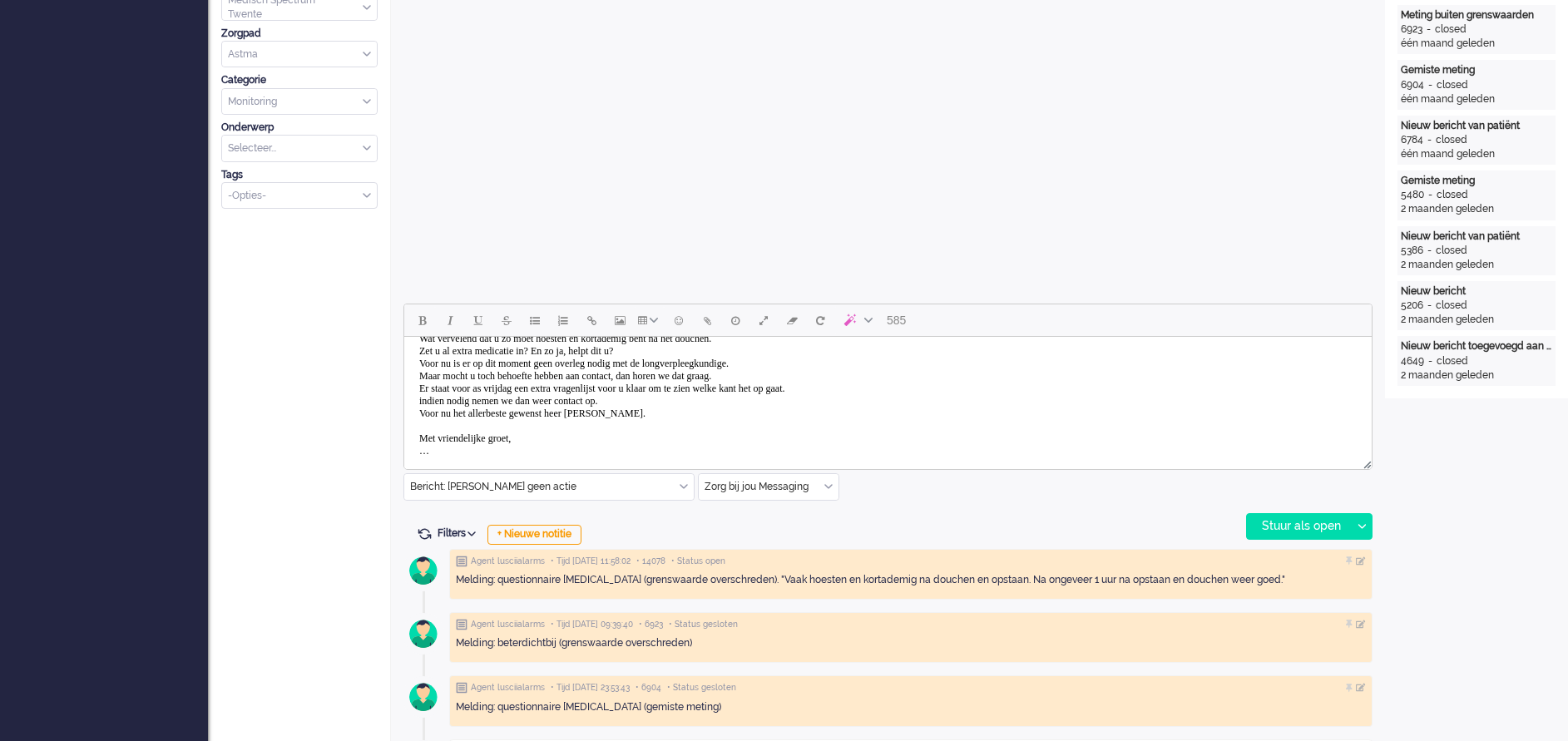
scroll to position [75, 0]
click at [481, 445] on body "Beste heer [PERSON_NAME], Dank u wel voor het invullen van de vragenlijst in de…" at bounding box center [888, 358] width 954 height 179
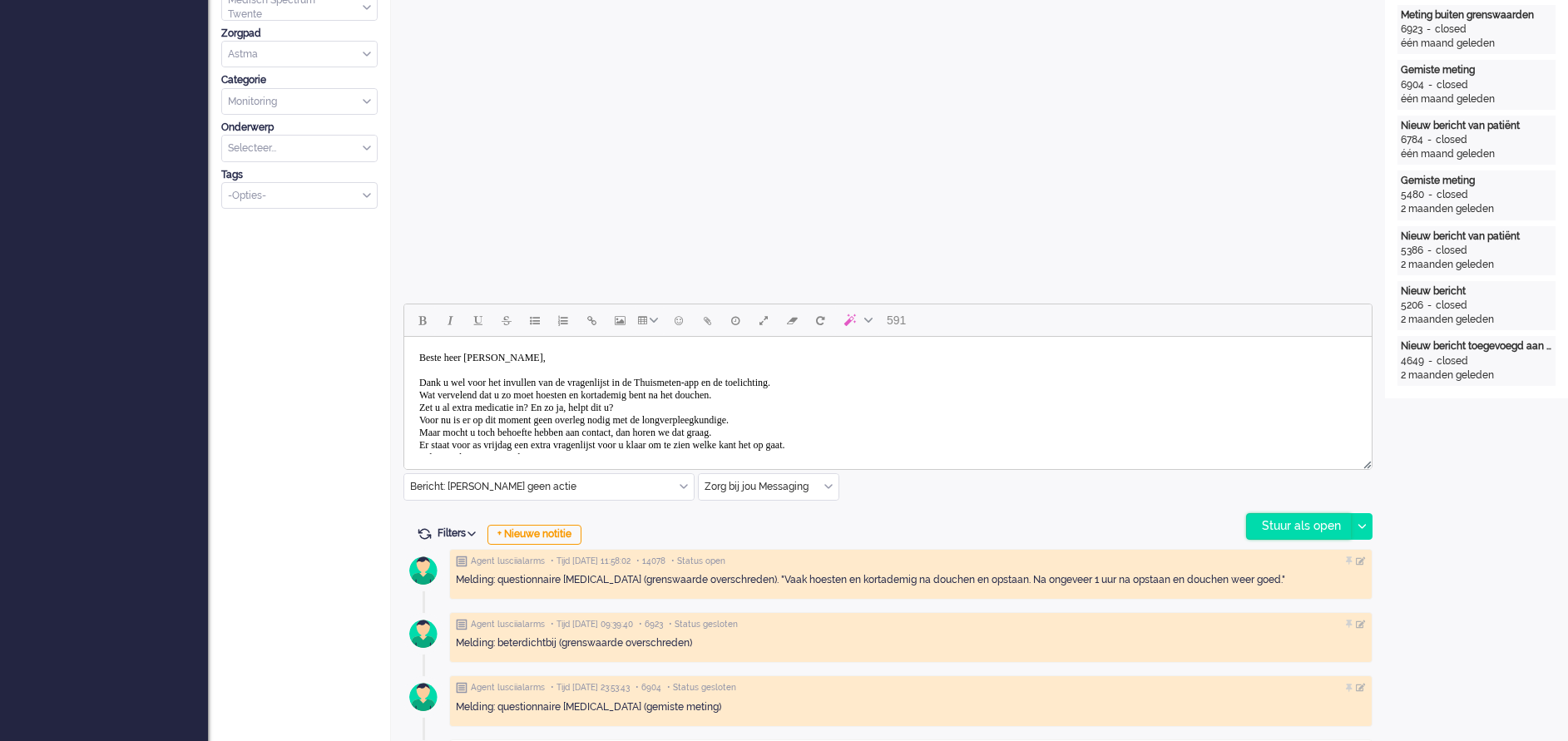
click at [1303, 522] on div "Stuur als open" at bounding box center [1298, 526] width 104 height 25
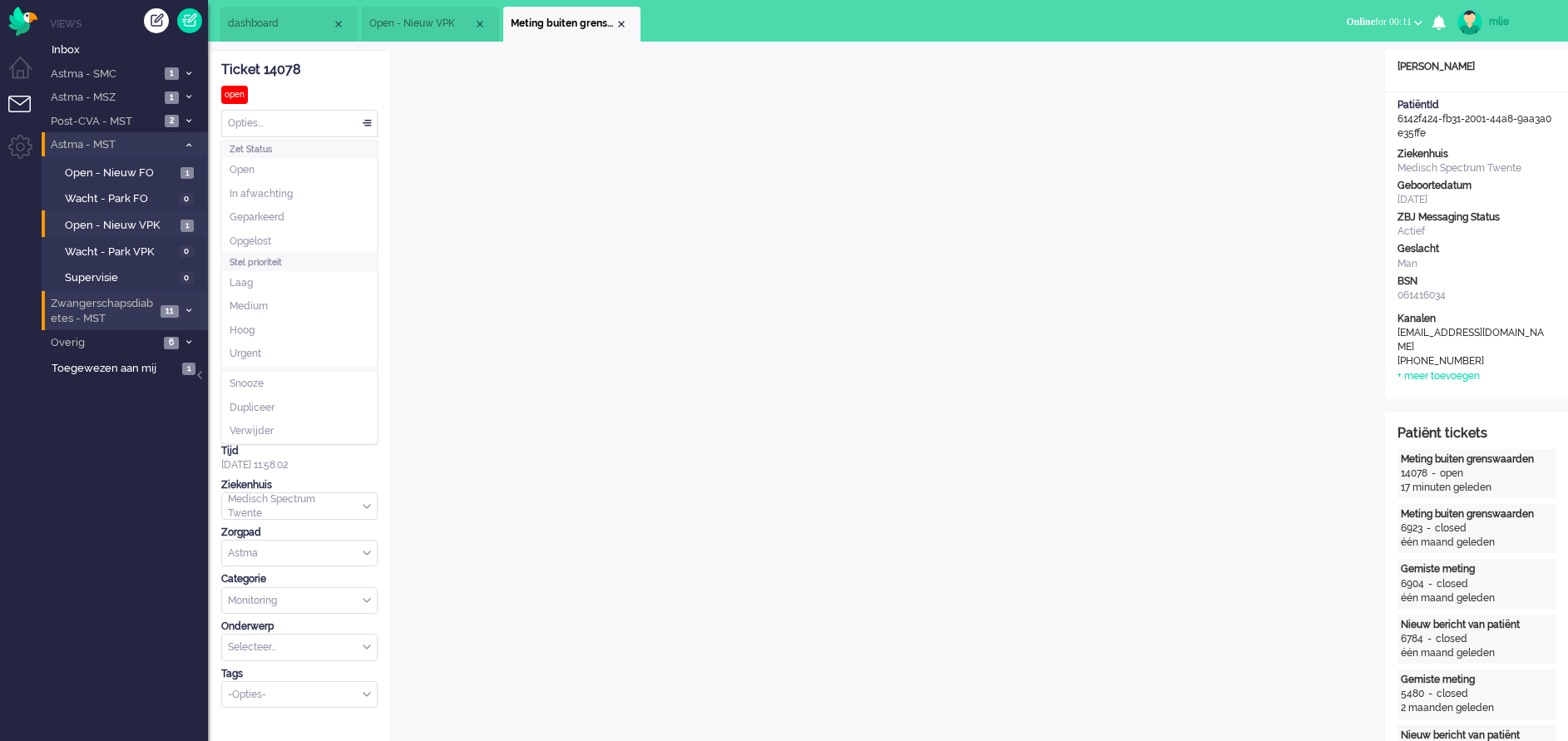
click at [366, 121] on div "Opties..." at bounding box center [299, 124] width 155 height 26
click at [286, 232] on li "Opgelost" at bounding box center [299, 242] width 155 height 24
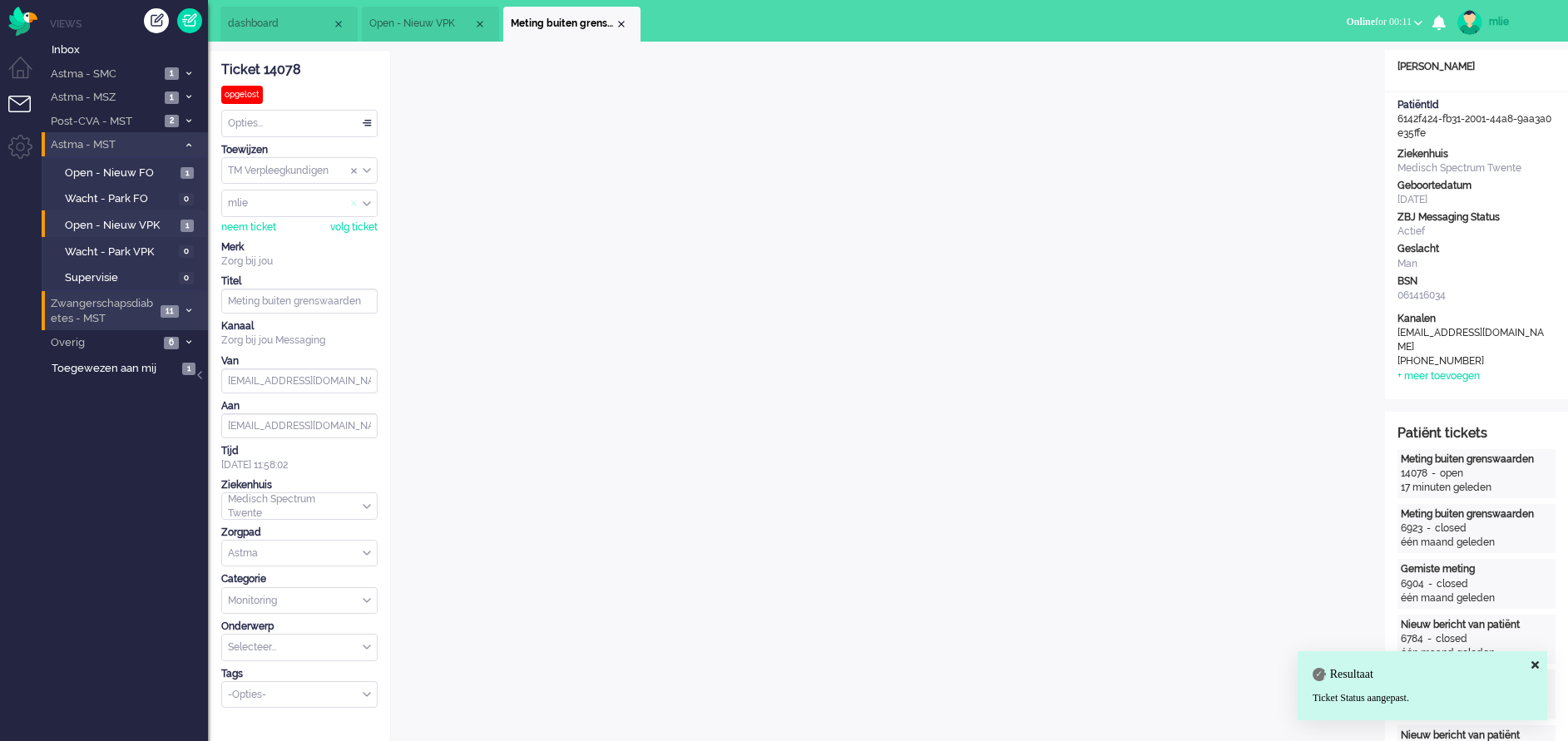
click at [351, 205] on span "Assign User" at bounding box center [354, 203] width 7 height 11
click at [624, 19] on div "Close tab" at bounding box center [621, 24] width 13 height 13
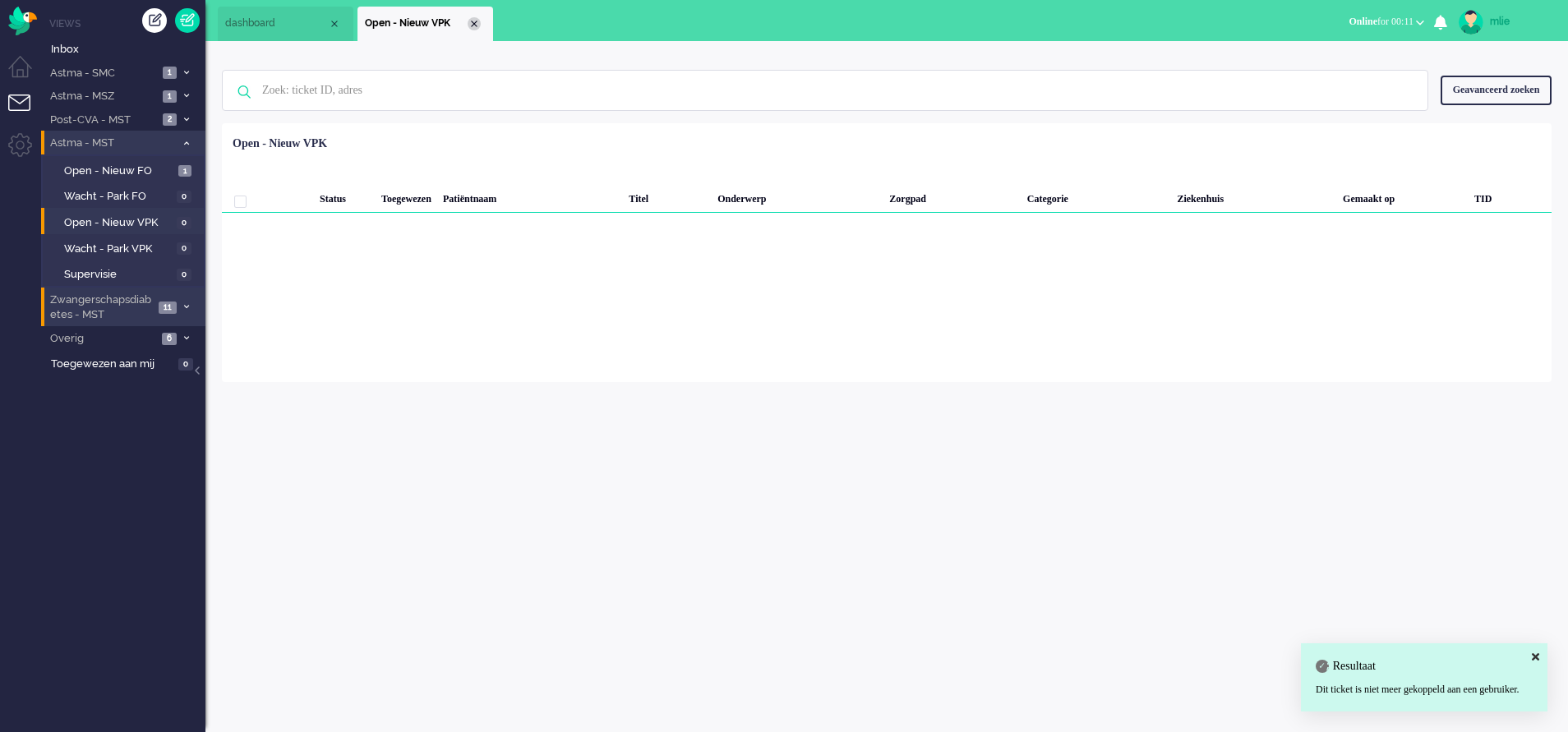
click at [473, 25] on div "Close tab" at bounding box center [474, 23] width 13 height 13
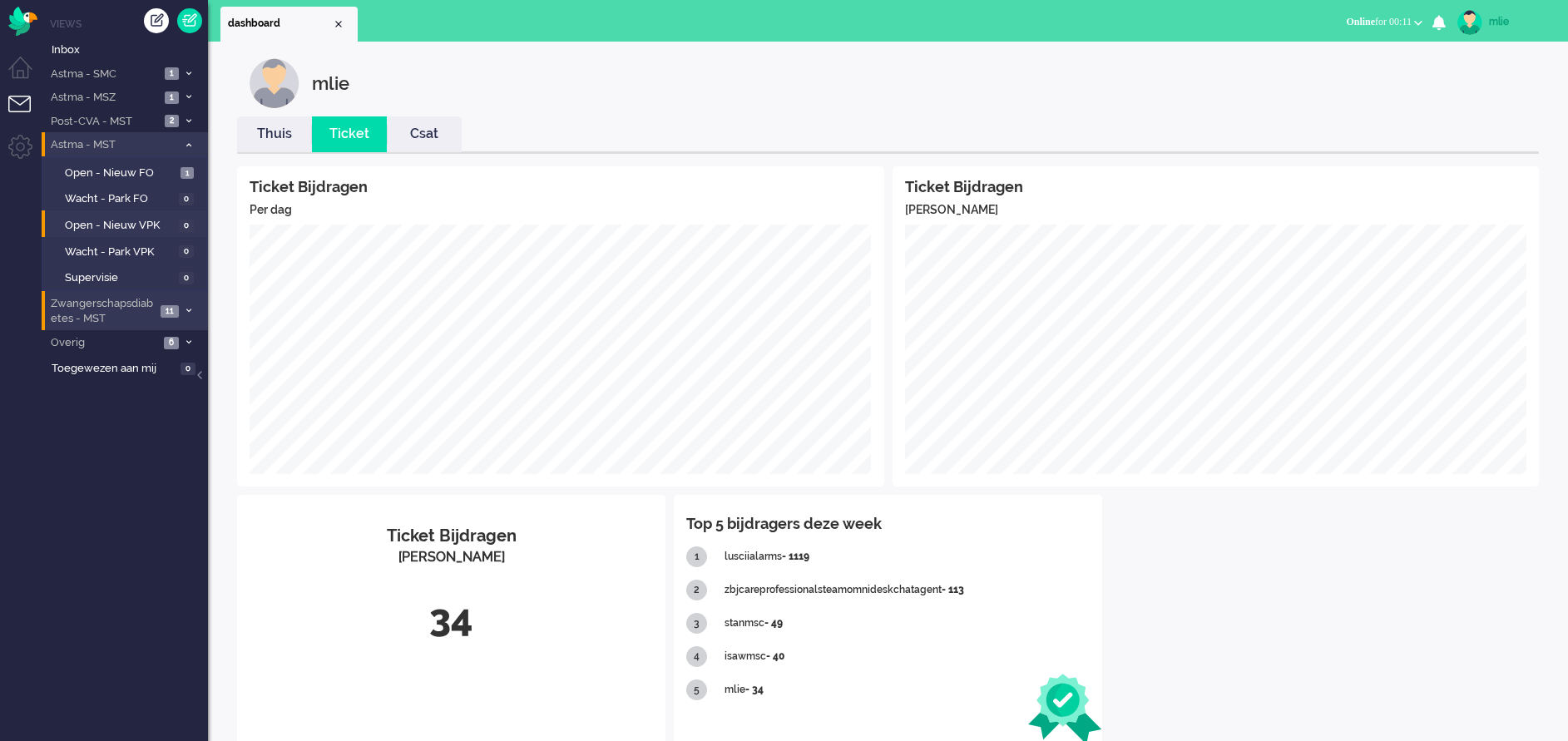
click at [281, 135] on link "Thuis" at bounding box center [274, 134] width 75 height 19
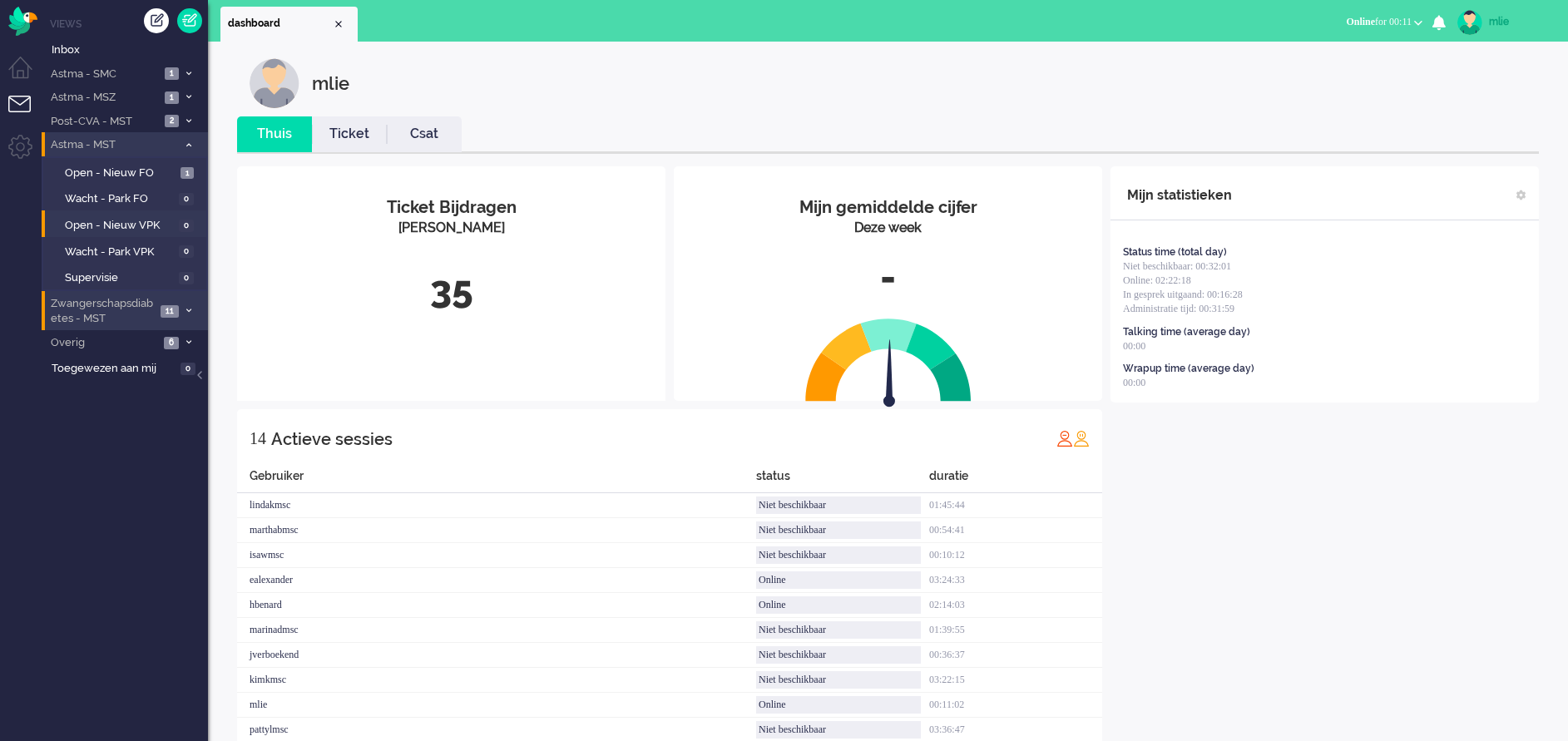
click at [335, 134] on link "Ticket" at bounding box center [349, 134] width 75 height 19
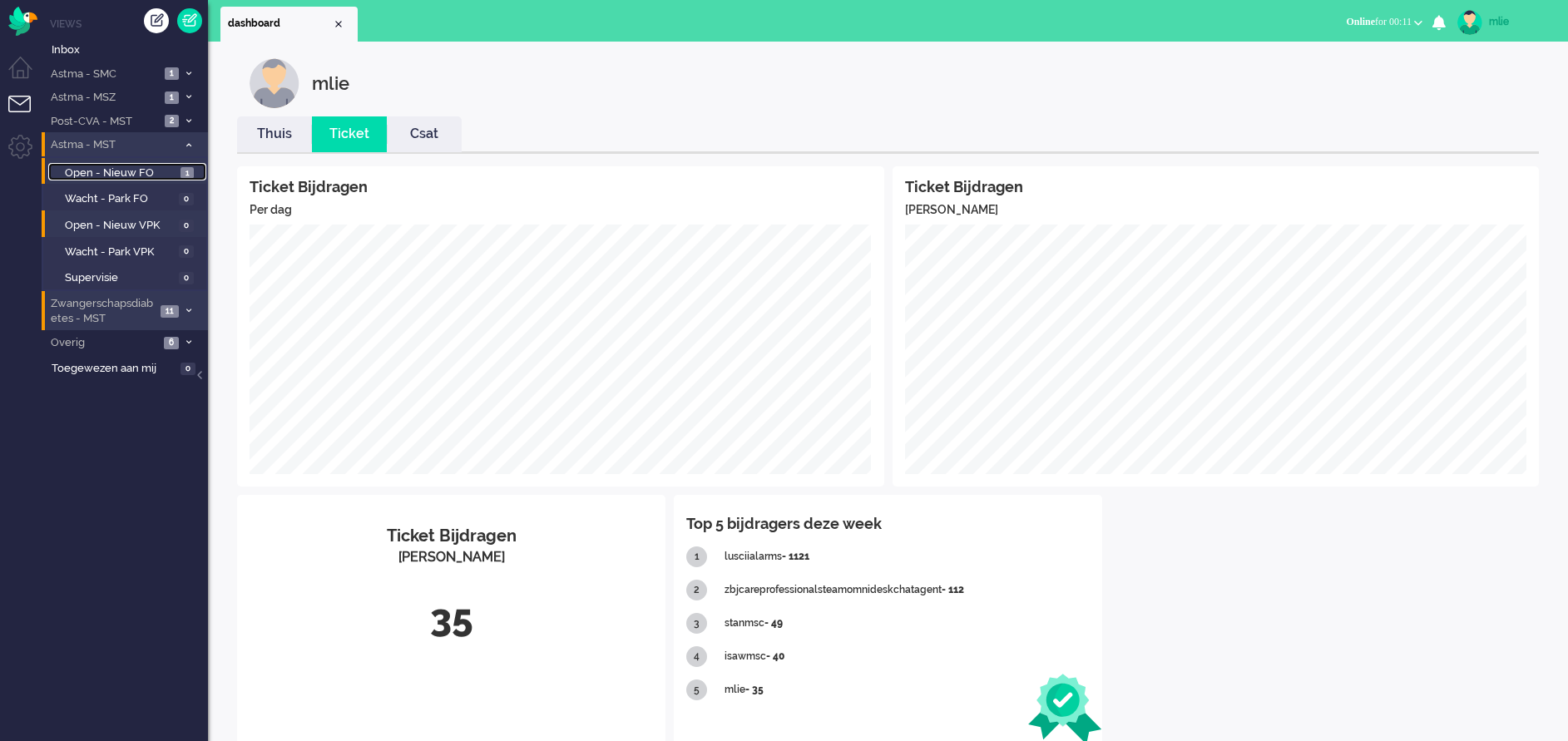
click at [91, 173] on span "Open - Nieuw FO" at bounding box center [121, 173] width 111 height 16
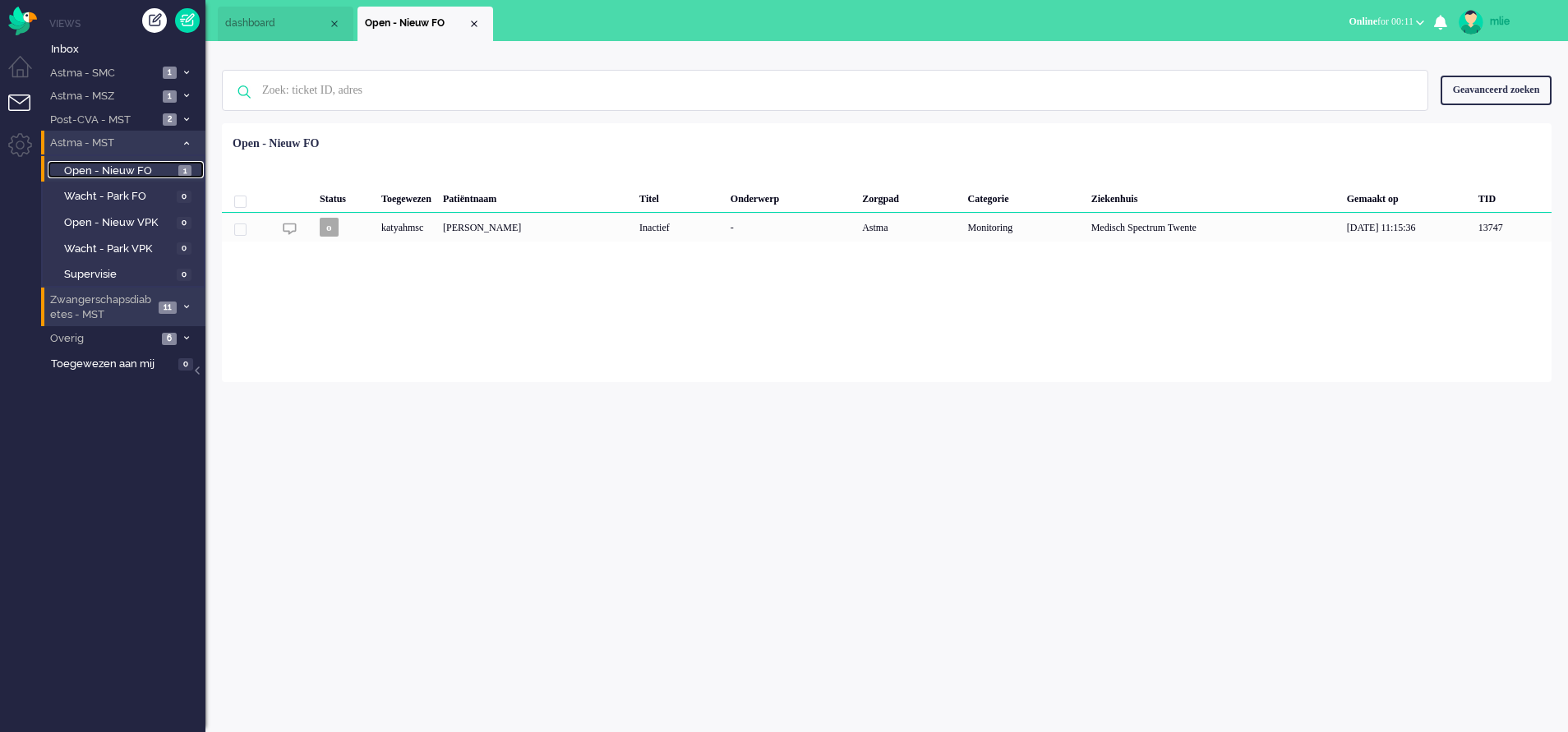
click at [89, 171] on span "Open - Nieuw FO" at bounding box center [120, 171] width 110 height 15
click at [187, 140] on icon at bounding box center [187, 143] width 5 height 6
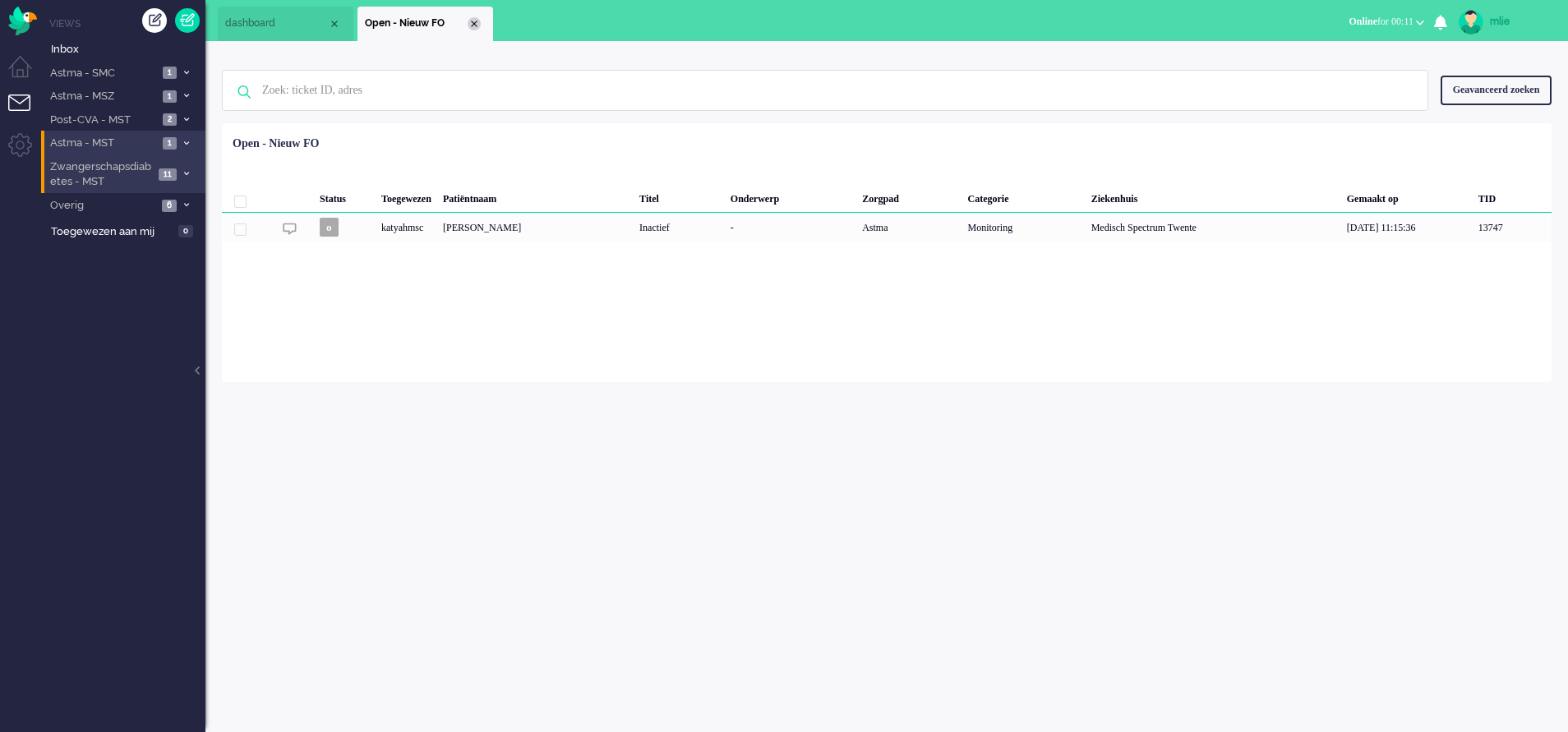
click at [477, 23] on div "Close tab" at bounding box center [474, 23] width 13 height 13
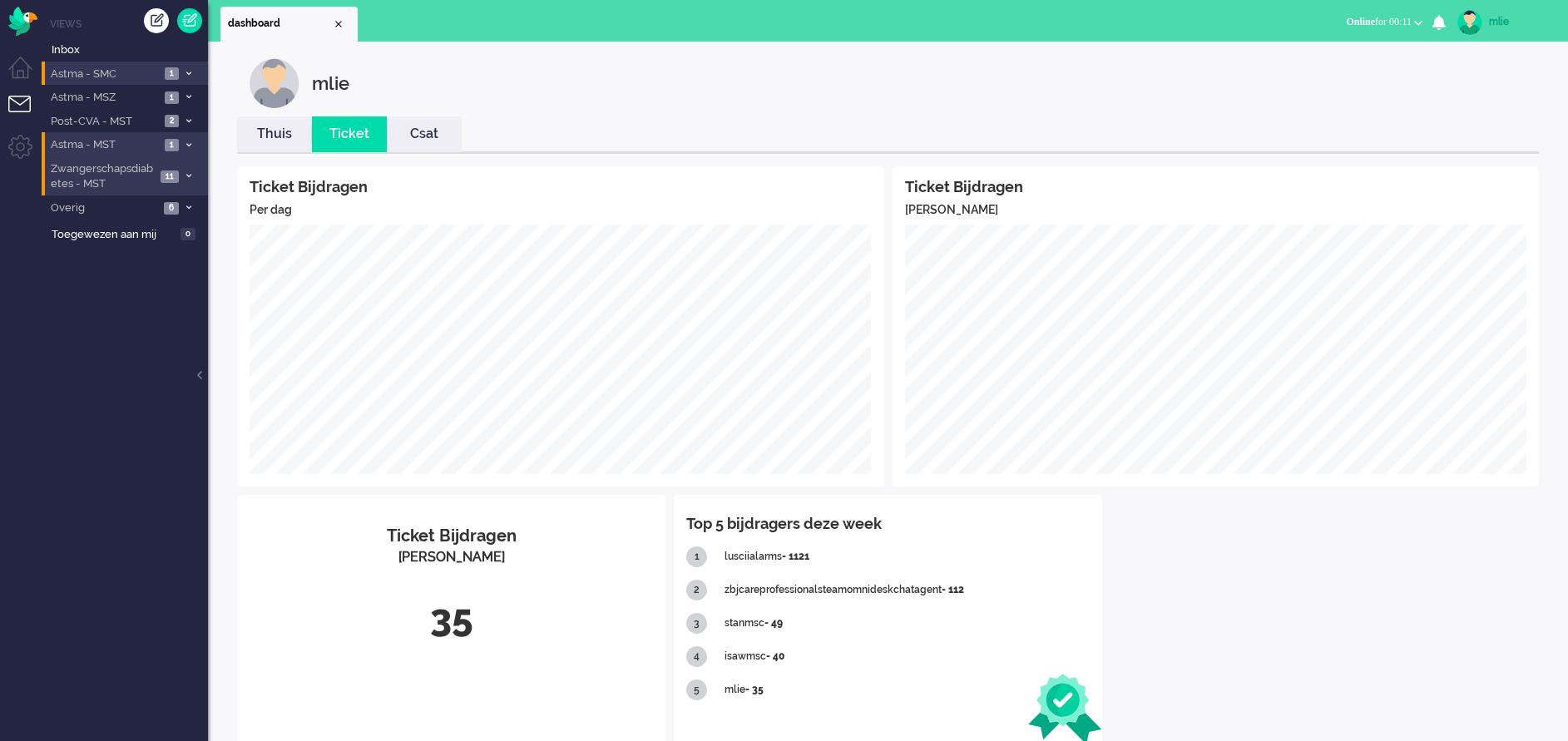
click at [187, 65] on li "Astma - SMC 1" at bounding box center [124, 74] width 166 height 24
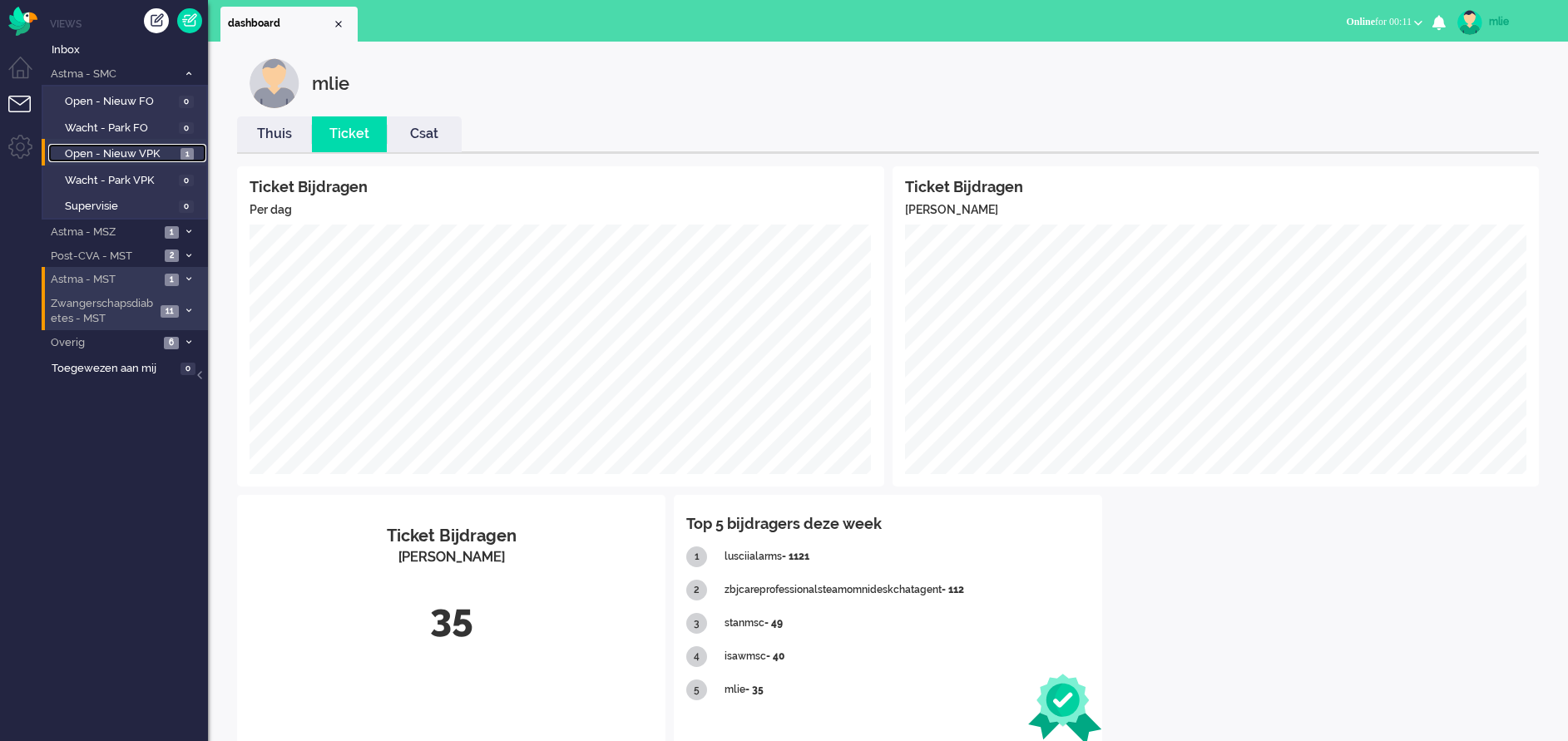
click at [109, 145] on link "Open - Nieuw VPK 1" at bounding box center [127, 152] width 158 height 18
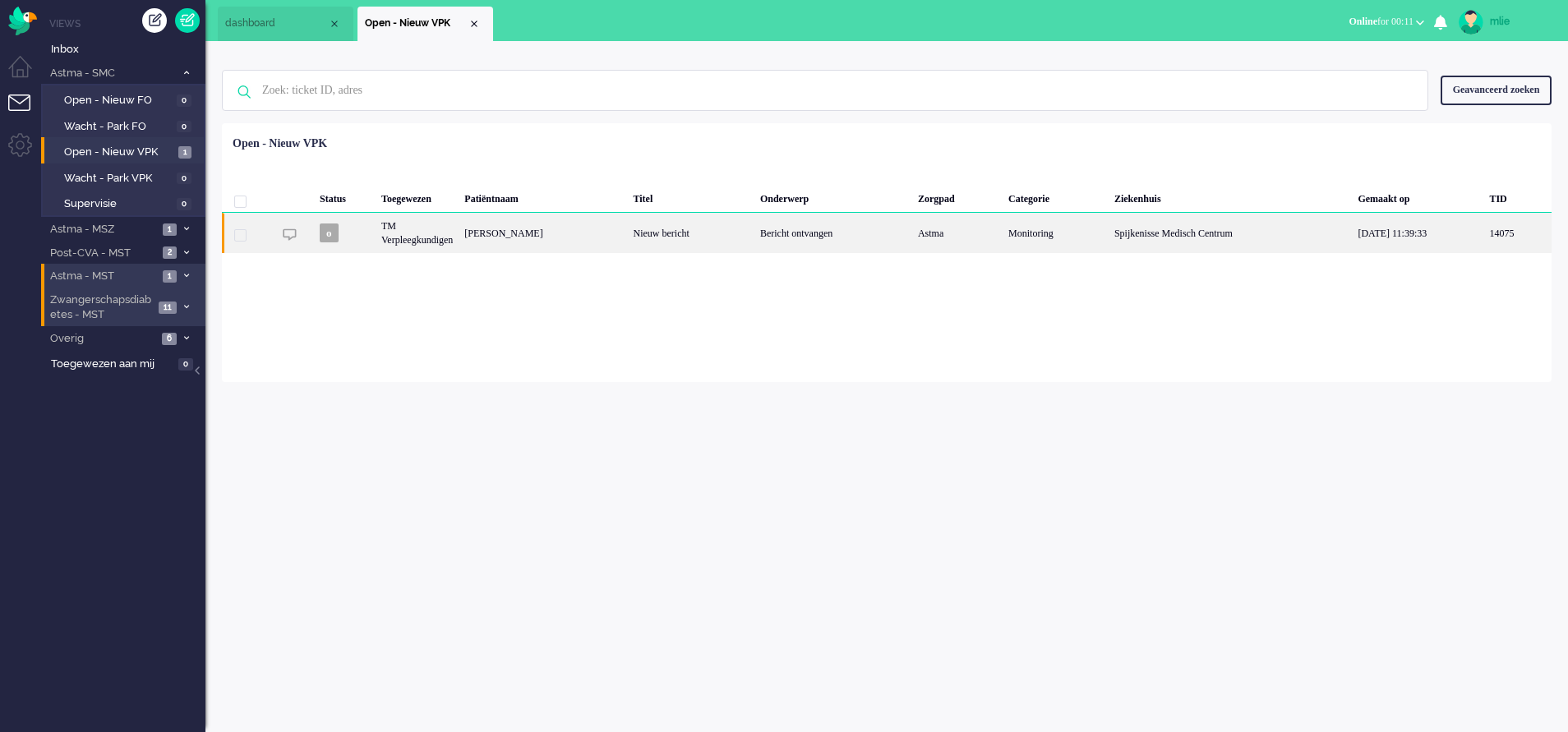
click at [876, 231] on div "Bericht ontvangen" at bounding box center [833, 232] width 157 height 40
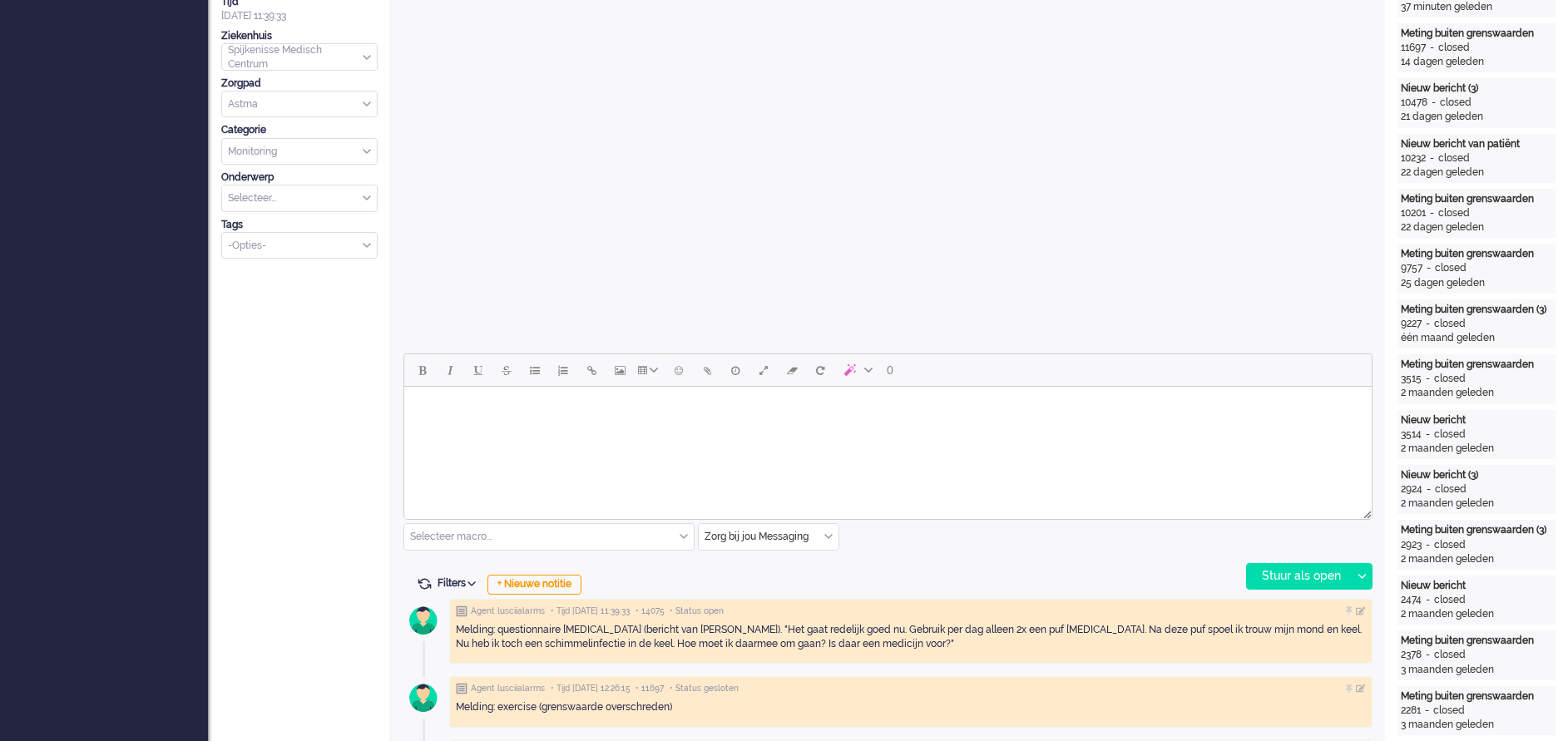
scroll to position [499, 0]
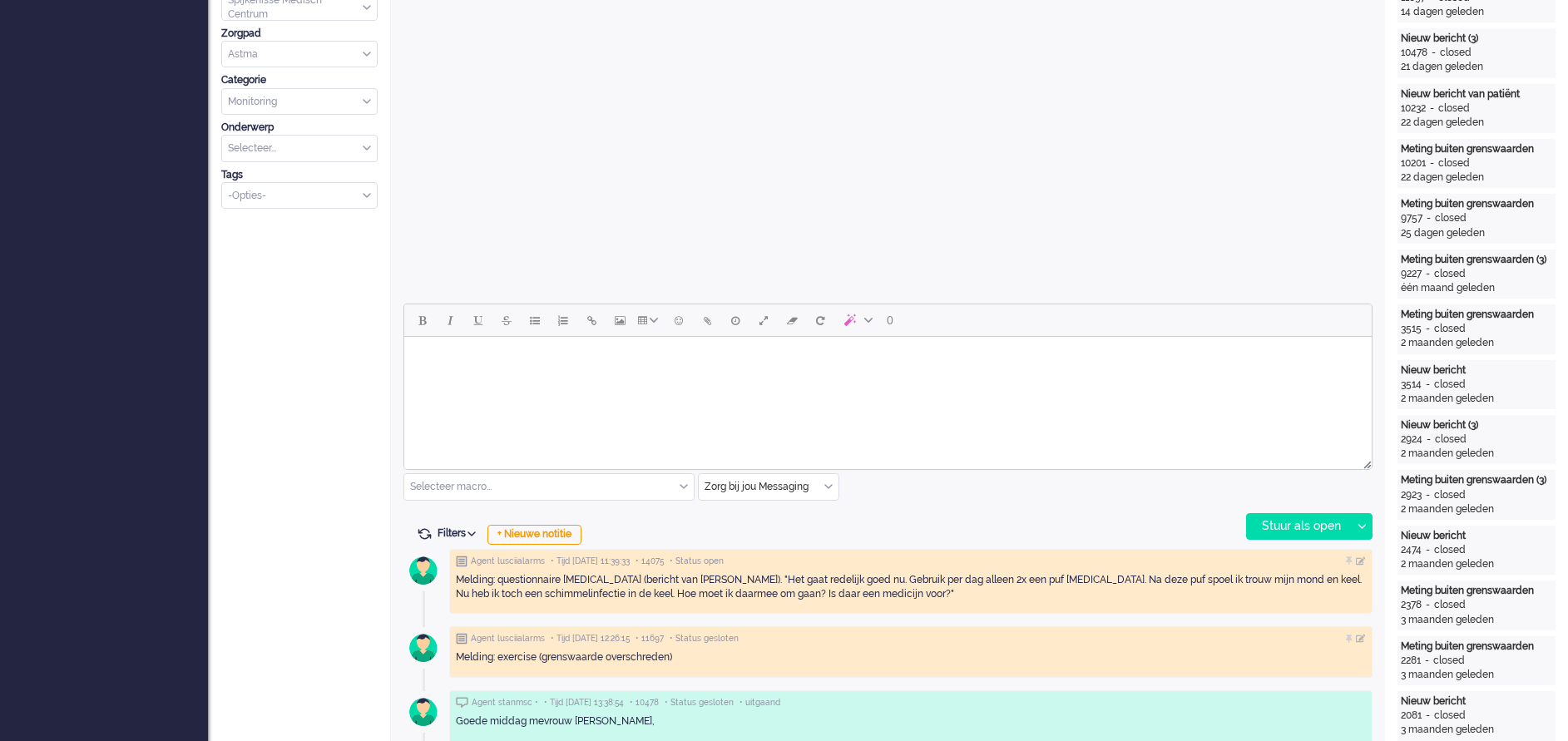
click at [490, 369] on body "Rich Text Area. Press ALT-0 for help." at bounding box center [888, 358] width 954 height 29
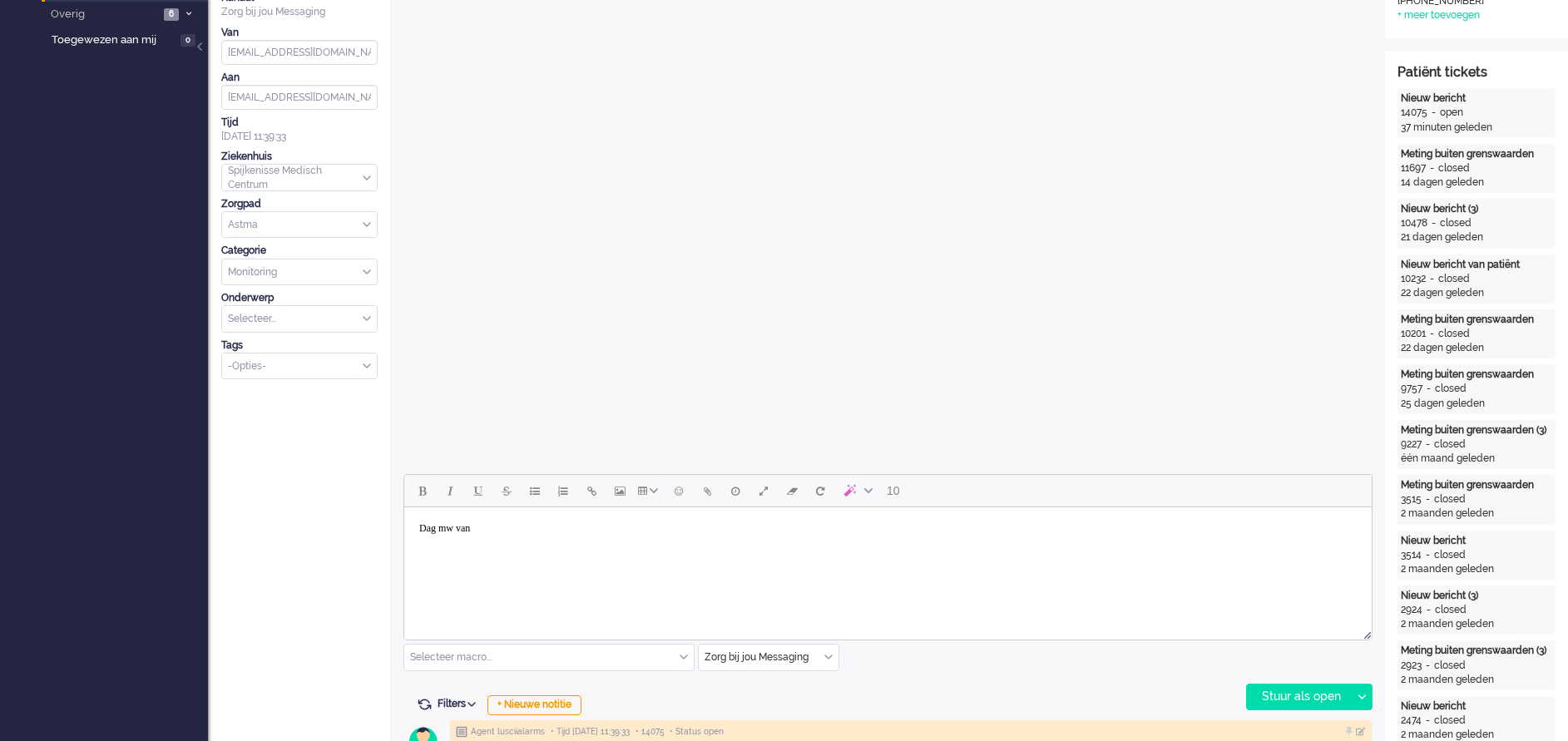
scroll to position [374, 0]
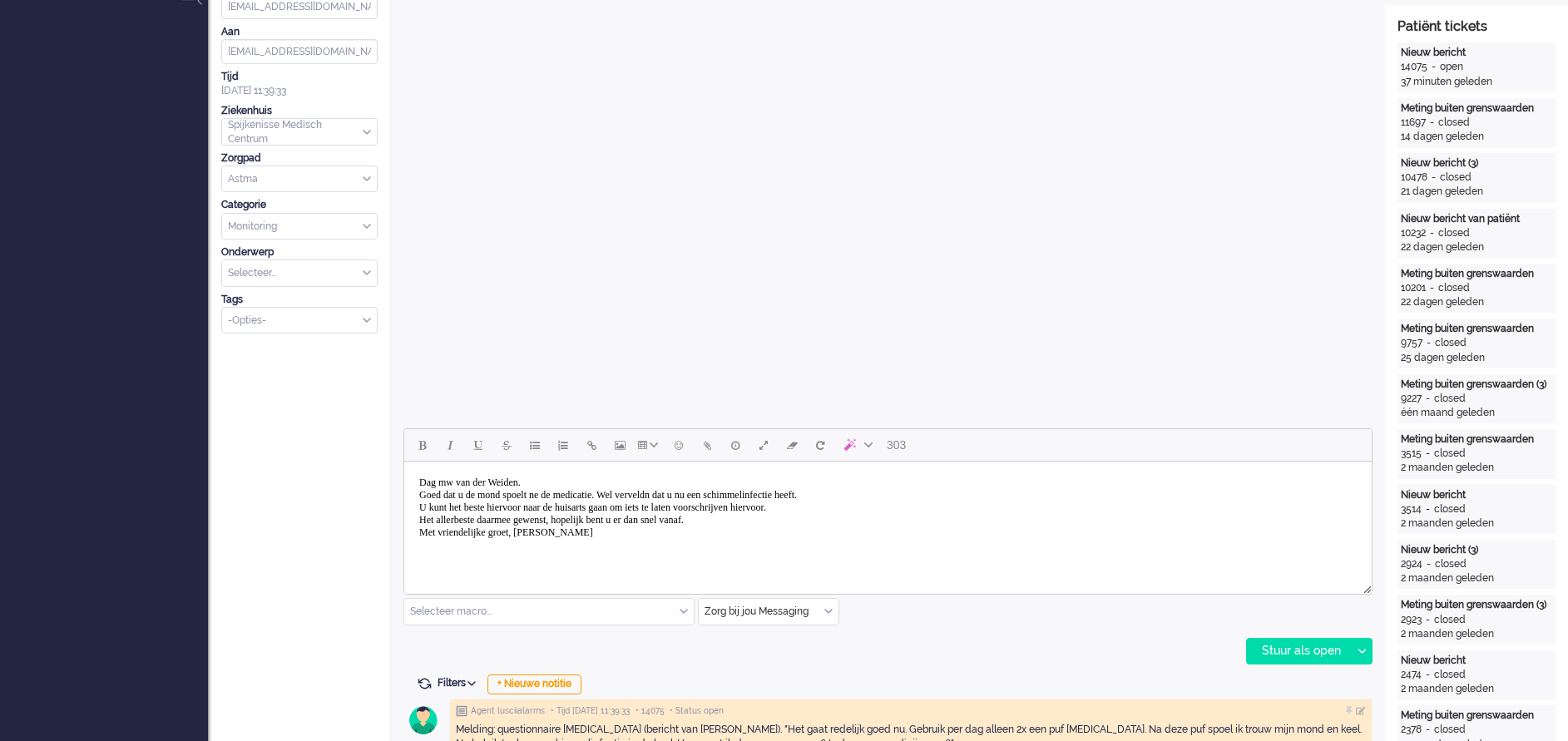
click at [568, 493] on body "Dag mw van der Weiden. Goed dat u de mond spoelt ne de medicatie. Wel verveldn …" at bounding box center [888, 508] width 954 height 79
click at [697, 493] on body "Dag mw van der Weiden. Goed dat u de mond spoelt na de medicatie. Wel verveldn …" at bounding box center [888, 508] width 954 height 79
click at [1275, 643] on div "Stuur als open" at bounding box center [1298, 651] width 104 height 25
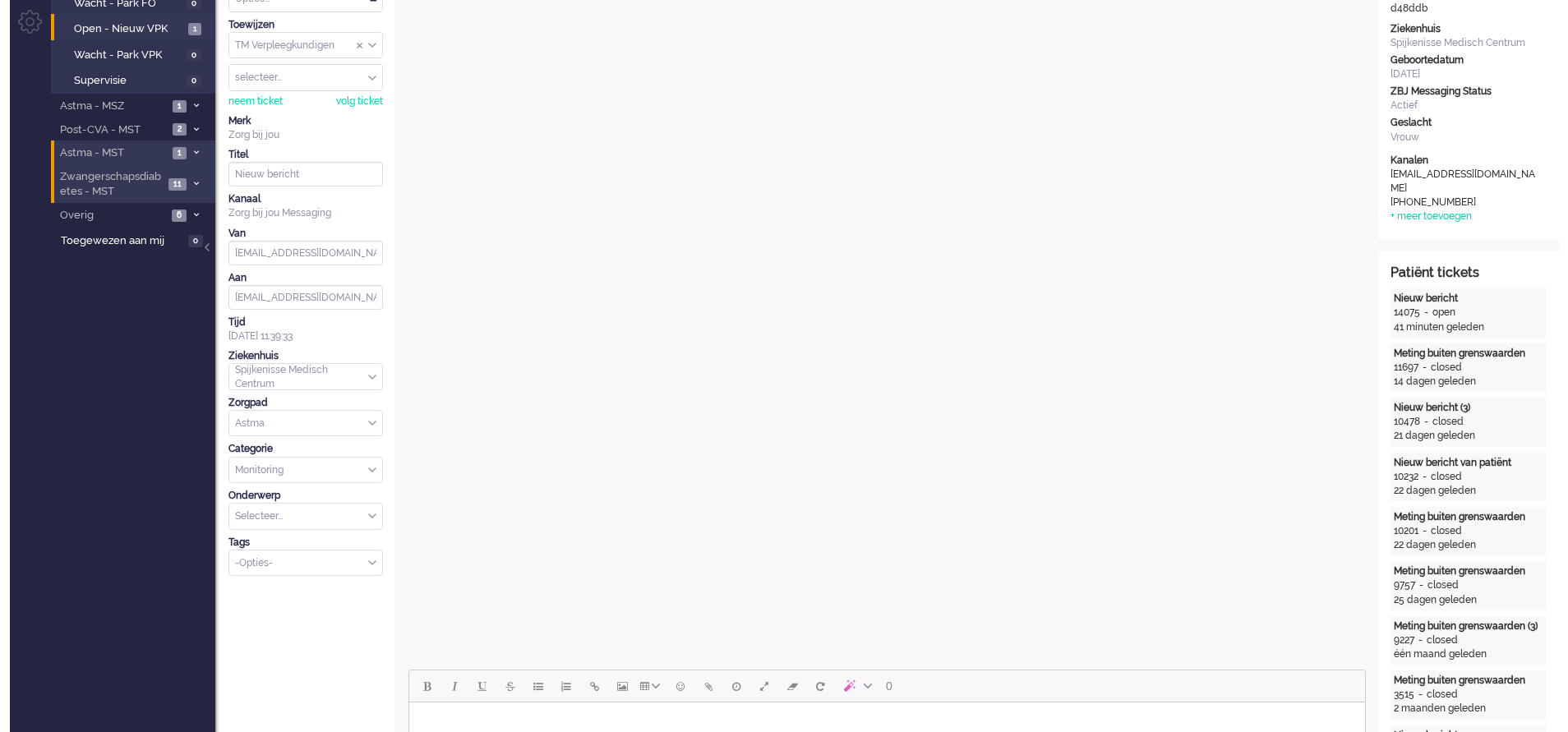
scroll to position [0, 0]
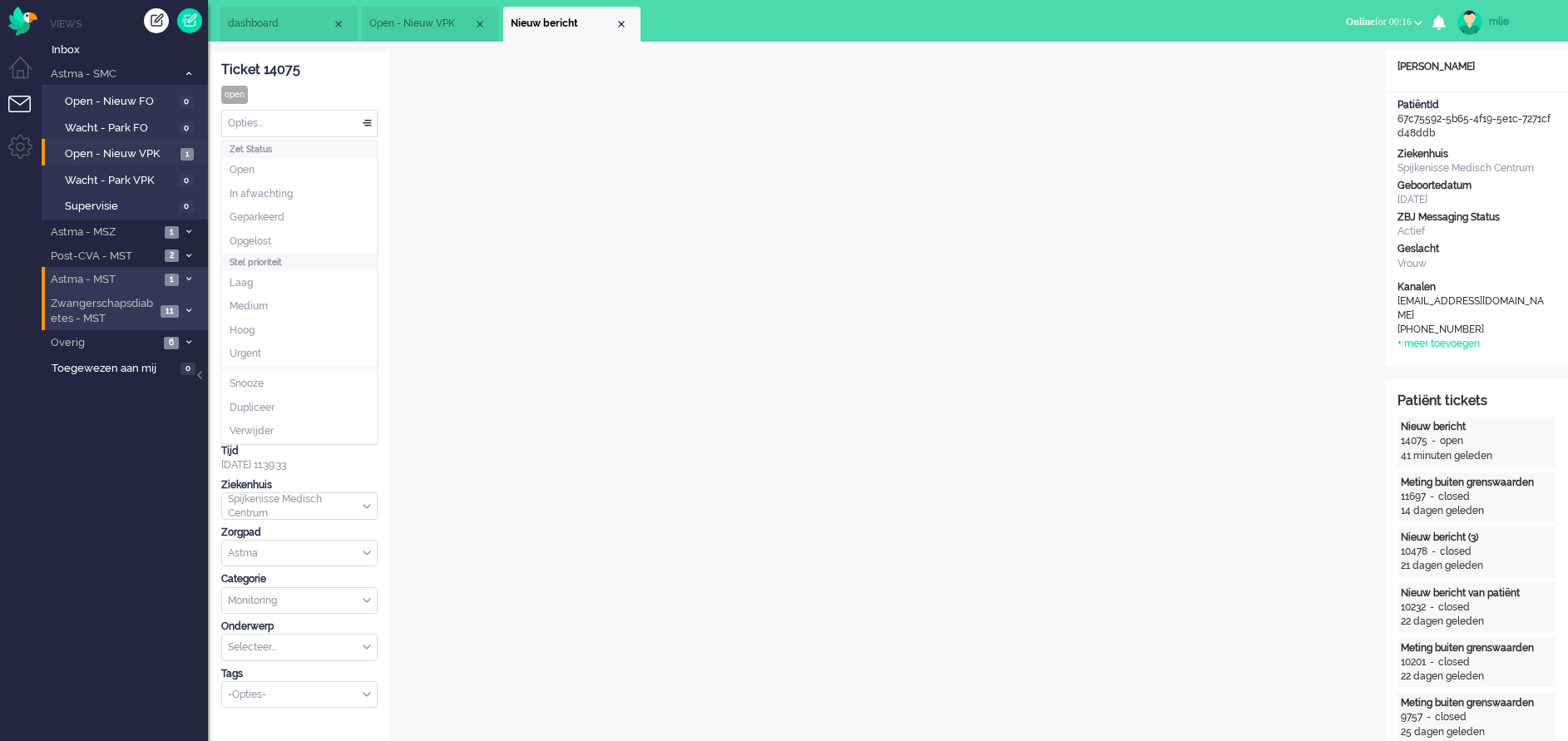
click at [369, 121] on div "Opties..." at bounding box center [299, 124] width 155 height 26
click at [276, 244] on li "Opgelost" at bounding box center [299, 242] width 155 height 24
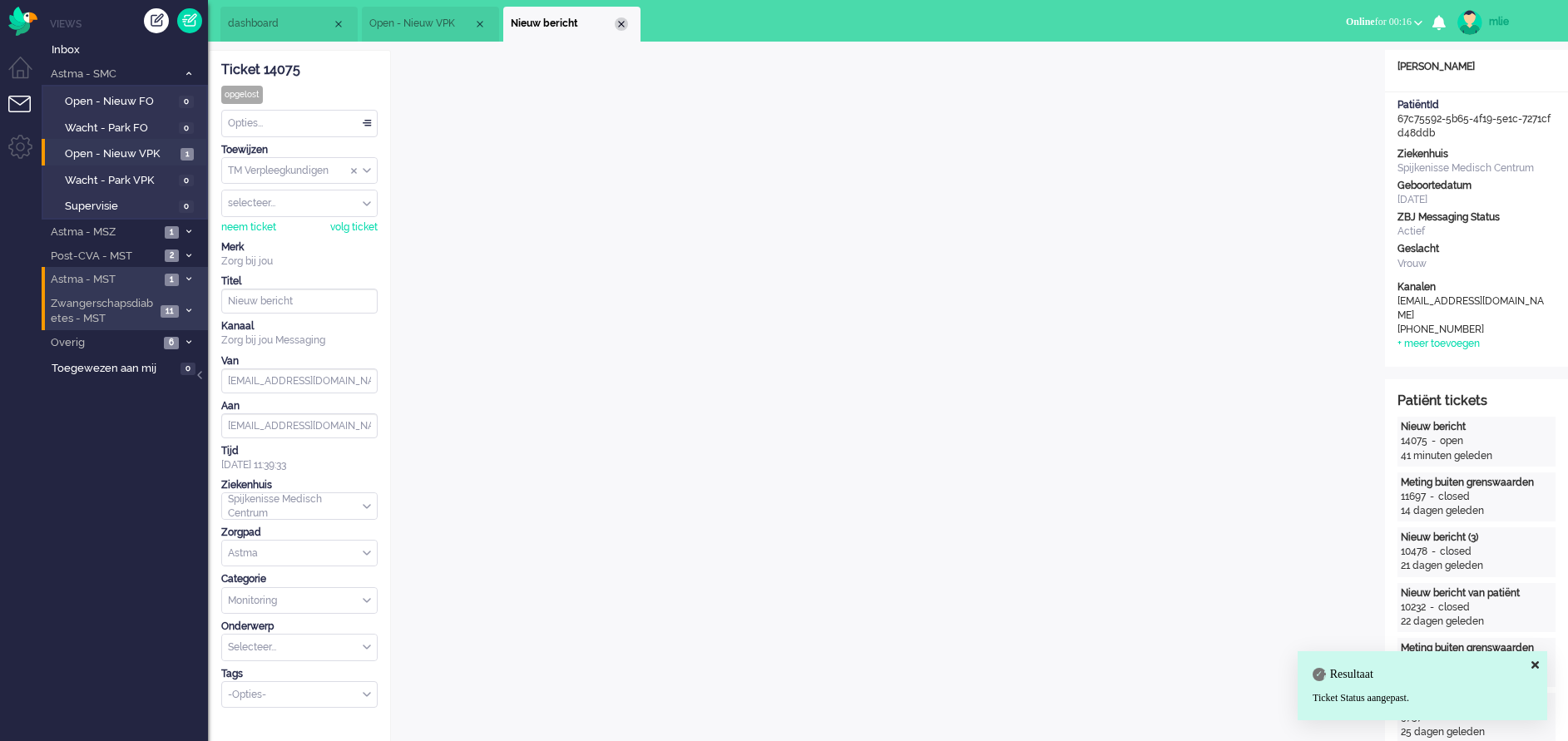
click at [621, 24] on div "Close tab" at bounding box center [621, 24] width 13 height 13
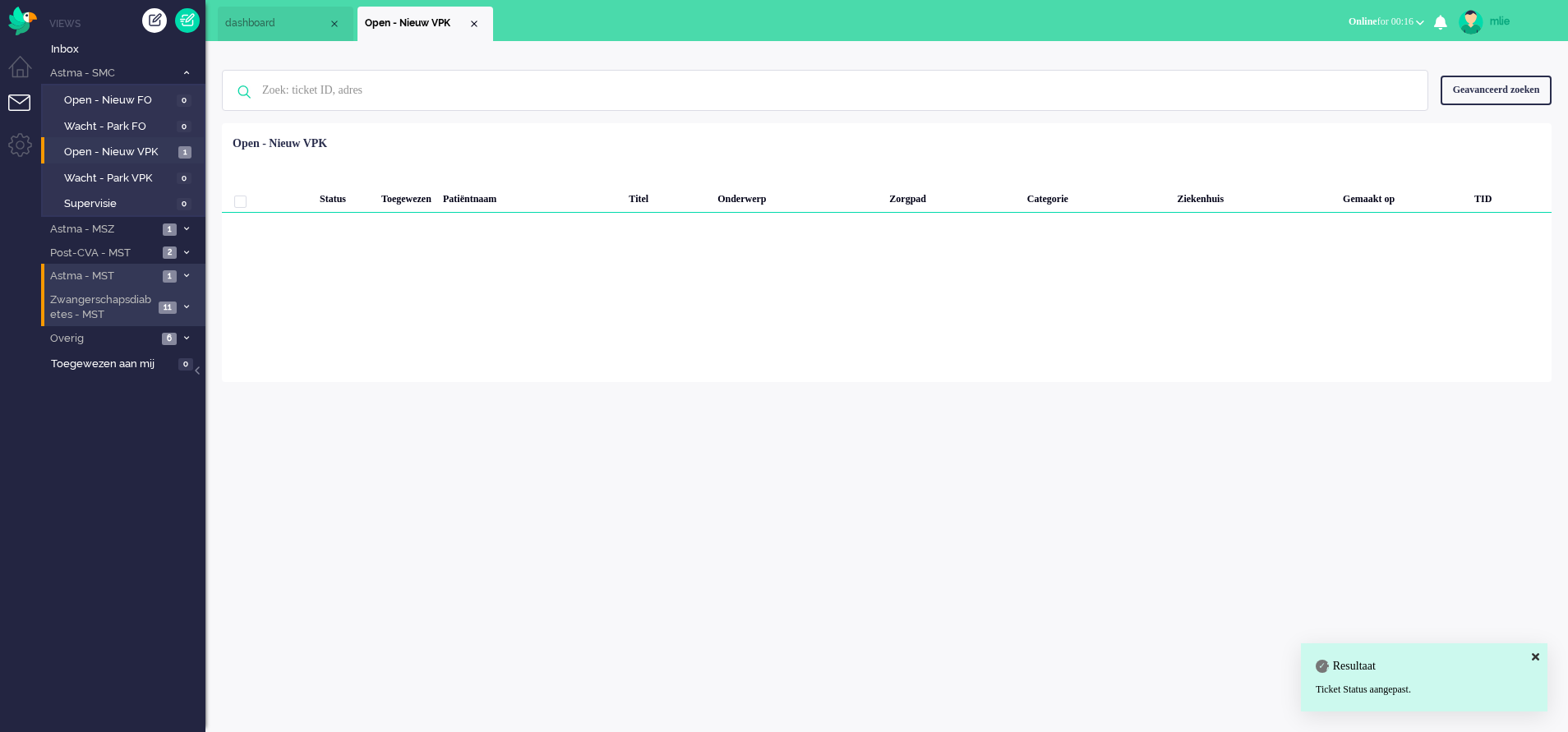
click at [483, 21] on li "Open - Nieuw VPK" at bounding box center [426, 24] width 136 height 34
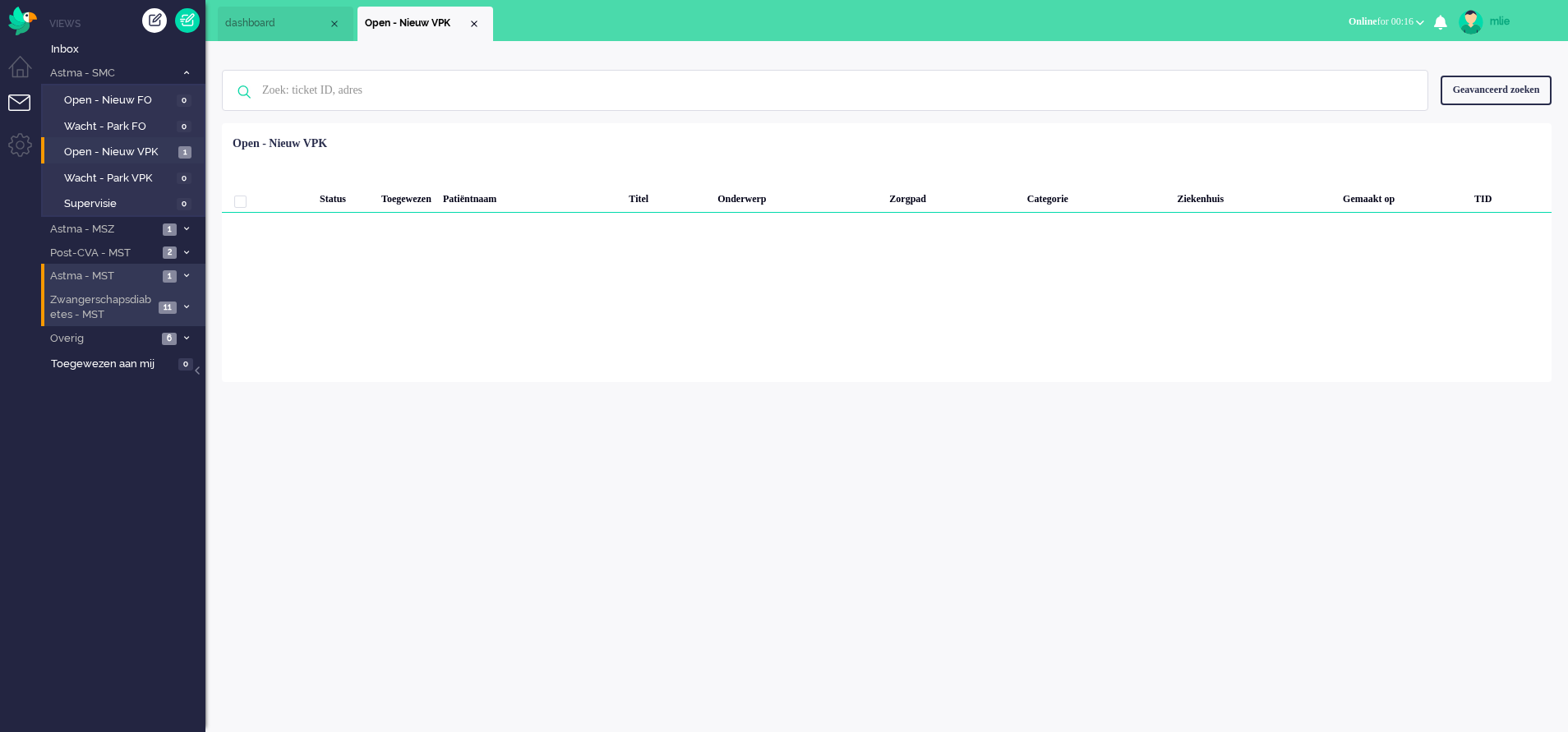
click at [473, 12] on li "Open - Nieuw VPK" at bounding box center [426, 24] width 136 height 34
click at [475, 24] on div "Close tab" at bounding box center [474, 23] width 13 height 13
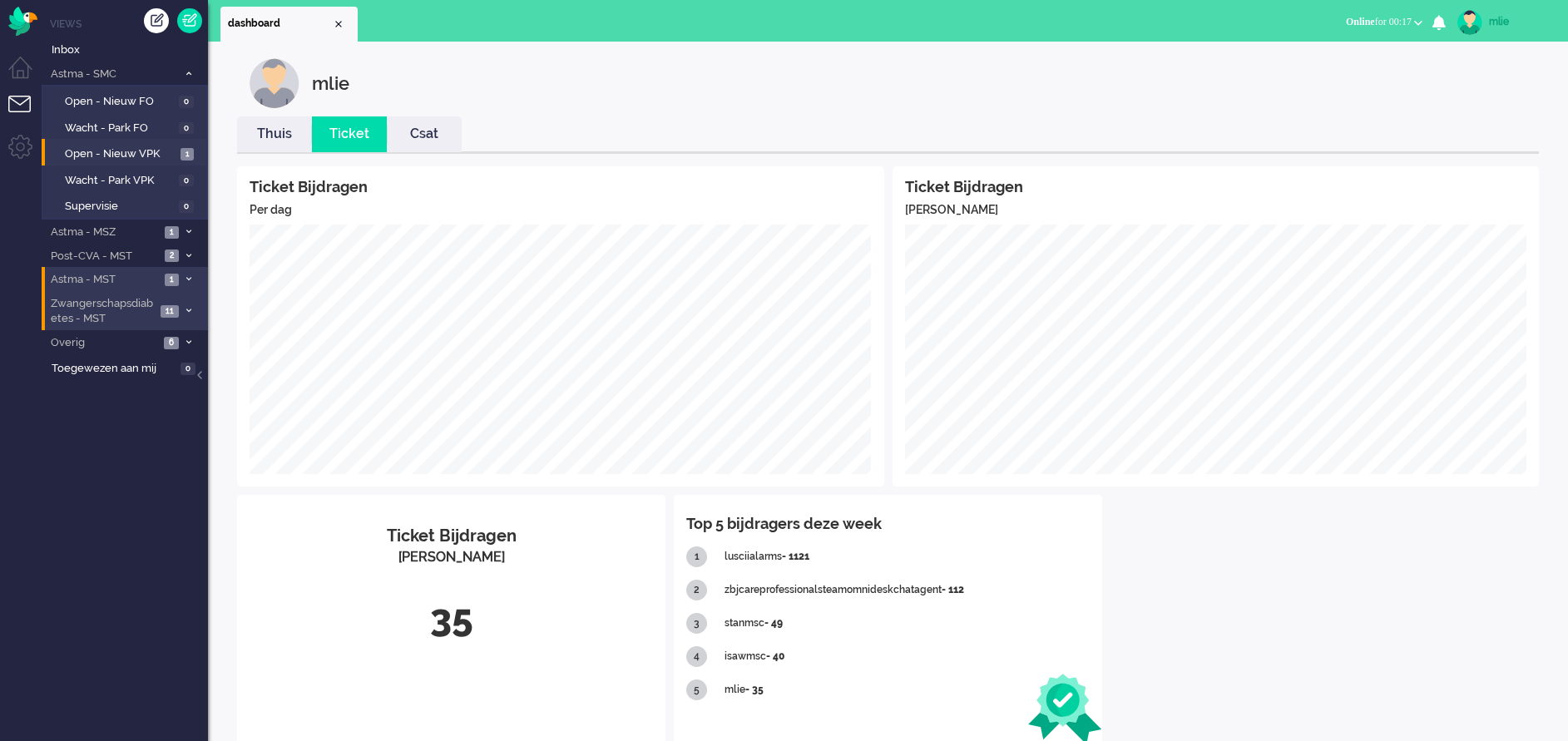
click at [283, 137] on link "Thuis" at bounding box center [274, 134] width 75 height 19
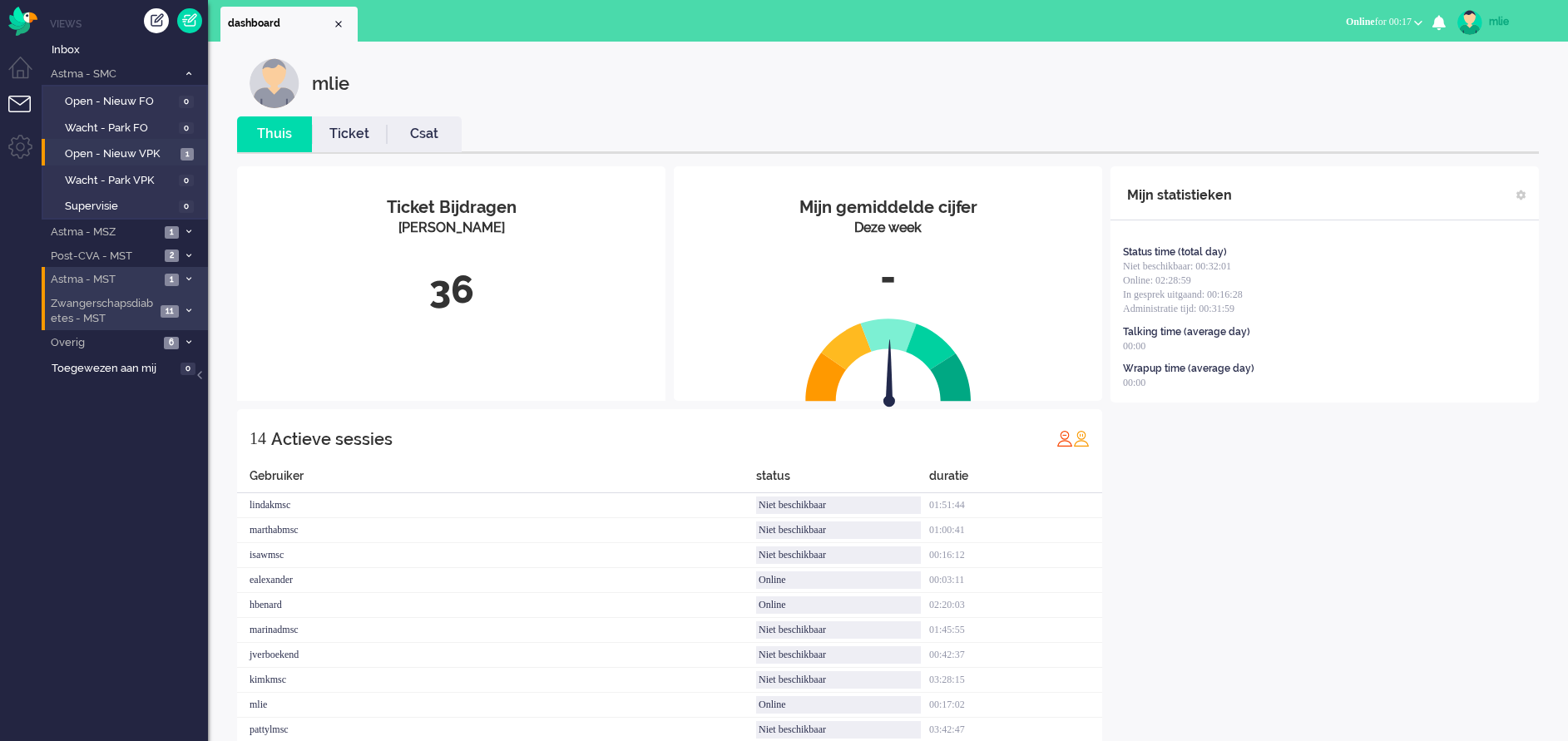
click at [338, 133] on link "Ticket" at bounding box center [349, 134] width 75 height 19
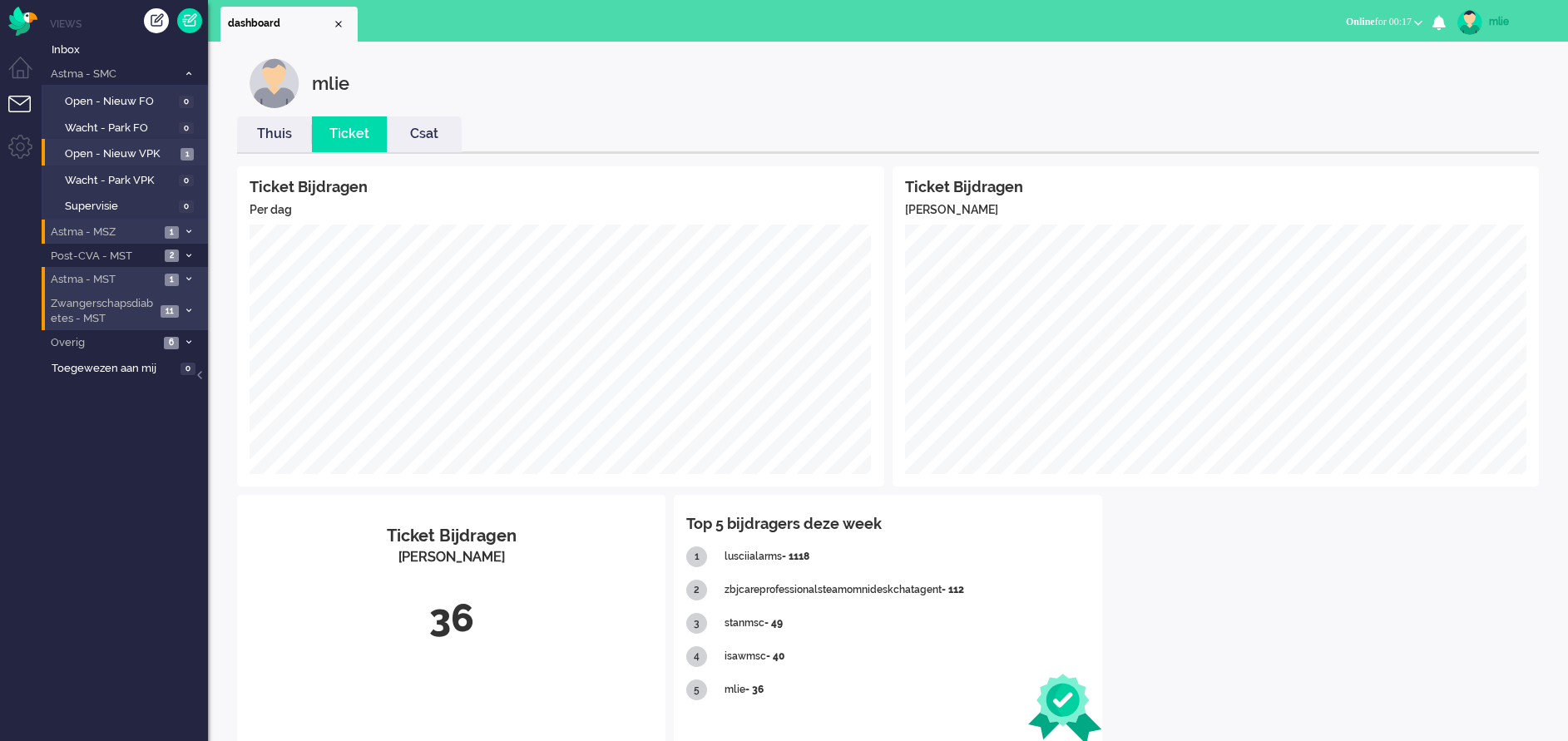
click at [194, 232] on span at bounding box center [188, 232] width 12 height 10
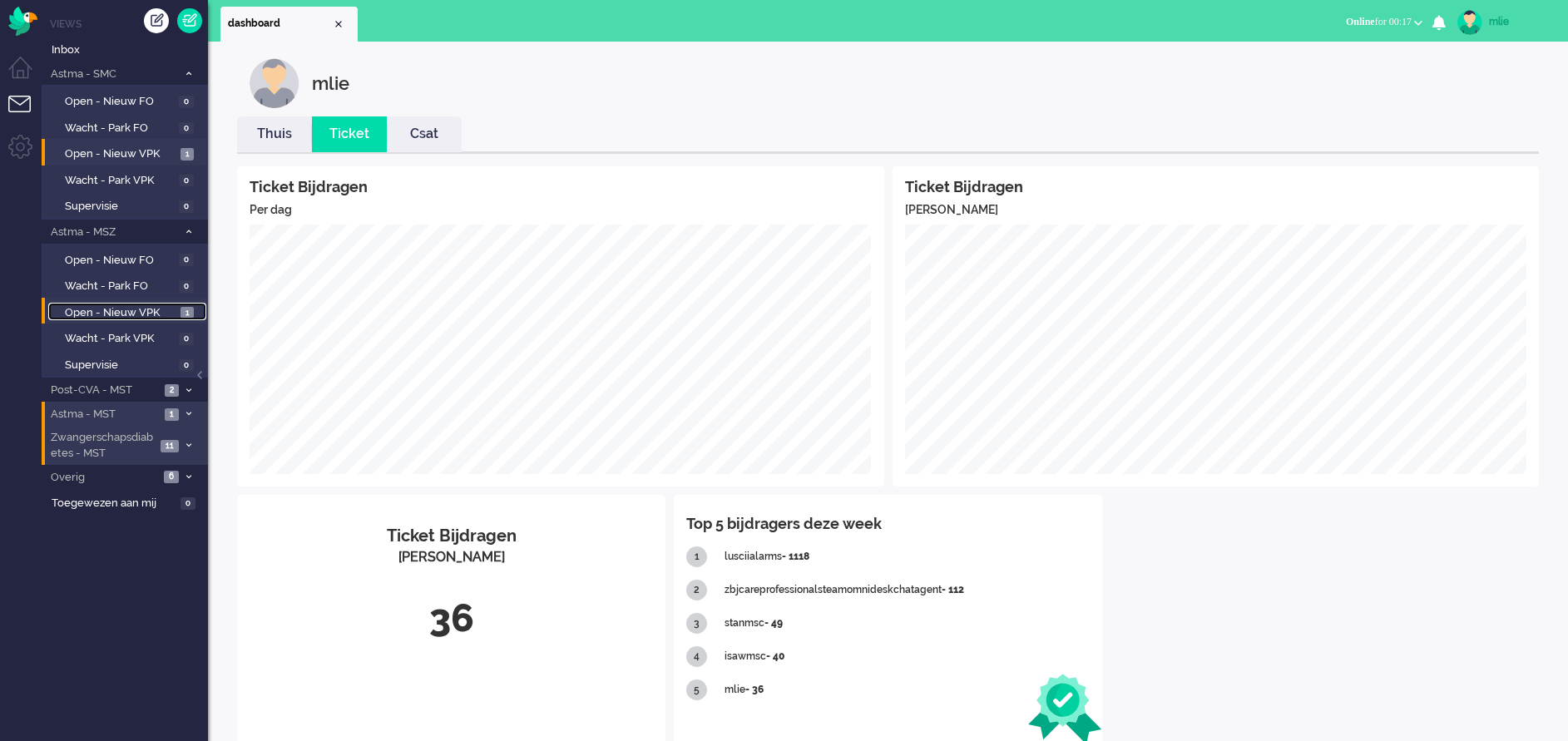
click at [127, 309] on span "Open - Nieuw VPK" at bounding box center [121, 313] width 111 height 16
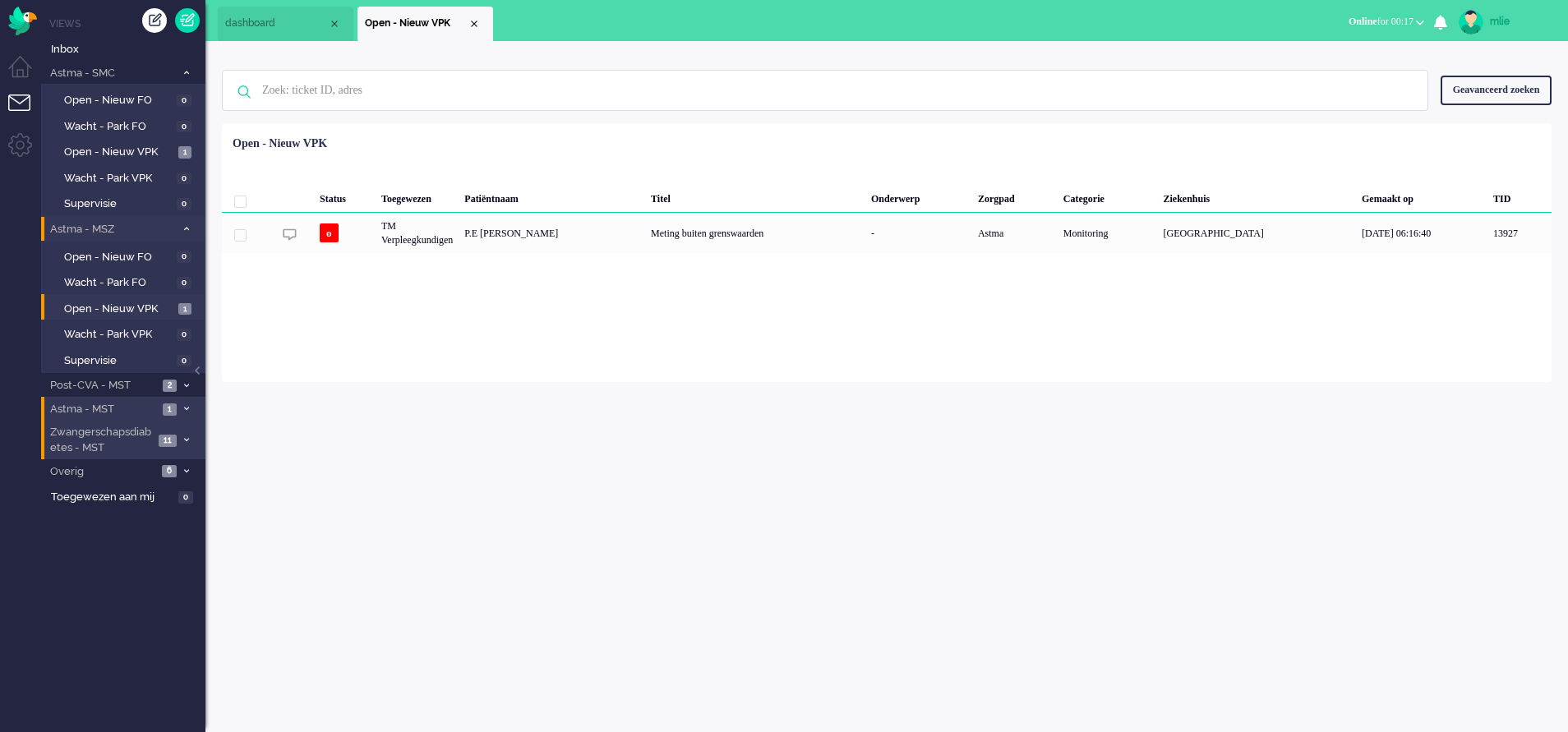
click at [190, 222] on li "Astma - MSZ 1" at bounding box center [123, 229] width 164 height 24
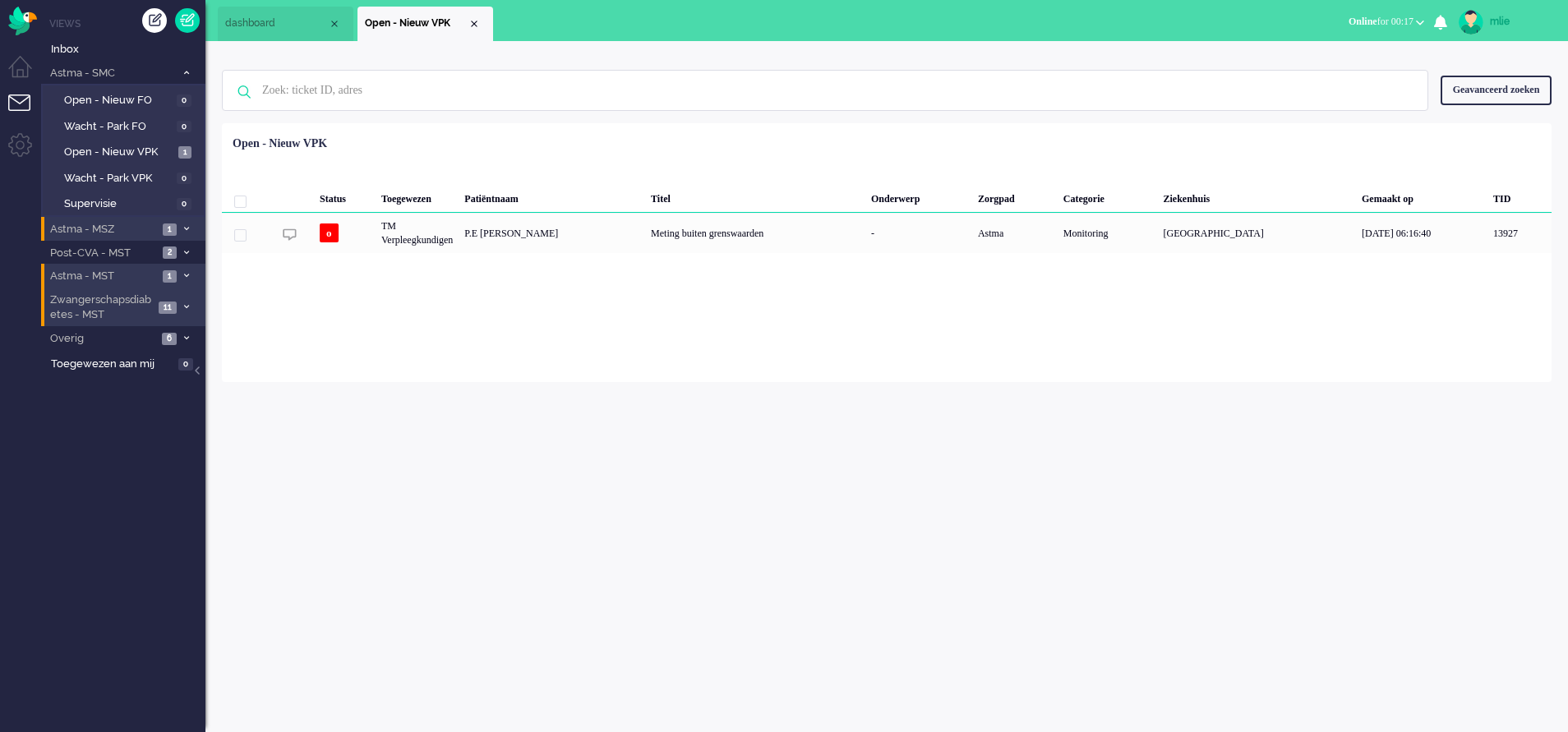
click at [190, 222] on li "Astma - MSZ 1" at bounding box center [123, 229] width 164 height 24
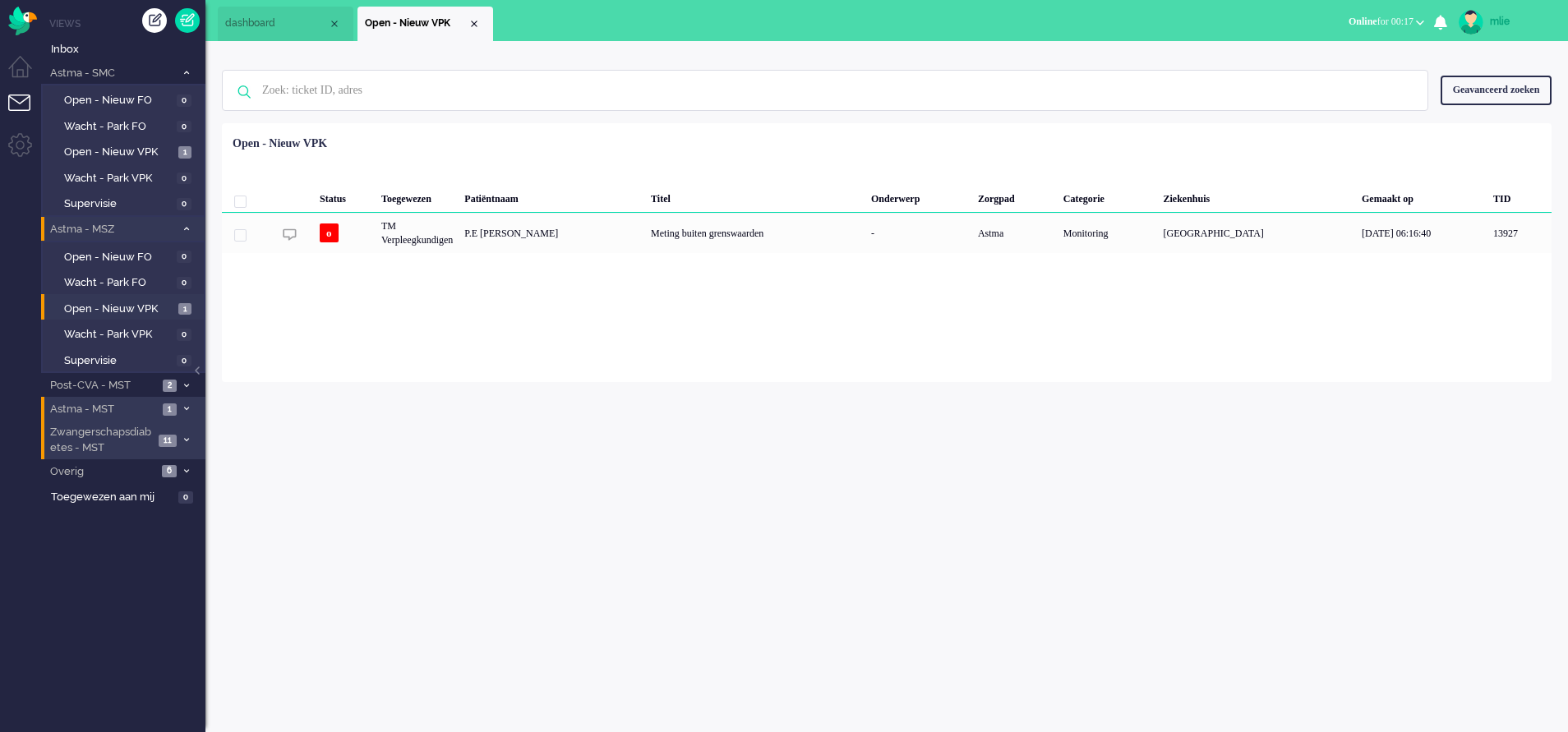
click at [190, 222] on li "Astma - MSZ 1" at bounding box center [123, 229] width 164 height 24
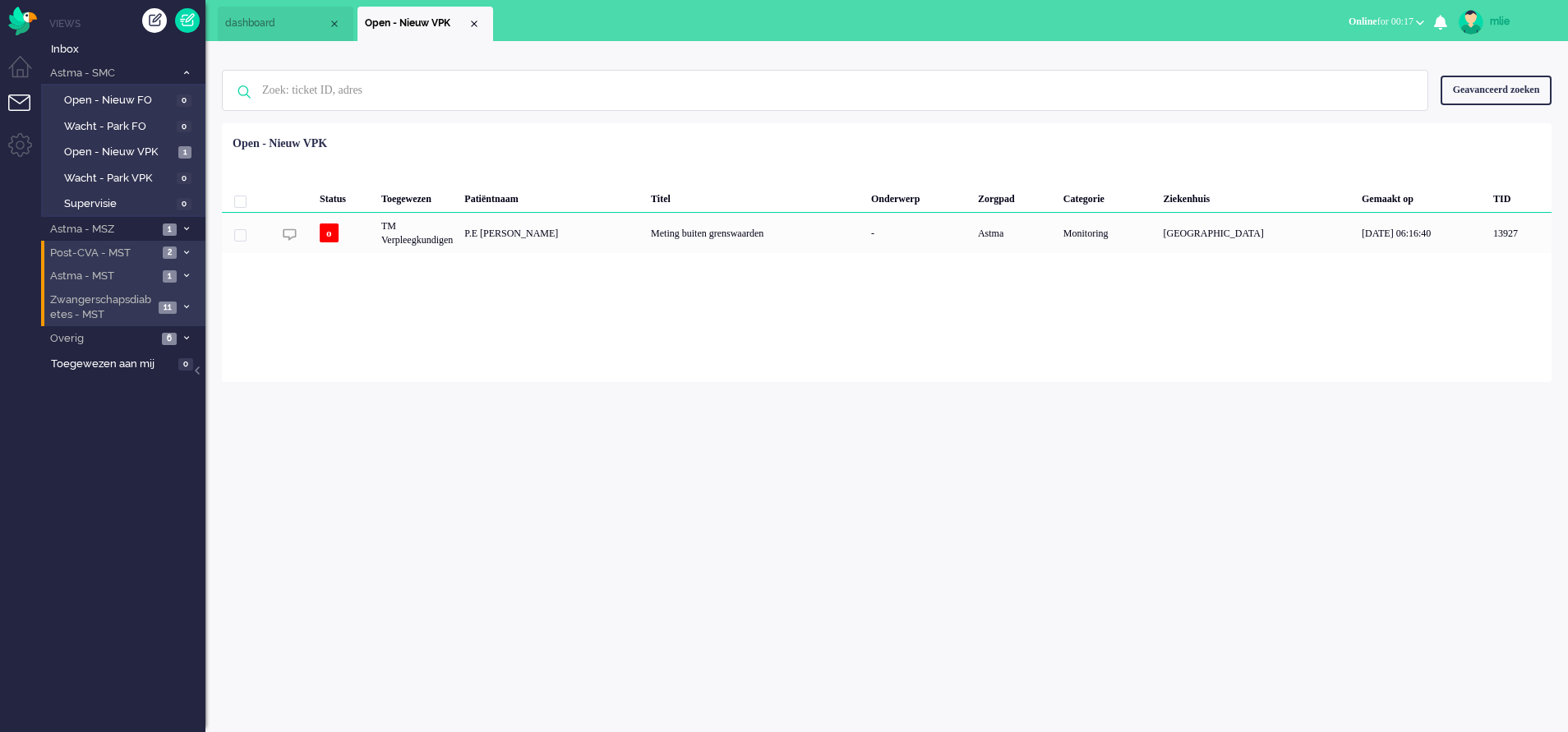
click at [190, 249] on span at bounding box center [186, 252] width 12 height 9
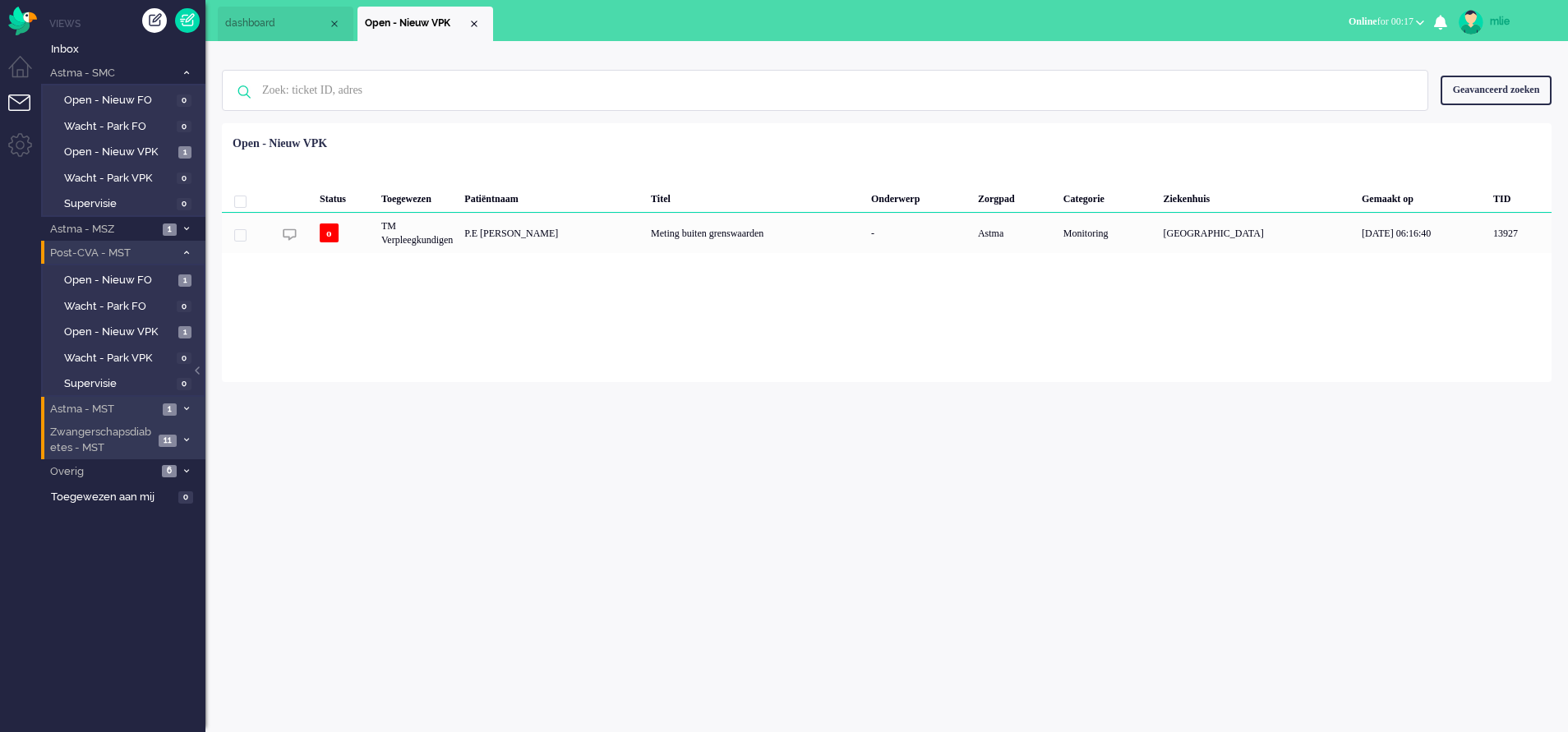
click at [190, 249] on span at bounding box center [186, 252] width 12 height 9
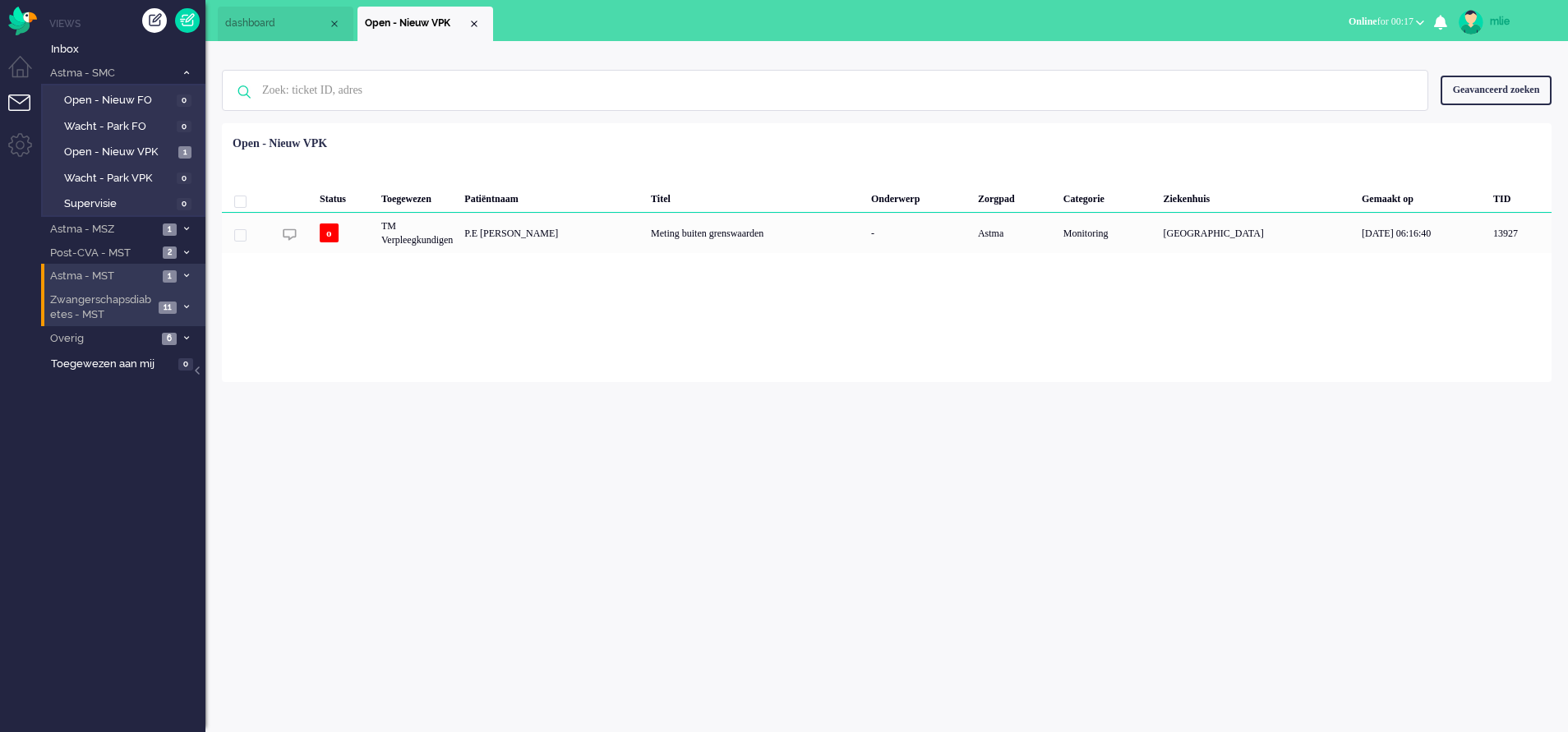
click at [184, 272] on span at bounding box center [186, 276] width 12 height 9
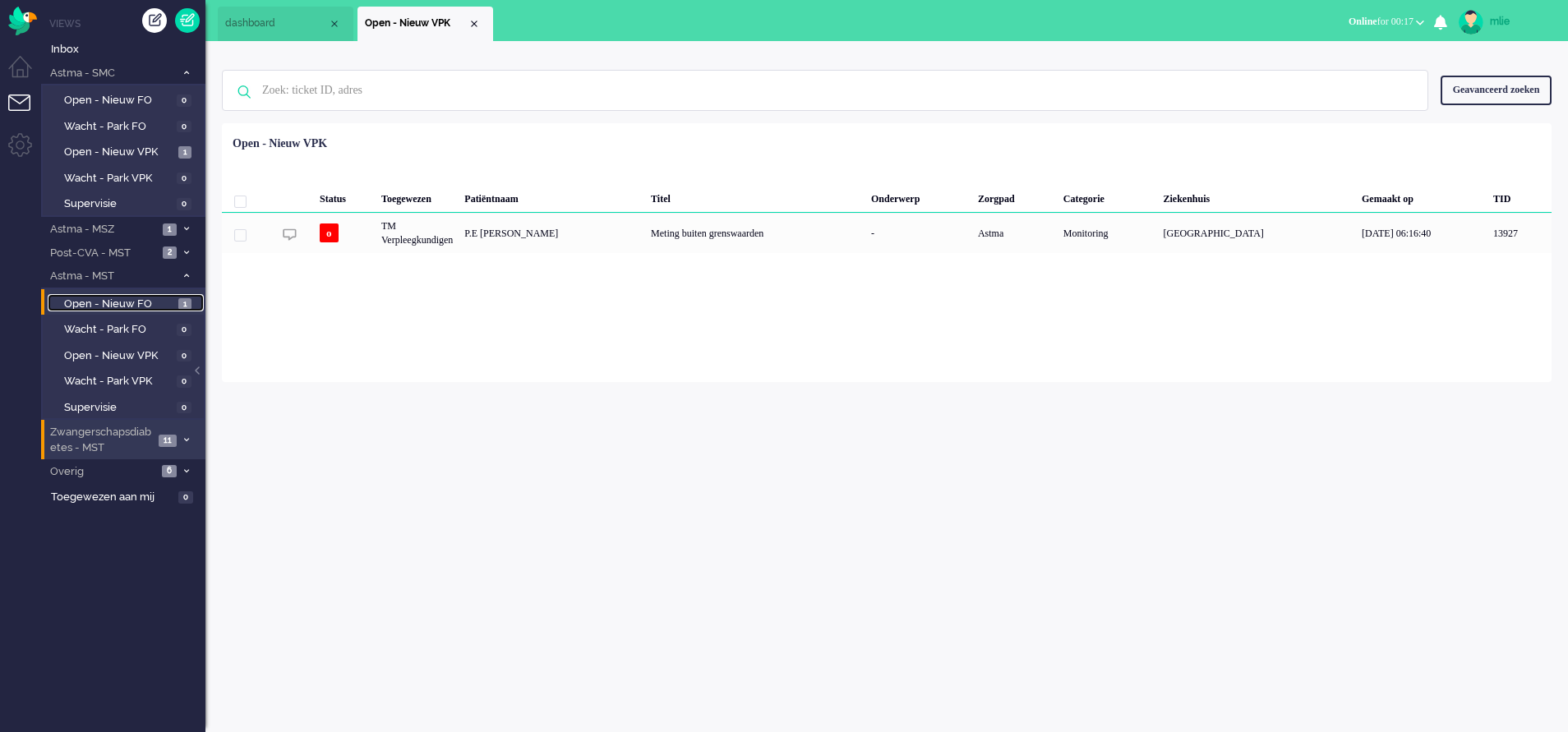
click at [138, 299] on span "Open - Nieuw FO" at bounding box center [120, 304] width 110 height 15
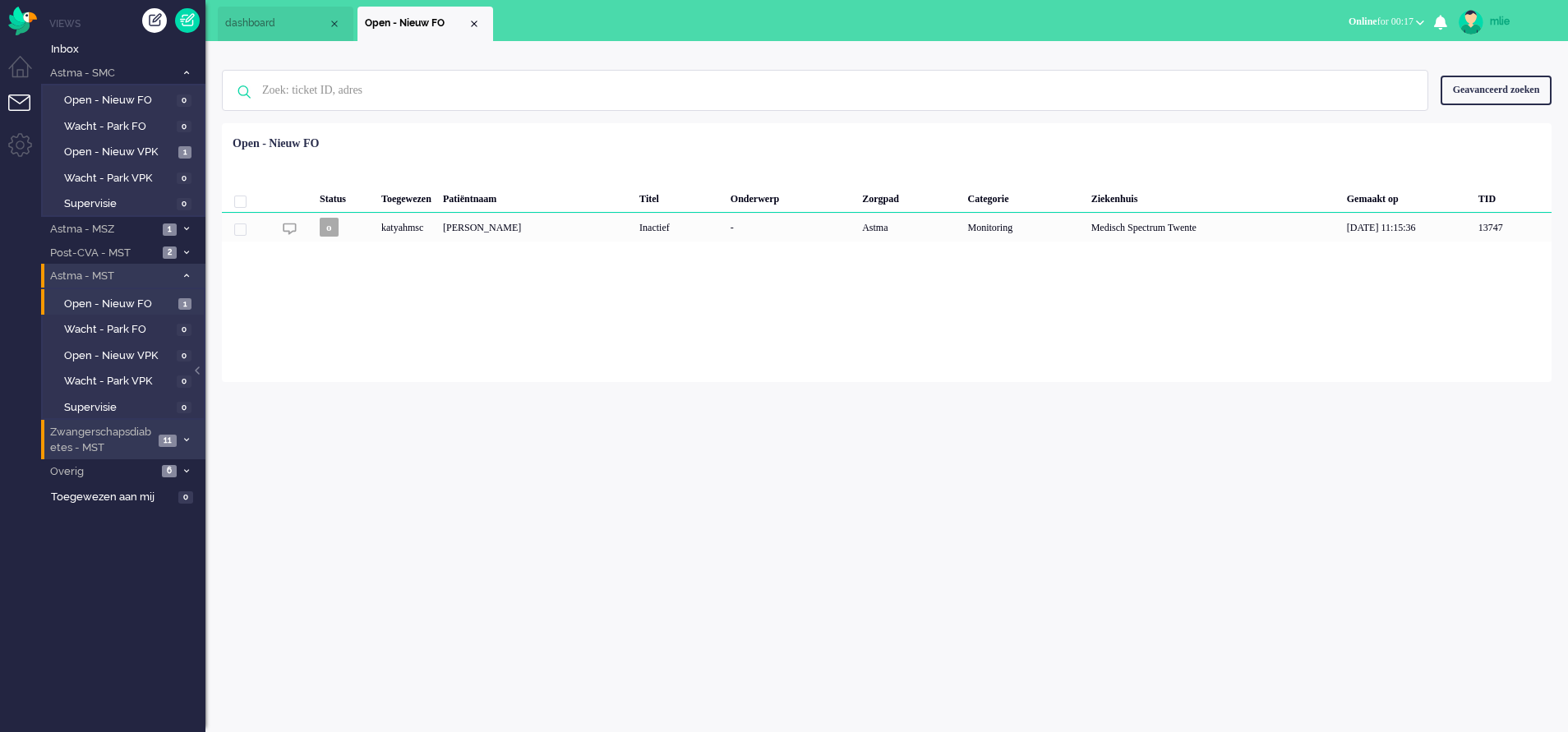
click at [184, 275] on icon at bounding box center [187, 275] width 5 height 6
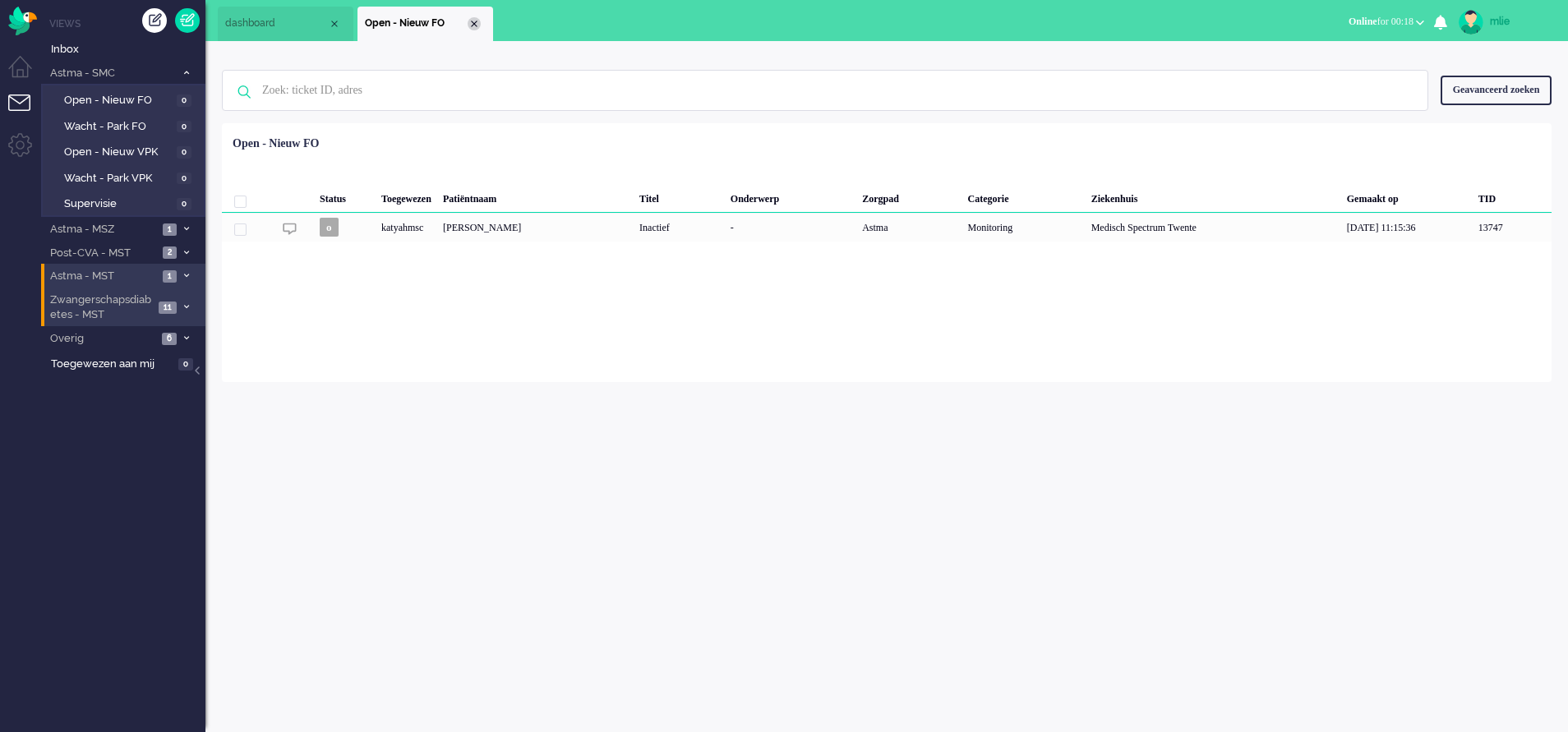
click at [475, 22] on div "Close tab" at bounding box center [474, 23] width 13 height 13
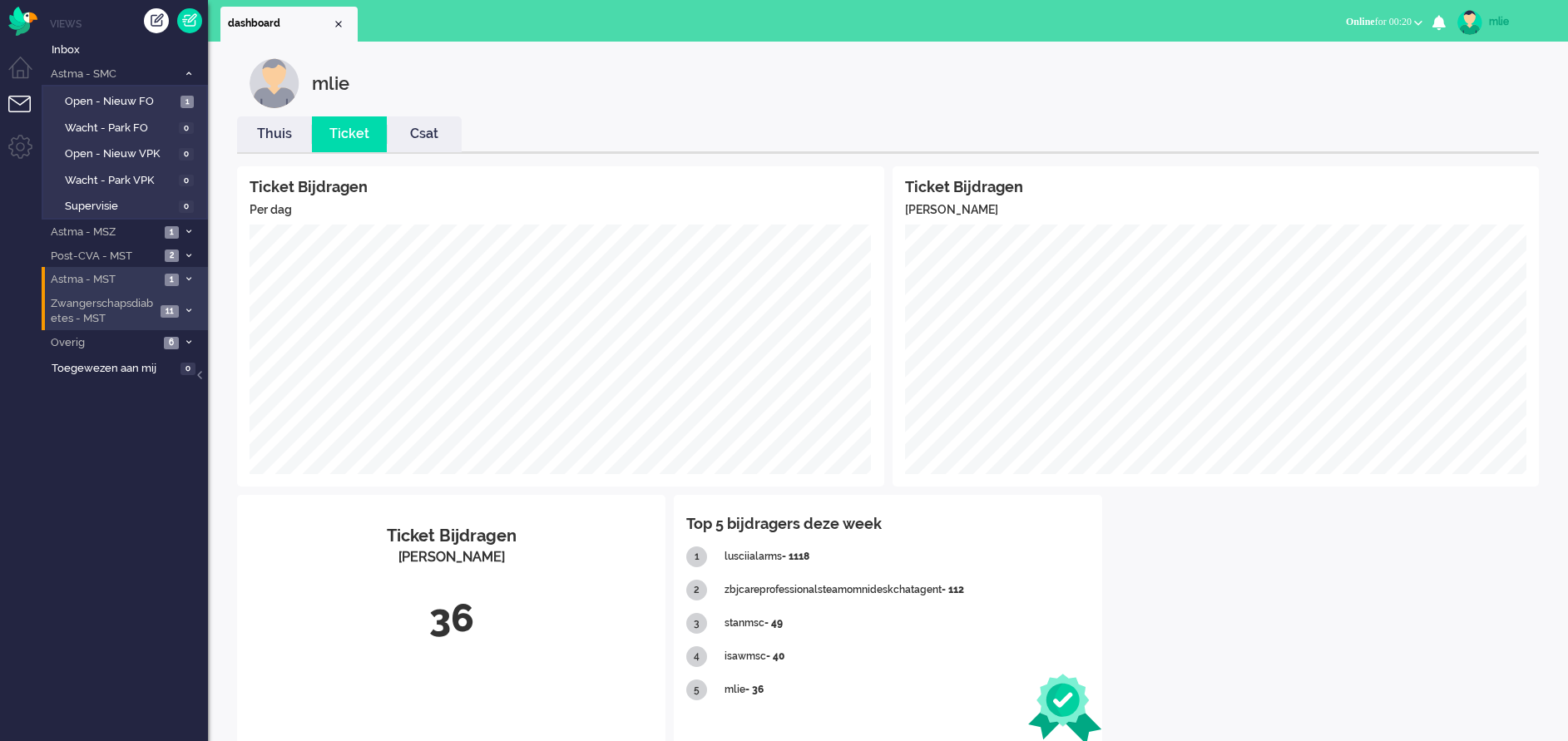
click at [270, 131] on link "Thuis" at bounding box center [274, 134] width 75 height 19
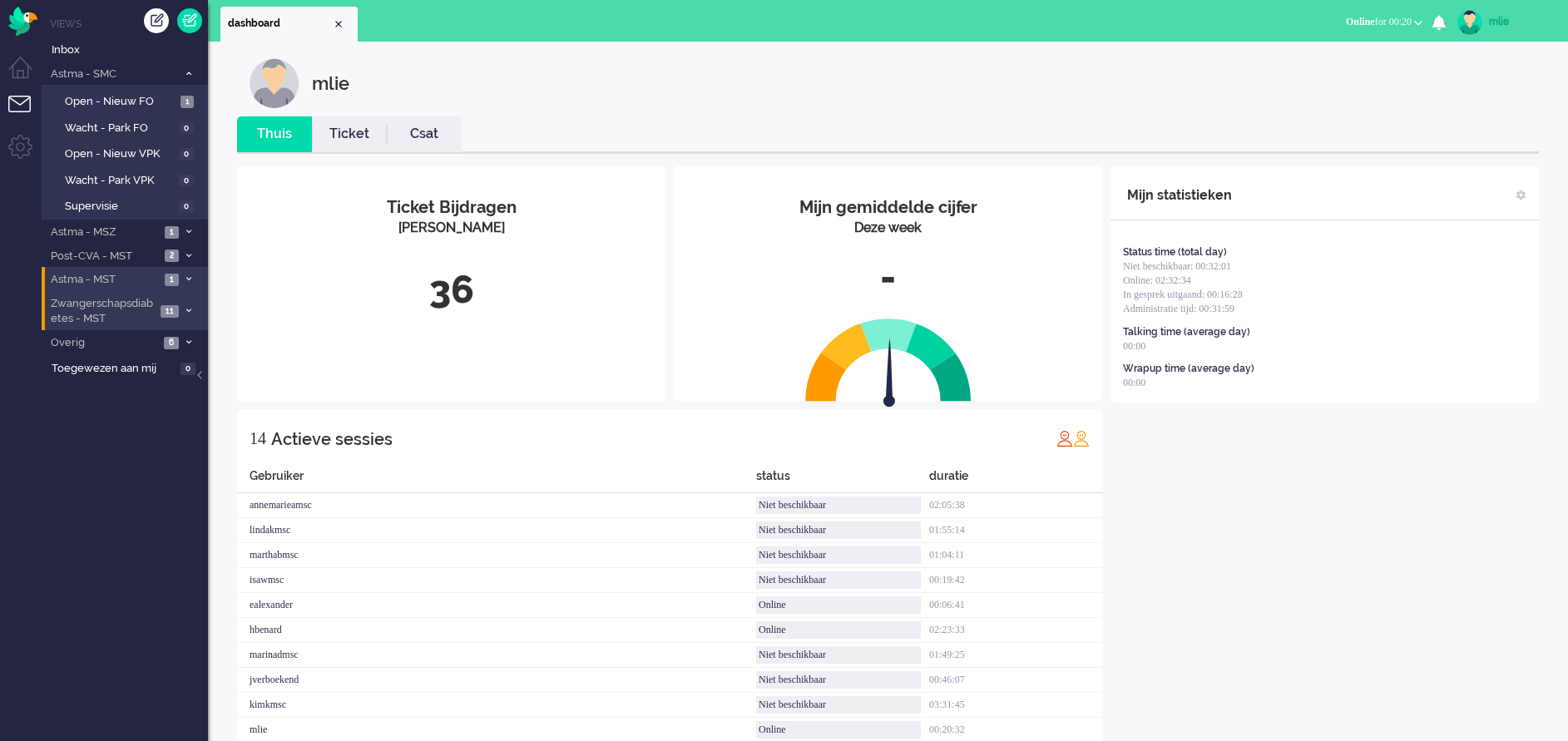
click at [354, 135] on link "Ticket" at bounding box center [349, 134] width 75 height 19
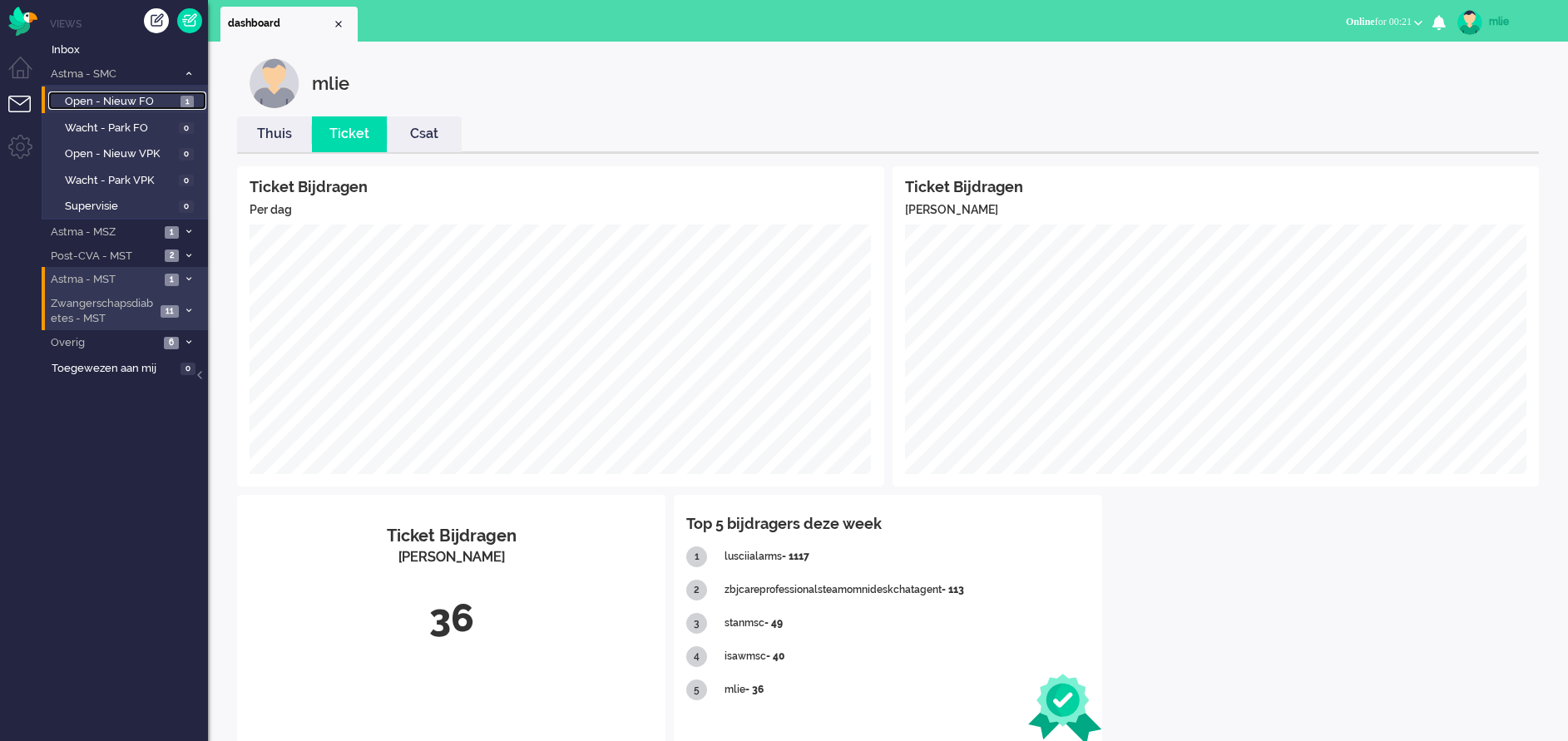
click at [182, 101] on span "1" at bounding box center [186, 102] width 13 height 12
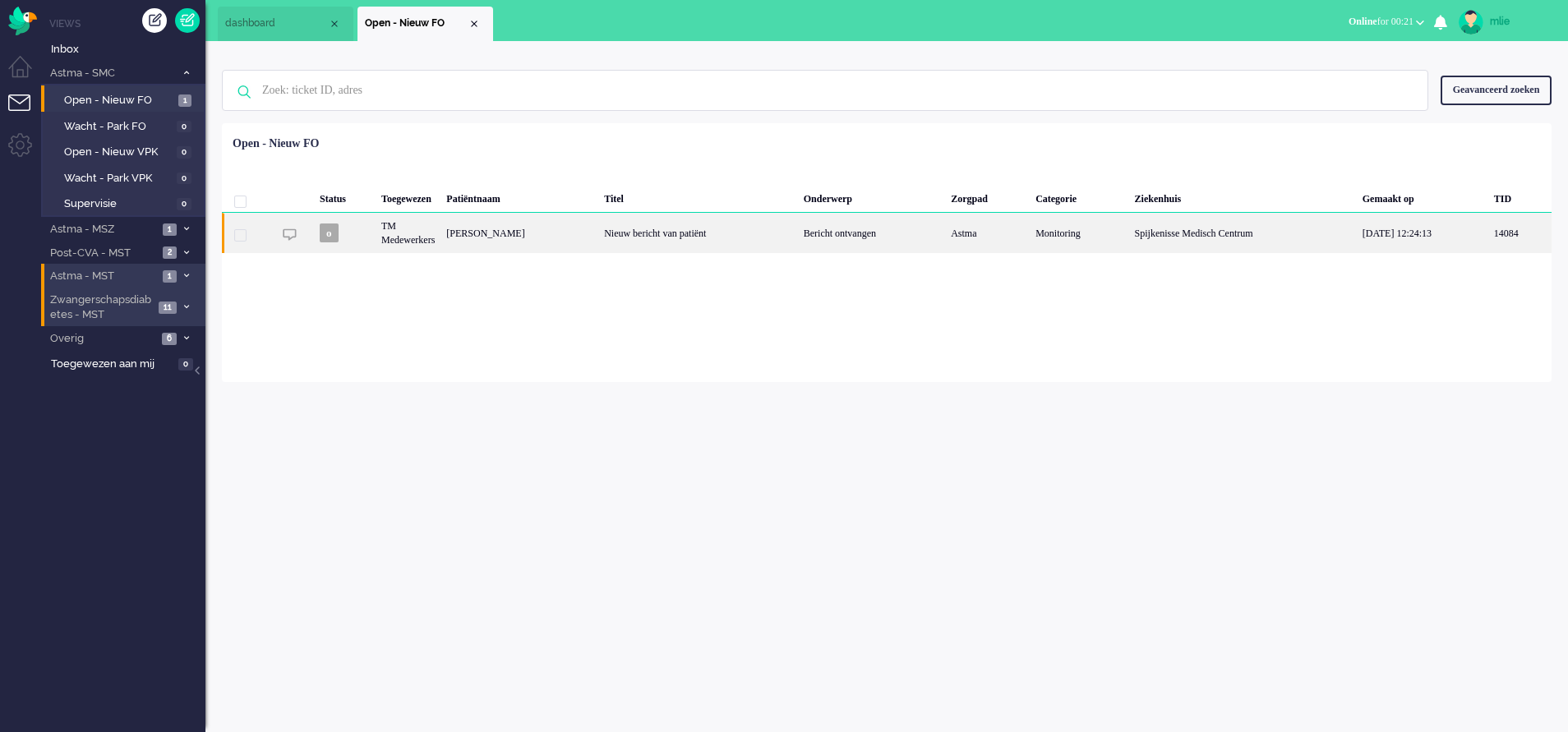
click at [733, 225] on div "Nieuw bericht van patiënt" at bounding box center [698, 232] width 200 height 40
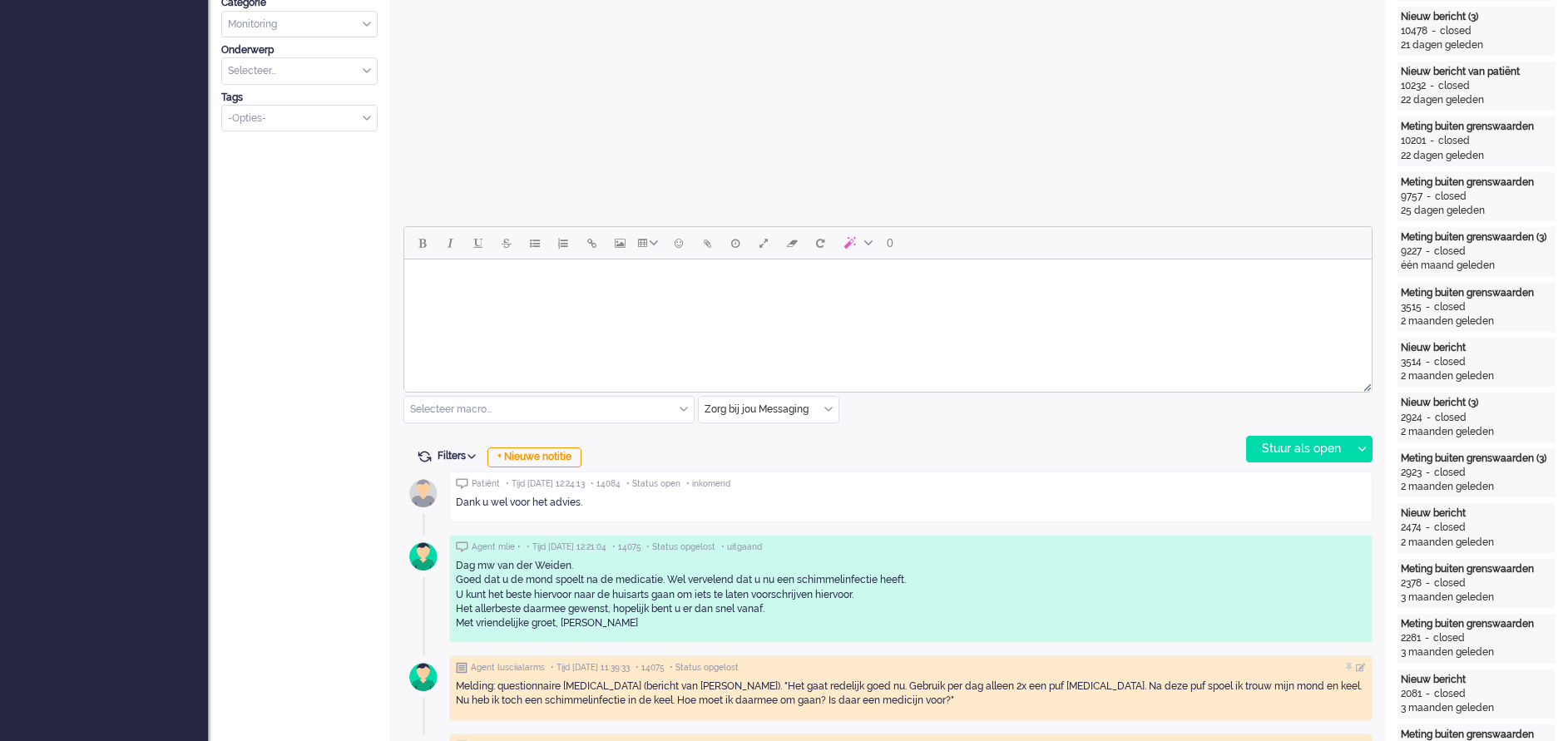
scroll to position [579, 0]
click at [517, 293] on html at bounding box center [887, 278] width 967 height 43
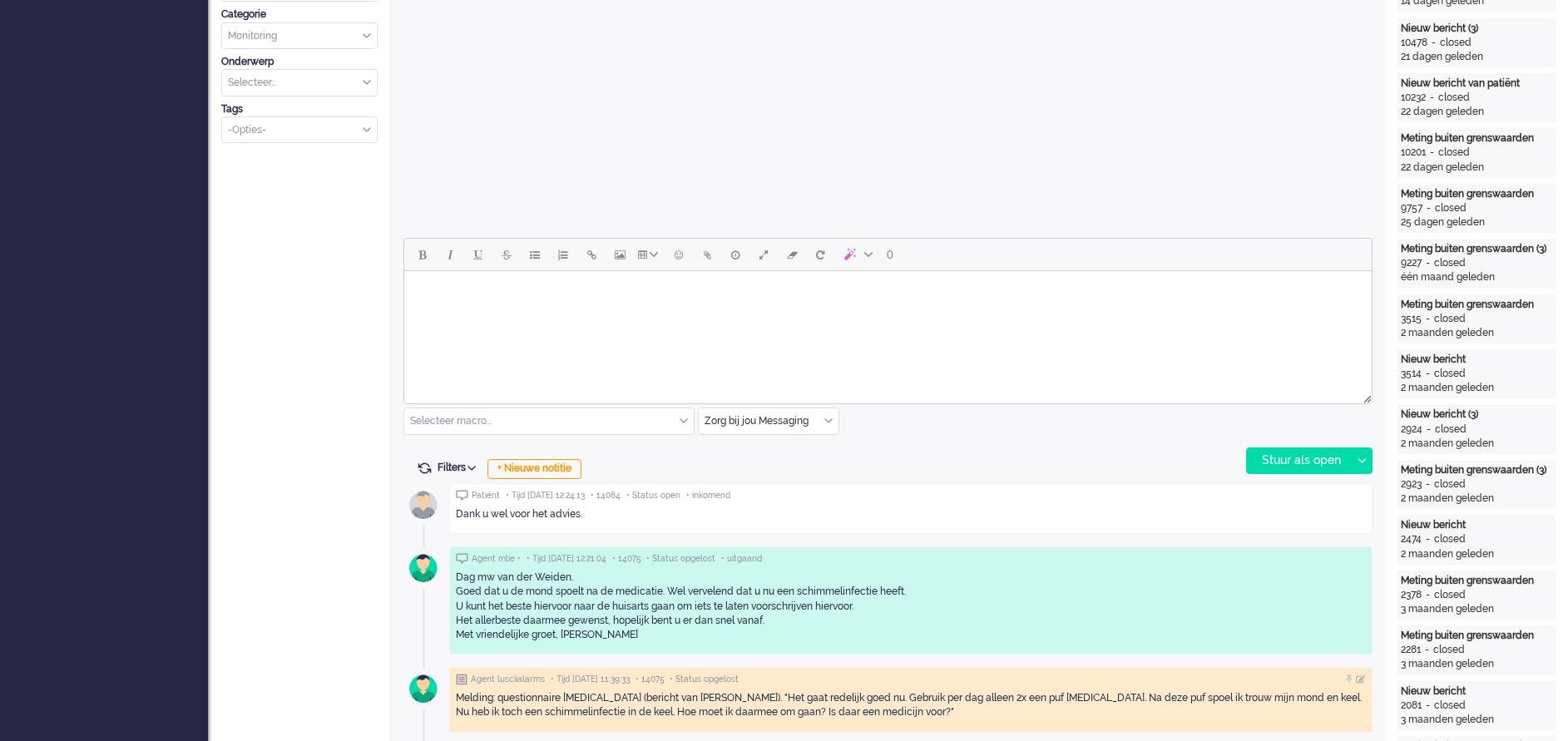
scroll to position [681, 0]
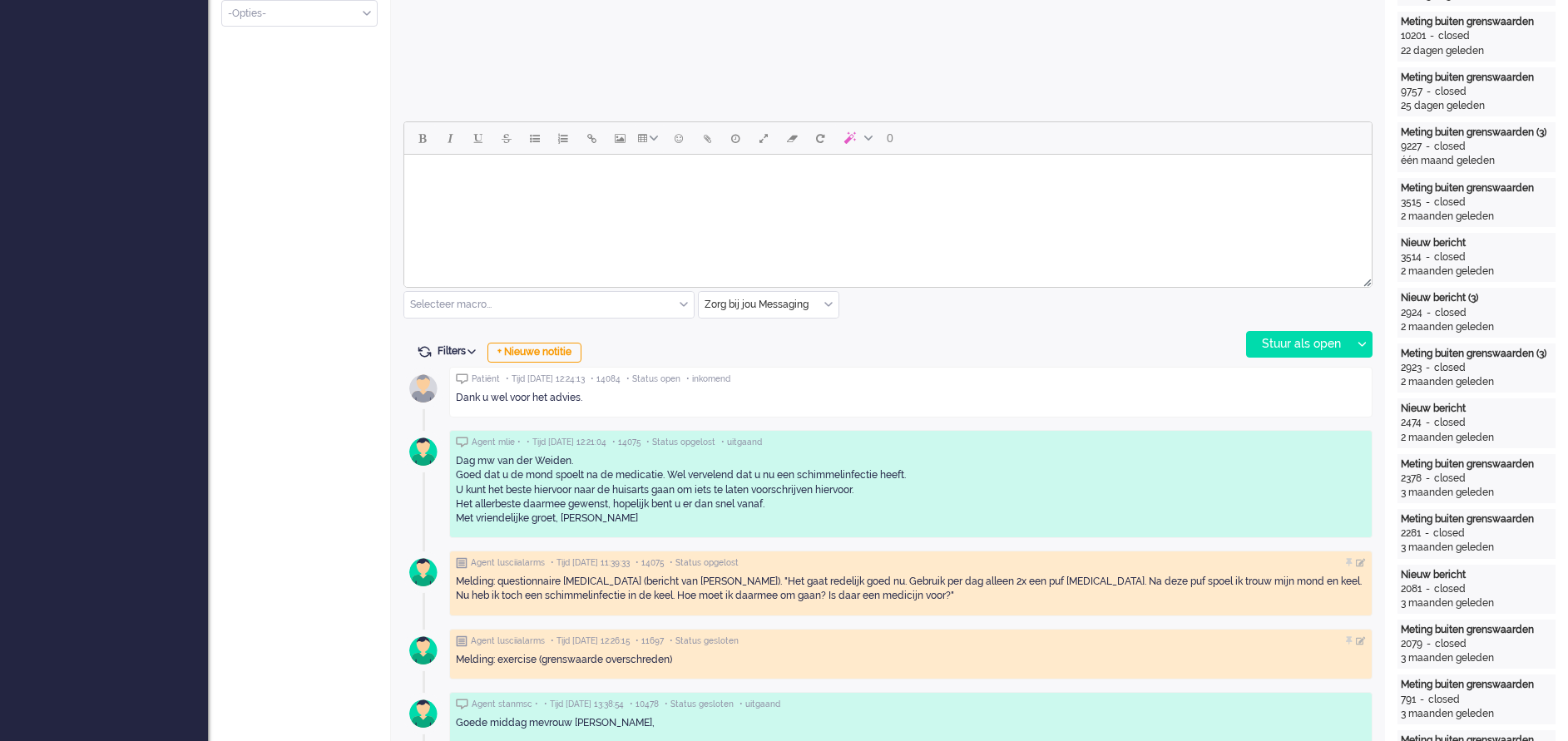
click at [505, 197] on html at bounding box center [887, 176] width 967 height 43
click at [1263, 340] on div "Stuur als open" at bounding box center [1298, 344] width 104 height 25
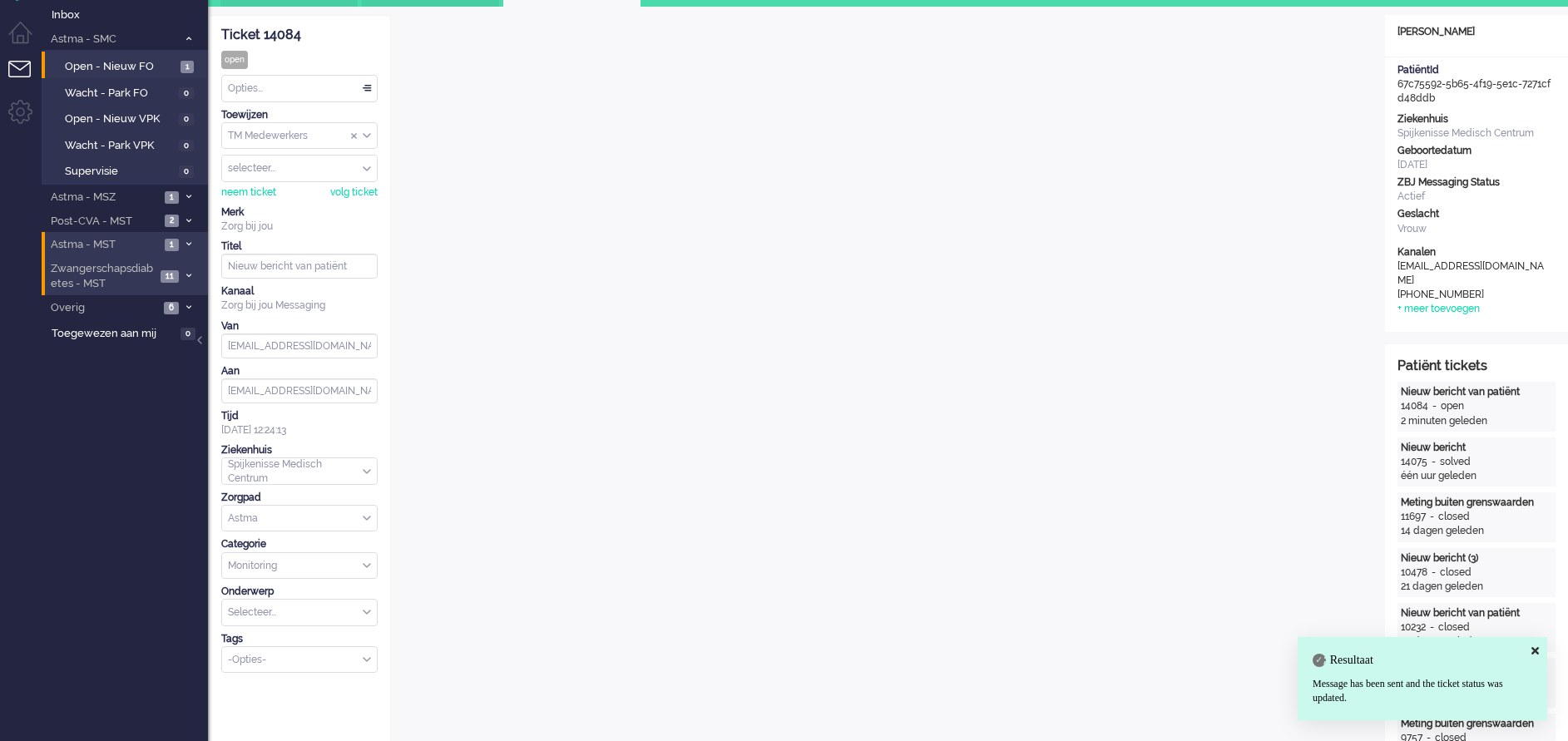
scroll to position [0, 0]
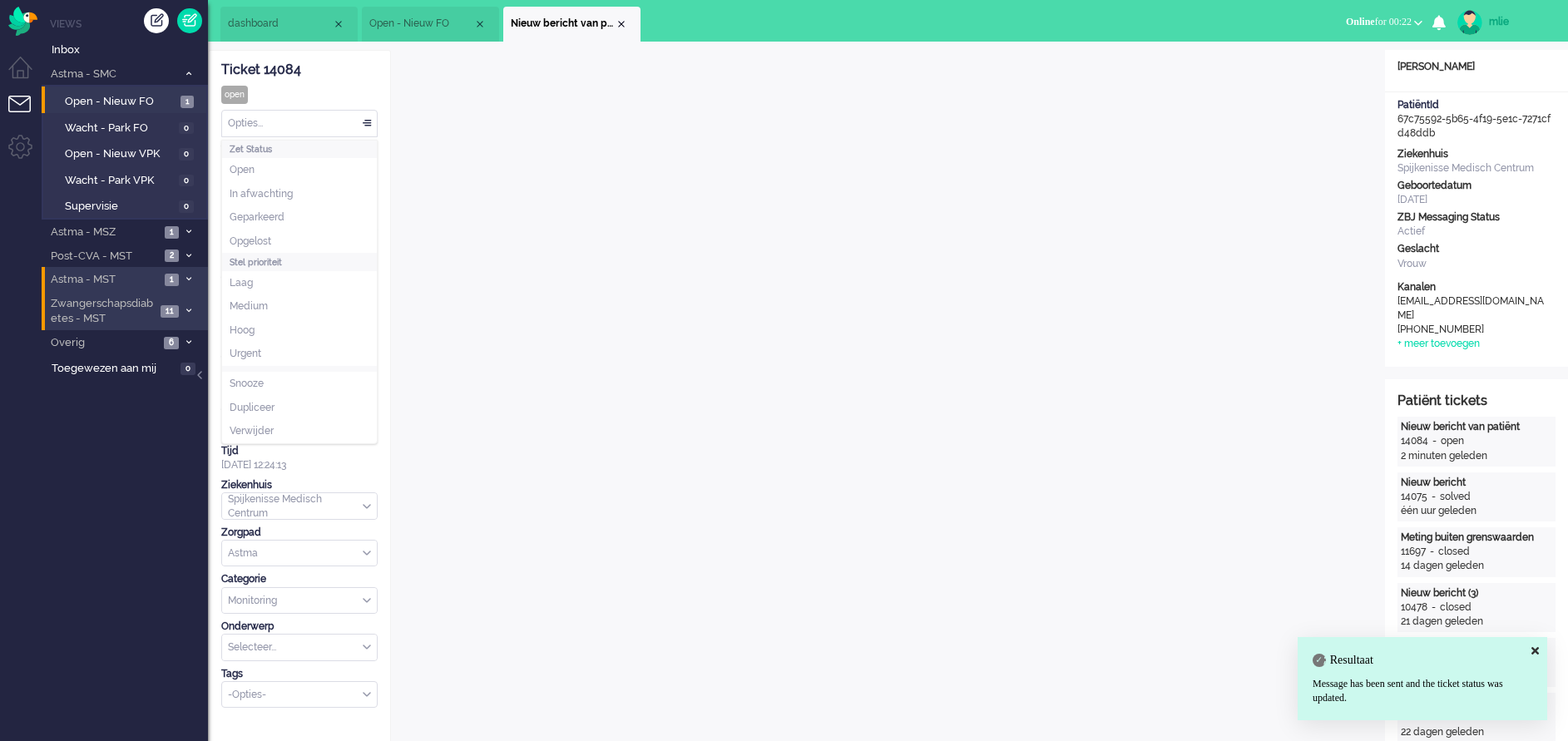
click at [371, 118] on div "Opties..." at bounding box center [299, 124] width 155 height 26
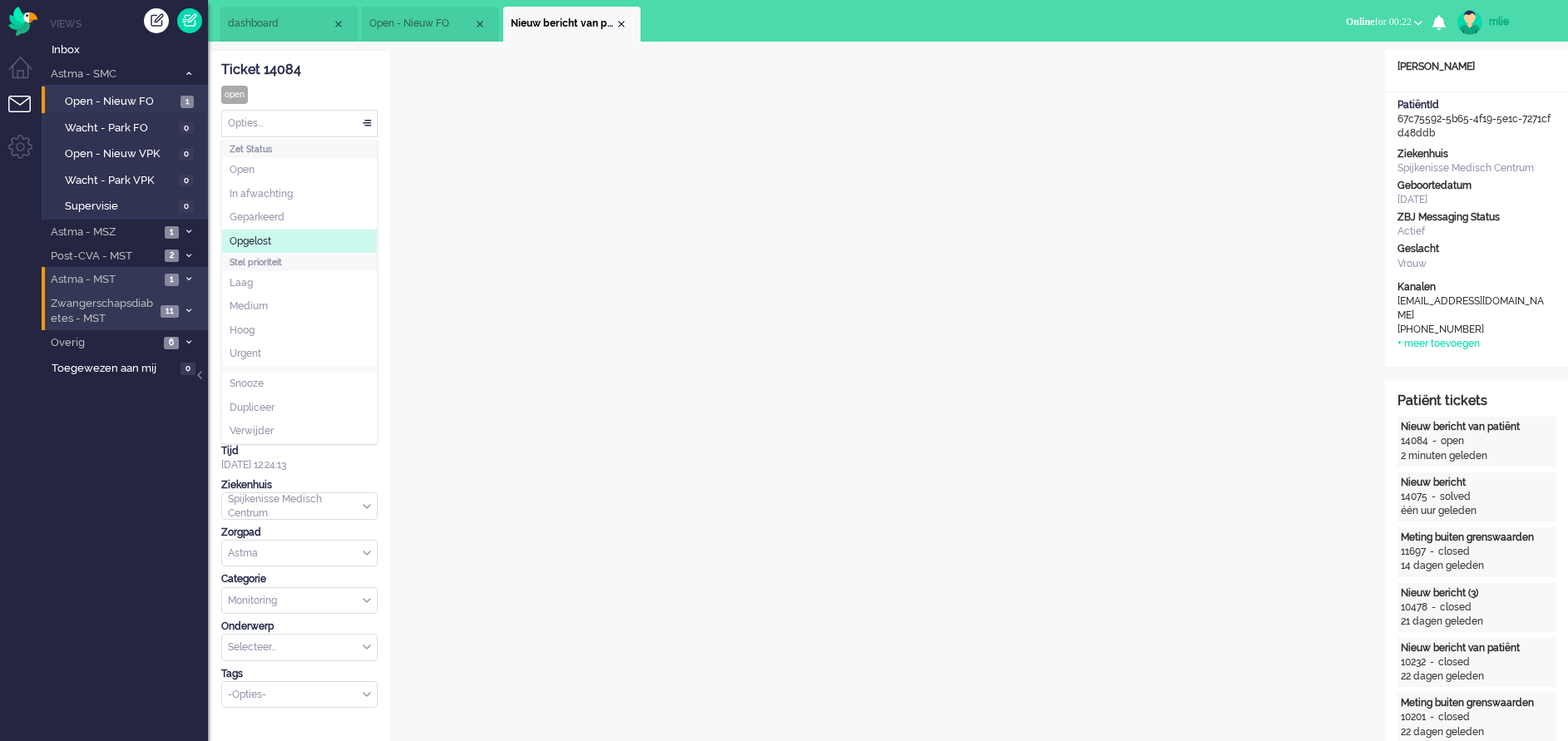
click at [260, 239] on span "Opgelost" at bounding box center [251, 241] width 42 height 14
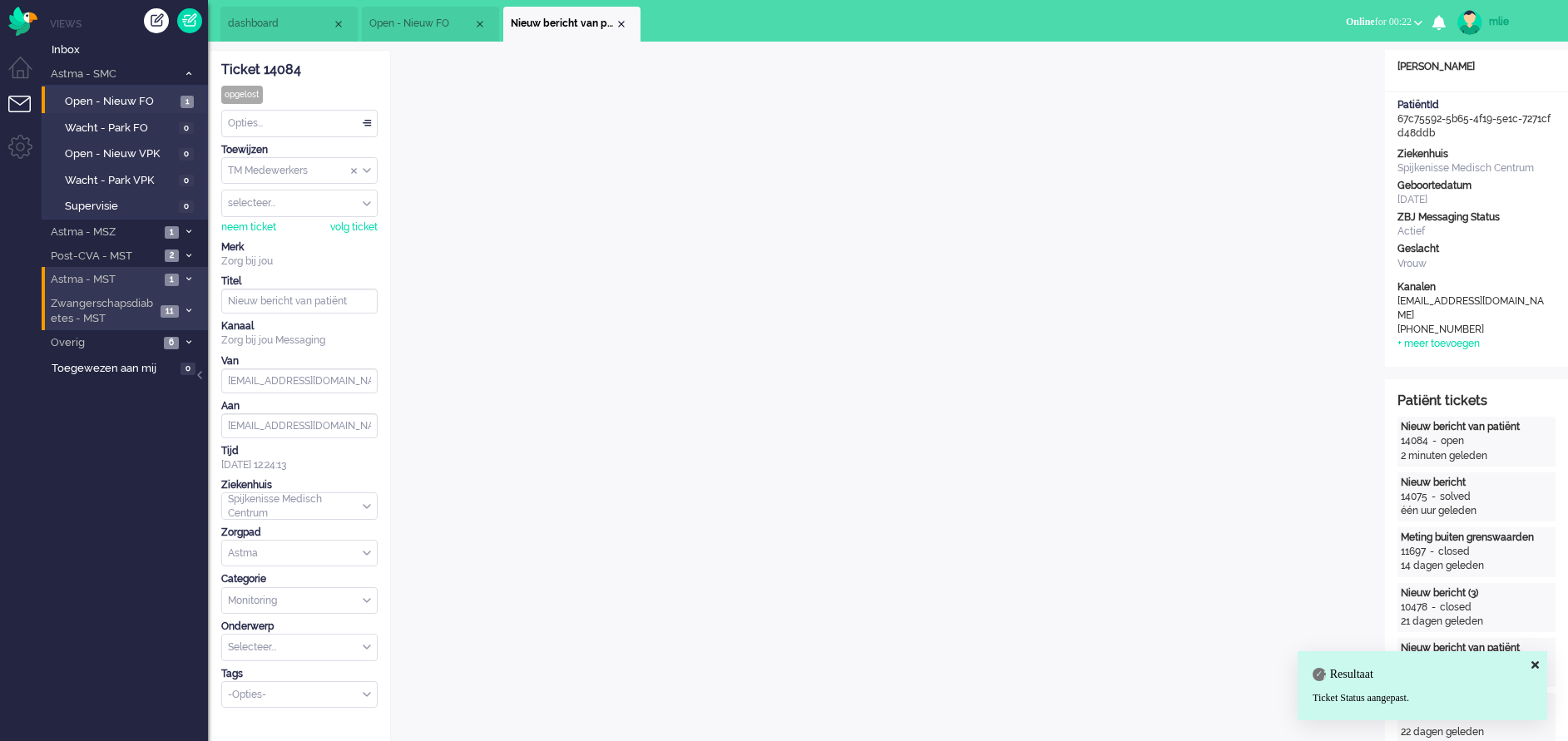
click at [634, 19] on li "Nieuw bericht van patiënt" at bounding box center [572, 24] width 138 height 35
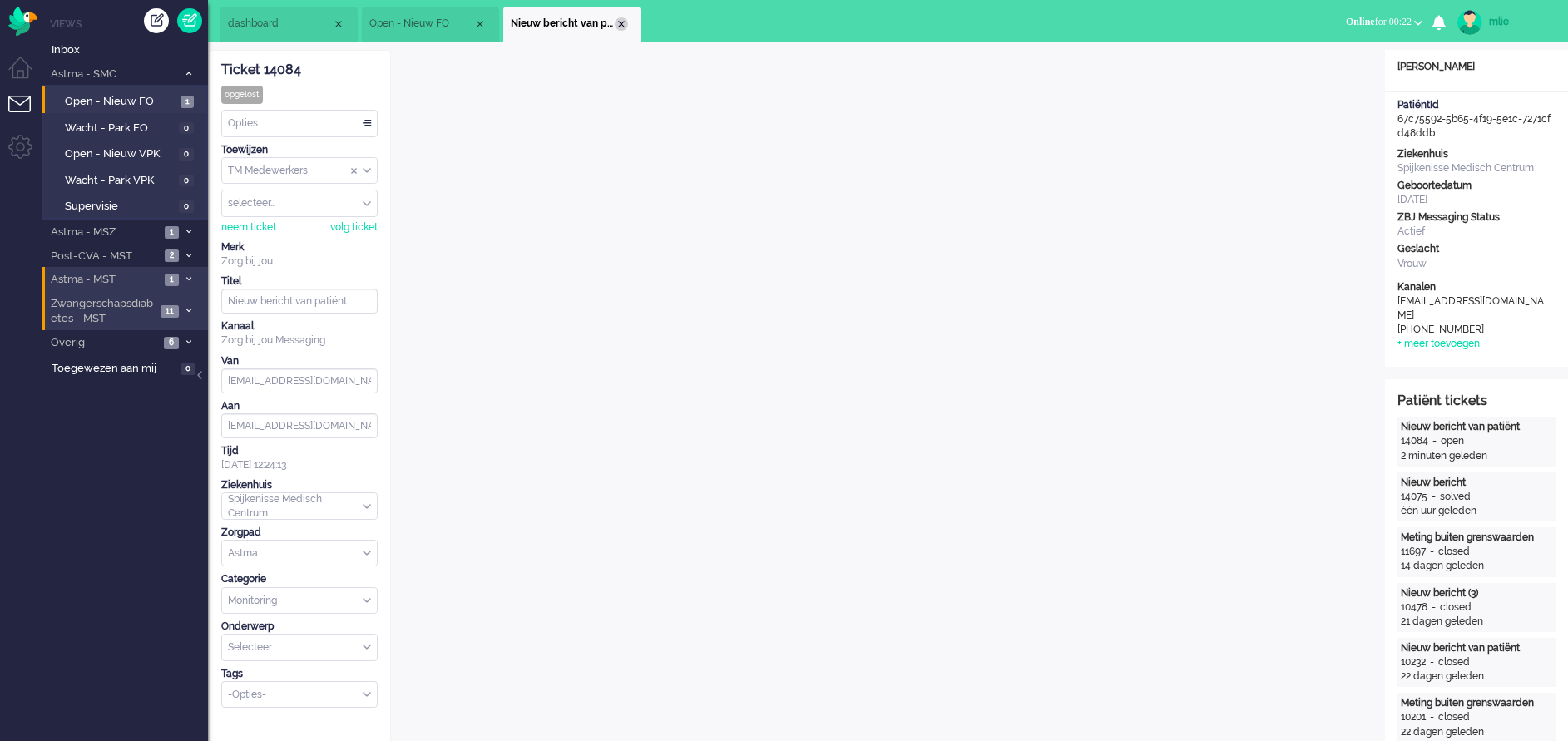
click at [622, 22] on div "Close tab" at bounding box center [621, 24] width 13 height 13
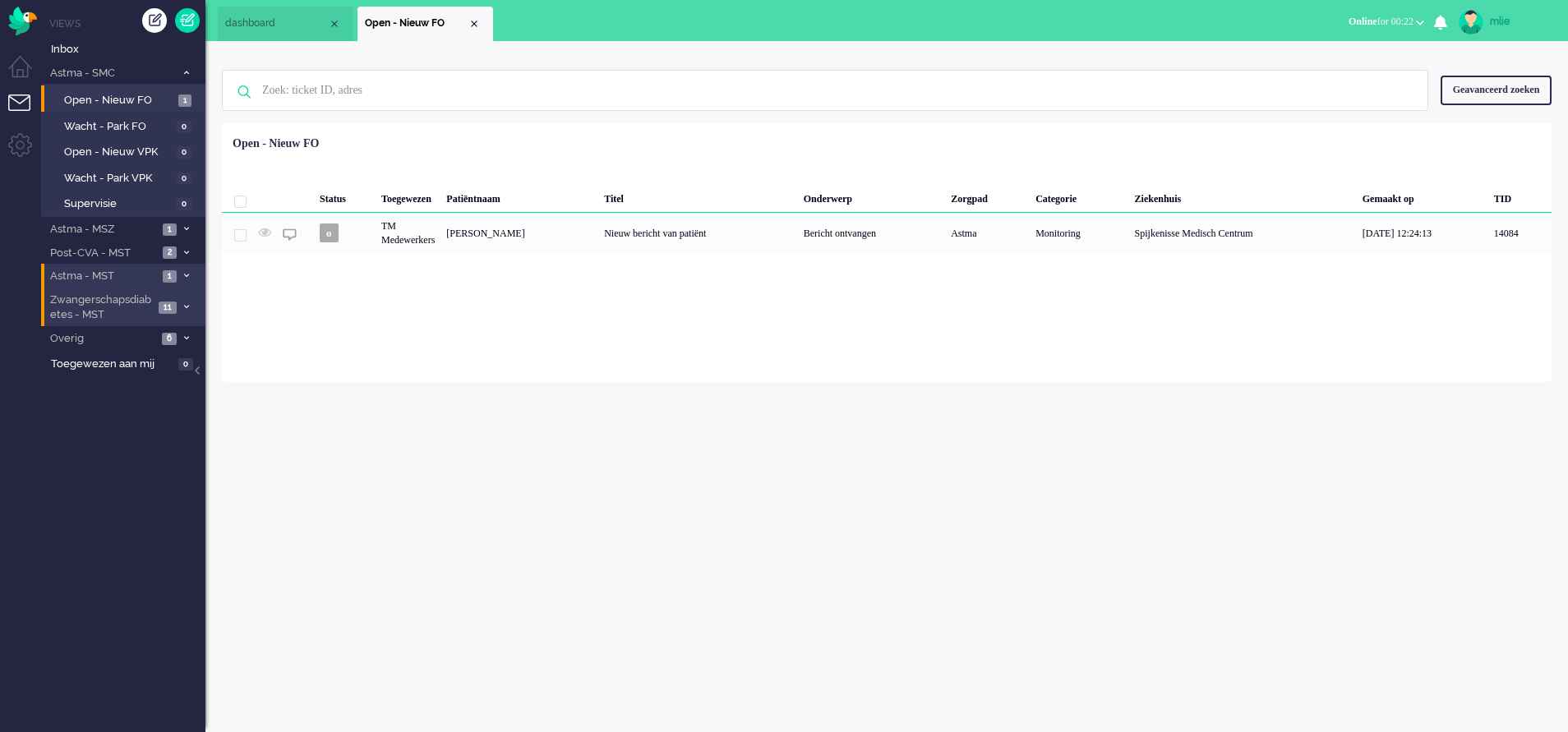
click at [467, 21] on span "Open - Nieuw FO" at bounding box center [415, 23] width 102 height 14
click at [477, 23] on div "Close tab" at bounding box center [474, 23] width 13 height 13
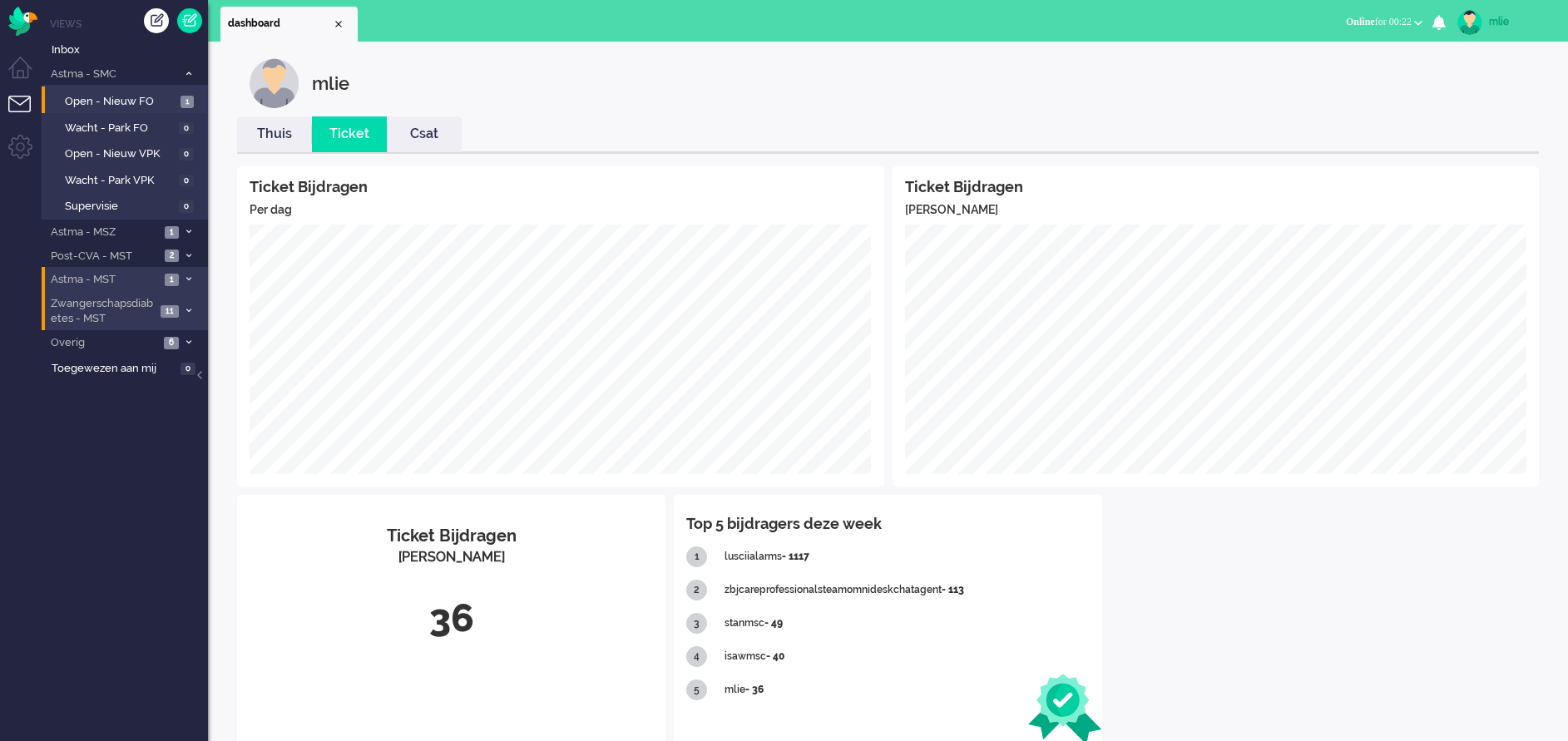
click at [277, 136] on link "Thuis" at bounding box center [274, 134] width 75 height 19
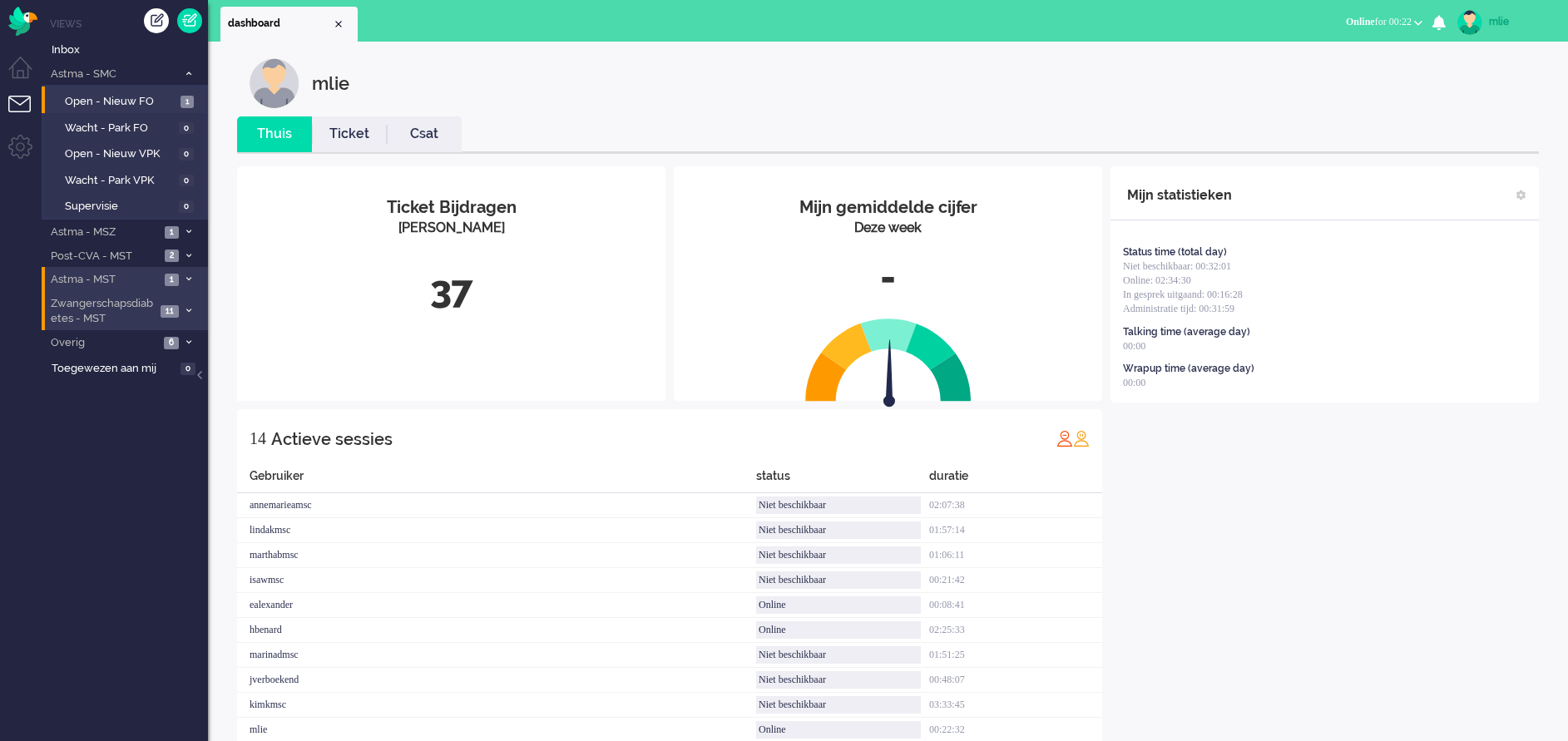
click at [344, 134] on link "Ticket" at bounding box center [349, 134] width 75 height 19
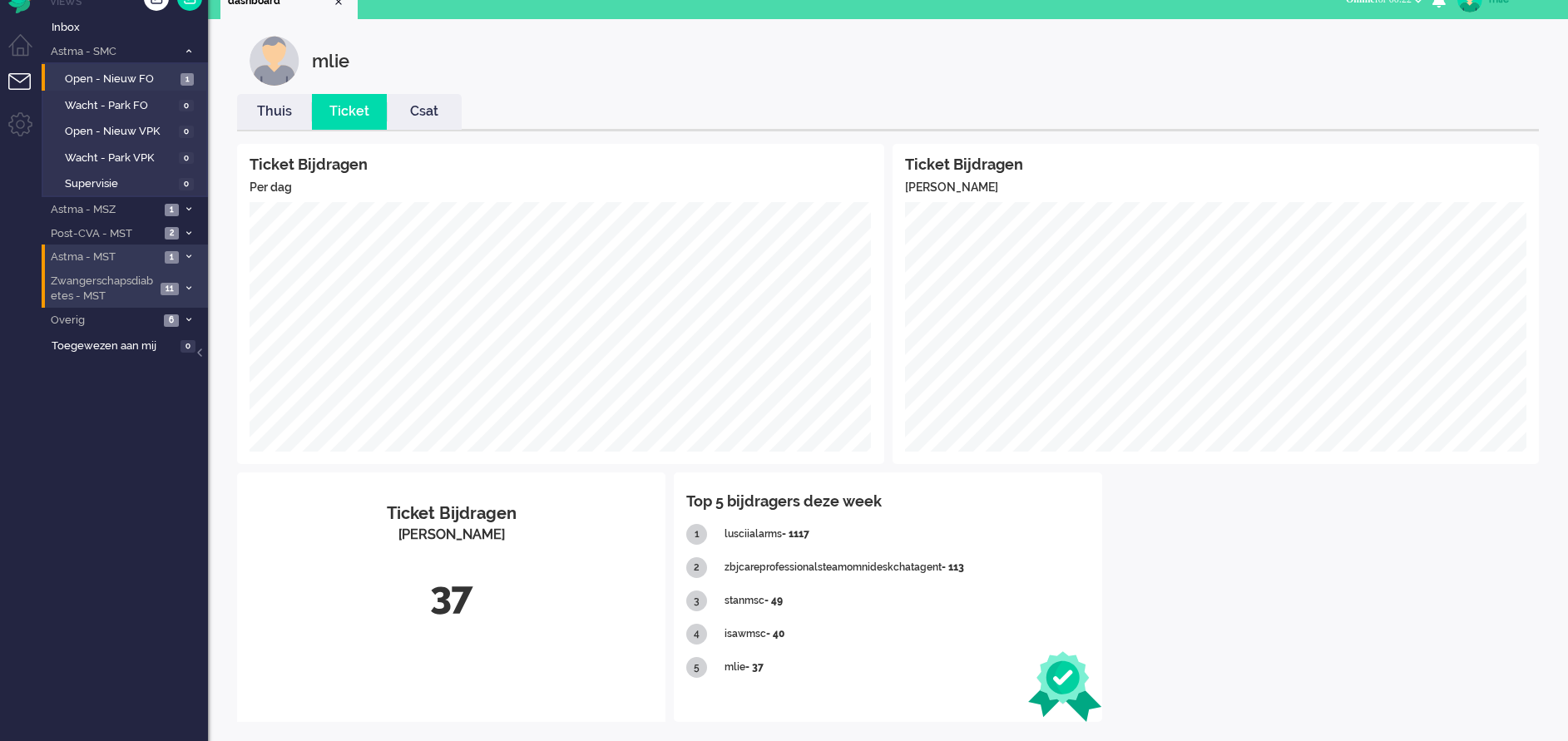
scroll to position [32, 0]
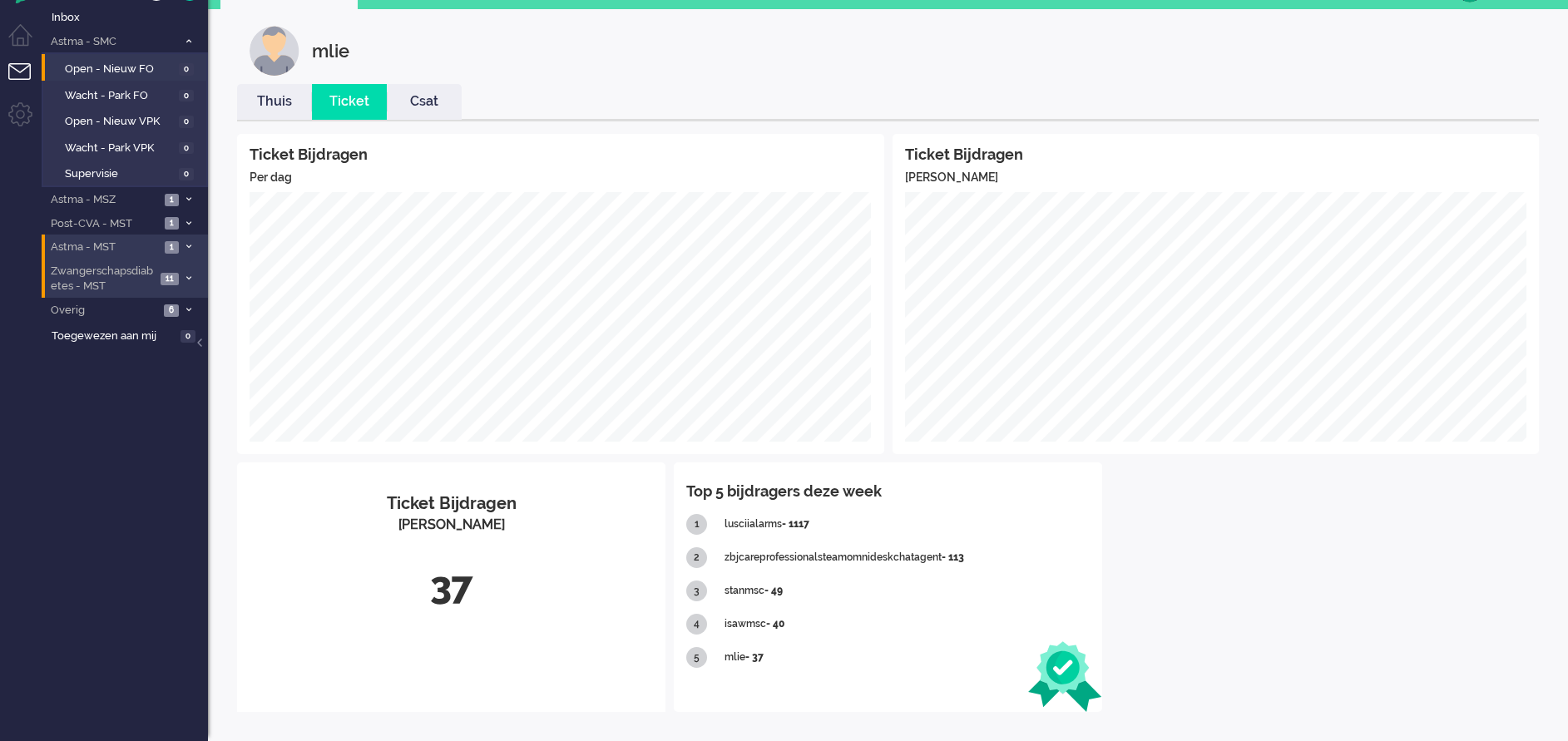
click at [284, 112] on li "Thuis" at bounding box center [274, 101] width 75 height 36
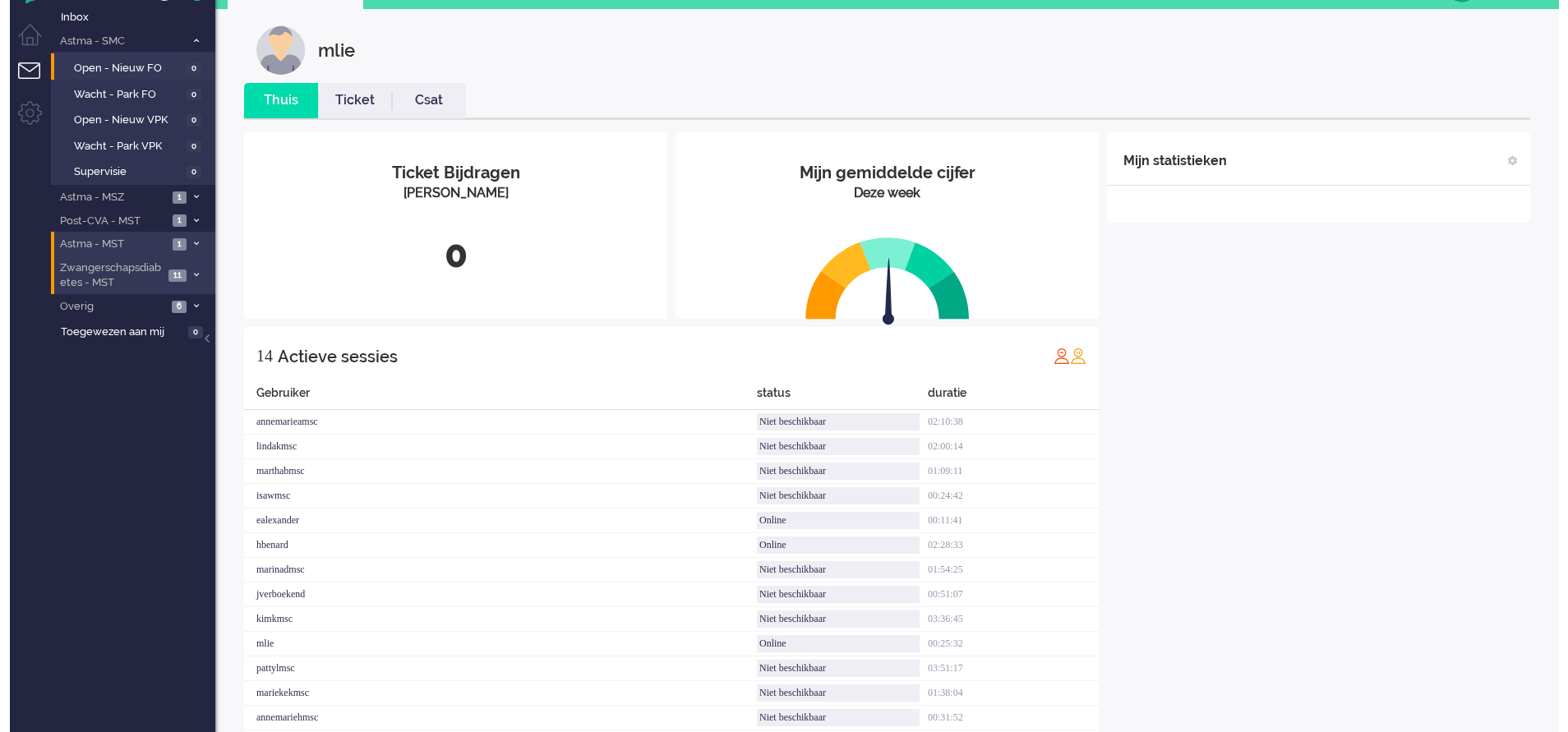
scroll to position [0, 0]
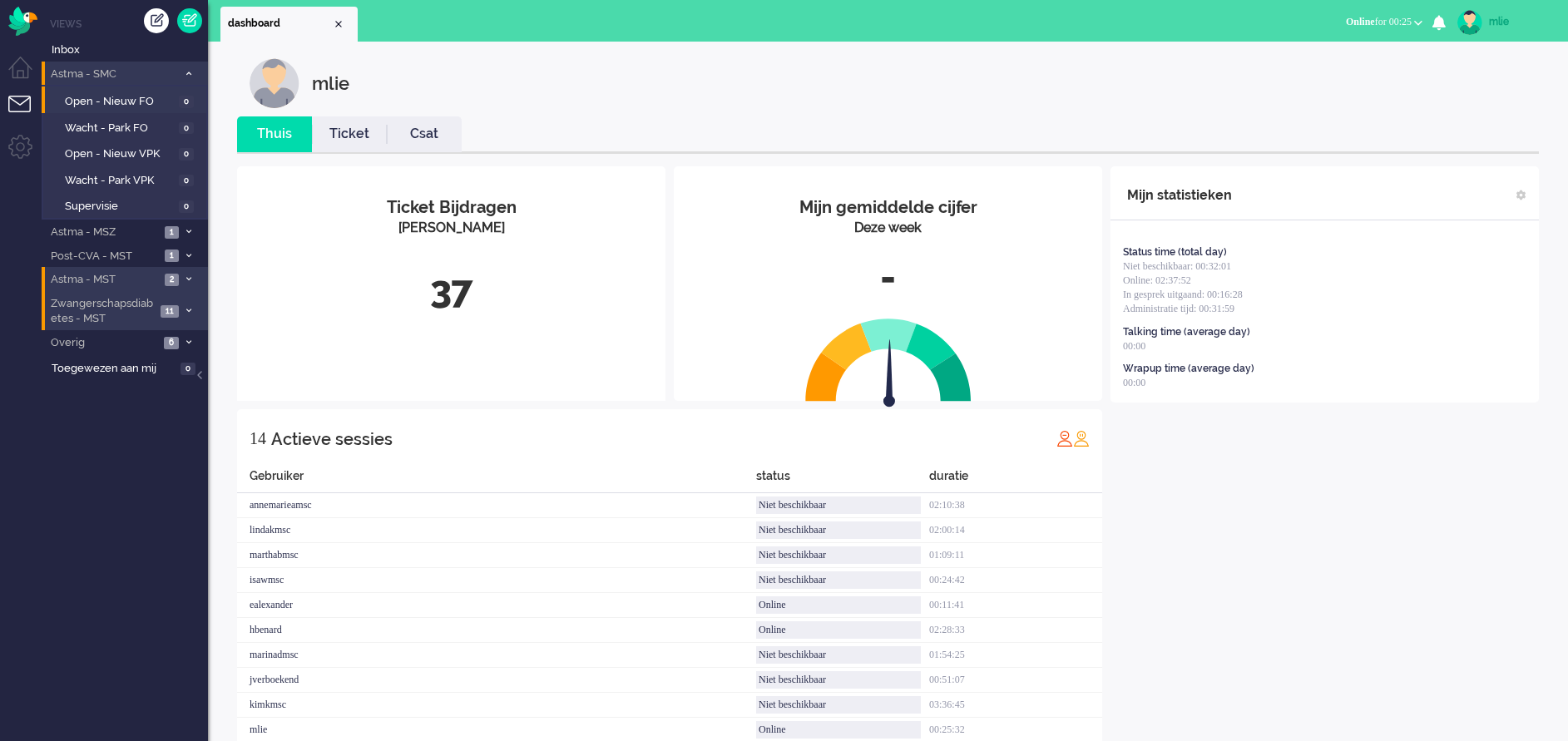
click at [184, 70] on span at bounding box center [188, 73] width 12 height 10
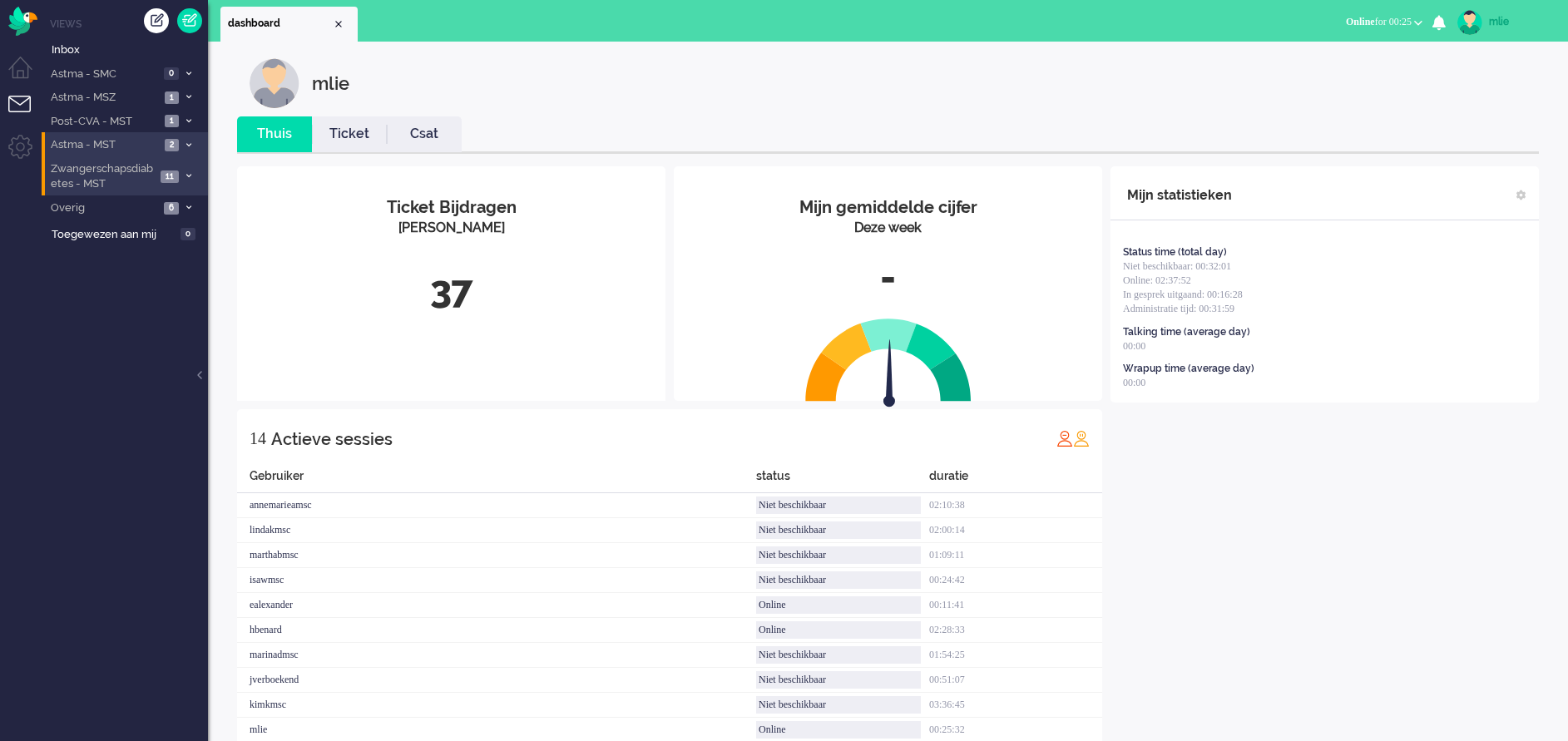
click at [190, 145] on icon at bounding box center [189, 145] width 5 height 6
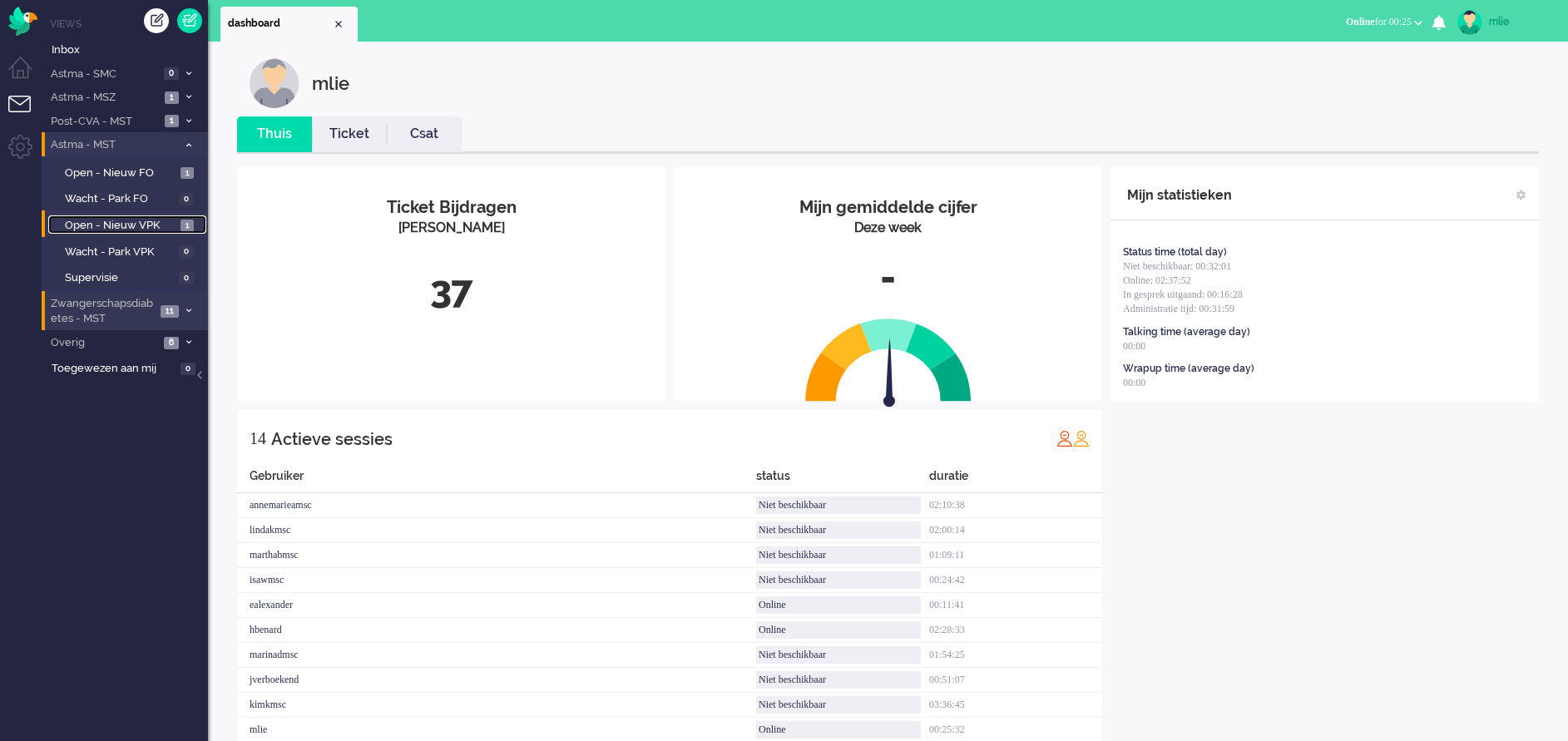
click at [109, 226] on span "Open - Nieuw VPK" at bounding box center [121, 226] width 111 height 16
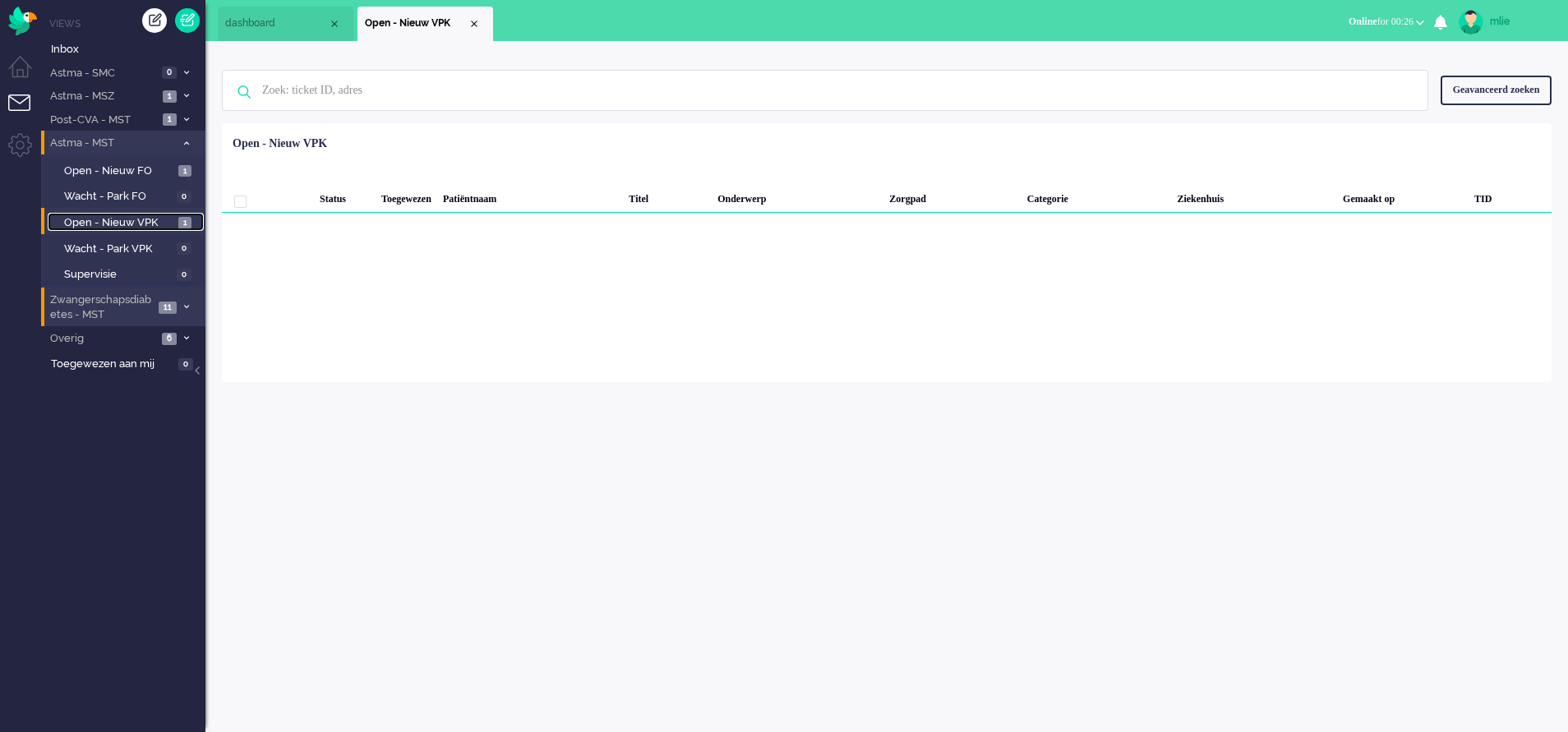
click at [101, 216] on span "Open - Nieuw VPK" at bounding box center [120, 223] width 110 height 15
click at [185, 138] on li "Astma - MST 2" at bounding box center [123, 143] width 164 height 24
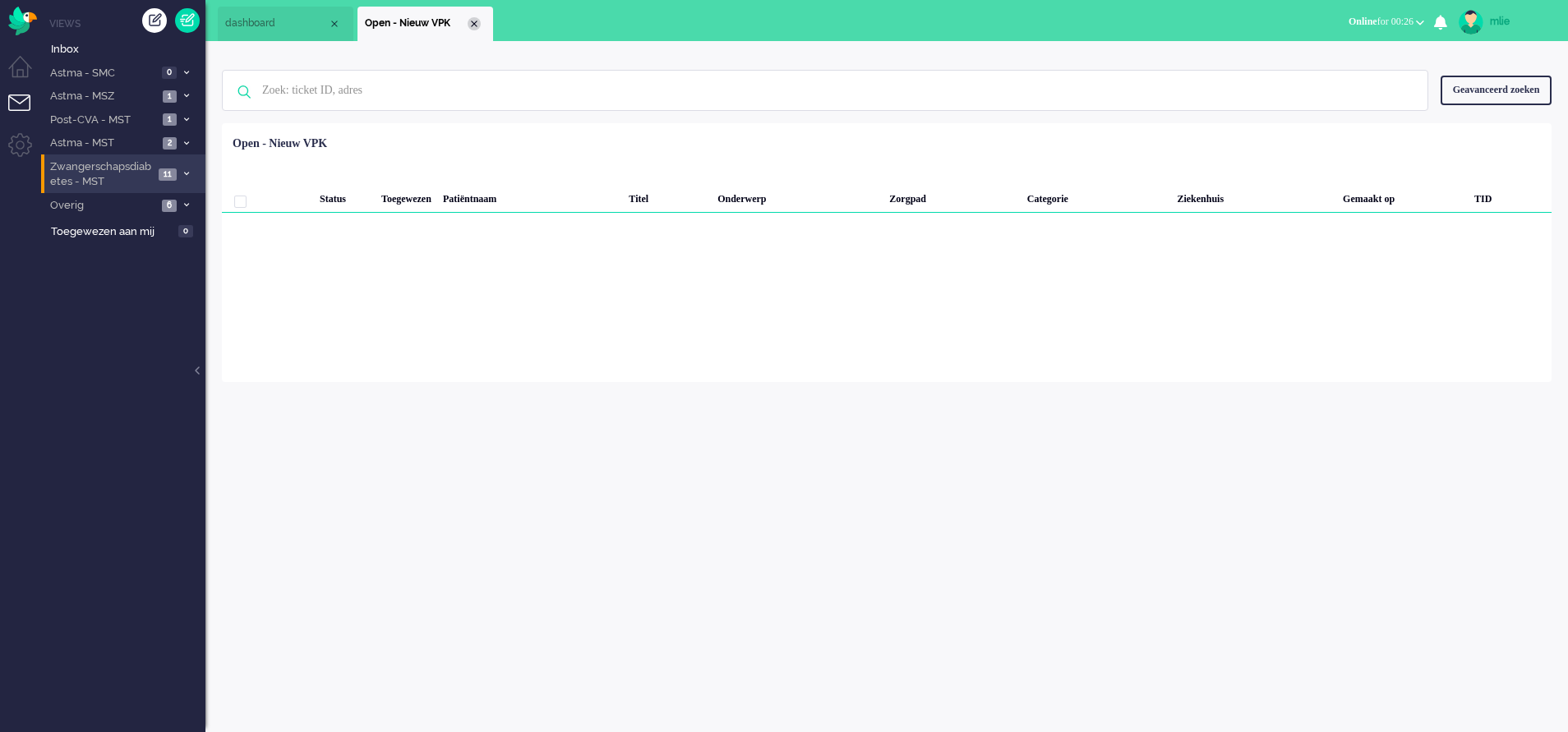
click at [473, 25] on div "Close tab" at bounding box center [474, 23] width 13 height 13
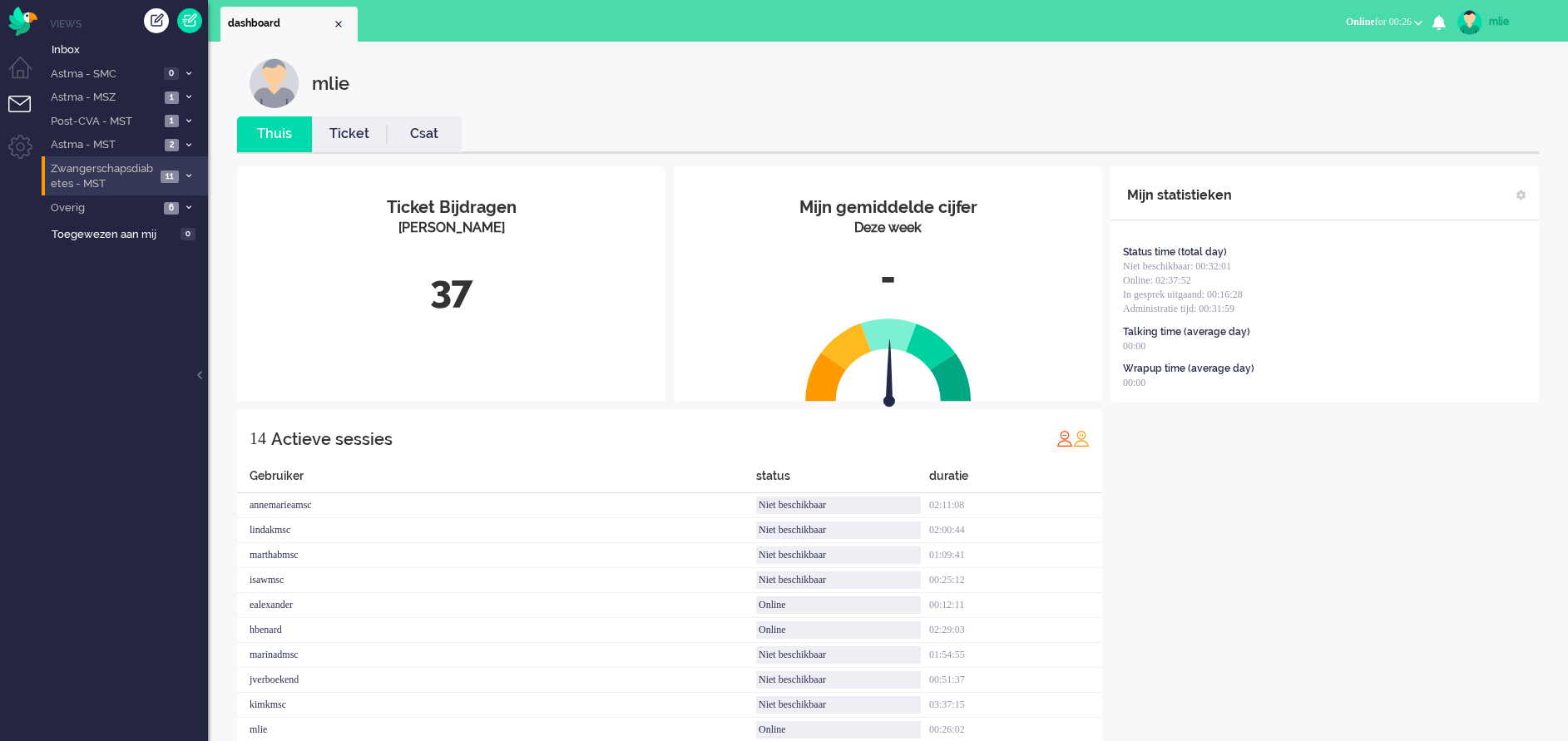
click at [1370, 15] on button "Online for 00:26" at bounding box center [1383, 22] width 97 height 24
click at [1503, 23] on div "mlie" at bounding box center [1520, 21] width 63 height 17
click at [1466, 133] on link "Uitloggen" at bounding box center [1501, 133] width 115 height 17
